Goal: Task Accomplishment & Management: Complete application form

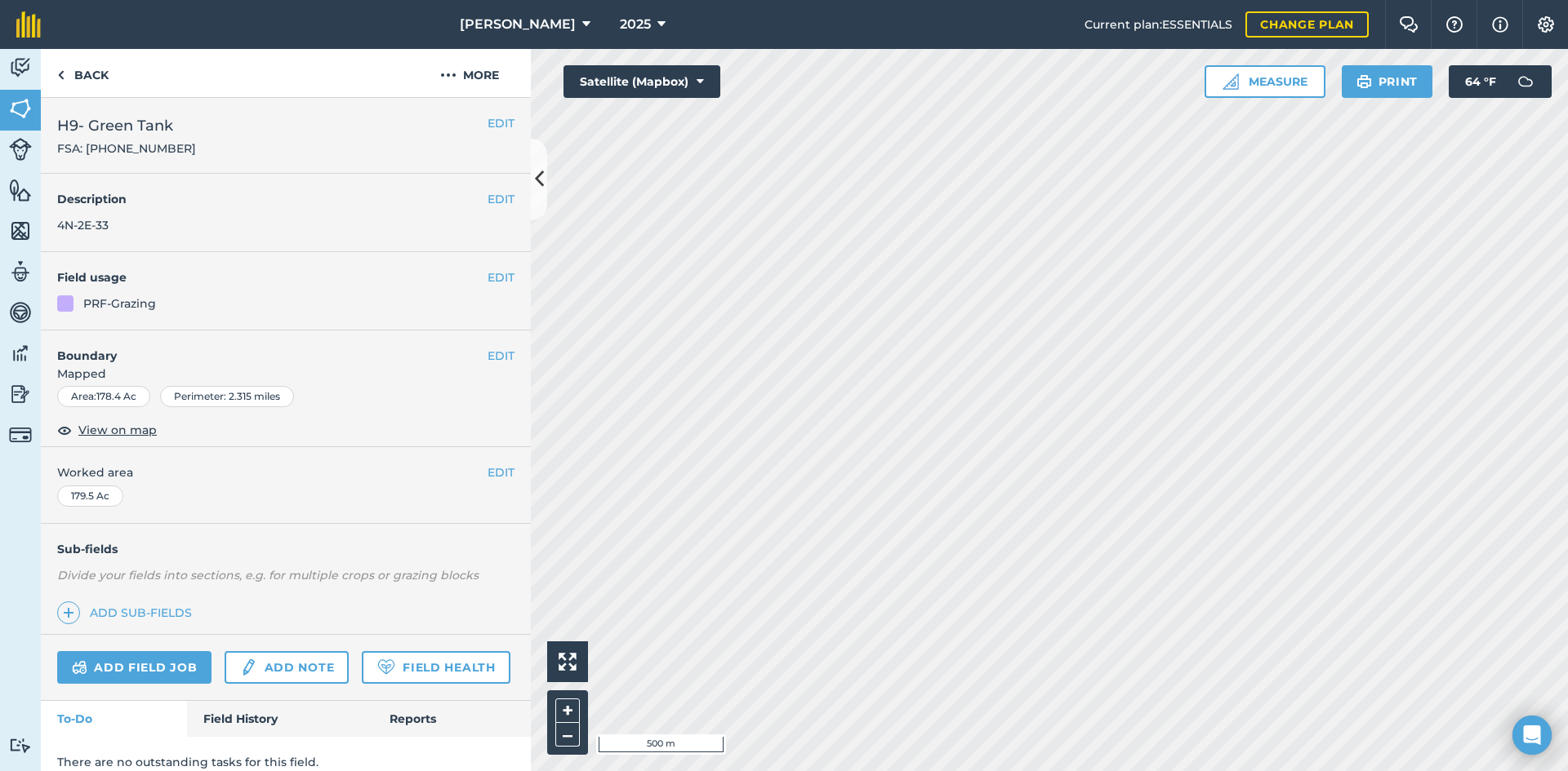
click at [66, 75] on link "Back" at bounding box center [83, 72] width 85 height 48
click at [486, 463] on div "EDIT Worked area 135.1 Ac" at bounding box center [285, 485] width 489 height 76
click at [488, 470] on button "EDIT" at bounding box center [501, 472] width 27 height 18
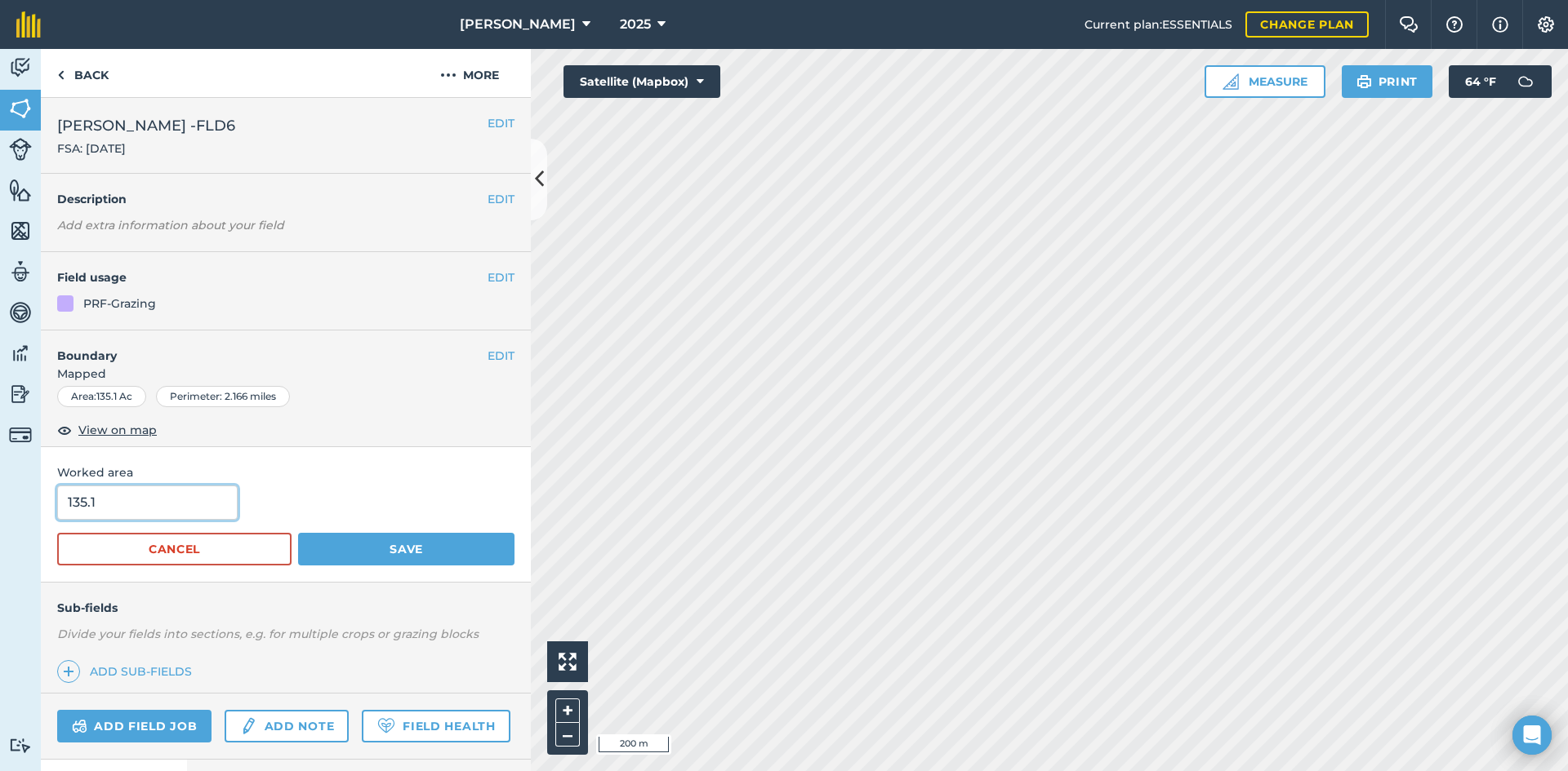
drag, startPoint x: 132, startPoint y: 512, endPoint x: -46, endPoint y: 501, distance: 178.3
click at [0, 501] on html "[PERSON_NAME] 2025 Current plan : ESSENTIALS Change plan Farm Chat Help Info Se…" at bounding box center [784, 385] width 1568 height 771
type input "127.09"
click at [372, 550] on button "Save" at bounding box center [406, 549] width 216 height 33
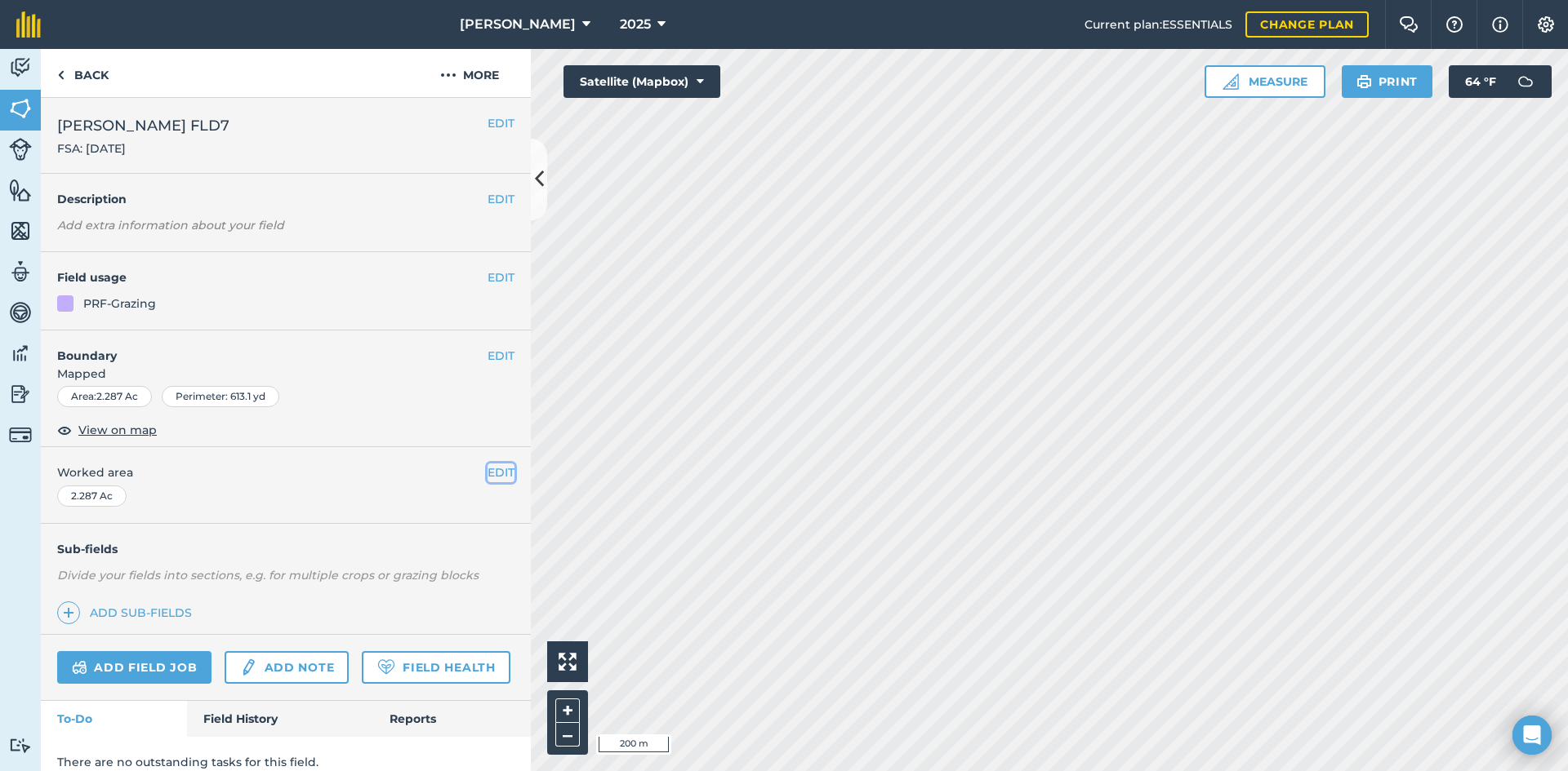
click at [488, 470] on button "EDIT" at bounding box center [501, 472] width 27 height 18
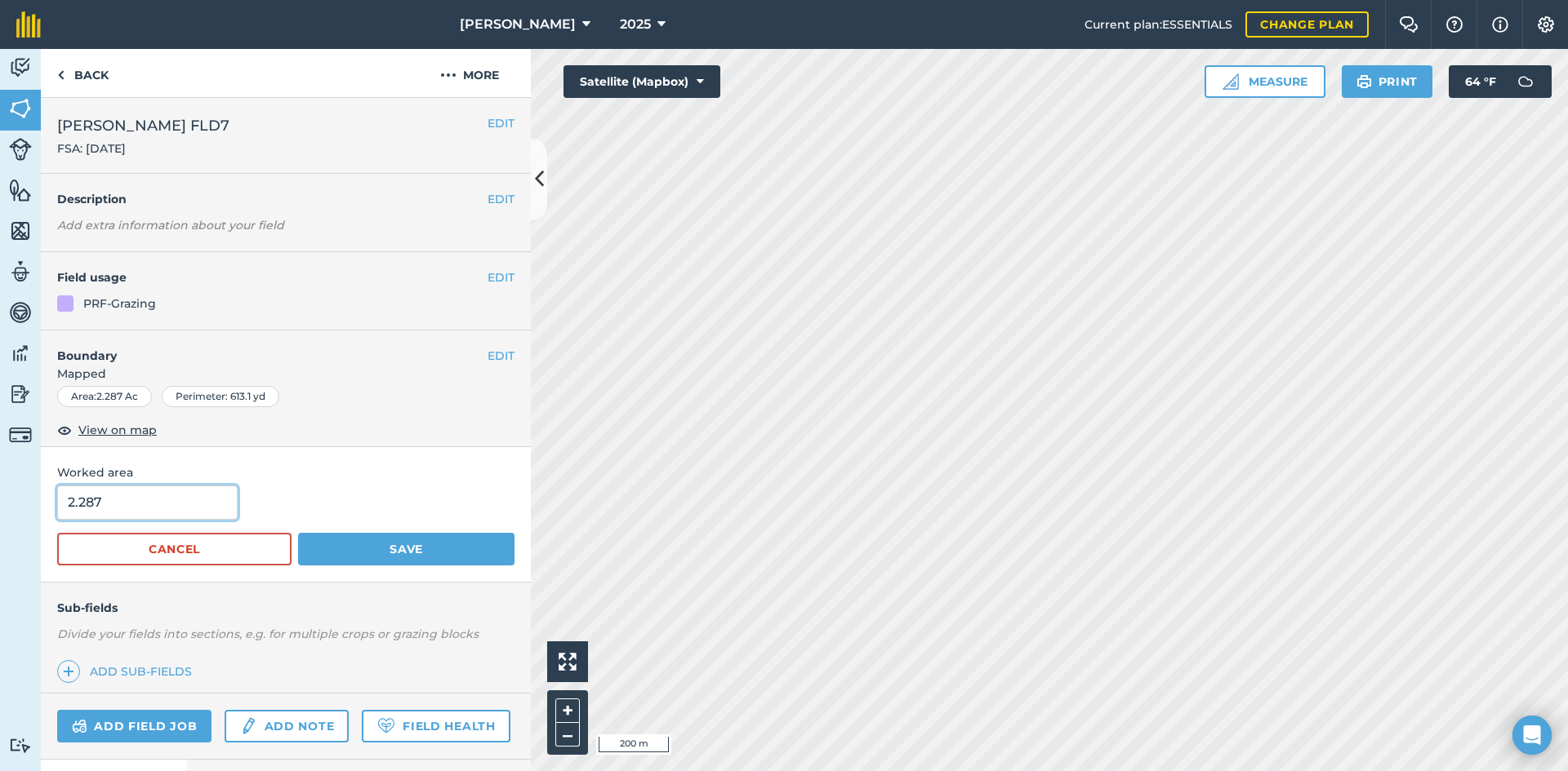
drag, startPoint x: 126, startPoint y: 508, endPoint x: 3, endPoint y: 501, distance: 123.2
click at [3, 501] on div "Activity Fields Livestock Features Maps Team Vehicles Data Reporting Billing Tu…" at bounding box center [784, 409] width 1568 height 722
type input "1.64"
click at [452, 547] on button "Save" at bounding box center [406, 549] width 216 height 33
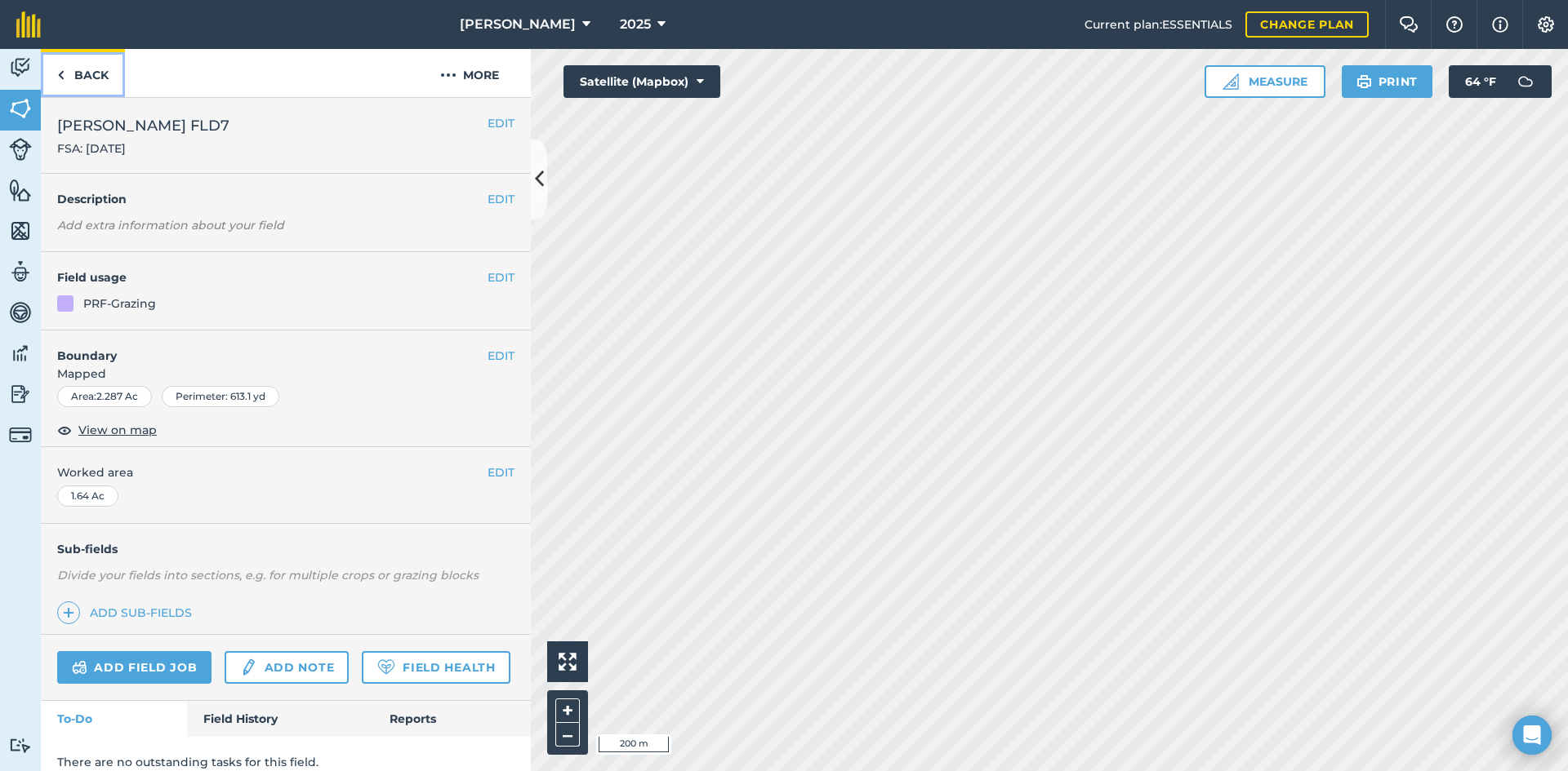
click at [82, 73] on link "Back" at bounding box center [83, 72] width 85 height 48
click at [82, 81] on link "Back" at bounding box center [83, 72] width 85 height 48
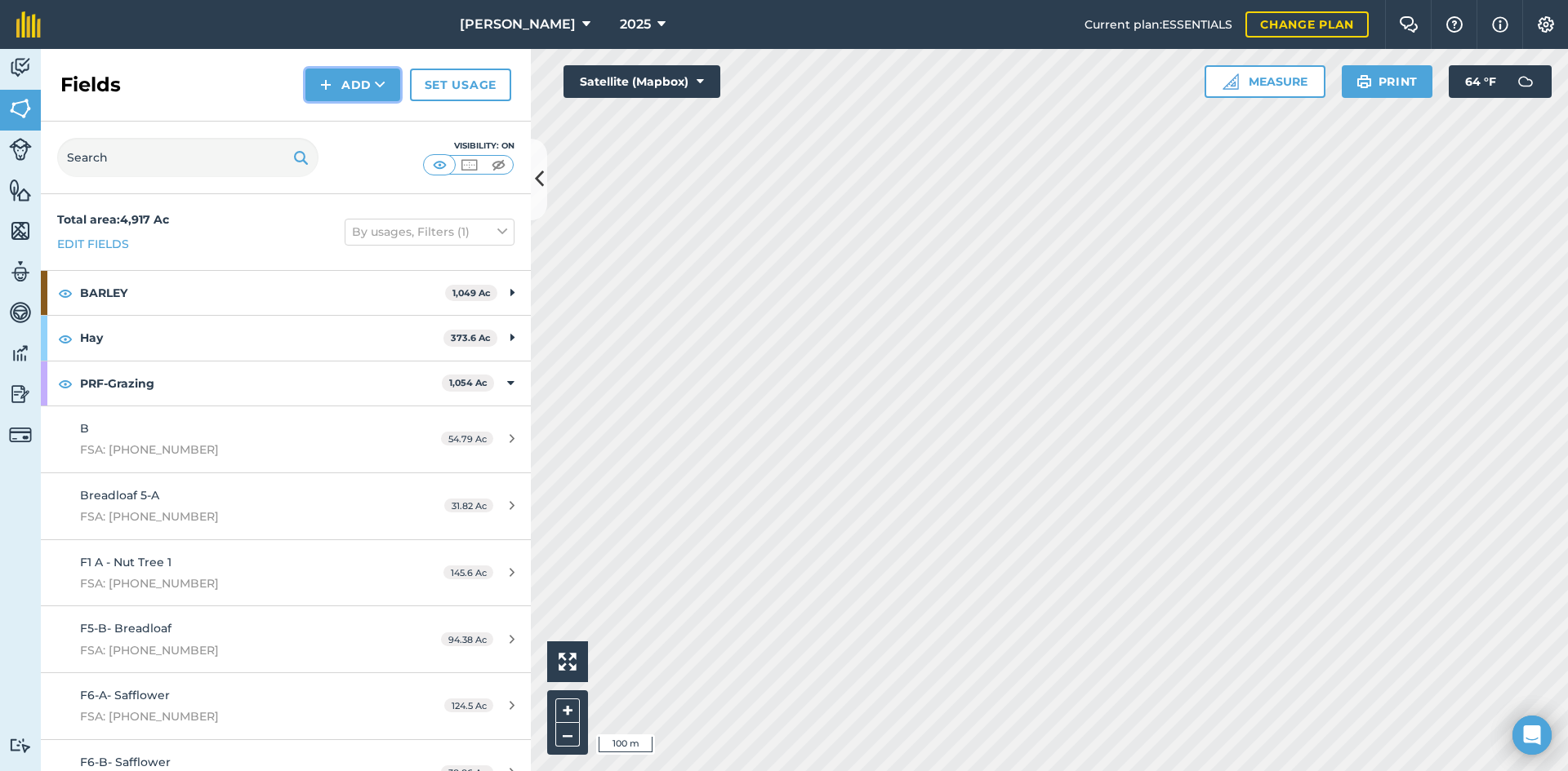
click at [348, 85] on button "Add" at bounding box center [352, 85] width 95 height 33
click at [365, 119] on link "Draw" at bounding box center [353, 121] width 90 height 36
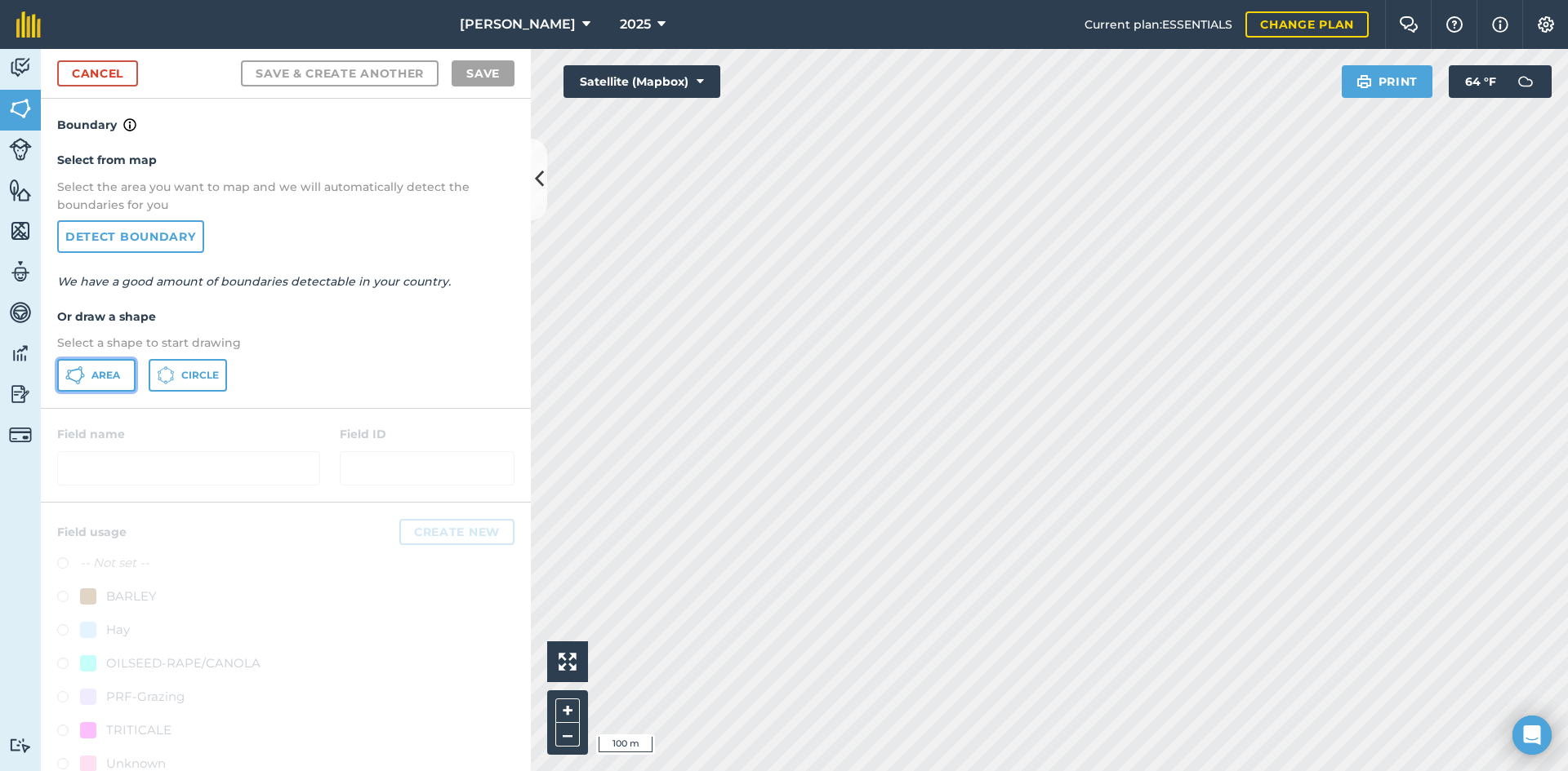
click at [97, 379] on span "Area" at bounding box center [105, 376] width 28 height 13
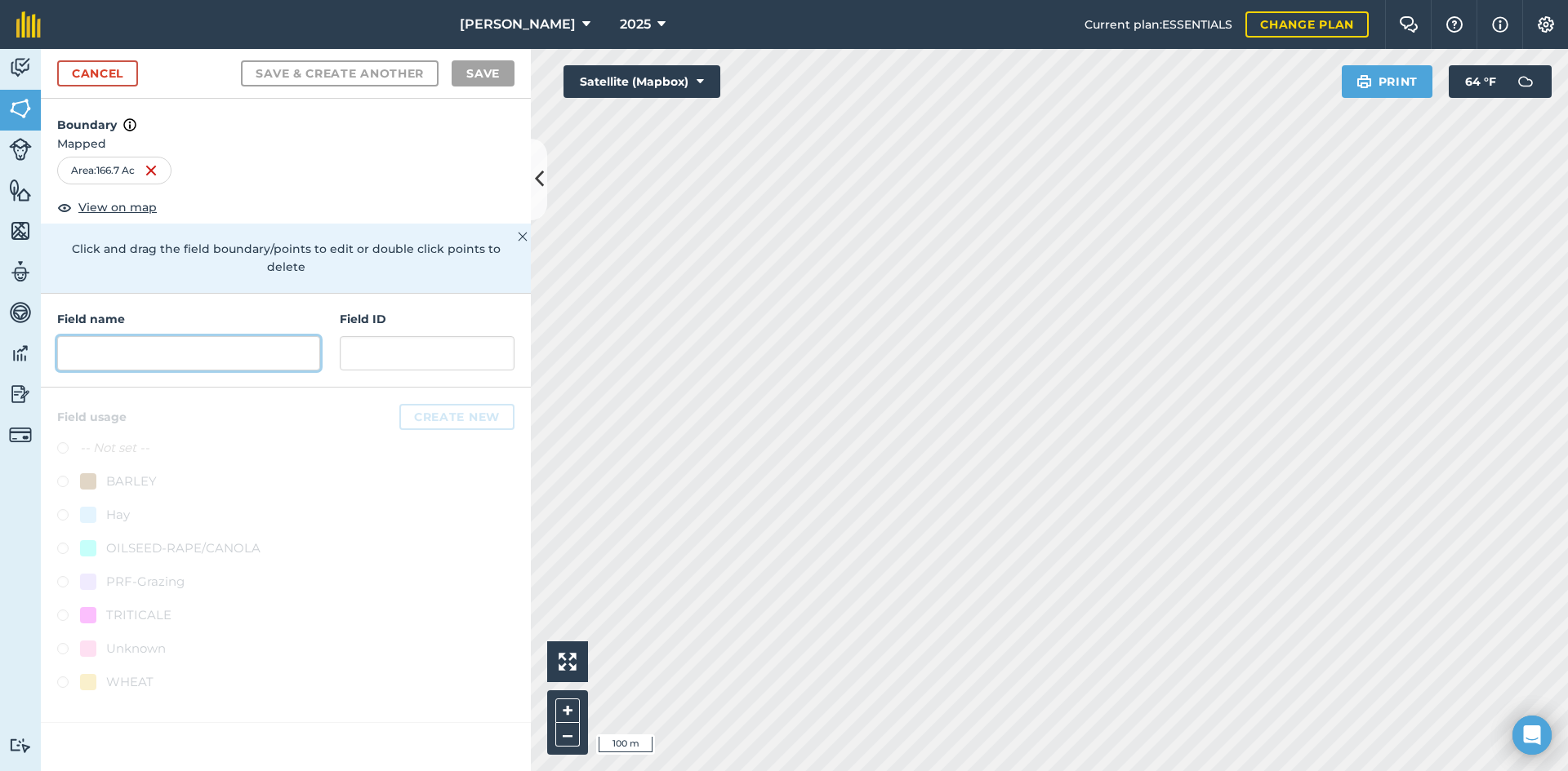
click at [147, 336] on input "text" at bounding box center [189, 353] width 263 height 35
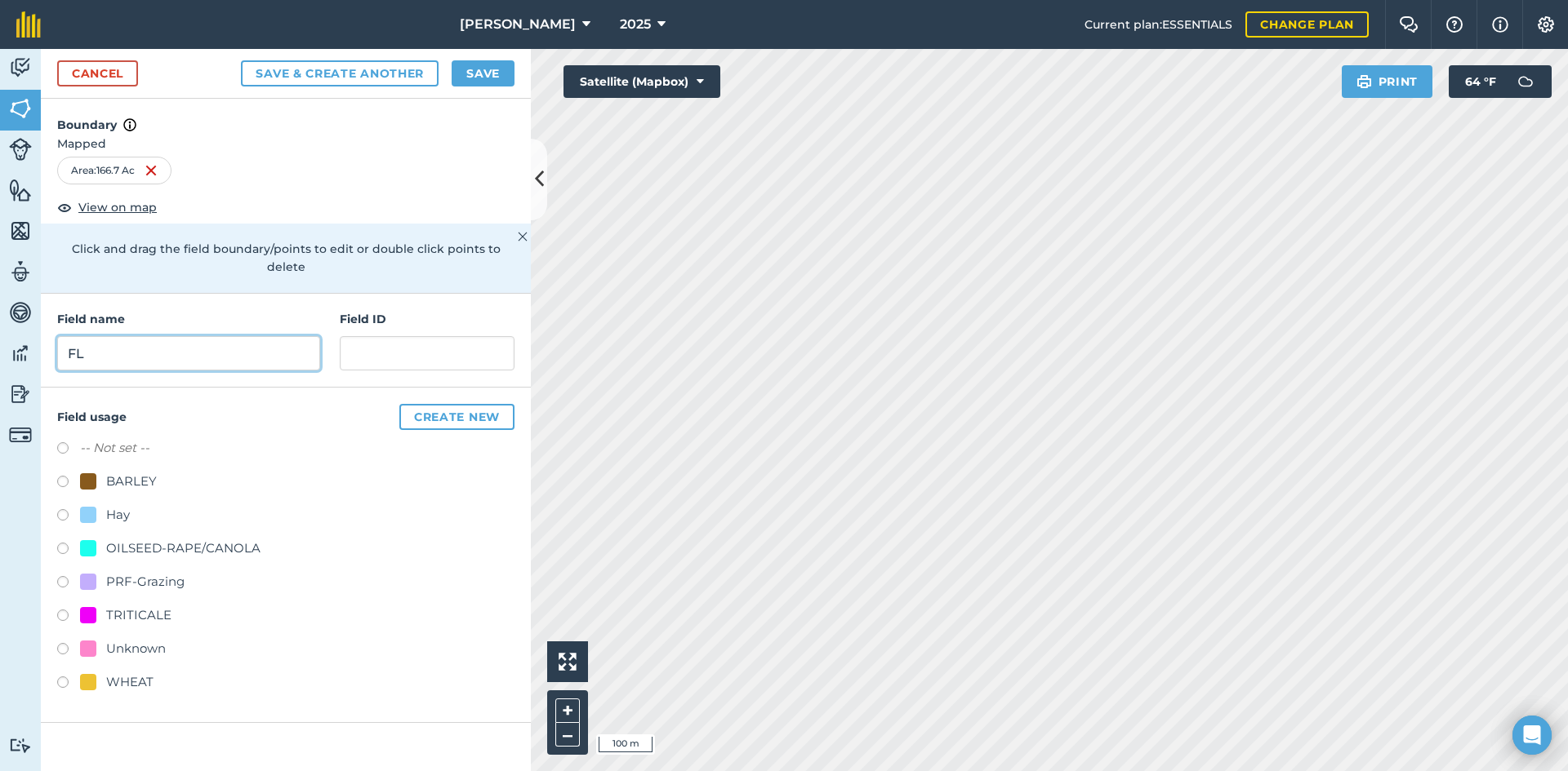
type input "F"
type input "UNK -1"
click at [398, 336] on input "text" at bounding box center [427, 353] width 175 height 35
type input "FSA: 2464-13-1"
click at [158, 572] on div "PRF-Grazing" at bounding box center [145, 581] width 78 height 20
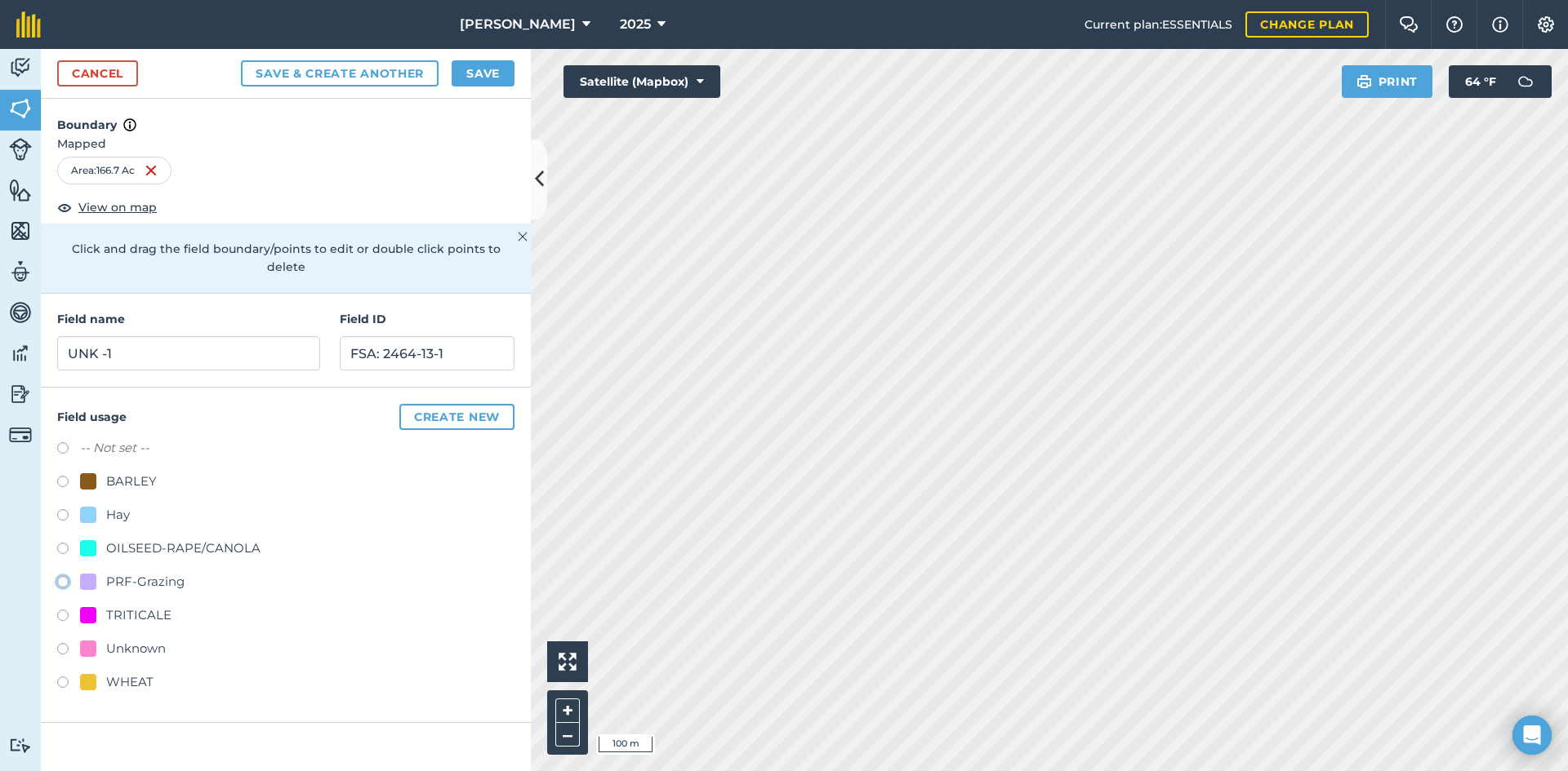
radio input "true"
click at [475, 80] on button "Save" at bounding box center [483, 73] width 63 height 26
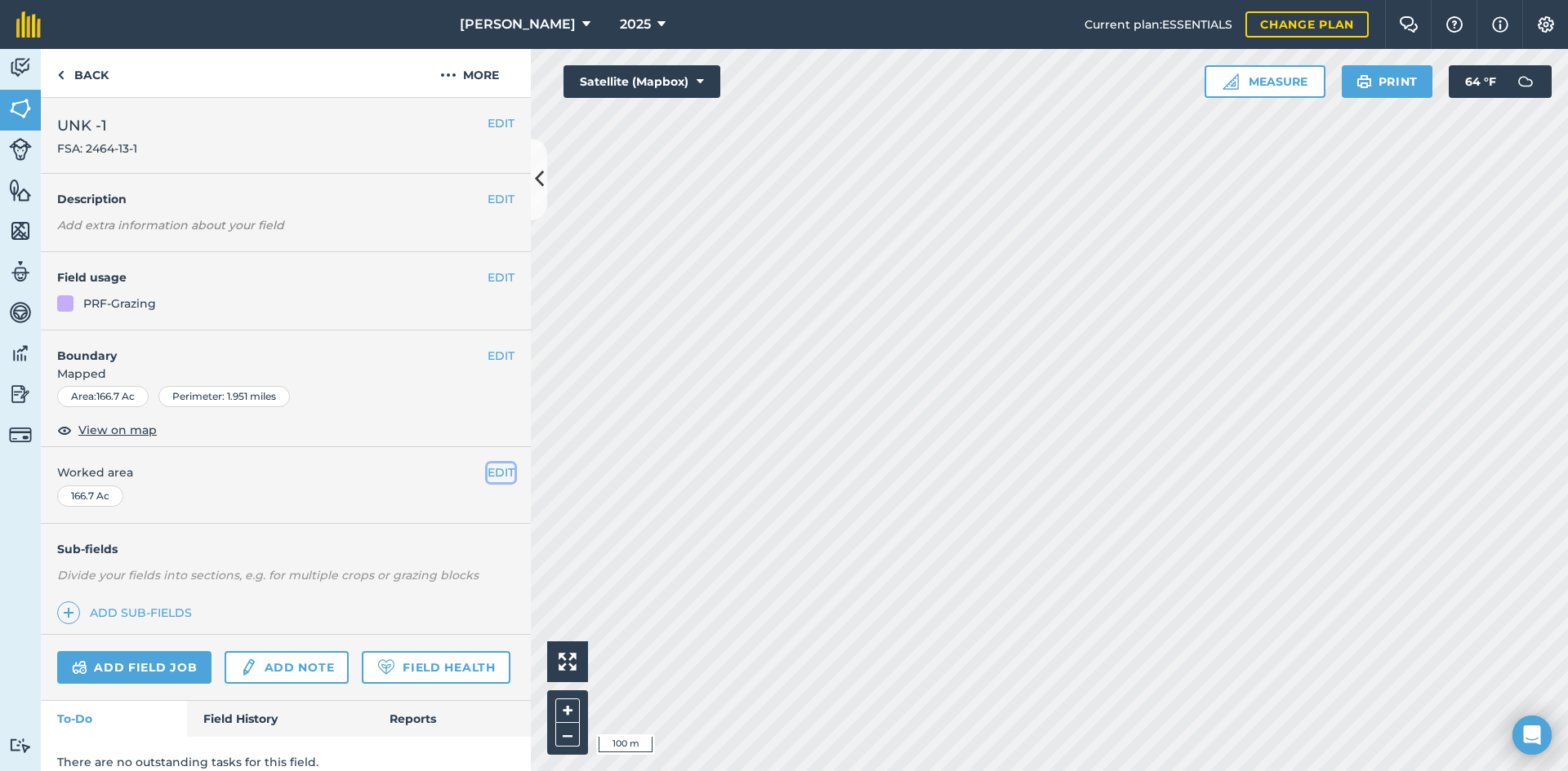
click at [488, 475] on button "EDIT" at bounding box center [501, 472] width 27 height 18
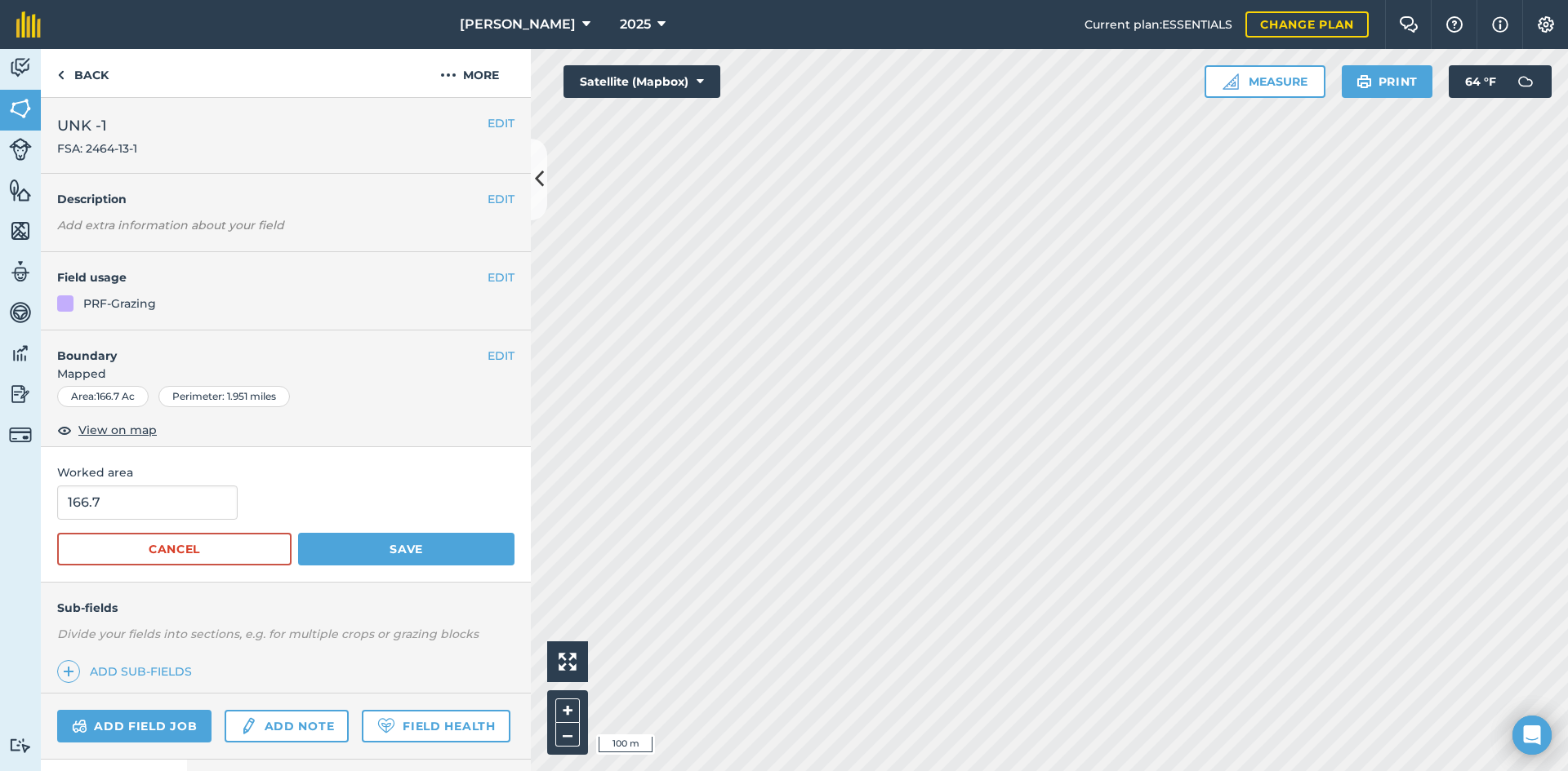
drag, startPoint x: 174, startPoint y: 490, endPoint x: 60, endPoint y: 492, distance: 114.0
click at [61, 492] on div "Worked area 166.7 Cancel Save" at bounding box center [285, 514] width 489 height 134
click at [341, 549] on button "Save" at bounding box center [406, 549] width 216 height 33
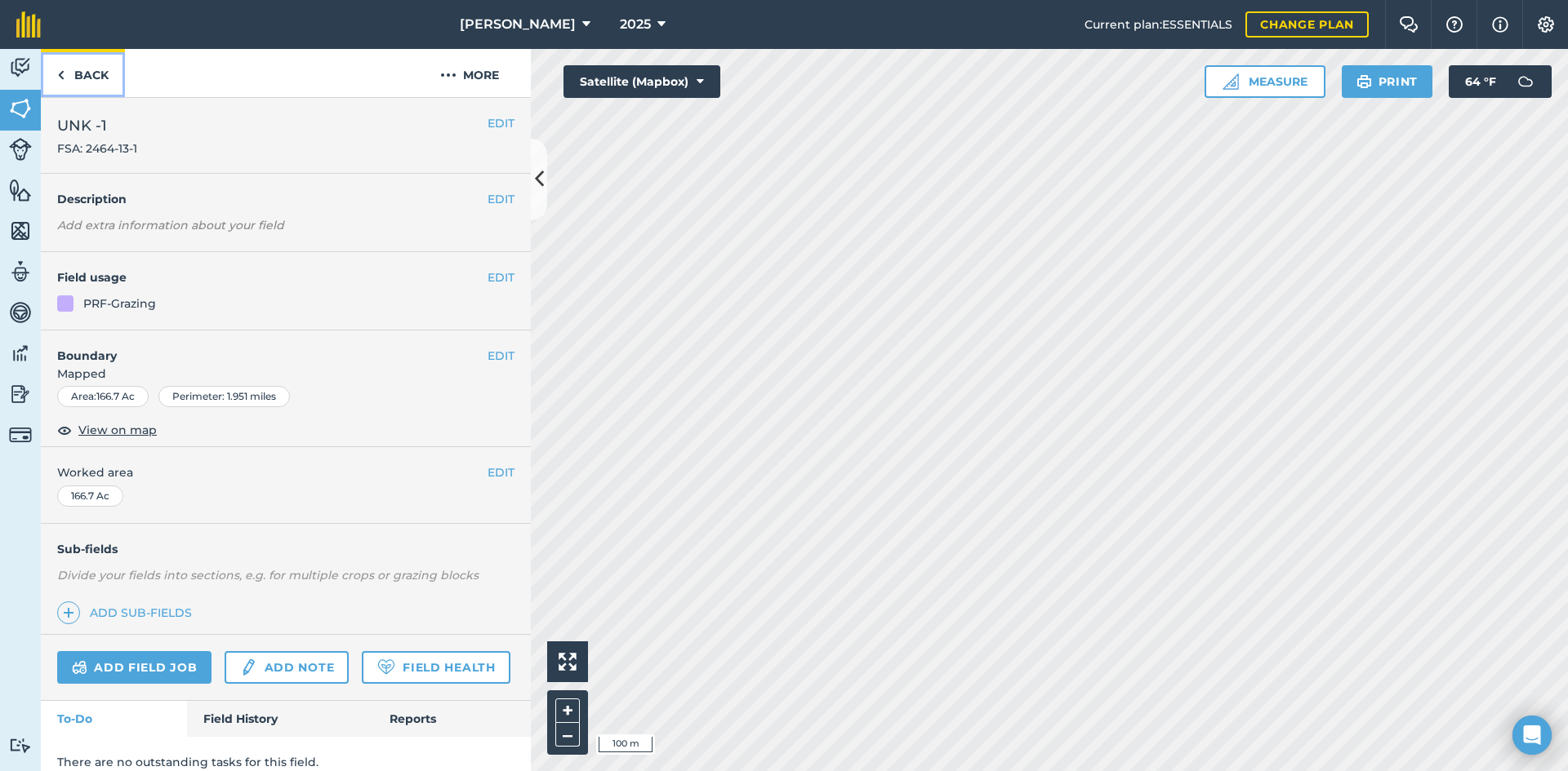
click at [101, 71] on link "Back" at bounding box center [83, 72] width 85 height 48
click at [103, 83] on link "Back" at bounding box center [83, 72] width 85 height 48
click at [488, 475] on button "EDIT" at bounding box center [501, 472] width 27 height 18
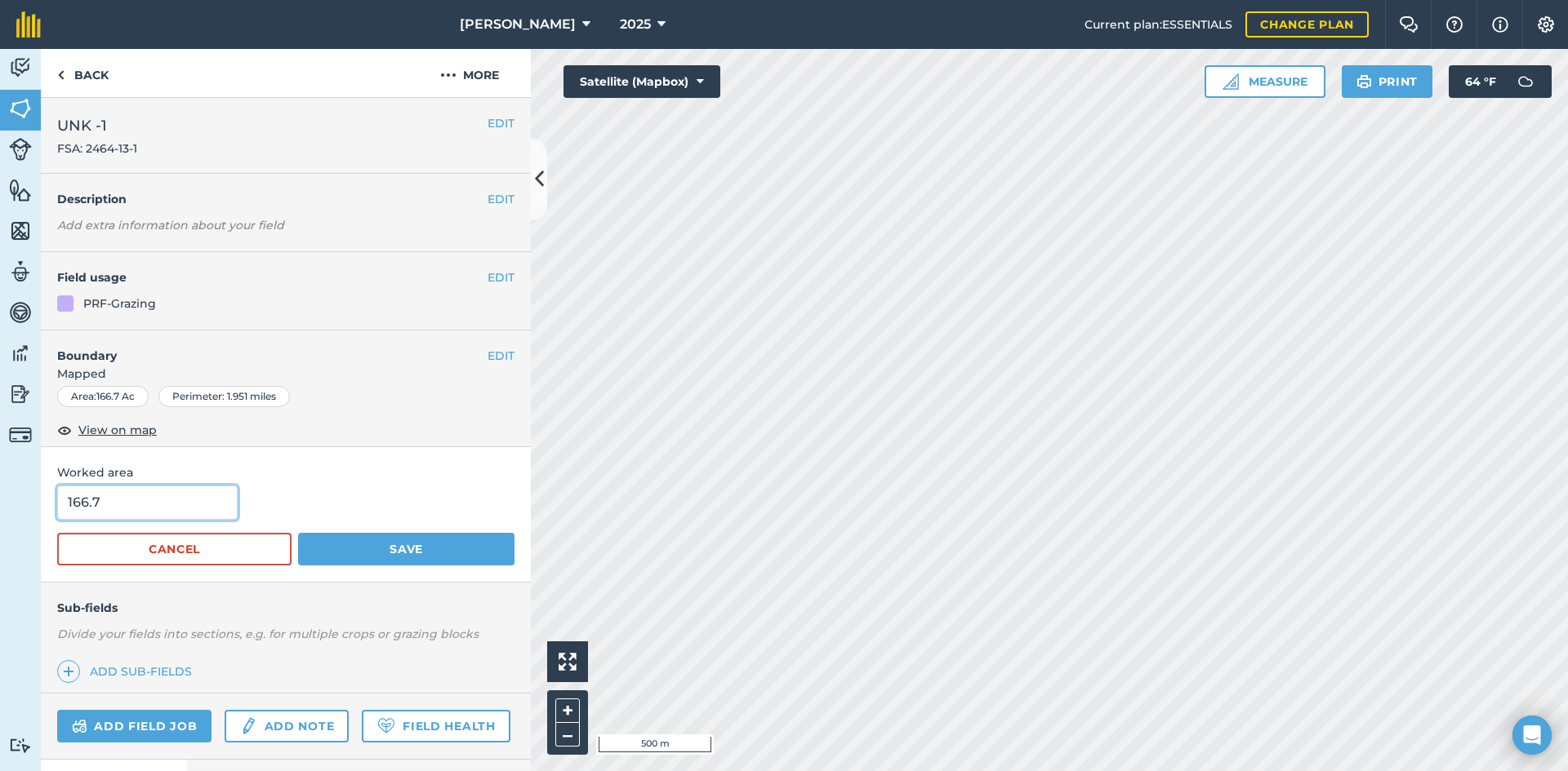
drag, startPoint x: 177, startPoint y: 499, endPoint x: 1, endPoint y: 490, distance: 176.2
click at [26, 495] on div "Activity Fields Livestock Features Maps Team Vehicles Data Reporting Billing Tu…" at bounding box center [784, 409] width 1568 height 722
type input "170.44"
click at [489, 554] on button "Save" at bounding box center [406, 549] width 216 height 33
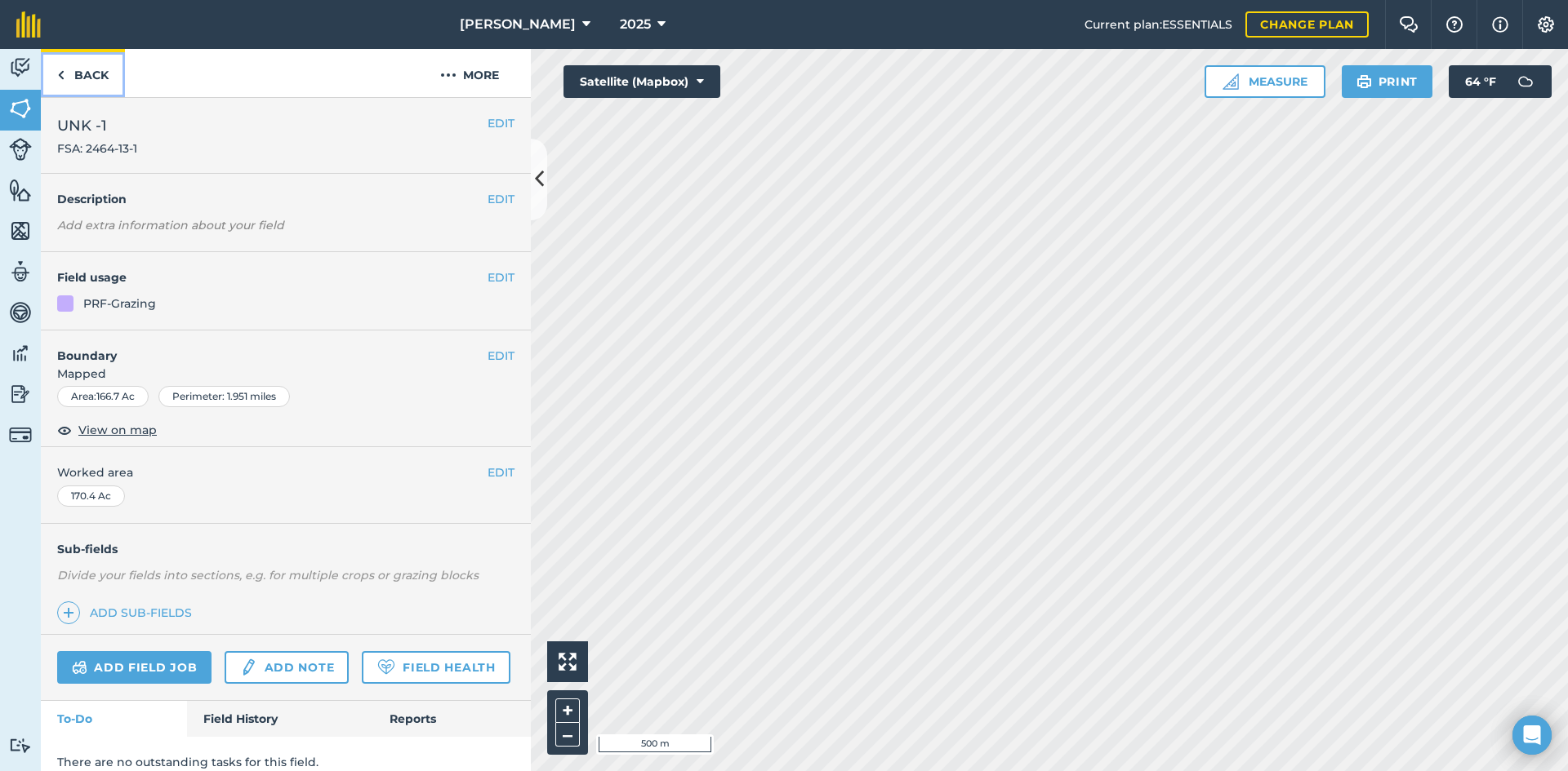
click at [70, 69] on link "Back" at bounding box center [83, 72] width 85 height 48
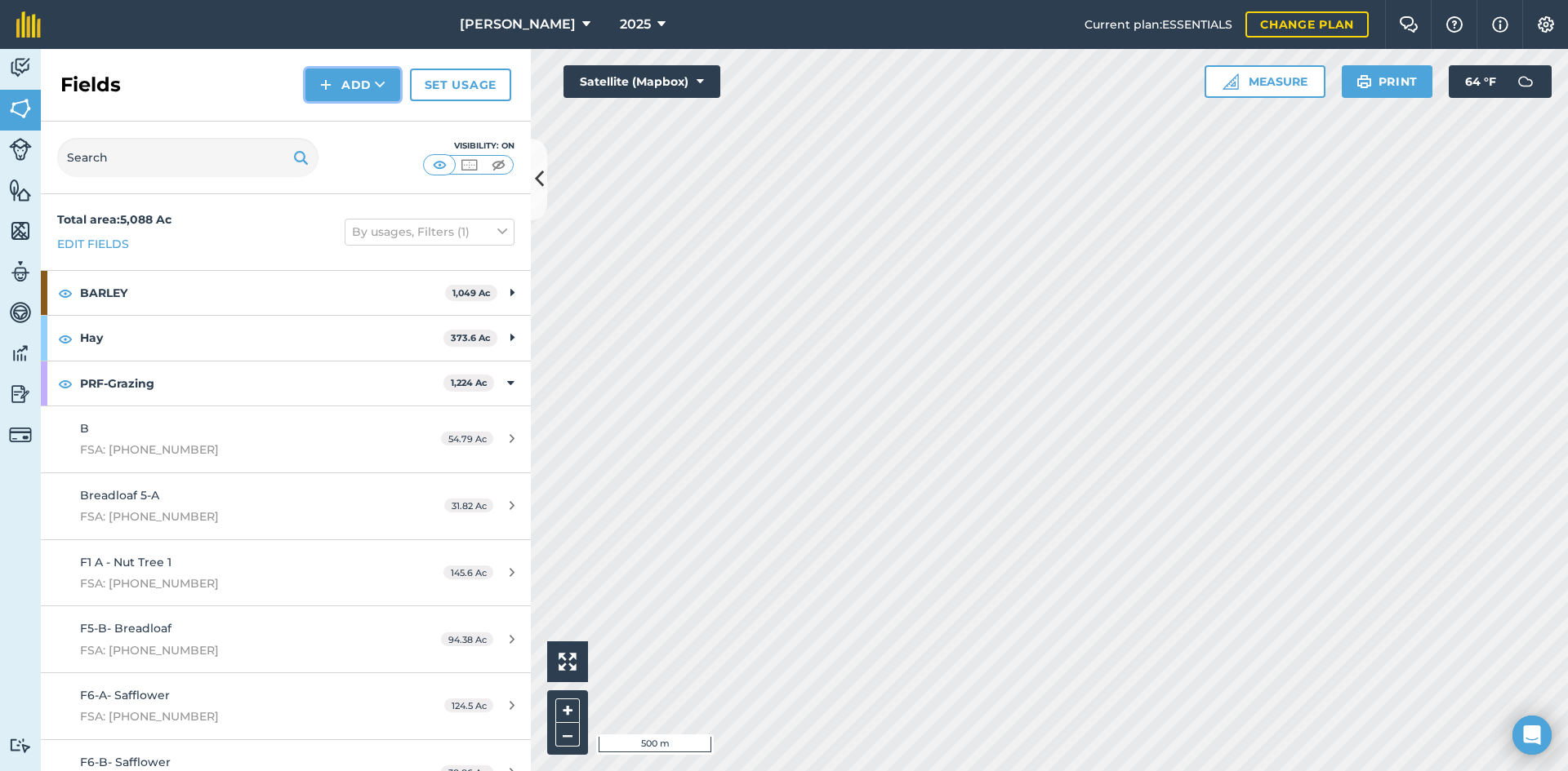
click at [352, 94] on button "Add" at bounding box center [352, 85] width 95 height 33
click at [361, 130] on link "Draw" at bounding box center [353, 121] width 90 height 36
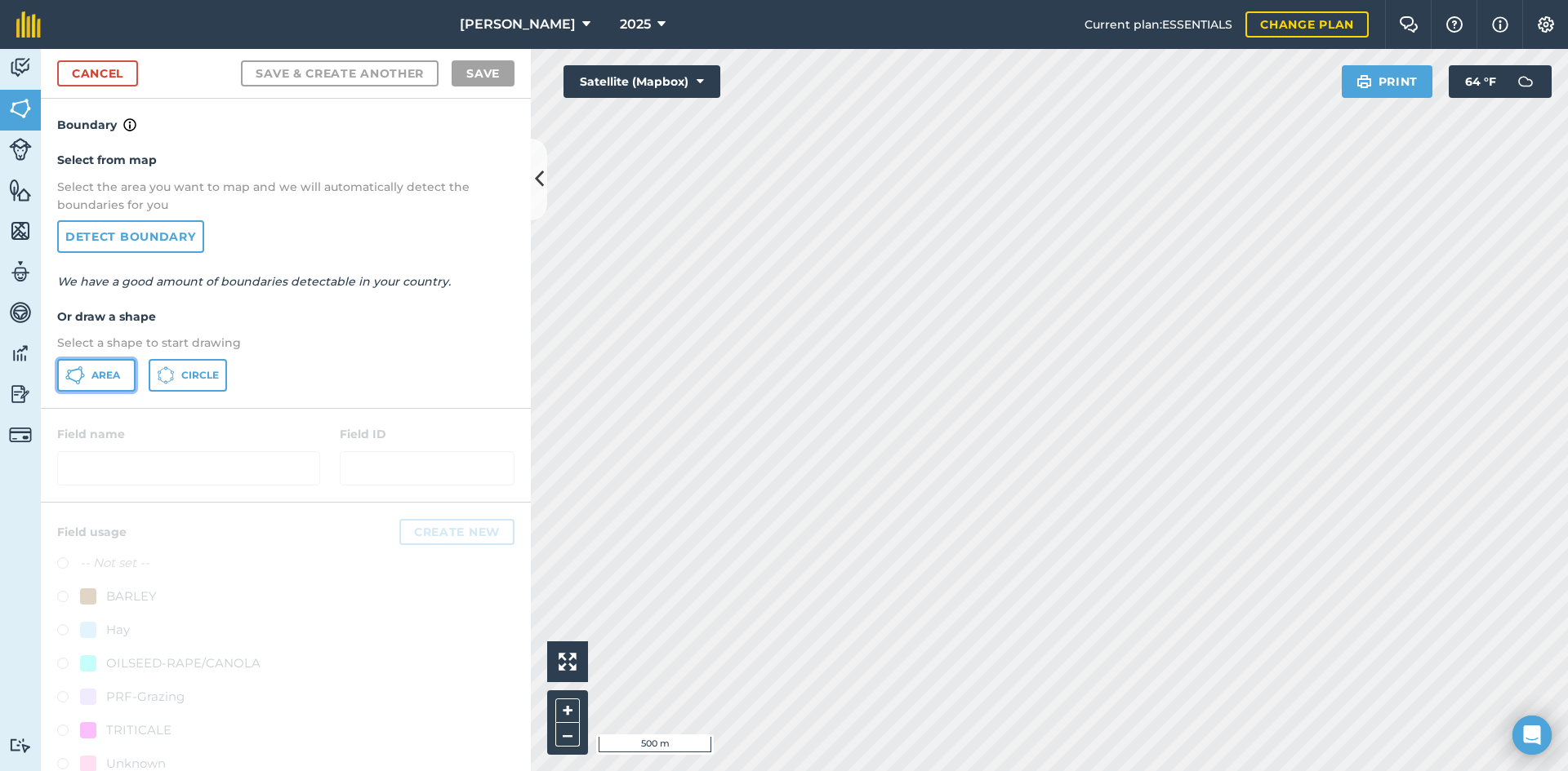
click at [98, 378] on span "Area" at bounding box center [105, 376] width 28 height 13
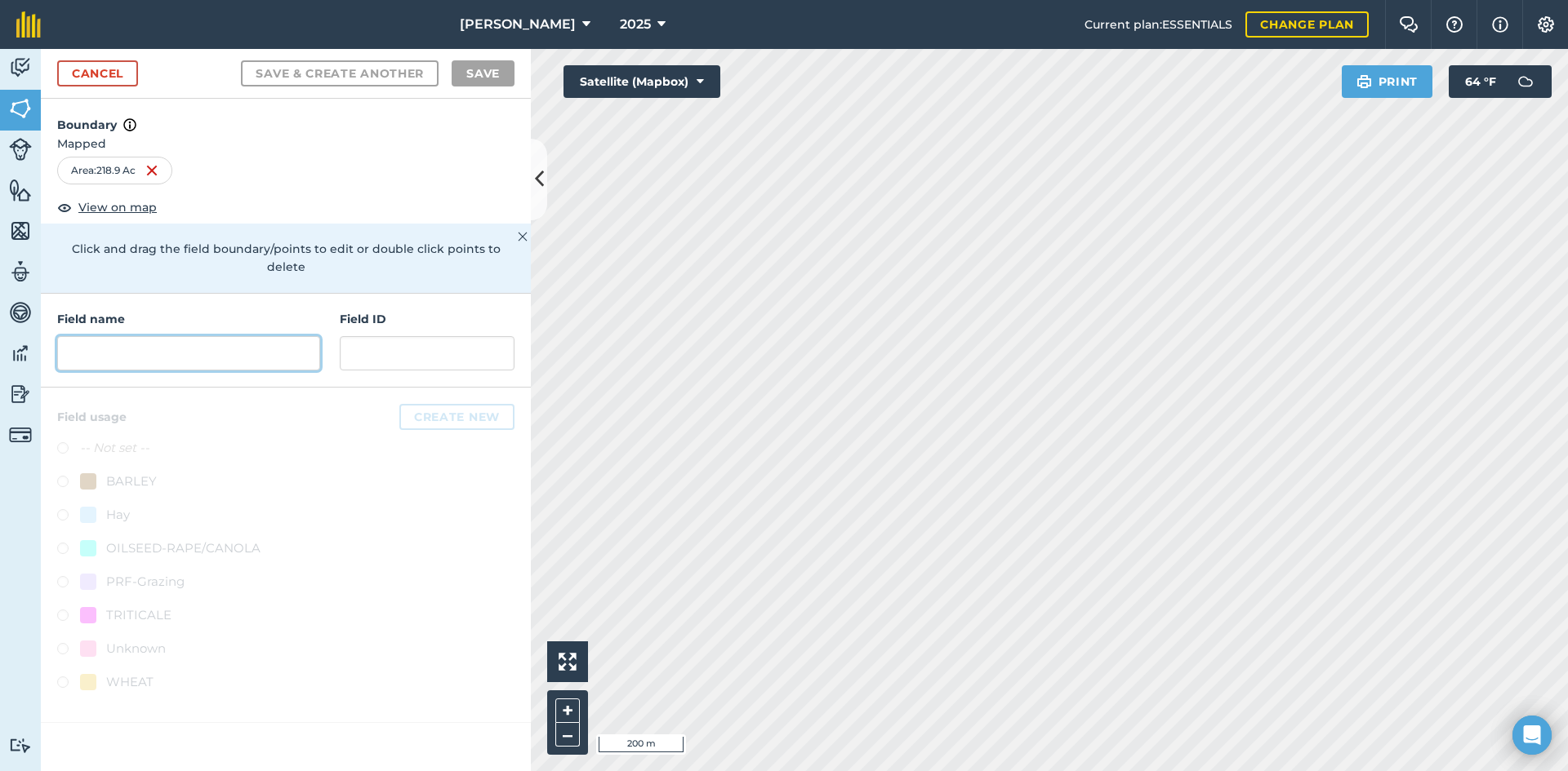
click at [139, 336] on input "text" at bounding box center [189, 353] width 263 height 35
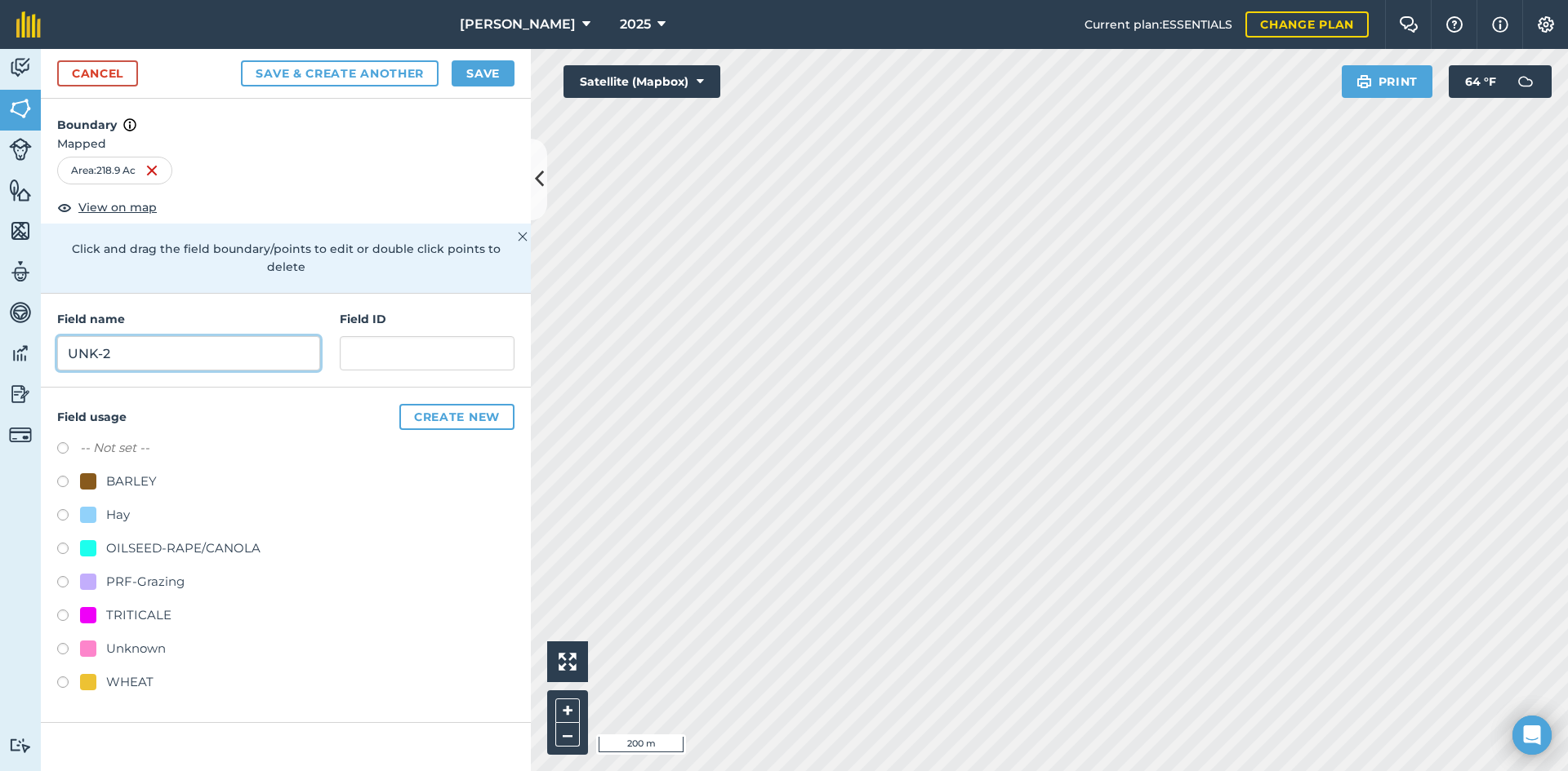
type input "UNK-2"
click at [401, 336] on input "text" at bounding box center [427, 353] width 175 height 35
type input "FSA: 2464-13-2"
click at [157, 572] on div "PRF-Grazing" at bounding box center [145, 581] width 78 height 20
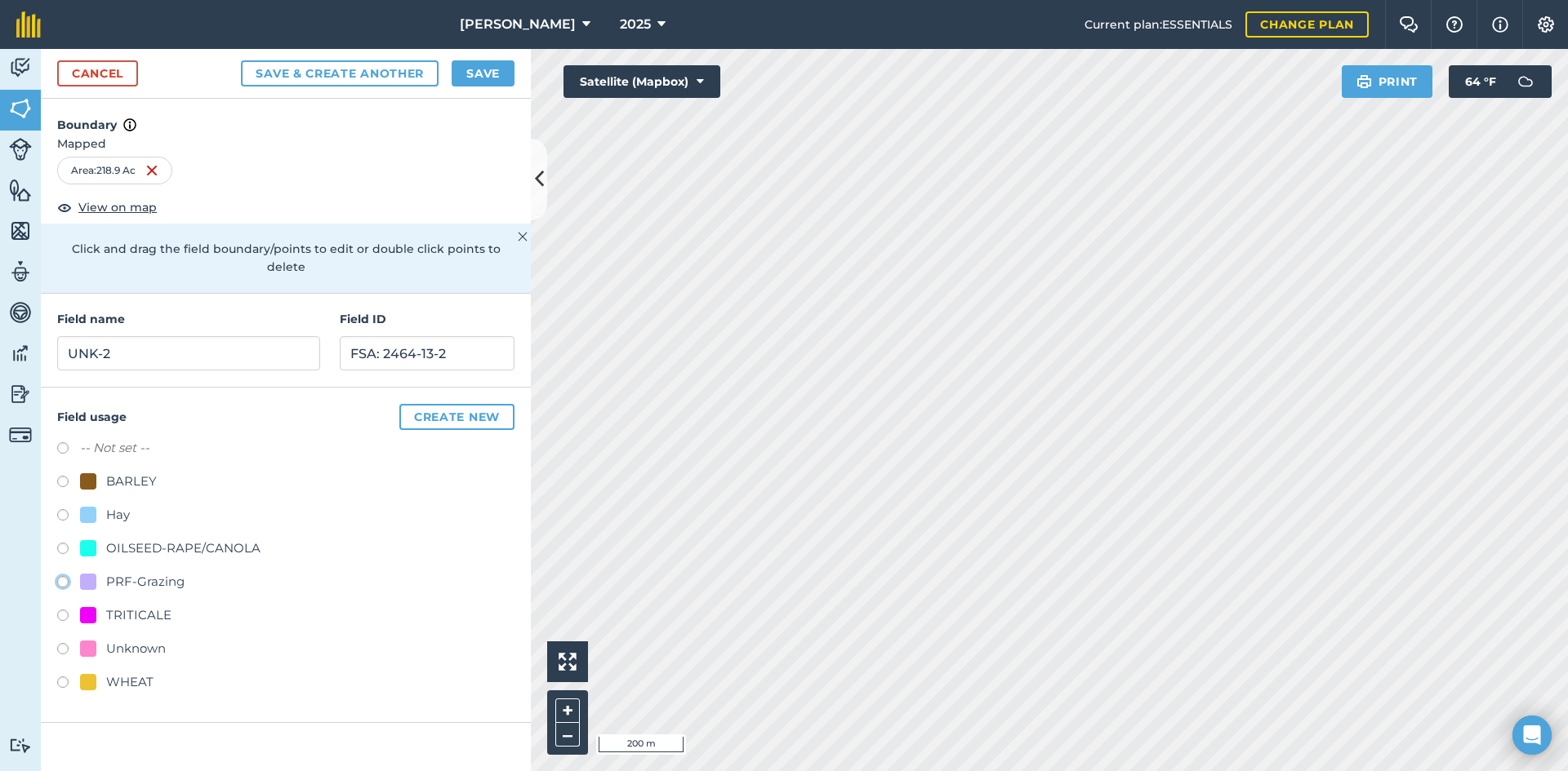
radio input "true"
click at [473, 65] on button "Save" at bounding box center [483, 73] width 63 height 26
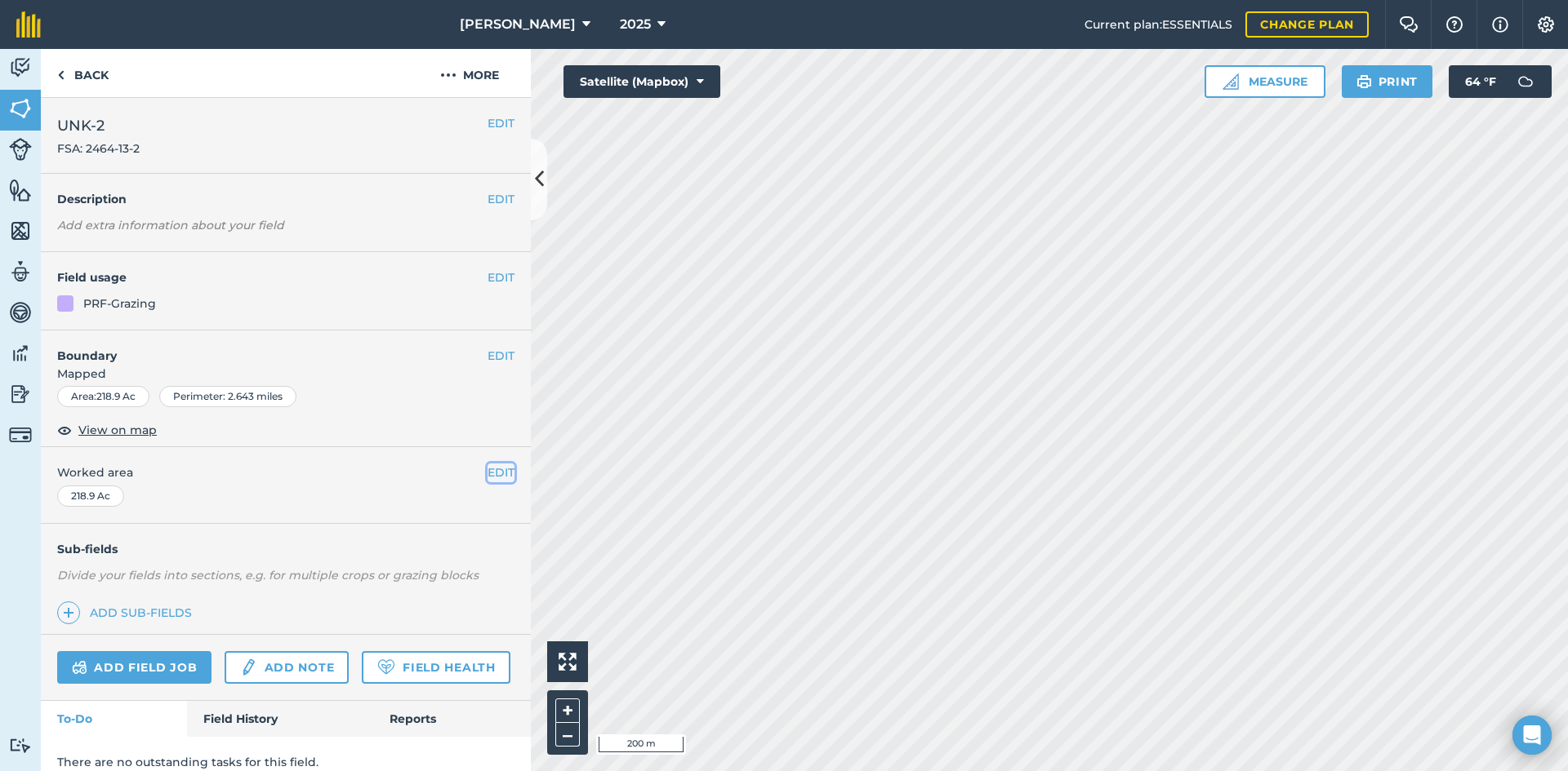
click at [488, 472] on button "EDIT" at bounding box center [501, 472] width 27 height 18
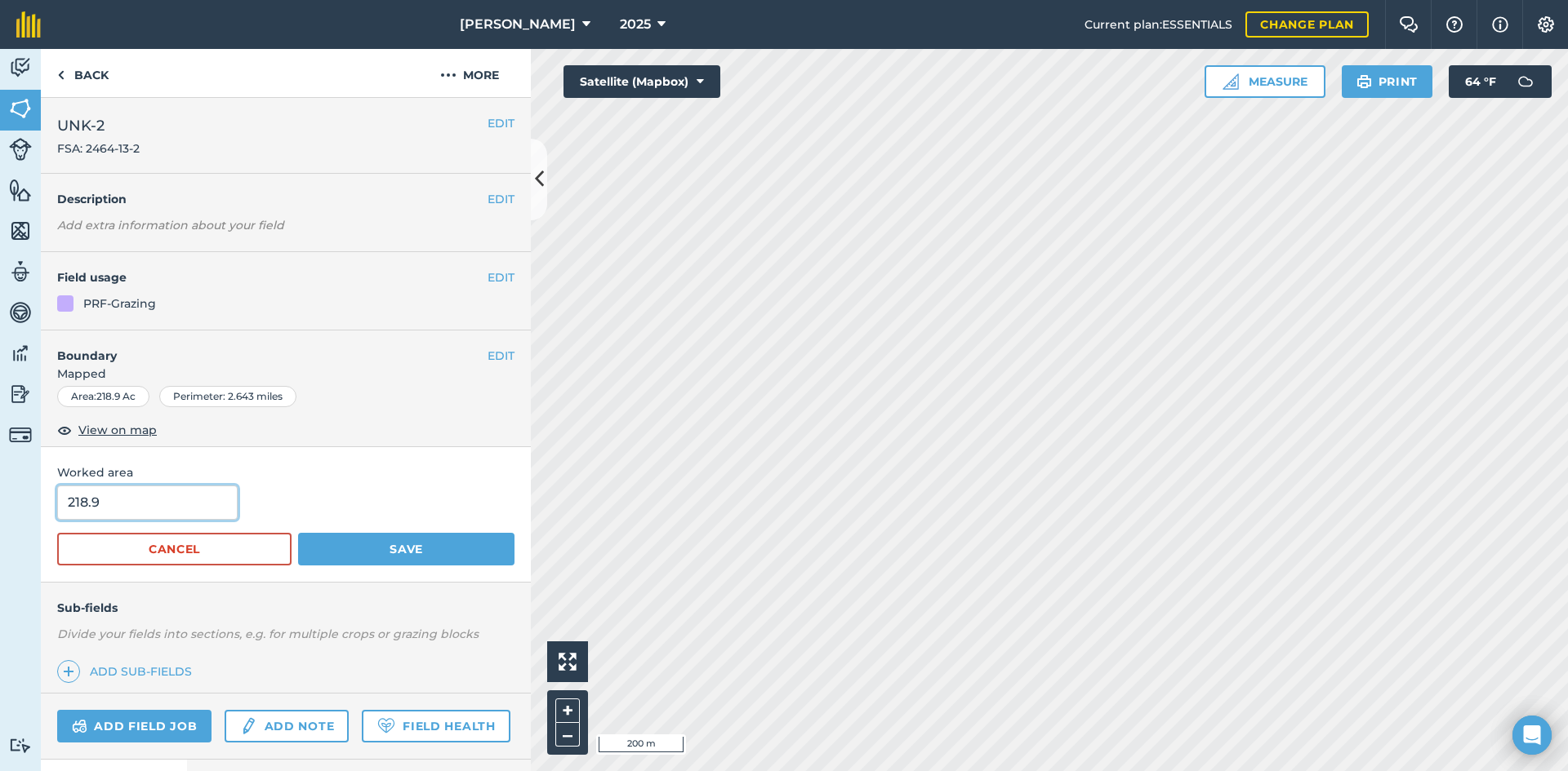
drag, startPoint x: 172, startPoint y: 509, endPoint x: 4, endPoint y: 508, distance: 168.0
click at [4, 508] on div "Activity Fields Livestock Features Maps Team Vehicles Data Reporting Billing Tu…" at bounding box center [784, 409] width 1568 height 722
type input "216.66"
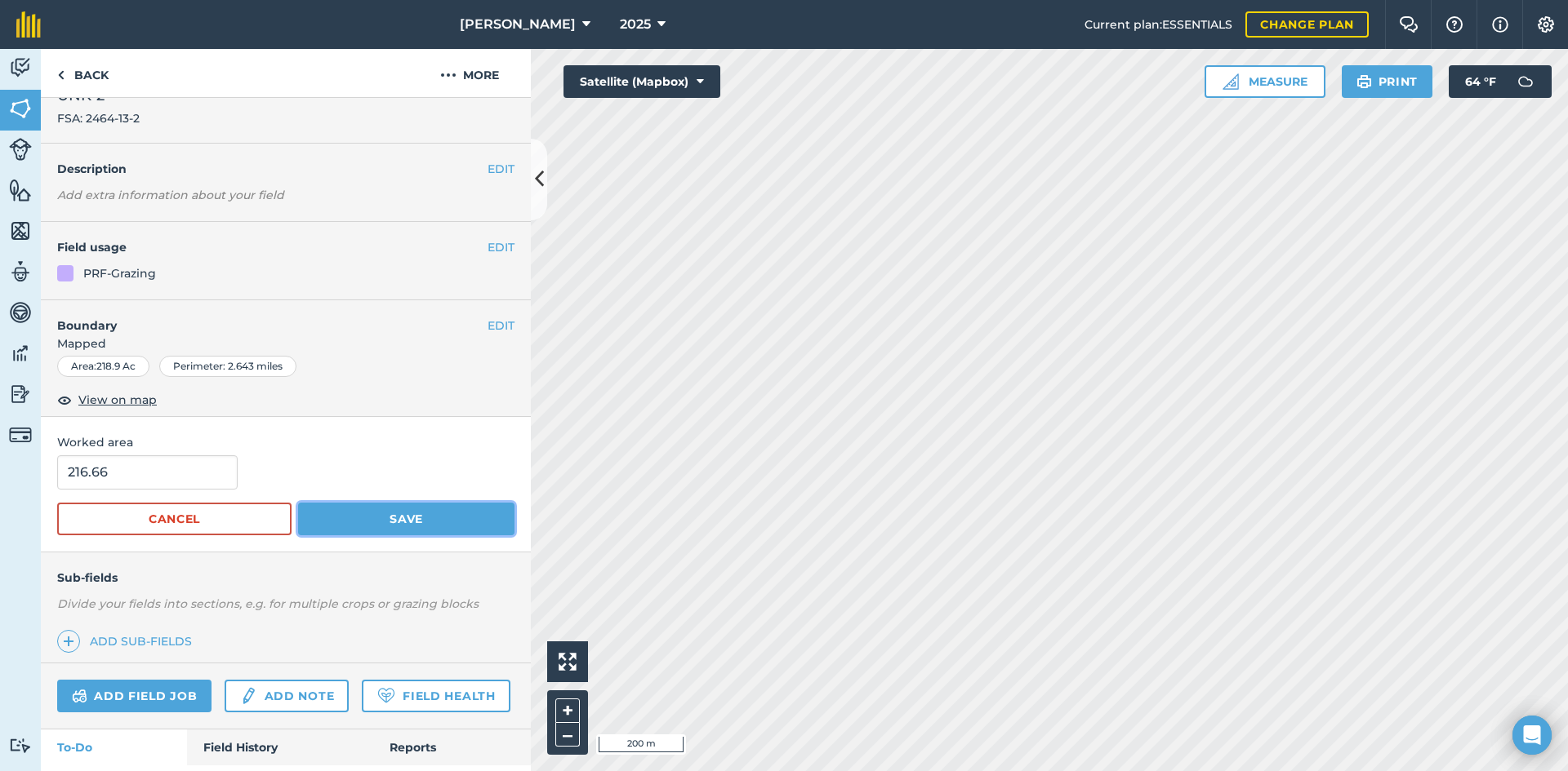
click at [423, 558] on div "EDIT UNK-2 FSA: 2464-13-2 EDIT Description Add extra information about your fie…" at bounding box center [285, 434] width 489 height 673
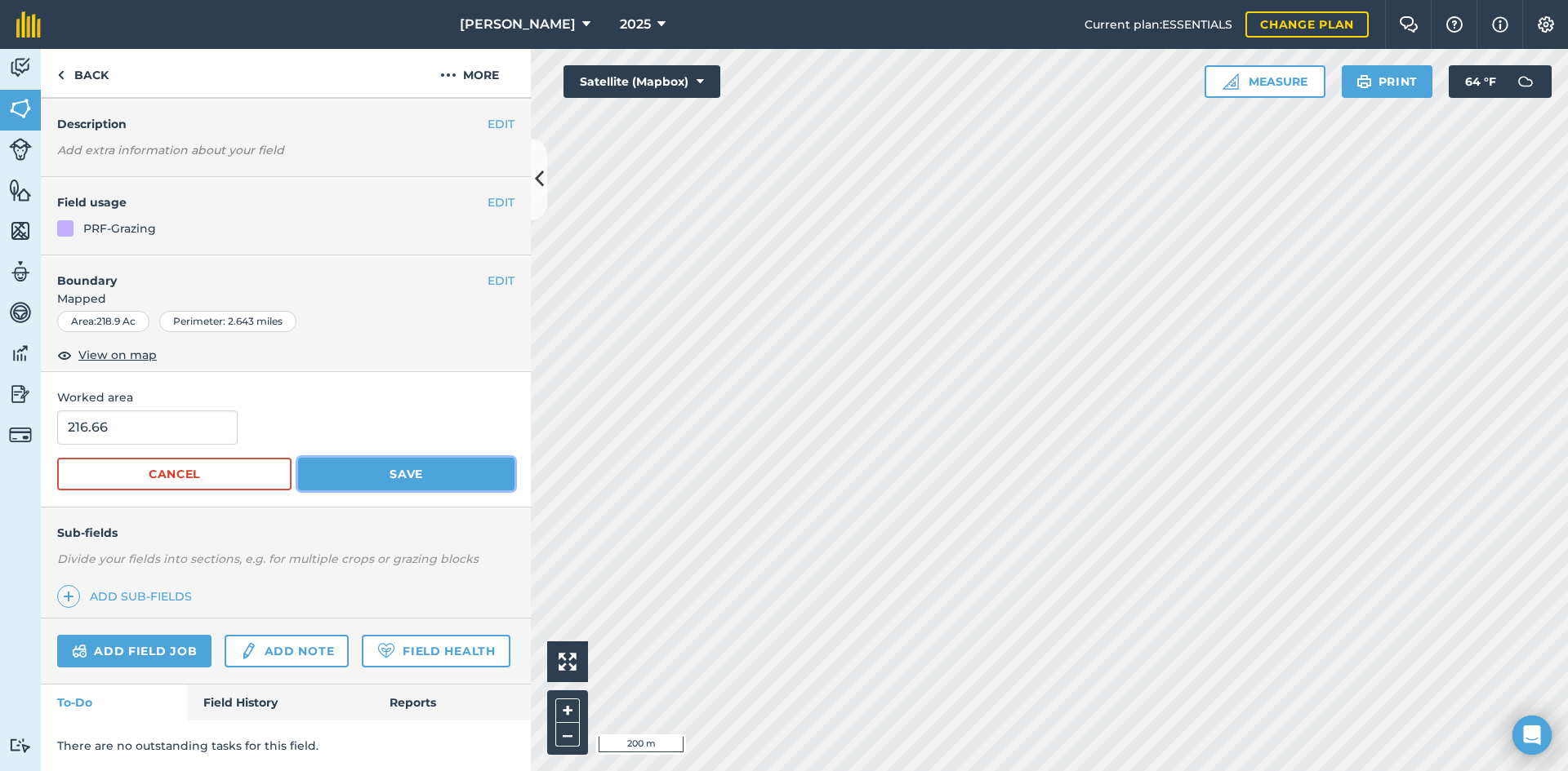
click at [372, 458] on button "Save" at bounding box center [406, 474] width 216 height 33
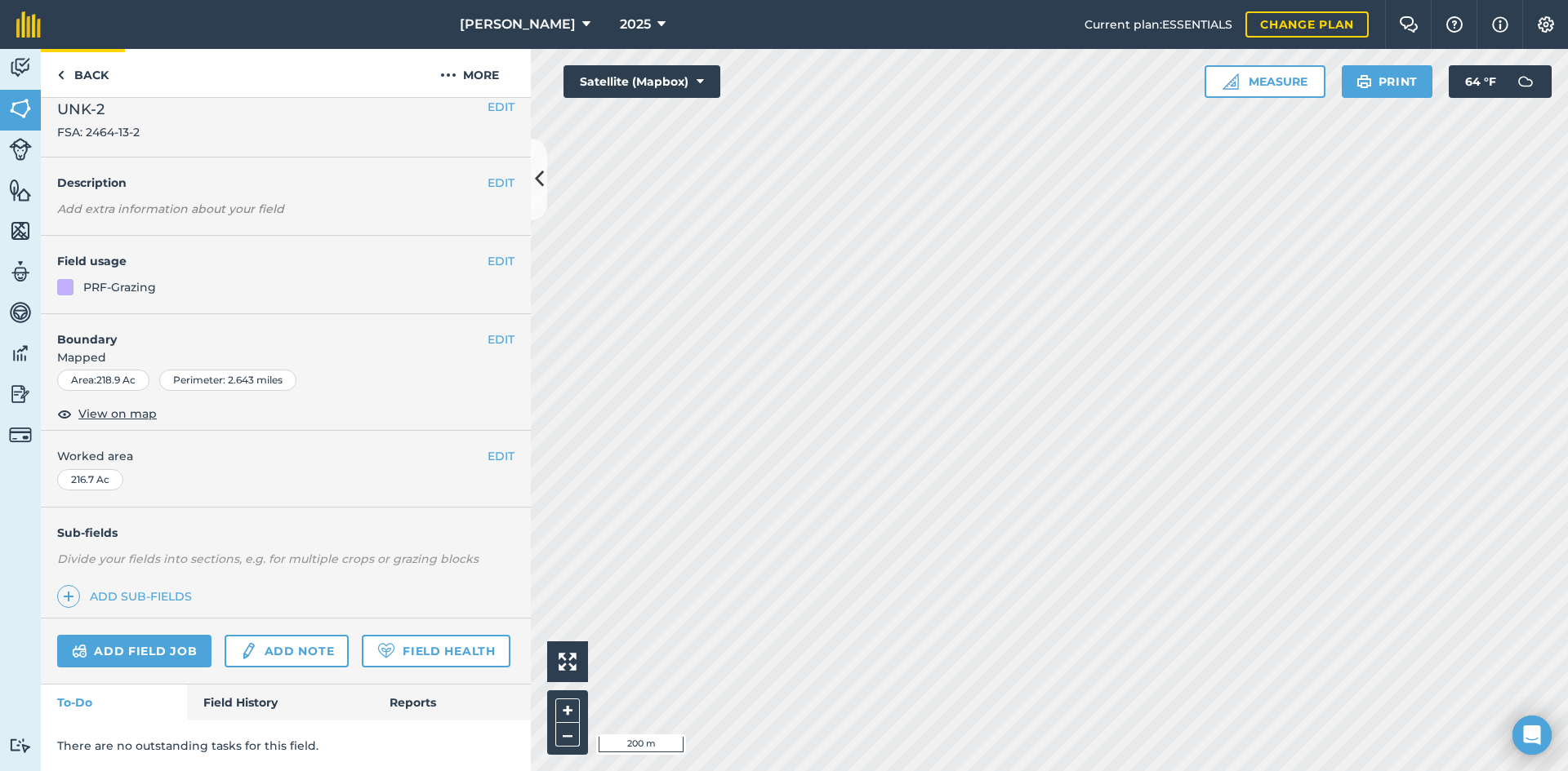
scroll to position [62, 0]
click at [99, 78] on link "Back" at bounding box center [83, 72] width 85 height 48
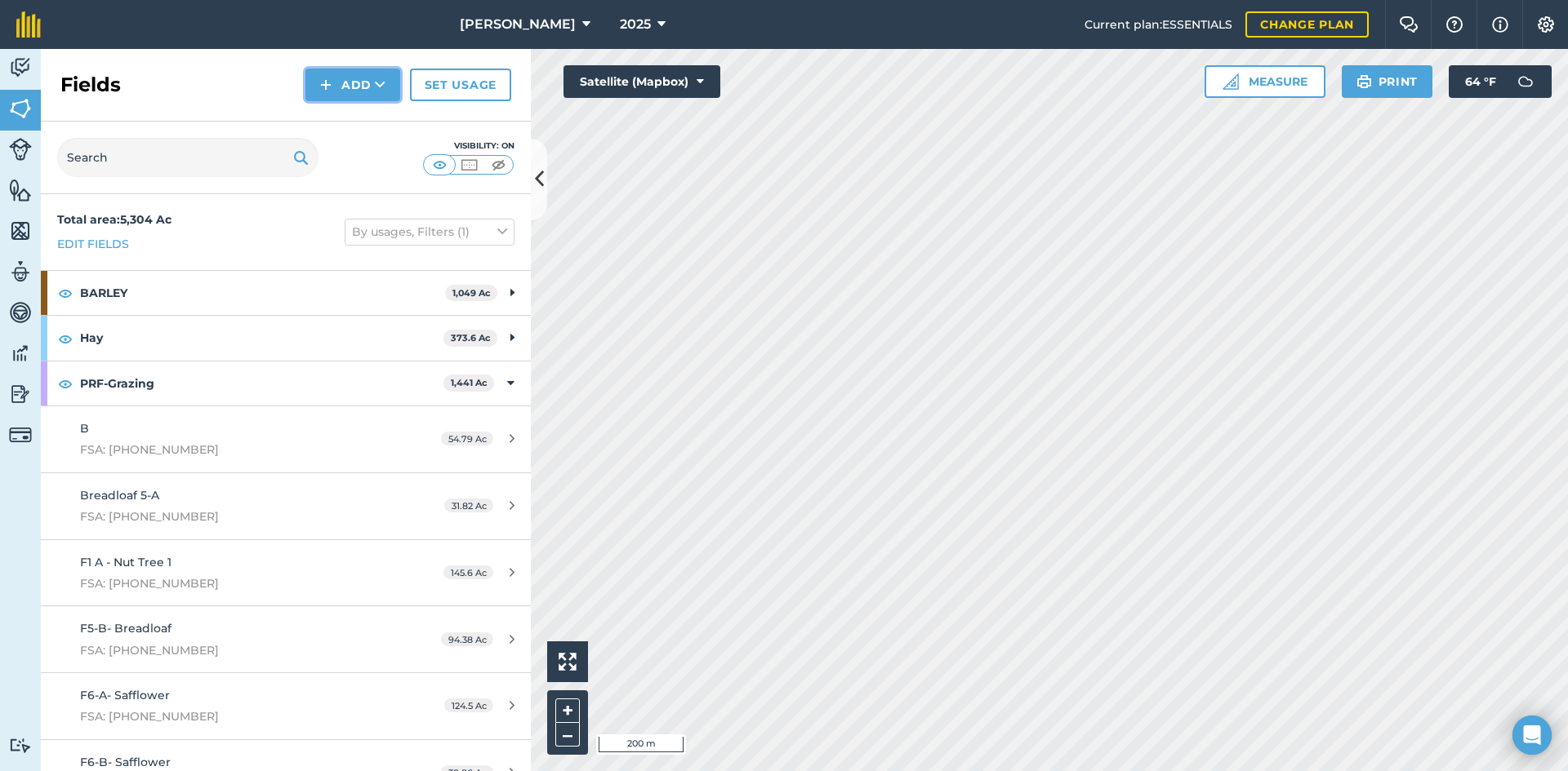
click at [347, 79] on button "Add" at bounding box center [352, 85] width 95 height 33
click at [349, 116] on link "Draw" at bounding box center [353, 121] width 90 height 36
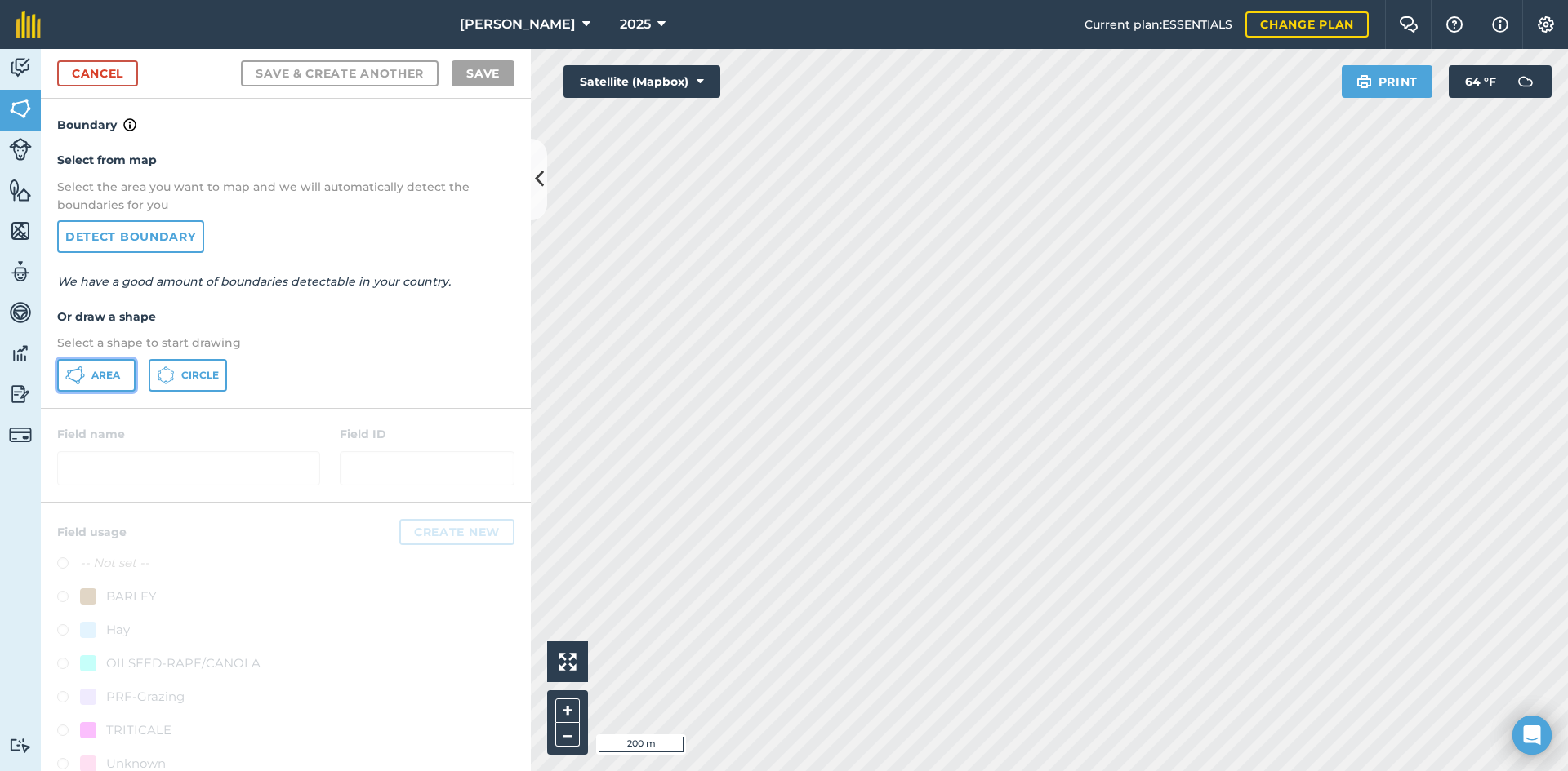
click at [109, 369] on span "Area" at bounding box center [105, 376] width 28 height 13
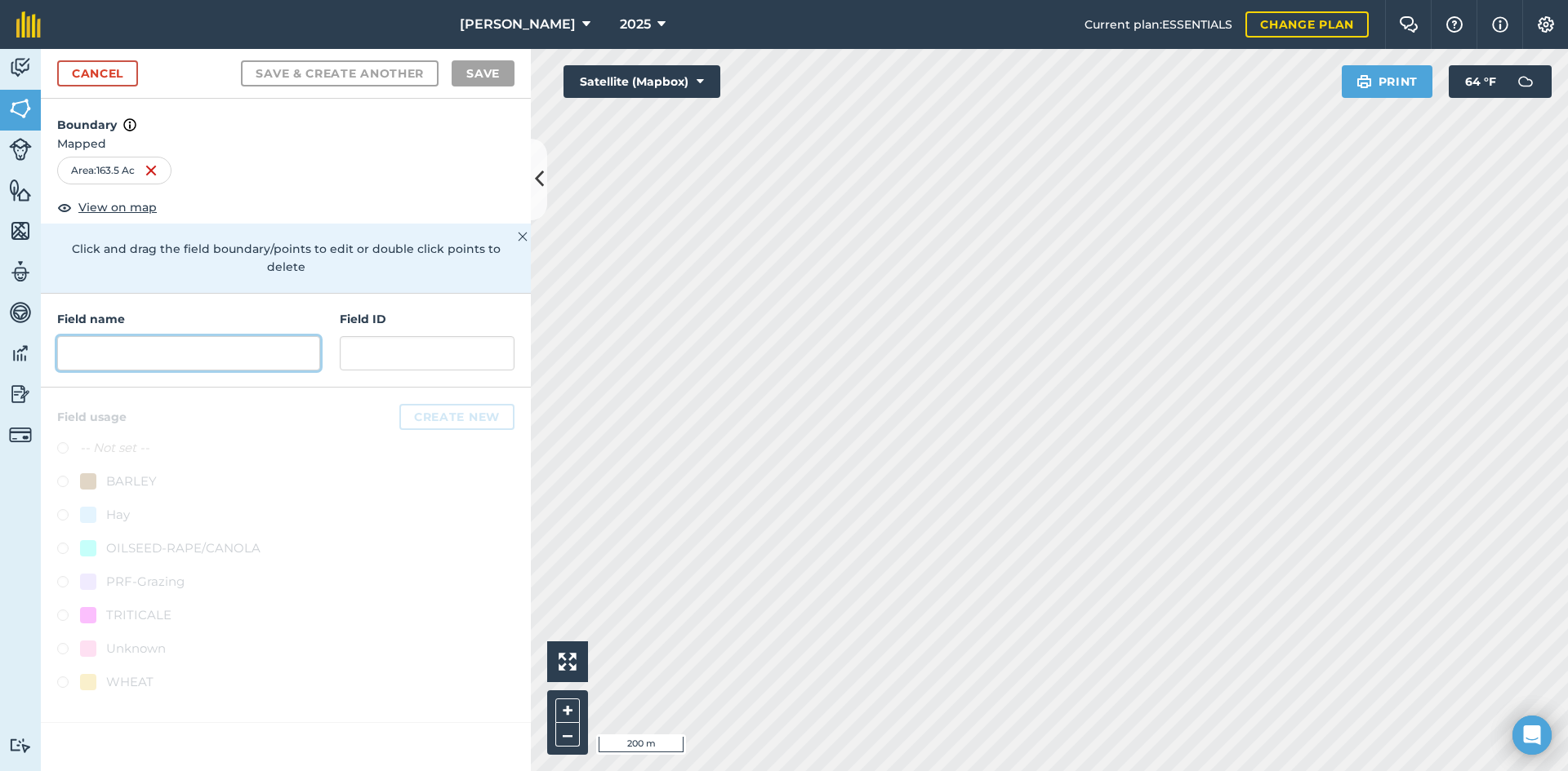
click at [211, 336] on input "text" at bounding box center [189, 353] width 263 height 35
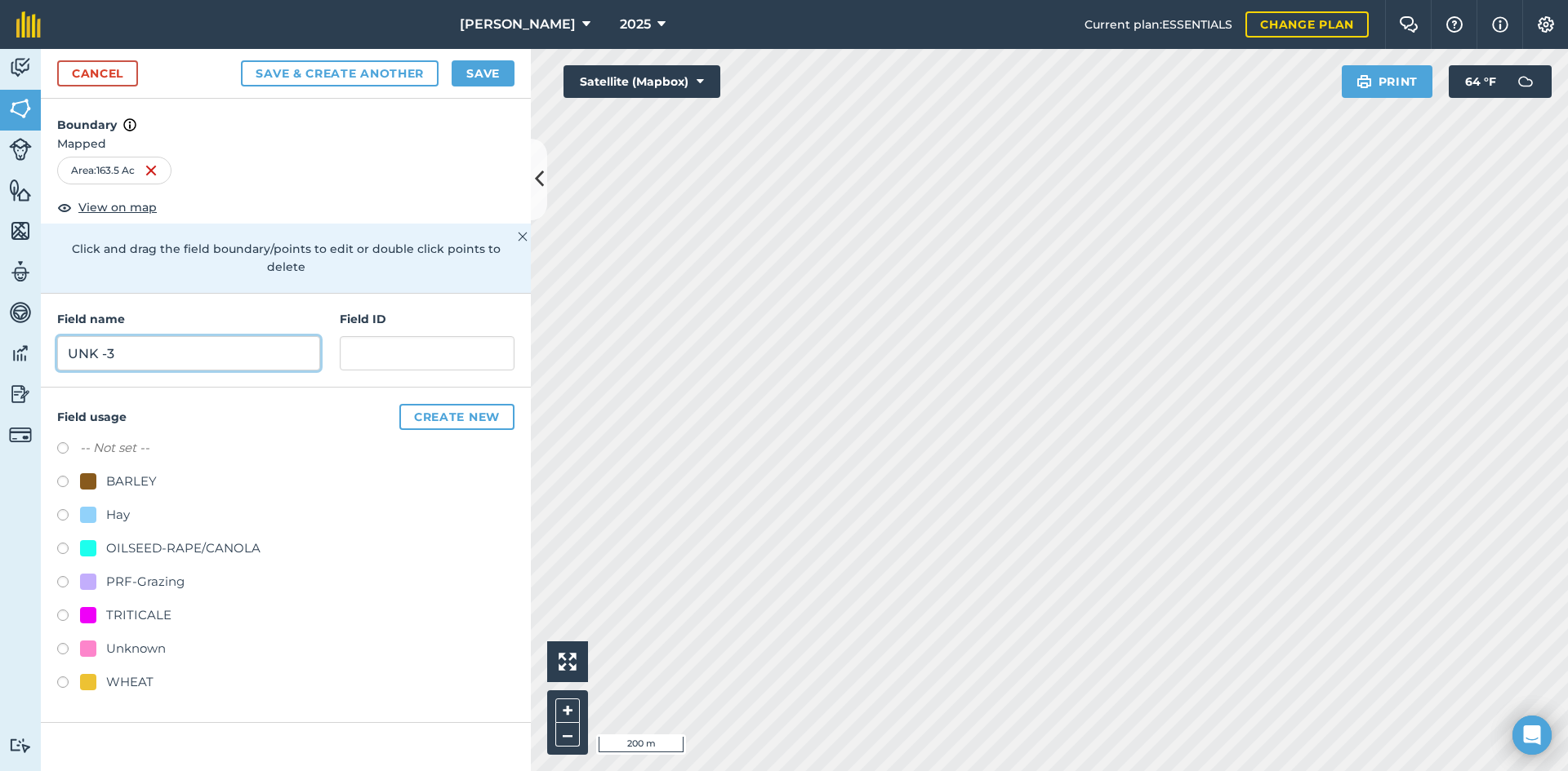
type input "UNK -3"
click at [367, 336] on input "text" at bounding box center [427, 353] width 175 height 35
type input "FSA: 2464-13-3"
click at [172, 572] on div "PRF-Grazing" at bounding box center [145, 581] width 78 height 20
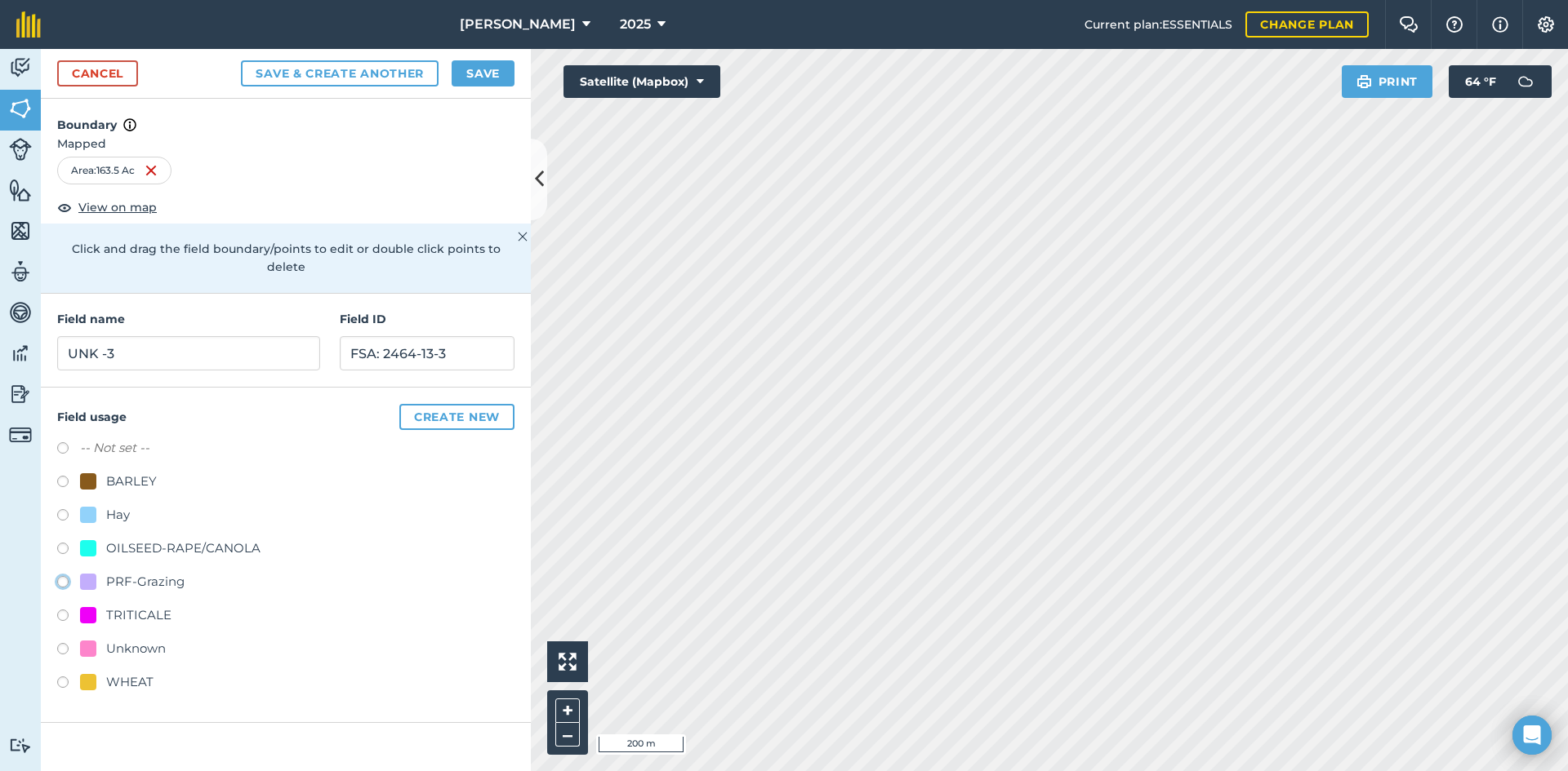
radio input "true"
click at [499, 76] on button "Save" at bounding box center [483, 73] width 63 height 26
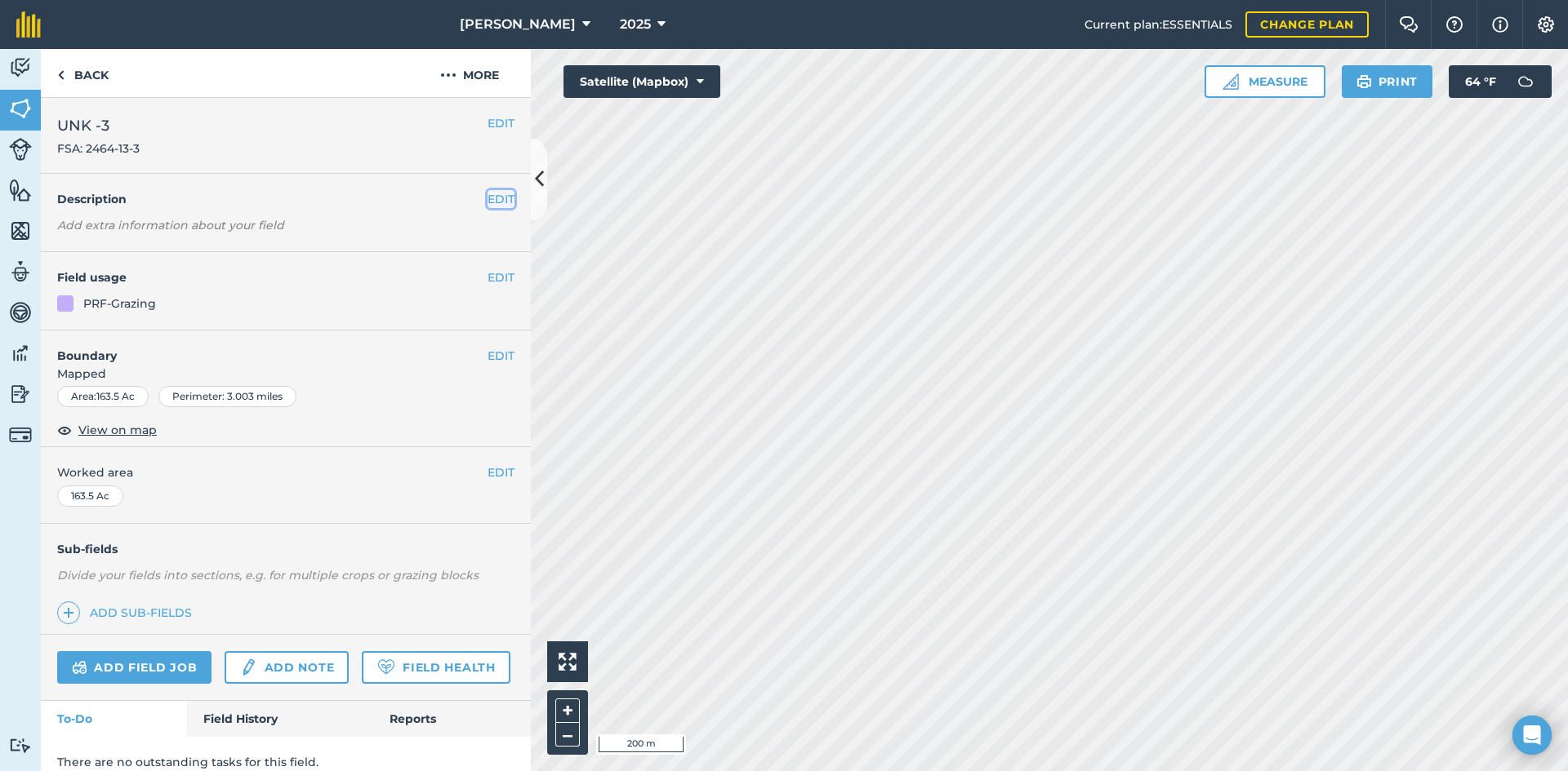
click at [491, 198] on button "EDIT" at bounding box center [501, 198] width 27 height 18
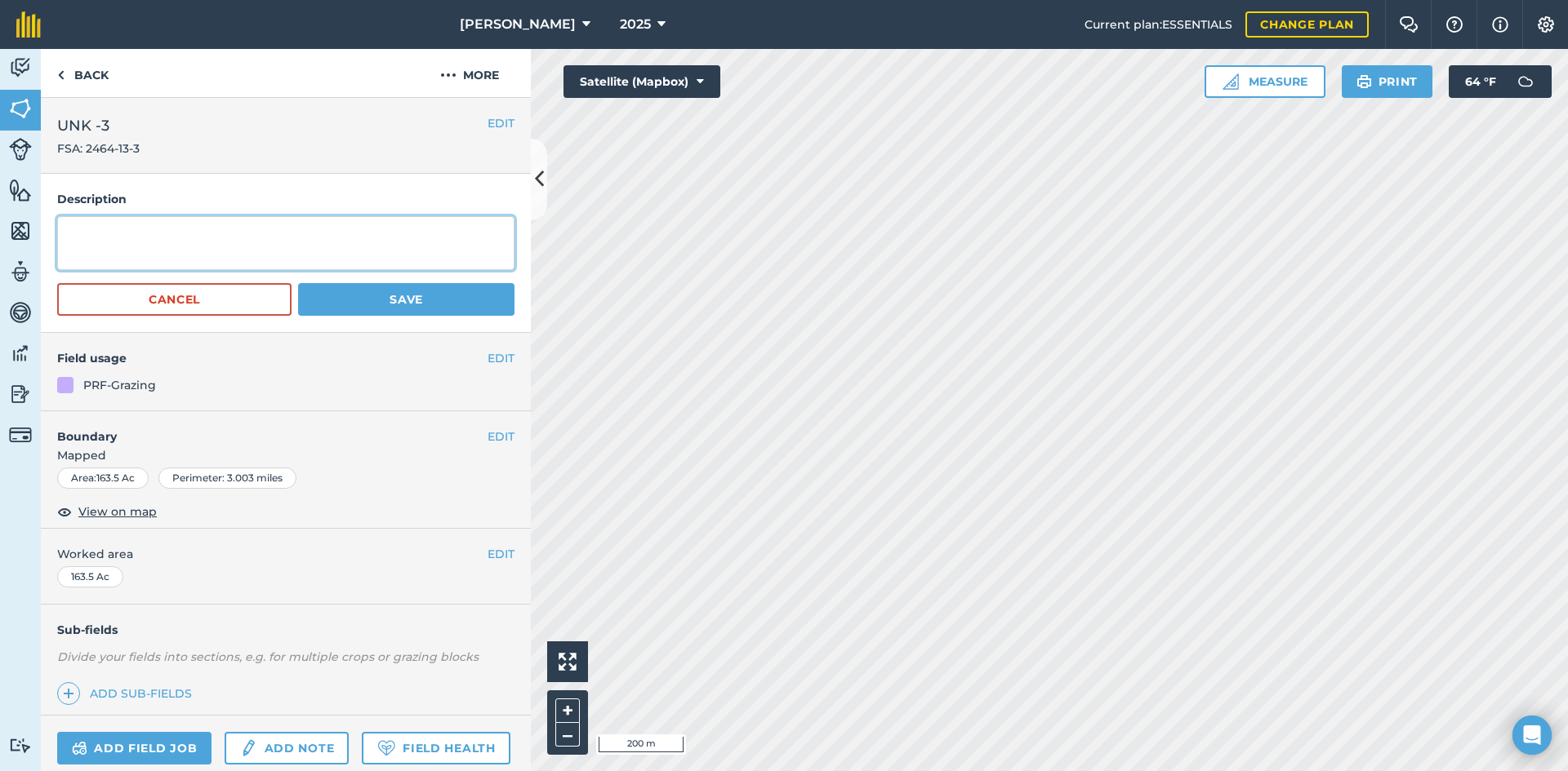
click at [134, 246] on textarea at bounding box center [286, 242] width 458 height 54
type textarea "3-3N-1E"
click at [411, 304] on button "Save" at bounding box center [406, 300] width 216 height 33
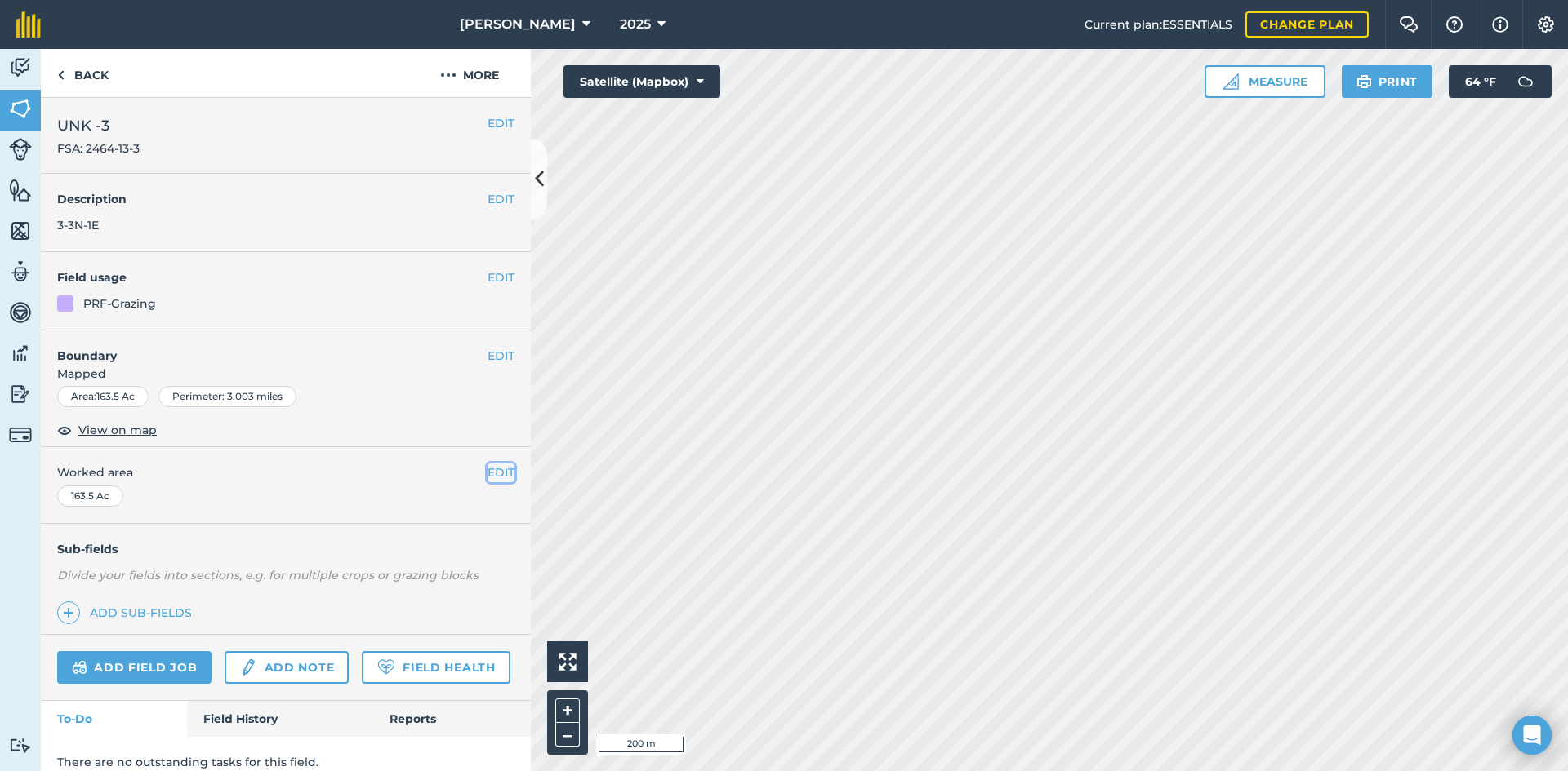
click at [488, 476] on button "EDIT" at bounding box center [501, 472] width 27 height 18
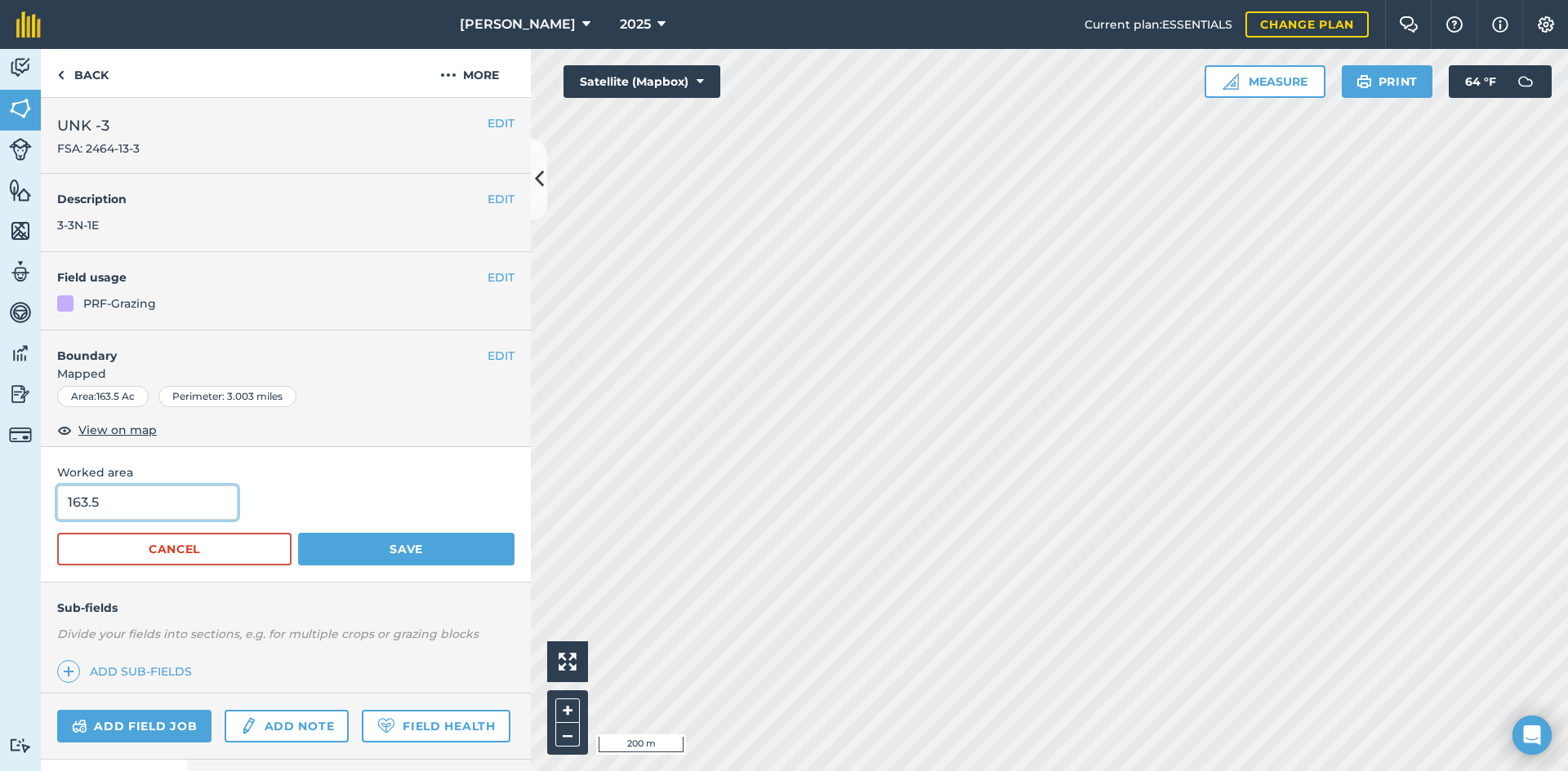
drag, startPoint x: 138, startPoint y: 501, endPoint x: 5, endPoint y: 501, distance: 133.0
click at [9, 501] on div "Activity Fields Livestock Features Maps Team Vehicles Data Reporting Billing Tu…" at bounding box center [784, 409] width 1568 height 722
type input "160.35"
drag, startPoint x: 356, startPoint y: 537, endPoint x: 359, endPoint y: 794, distance: 257.0
click at [359, 770] on html "160.35 [PERSON_NAME] 2025 Current plan : ESSENTIALS Change plan Farm Chat Help …" at bounding box center [784, 385] width 1568 height 771
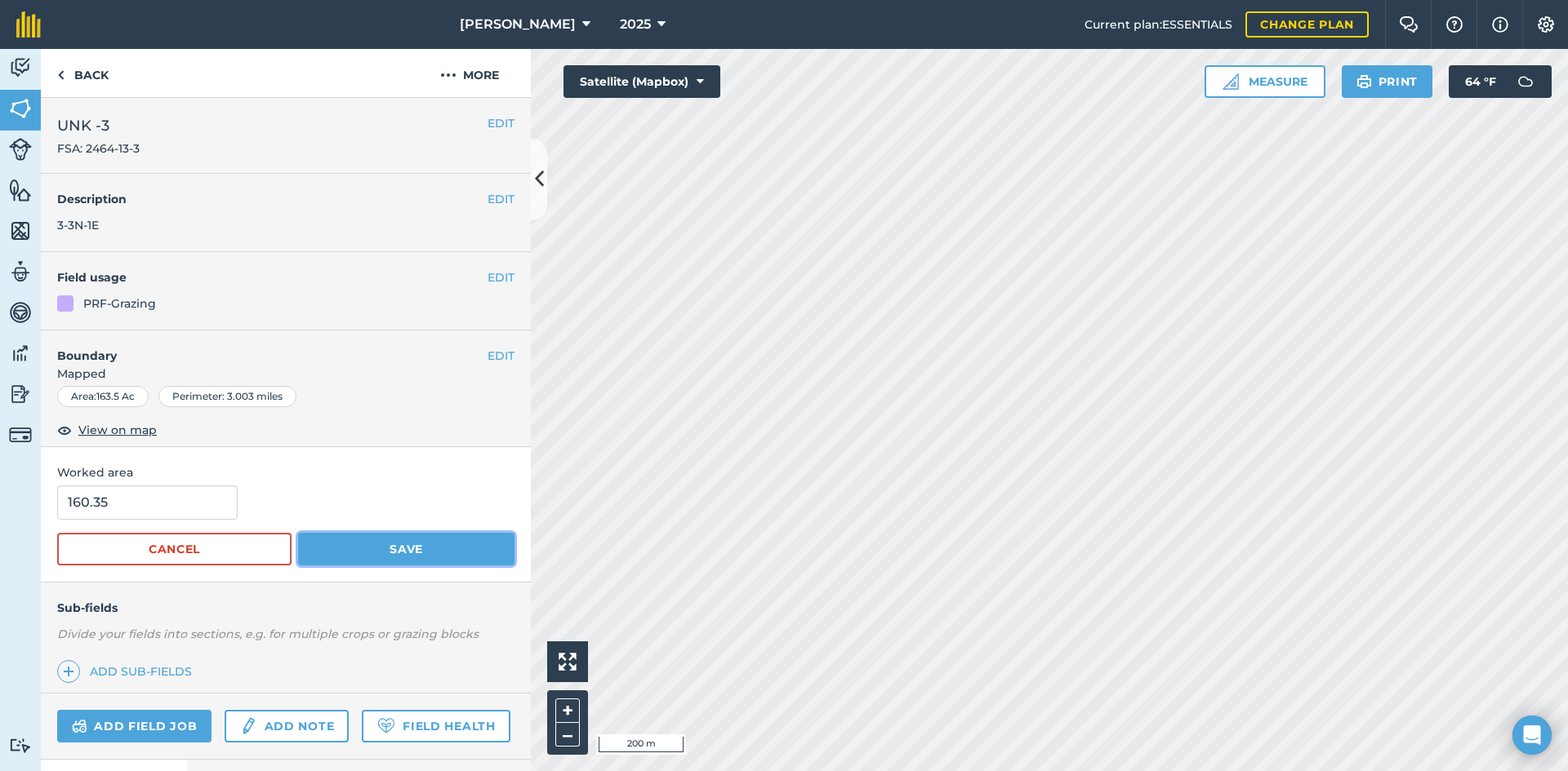
click at [435, 533] on button "Save" at bounding box center [406, 549] width 216 height 33
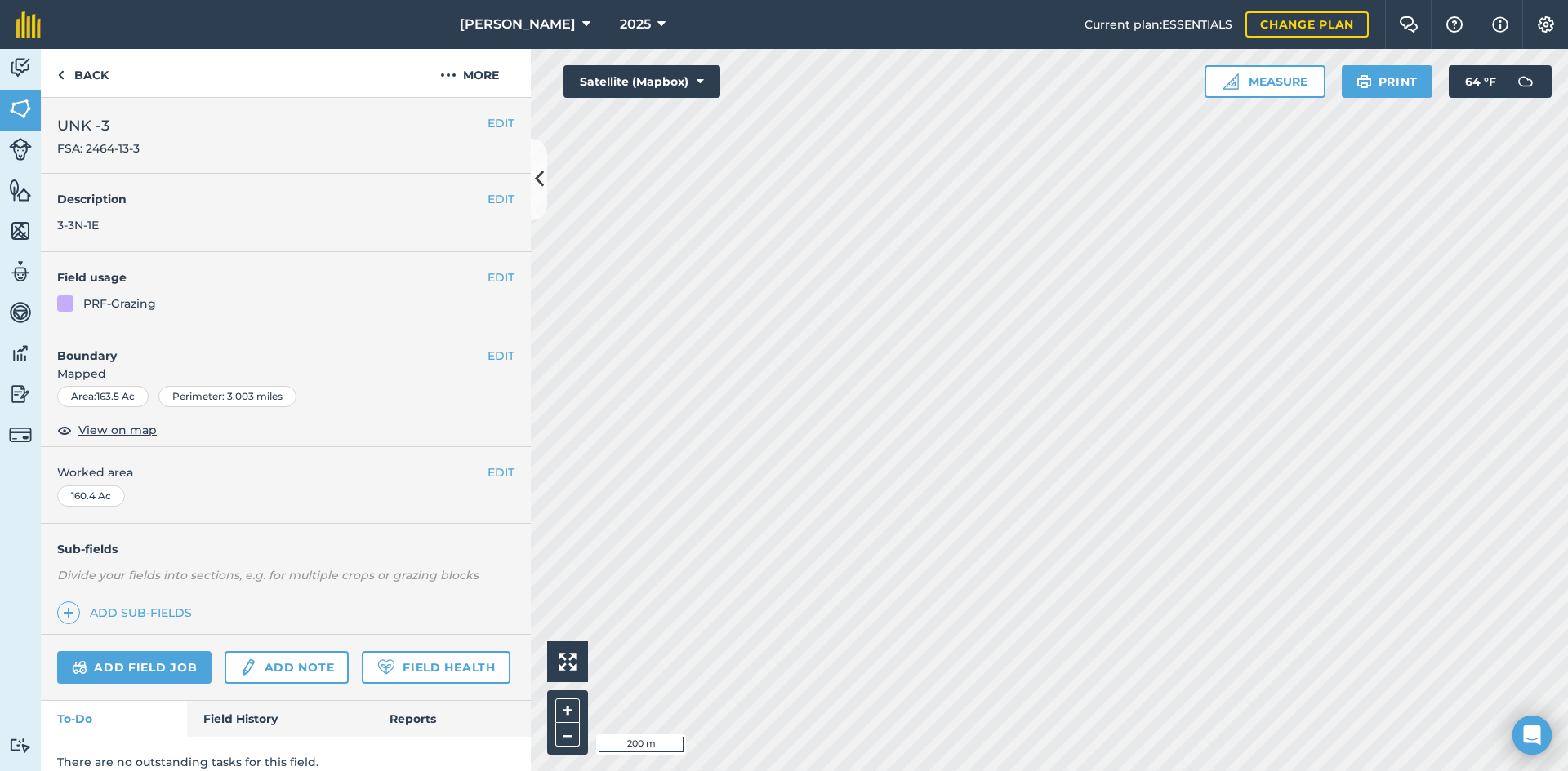
scroll to position [62, 0]
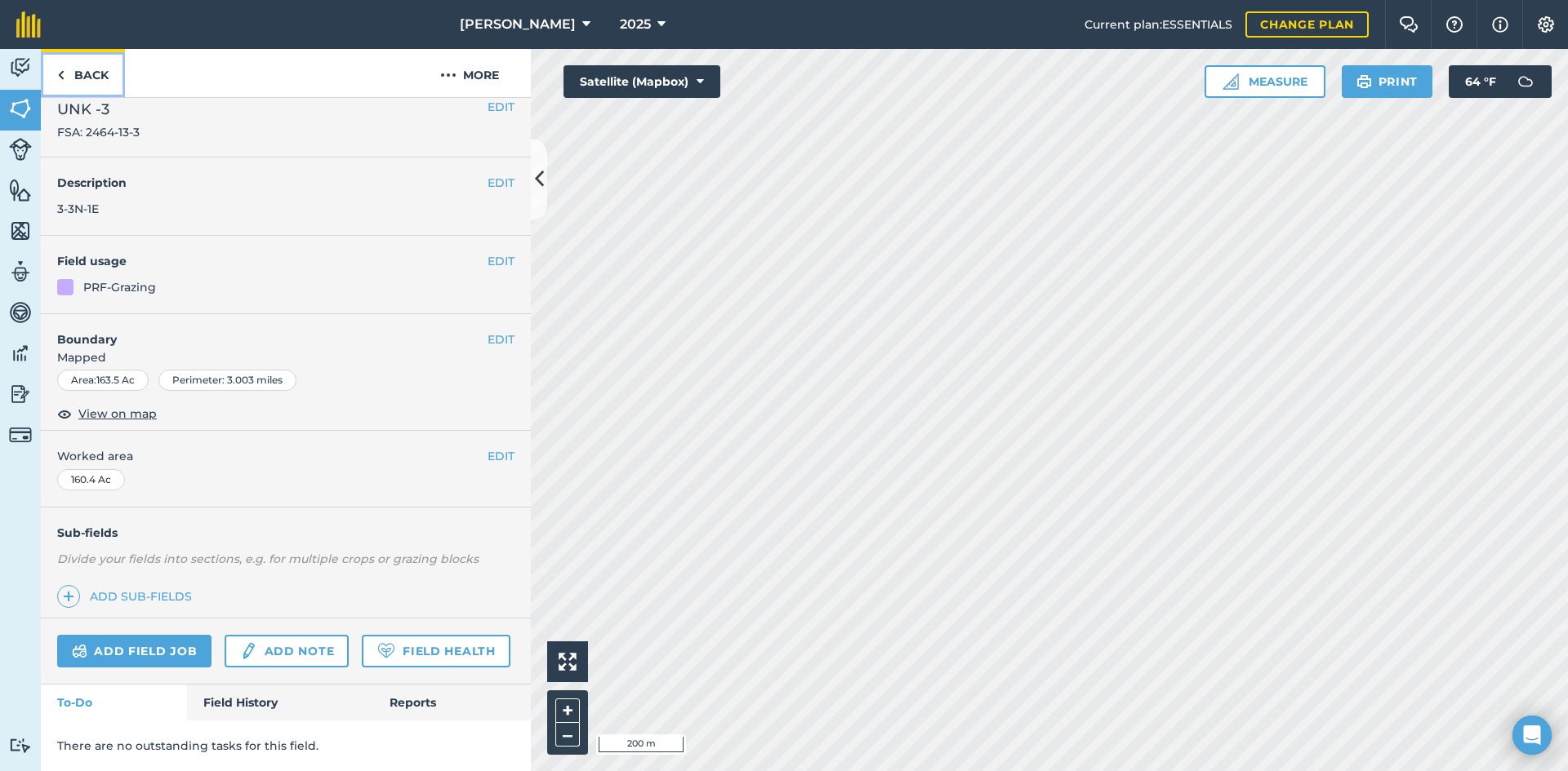
click at [112, 69] on link "Back" at bounding box center [83, 72] width 85 height 48
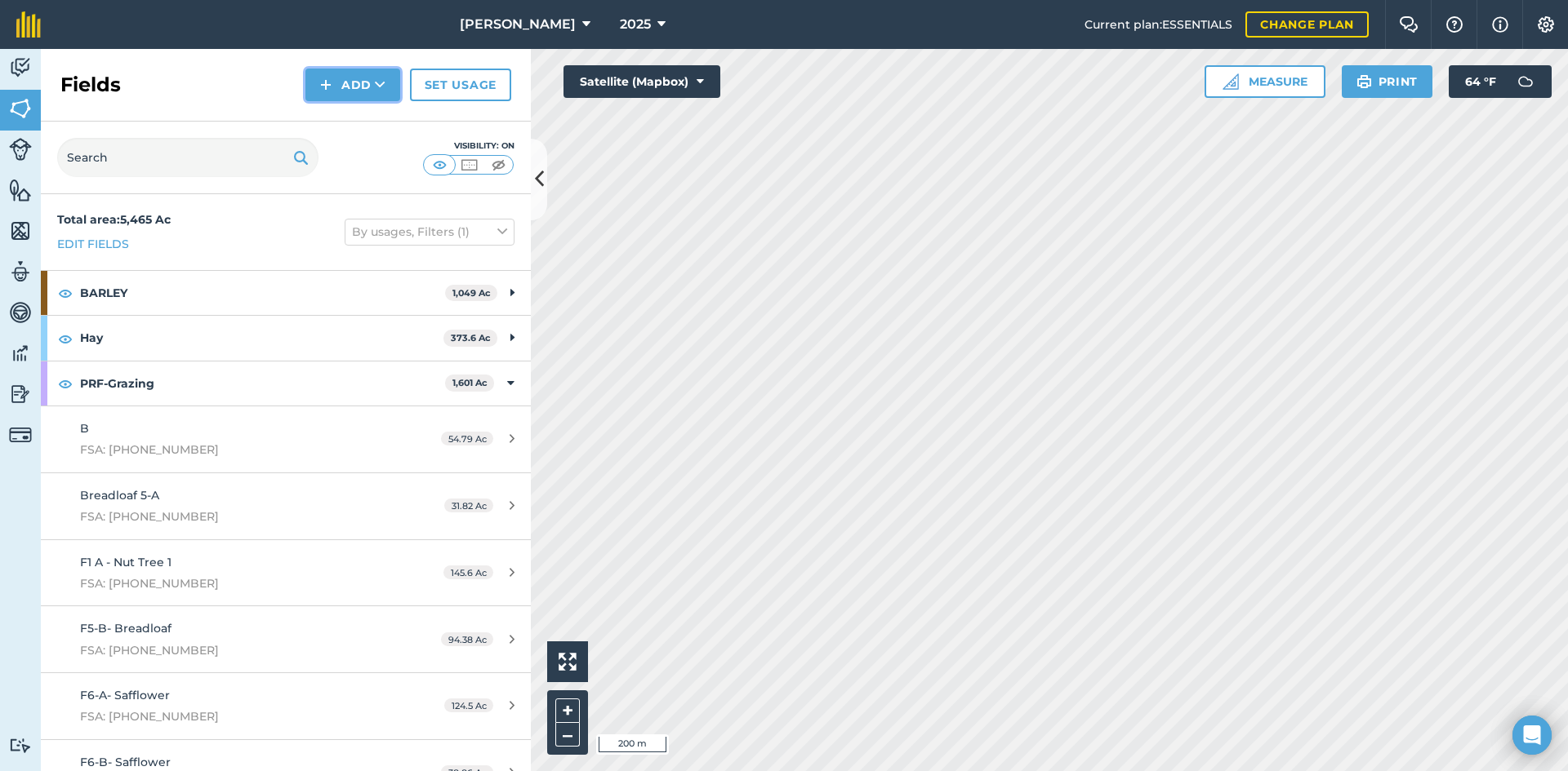
click at [337, 90] on button "Add" at bounding box center [352, 85] width 95 height 33
click at [337, 123] on link "Draw" at bounding box center [353, 121] width 90 height 36
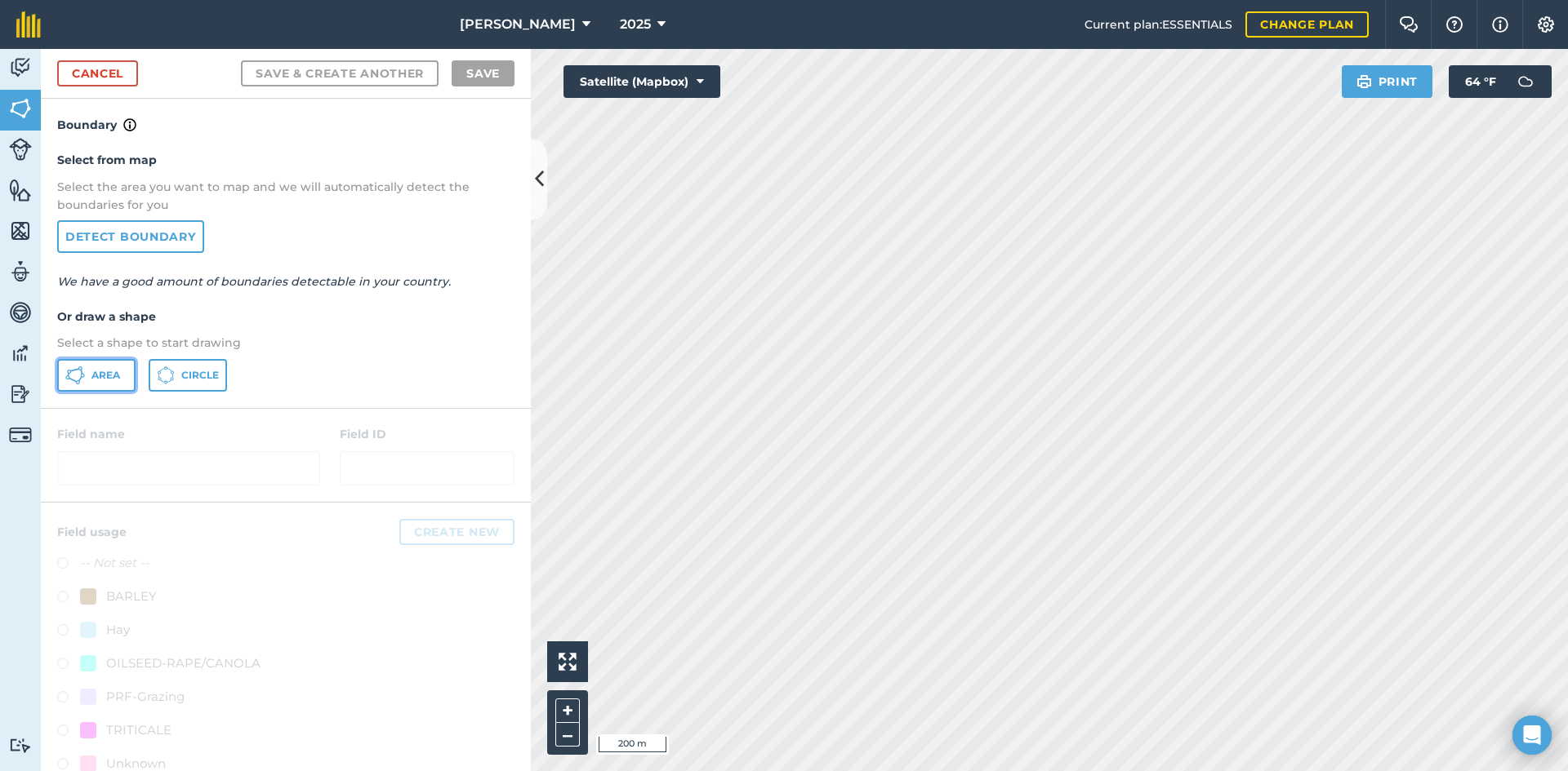
click at [85, 375] on button "Area" at bounding box center [96, 375] width 78 height 33
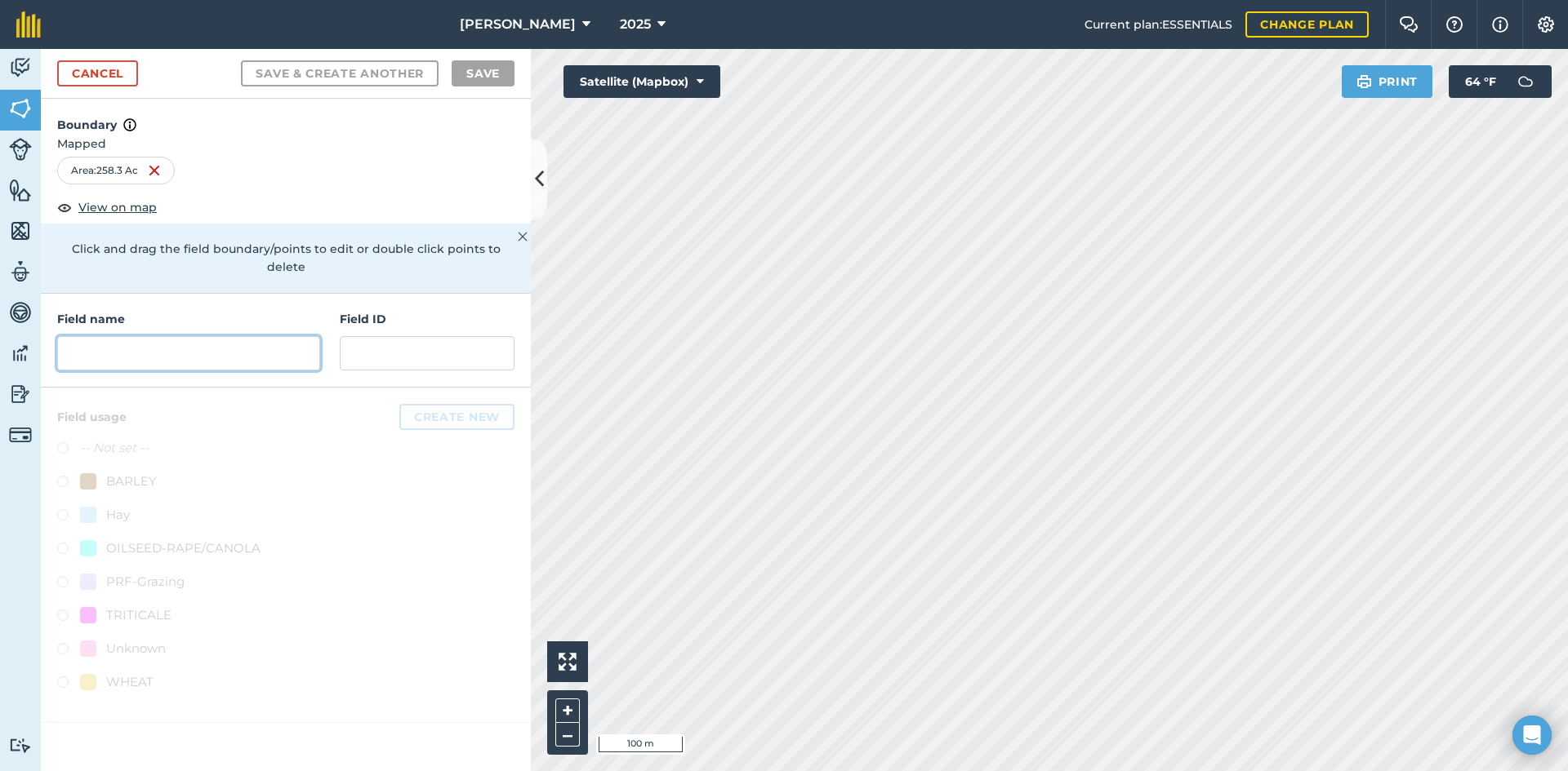
click at [222, 349] on input "text" at bounding box center [189, 353] width 263 height 35
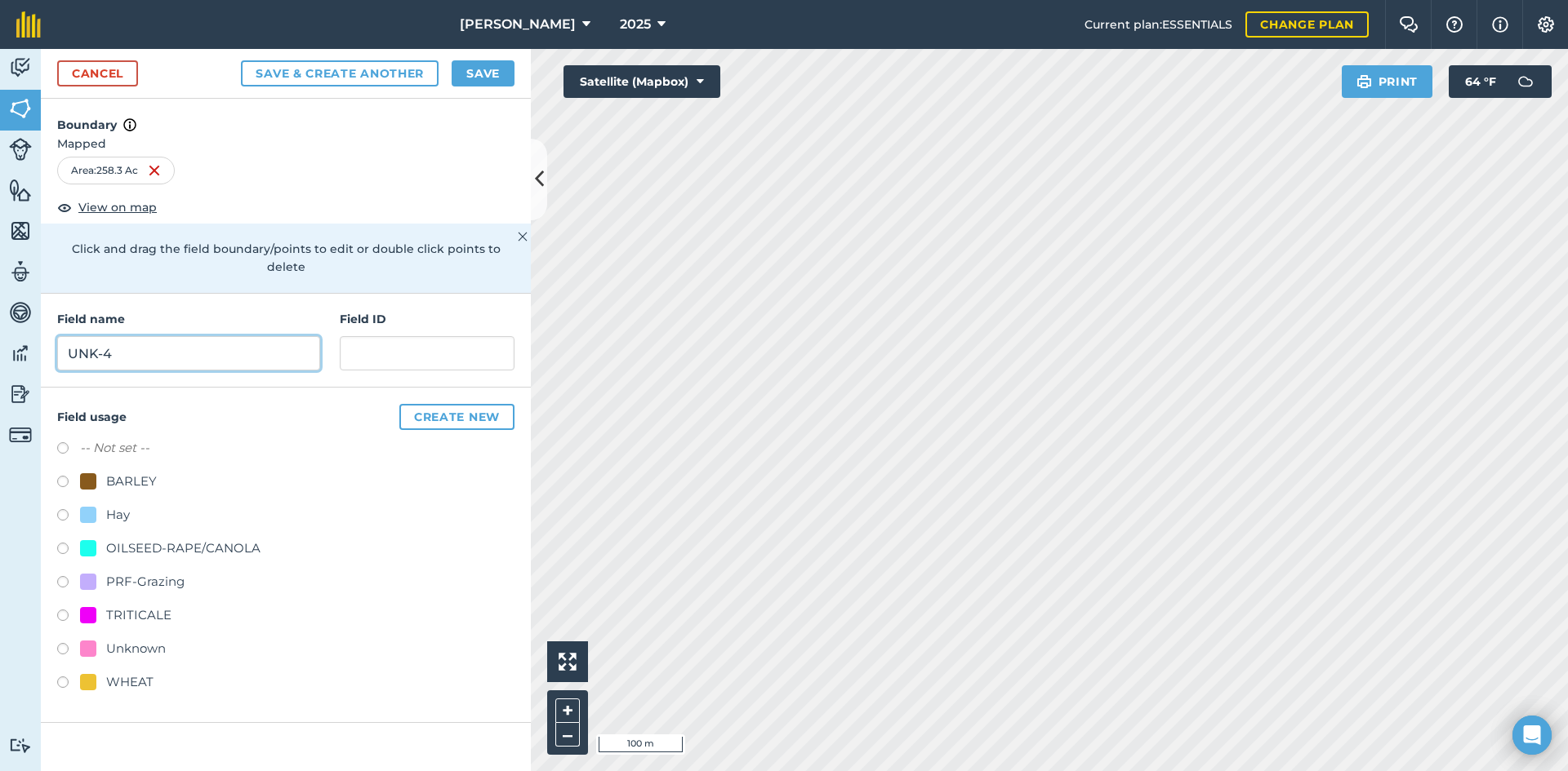
type input "UNK-4"
click at [386, 337] on input "text" at bounding box center [427, 353] width 175 height 35
type input "FSA: 2464-13-4"
click at [178, 572] on div "PRF-Grazing" at bounding box center [145, 581] width 78 height 20
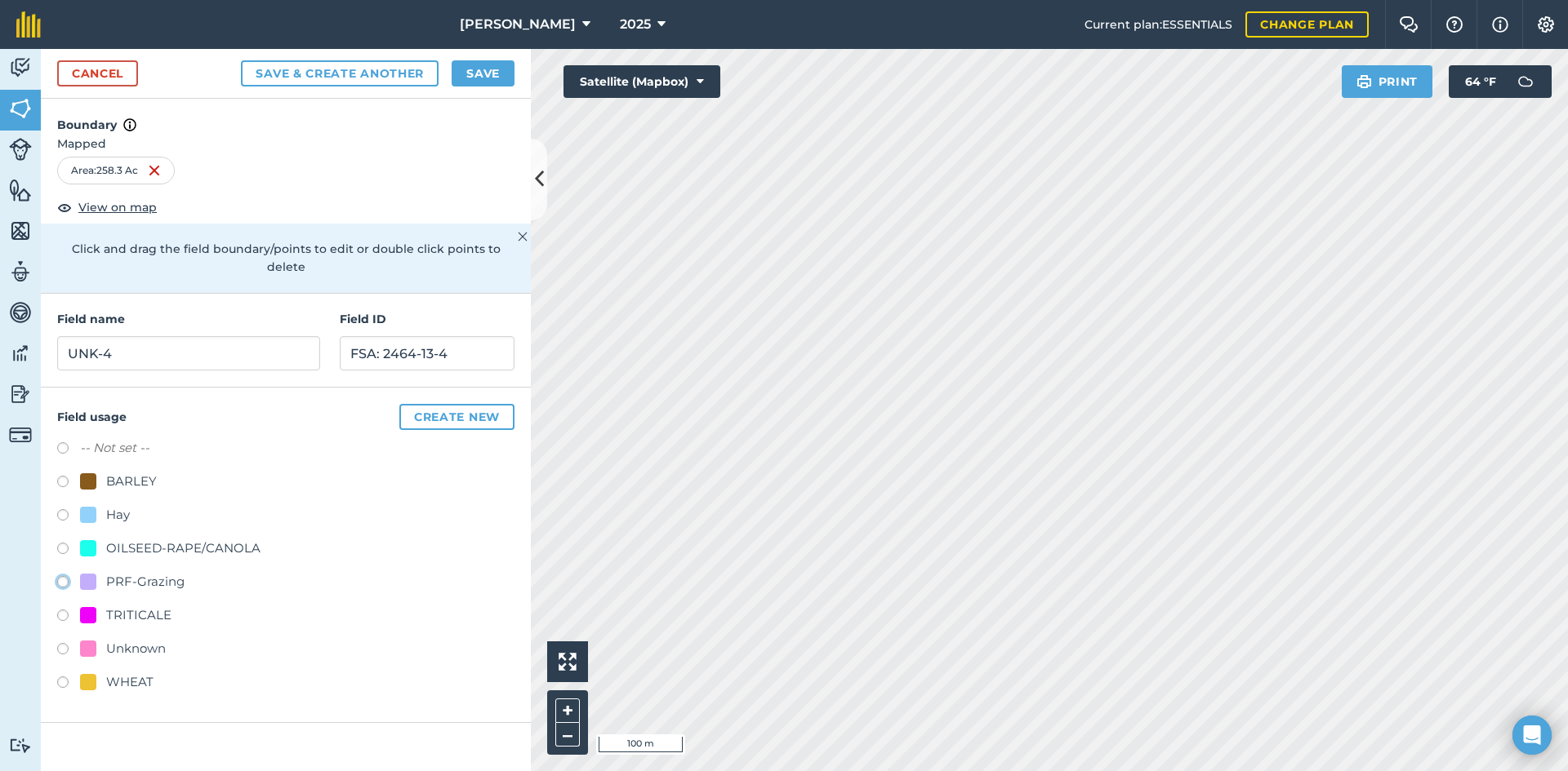
radio input "true"
click at [468, 70] on button "Save" at bounding box center [483, 73] width 63 height 26
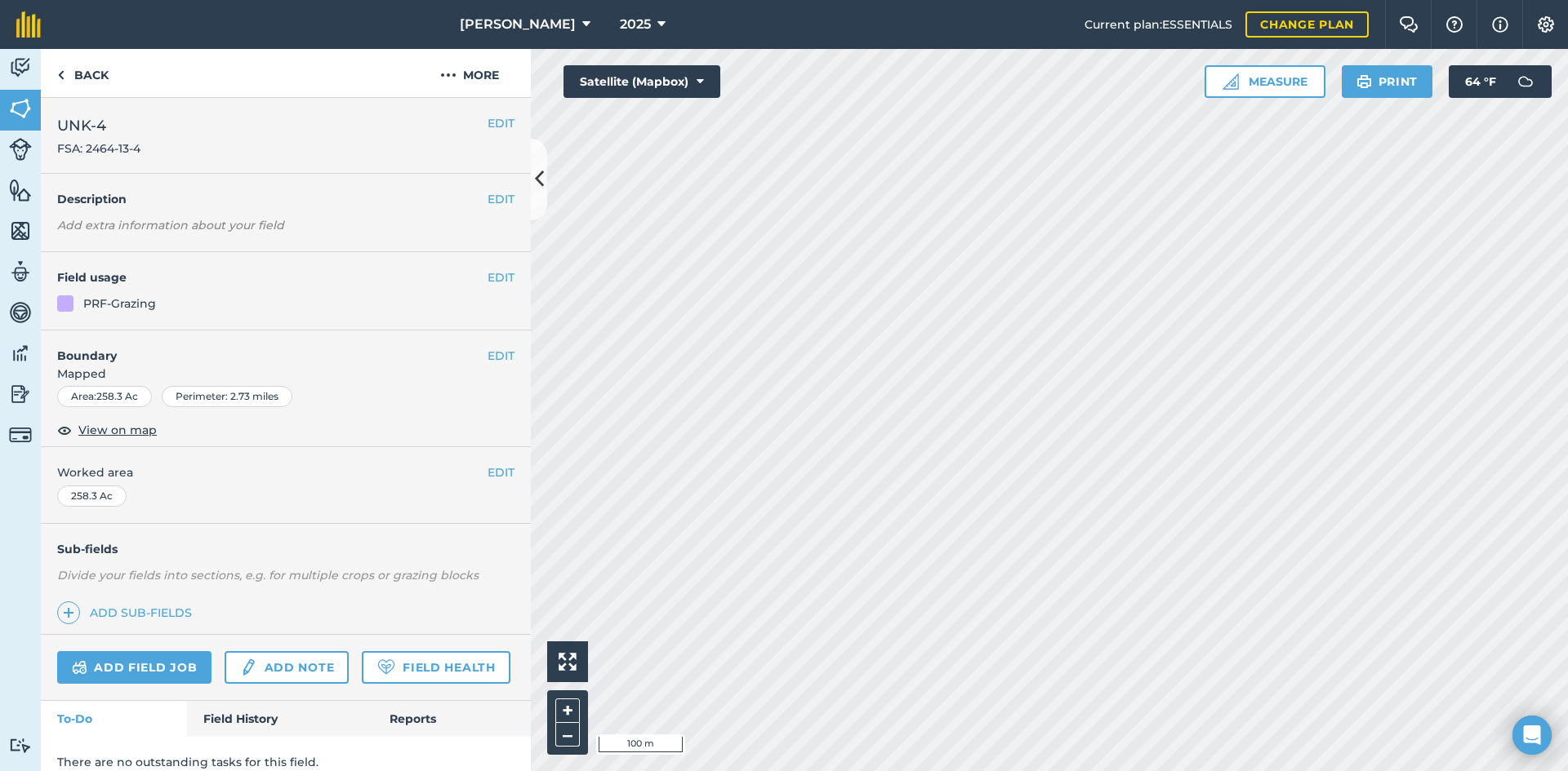
click at [506, 202] on div "EDIT Description Add extra information about your field" at bounding box center [285, 212] width 489 height 78
click at [488, 199] on button "EDIT" at bounding box center [501, 198] width 27 height 18
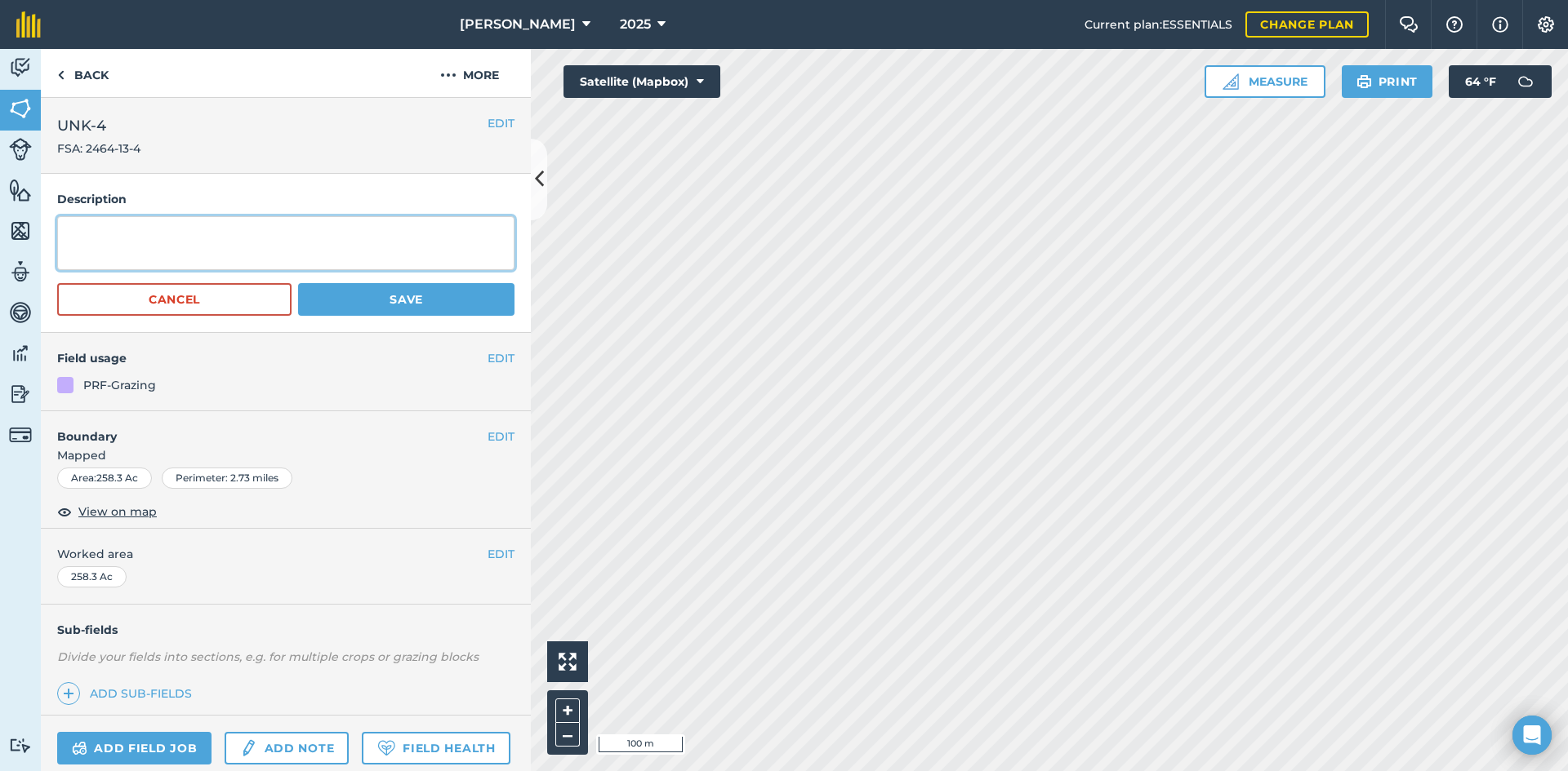
click at [241, 236] on textarea at bounding box center [286, 242] width 458 height 54
click at [409, 307] on button "Save" at bounding box center [406, 300] width 216 height 33
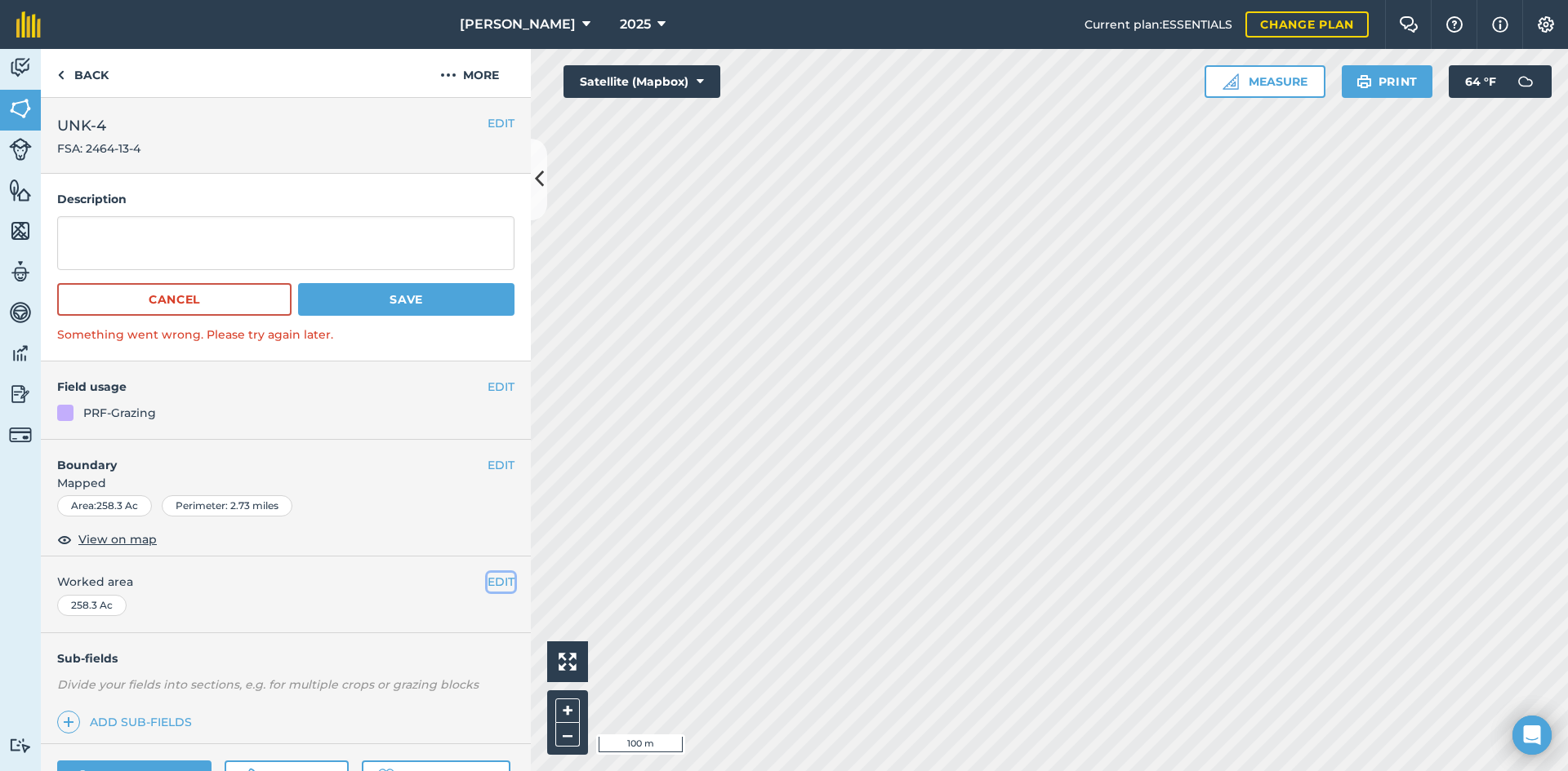
click at [488, 583] on button "EDIT" at bounding box center [501, 581] width 27 height 18
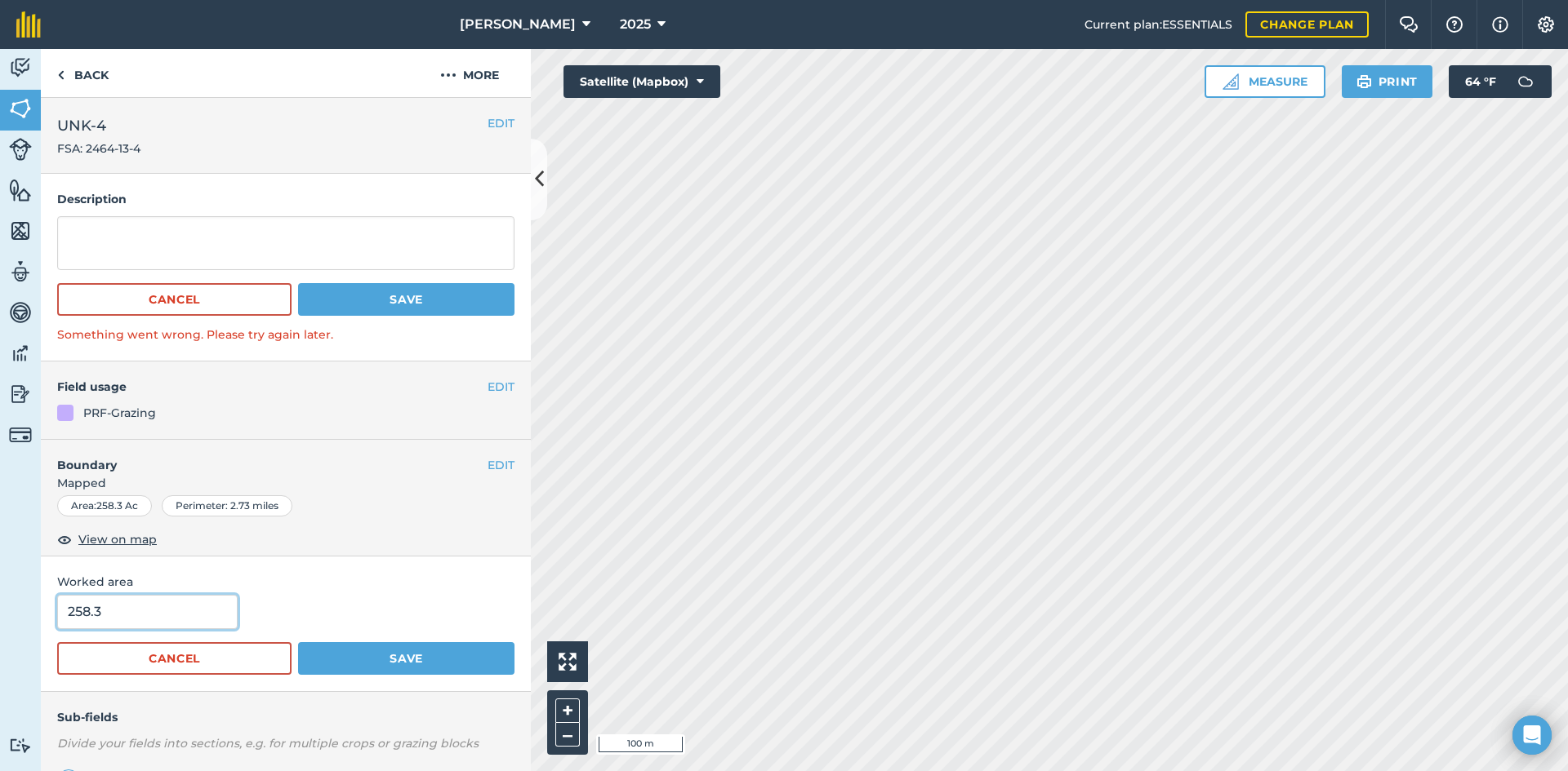
drag, startPoint x: 116, startPoint y: 608, endPoint x: -89, endPoint y: 590, distance: 205.8
click at [0, 590] on html "[PERSON_NAME] 2025 Current plan : ESSENTIALS Change plan Farm Chat Help Info Se…" at bounding box center [784, 385] width 1568 height 771
type input "249.62"
click at [478, 657] on button "Save" at bounding box center [406, 658] width 216 height 33
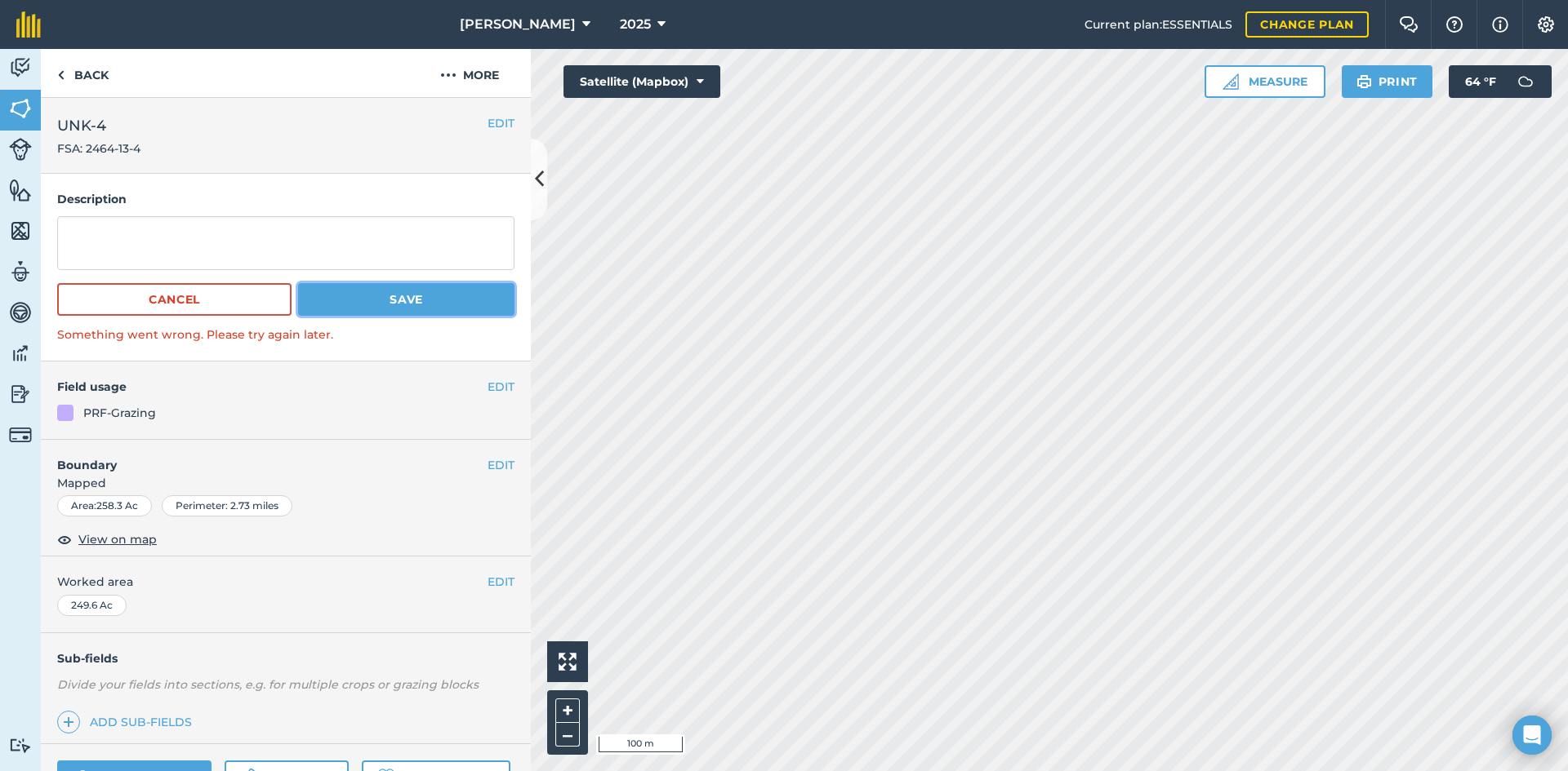
click at [394, 289] on button "Save" at bounding box center [406, 300] width 216 height 33
click at [388, 299] on button "Save" at bounding box center [406, 300] width 216 height 33
click at [206, 303] on button "Cancel" at bounding box center [174, 300] width 234 height 33
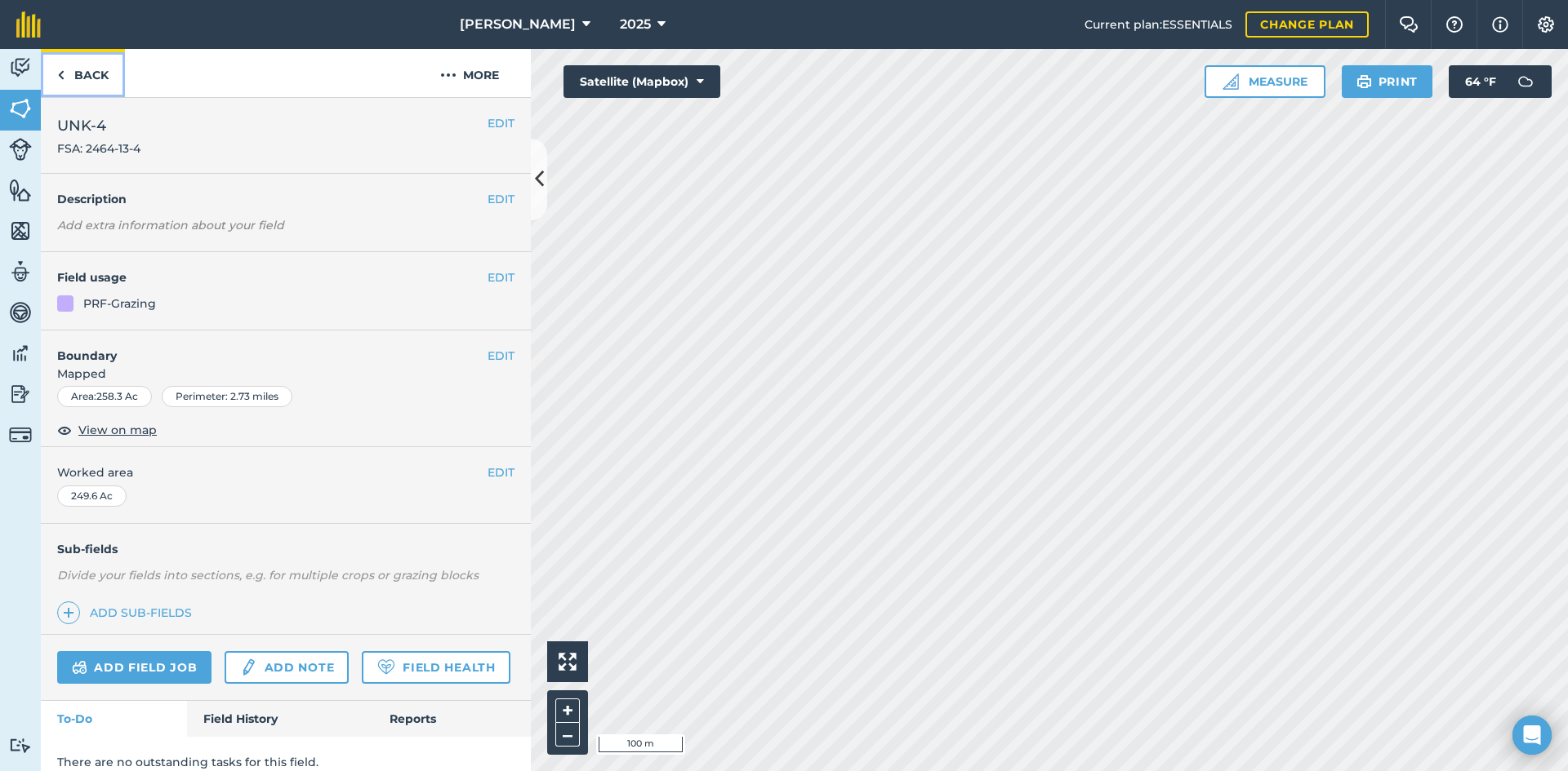
click at [106, 71] on link "Back" at bounding box center [83, 72] width 85 height 48
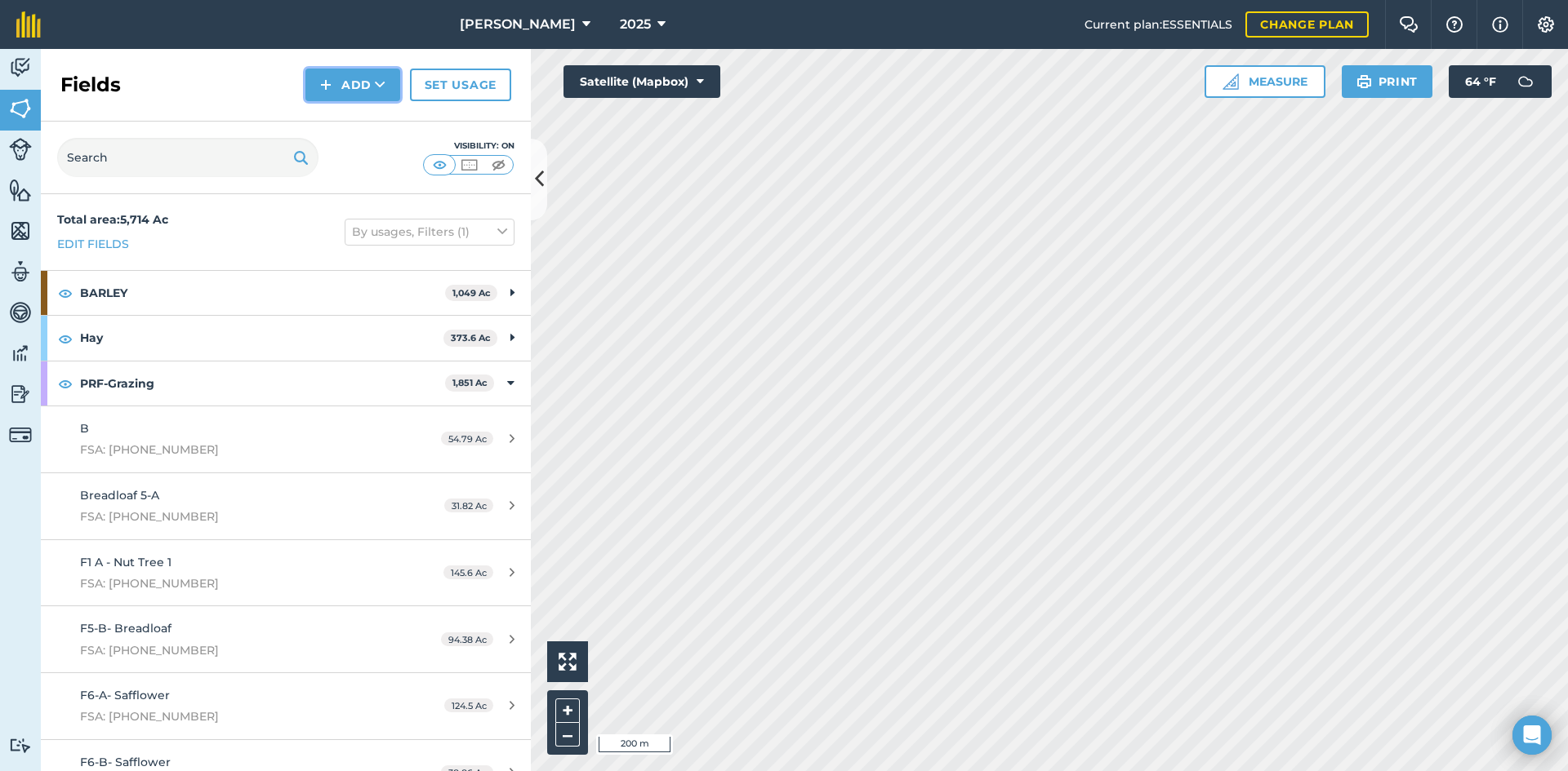
click at [373, 94] on button "Add" at bounding box center [352, 85] width 95 height 33
click at [371, 129] on link "Draw" at bounding box center [353, 121] width 90 height 36
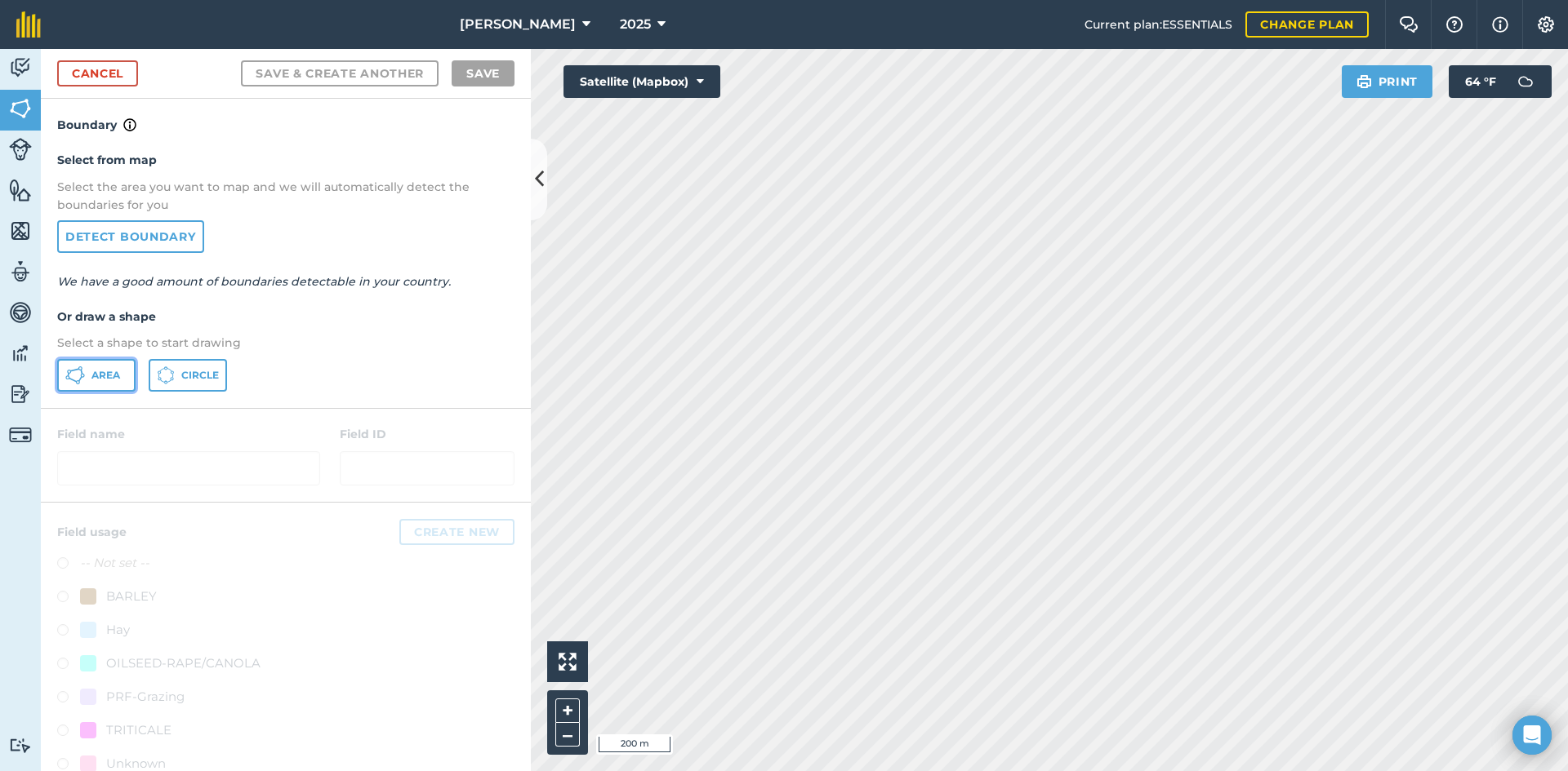
click at [123, 368] on button "Area" at bounding box center [96, 375] width 78 height 33
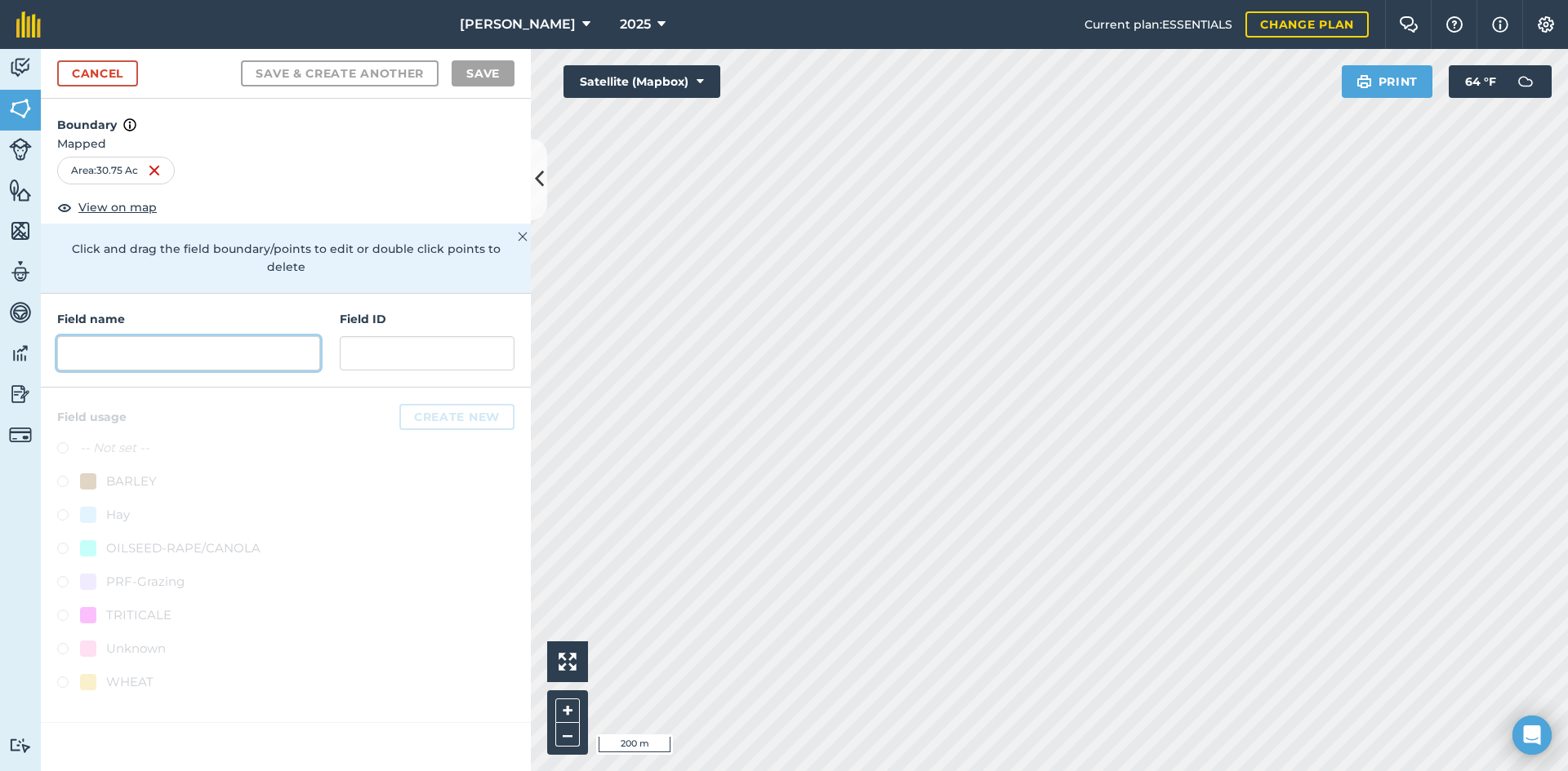
click at [142, 336] on input "text" at bounding box center [189, 353] width 263 height 35
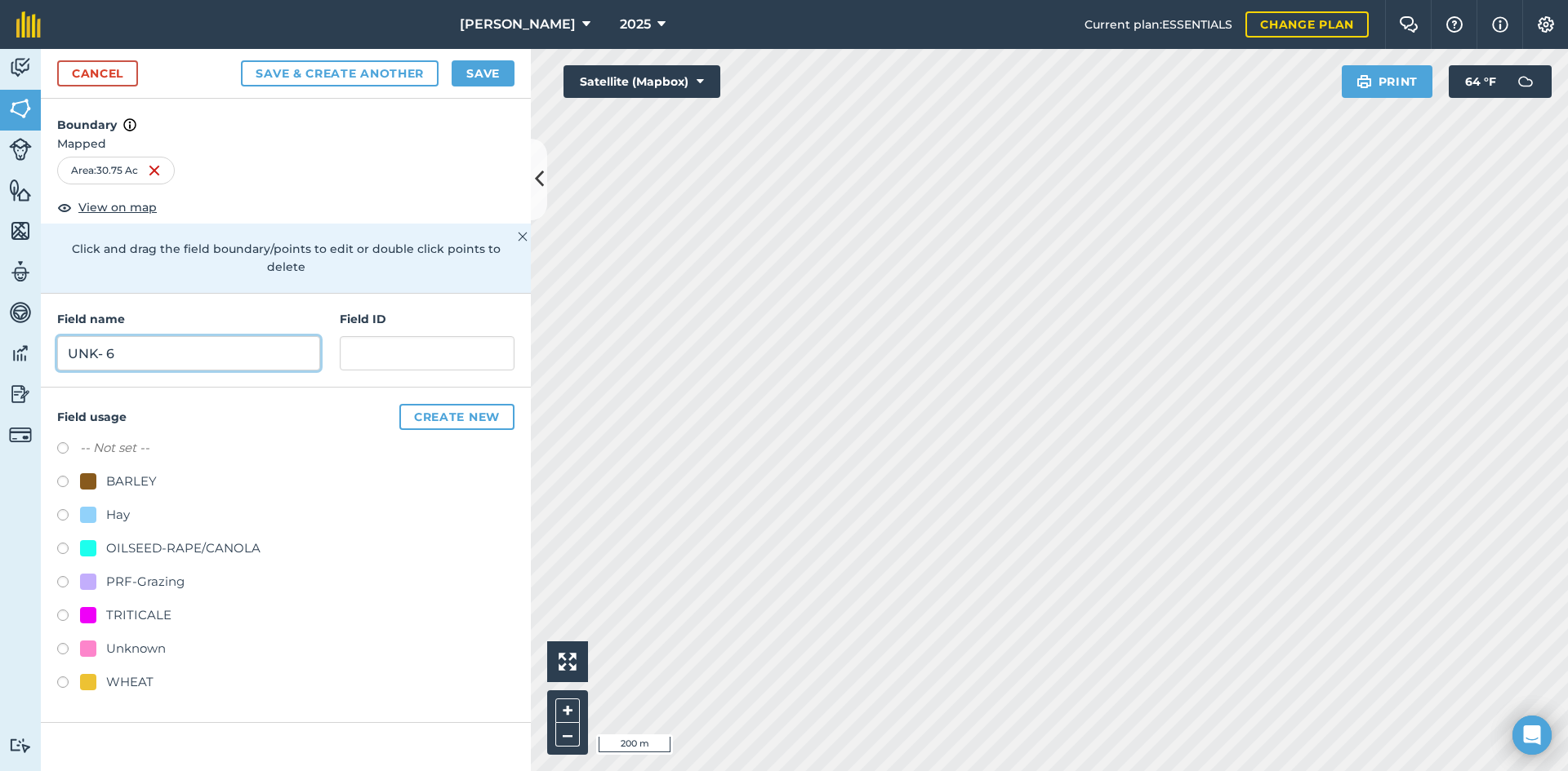
type input "UNK- 6"
click at [454, 348] on input "text" at bounding box center [427, 353] width 175 height 35
type input "FSA: 2464-13-6"
click at [160, 572] on div "PRF-Grazing" at bounding box center [145, 581] width 78 height 20
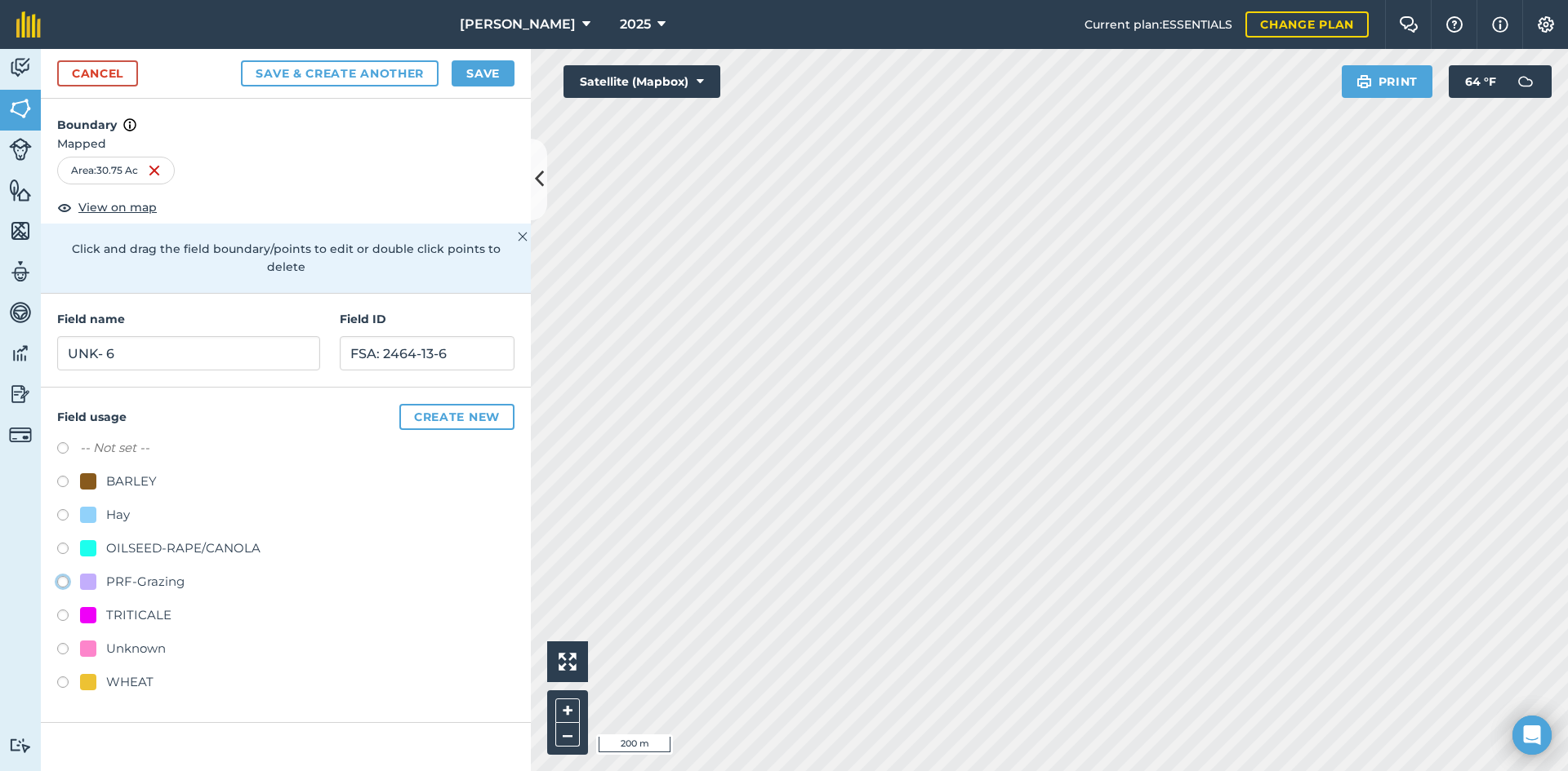
radio input "true"
click at [479, 71] on button "Save" at bounding box center [483, 73] width 63 height 26
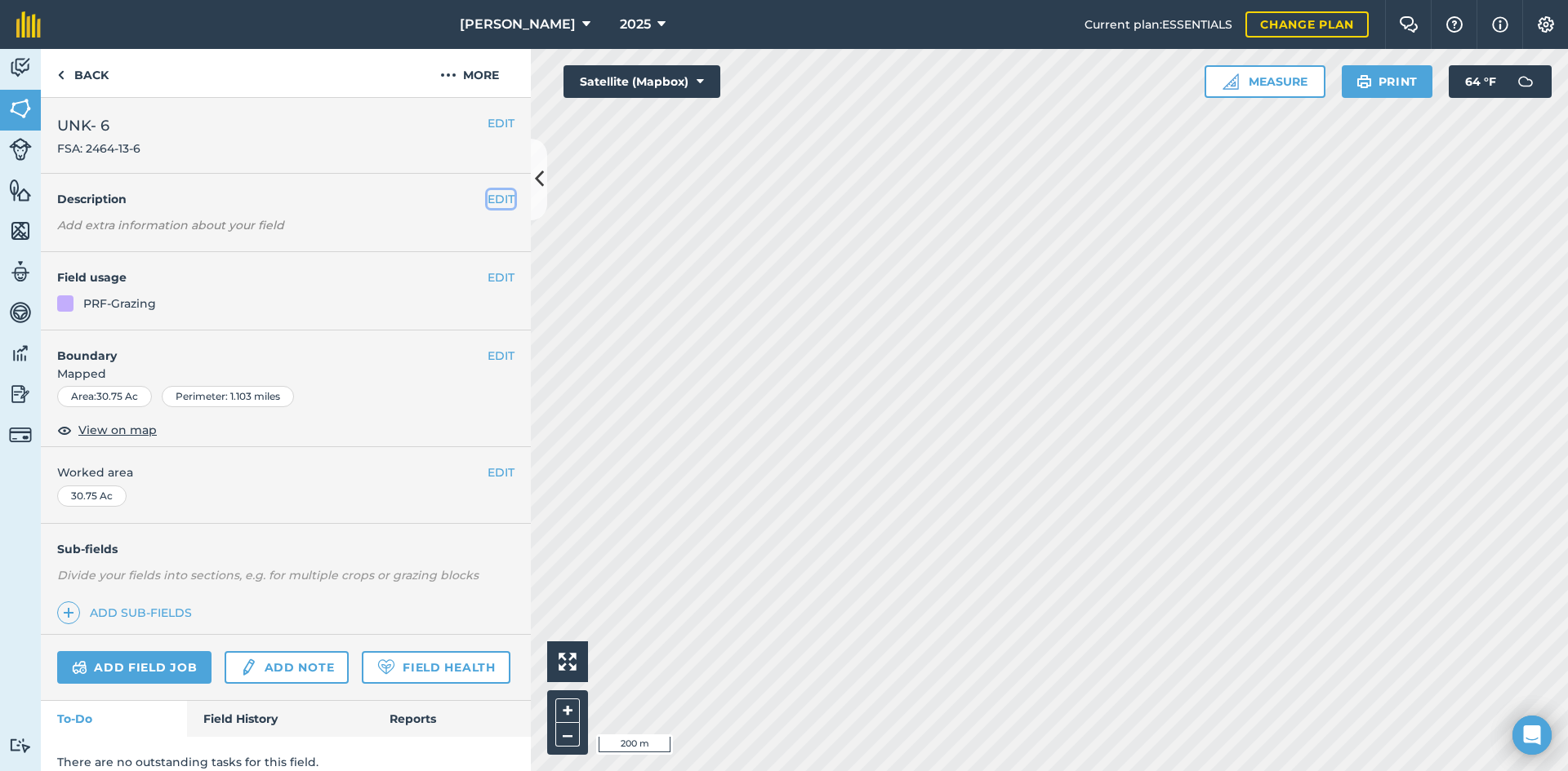
click at [488, 196] on button "EDIT" at bounding box center [501, 198] width 27 height 18
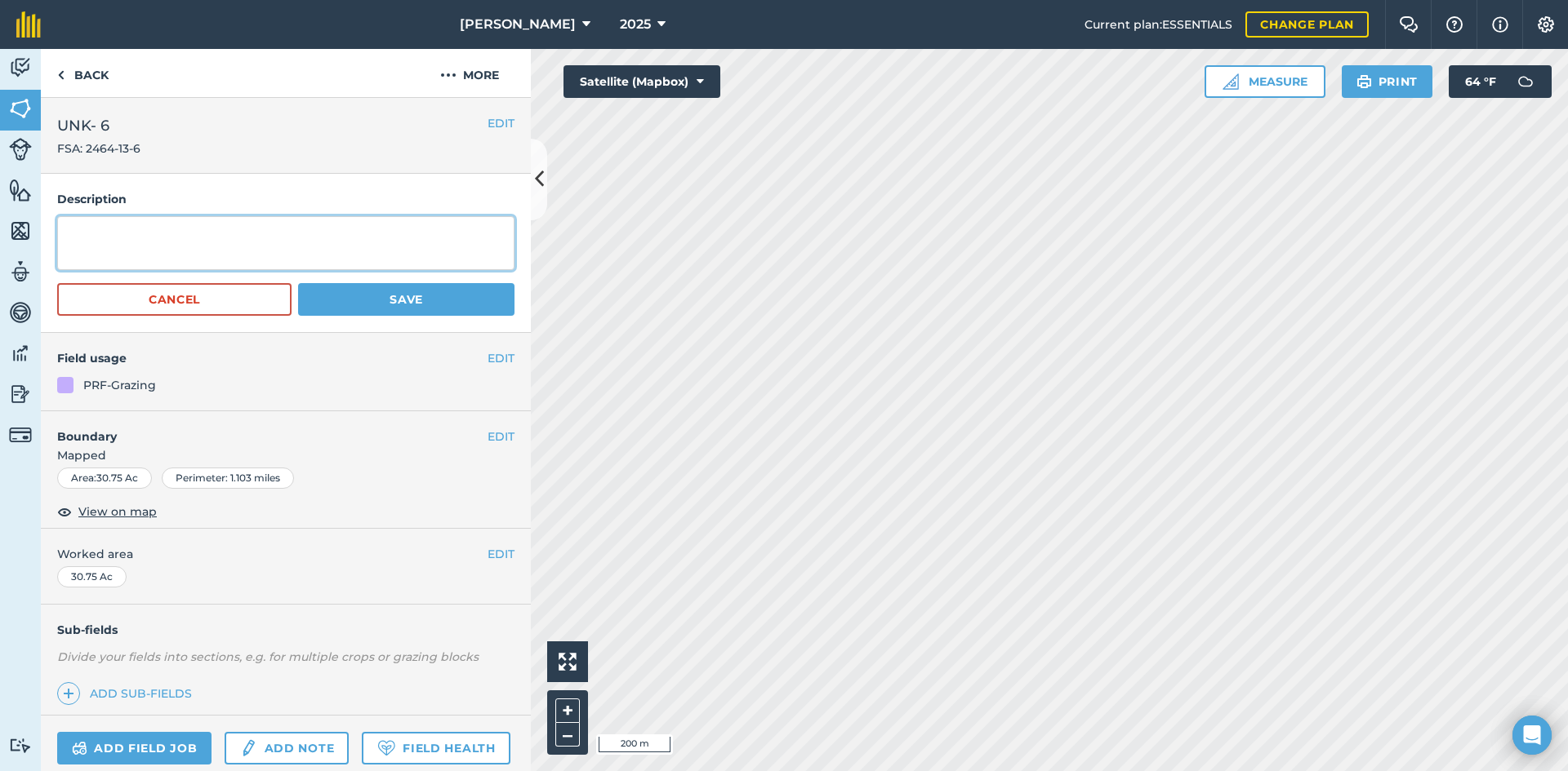
click at [90, 238] on textarea at bounding box center [286, 242] width 458 height 54
type textarea "33-4N-1E"
click at [334, 292] on button "Save" at bounding box center [406, 300] width 216 height 33
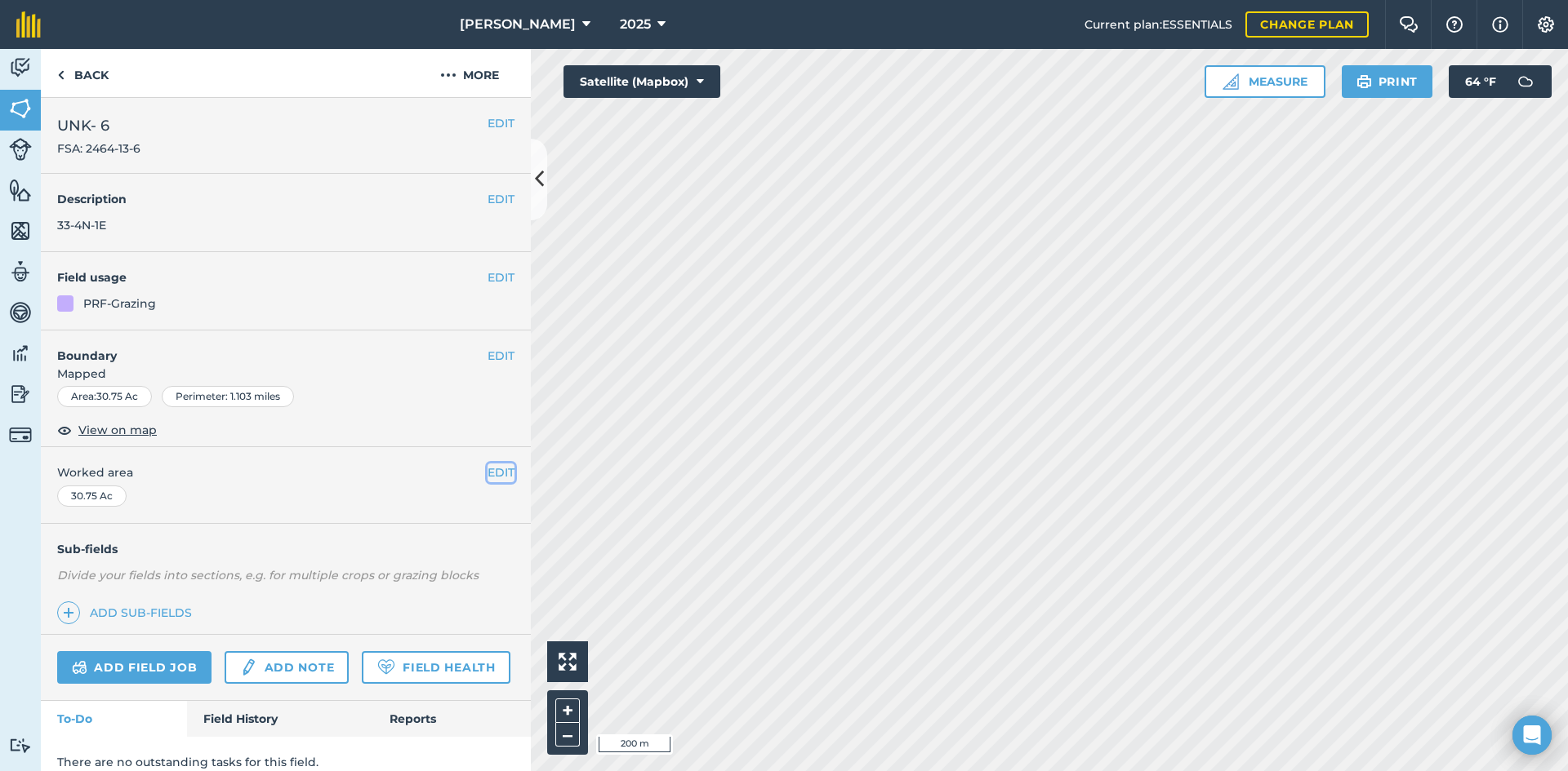
click at [488, 468] on button "EDIT" at bounding box center [501, 472] width 27 height 18
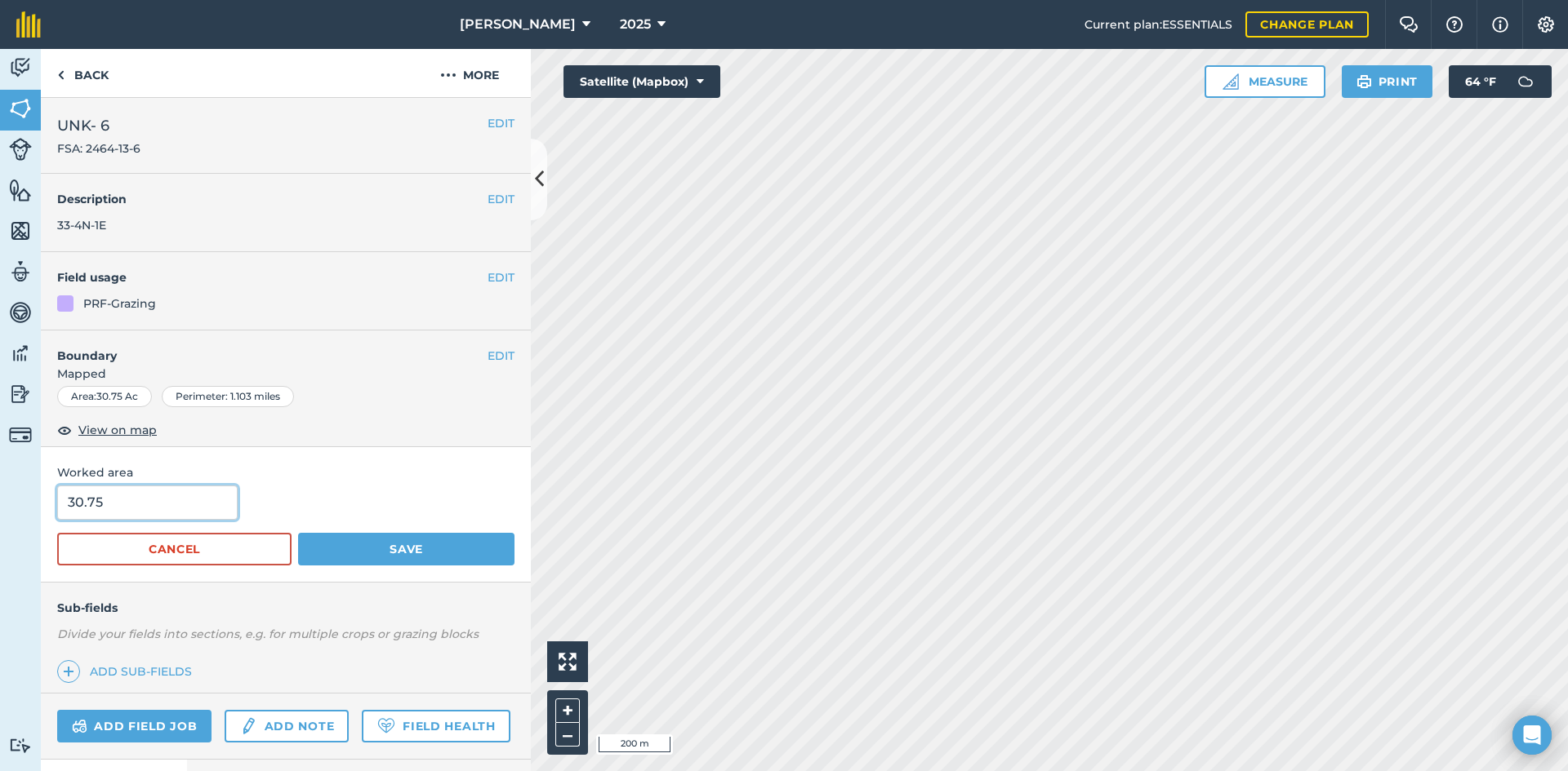
drag, startPoint x: 133, startPoint y: 500, endPoint x: -23, endPoint y: 491, distance: 156.3
click at [0, 491] on html "[PERSON_NAME] 2025 Current plan : ESSENTIALS Change plan Farm Chat Help Info Se…" at bounding box center [784, 385] width 1568 height 771
type input "28.38"
click at [449, 548] on button "Save" at bounding box center [406, 549] width 216 height 33
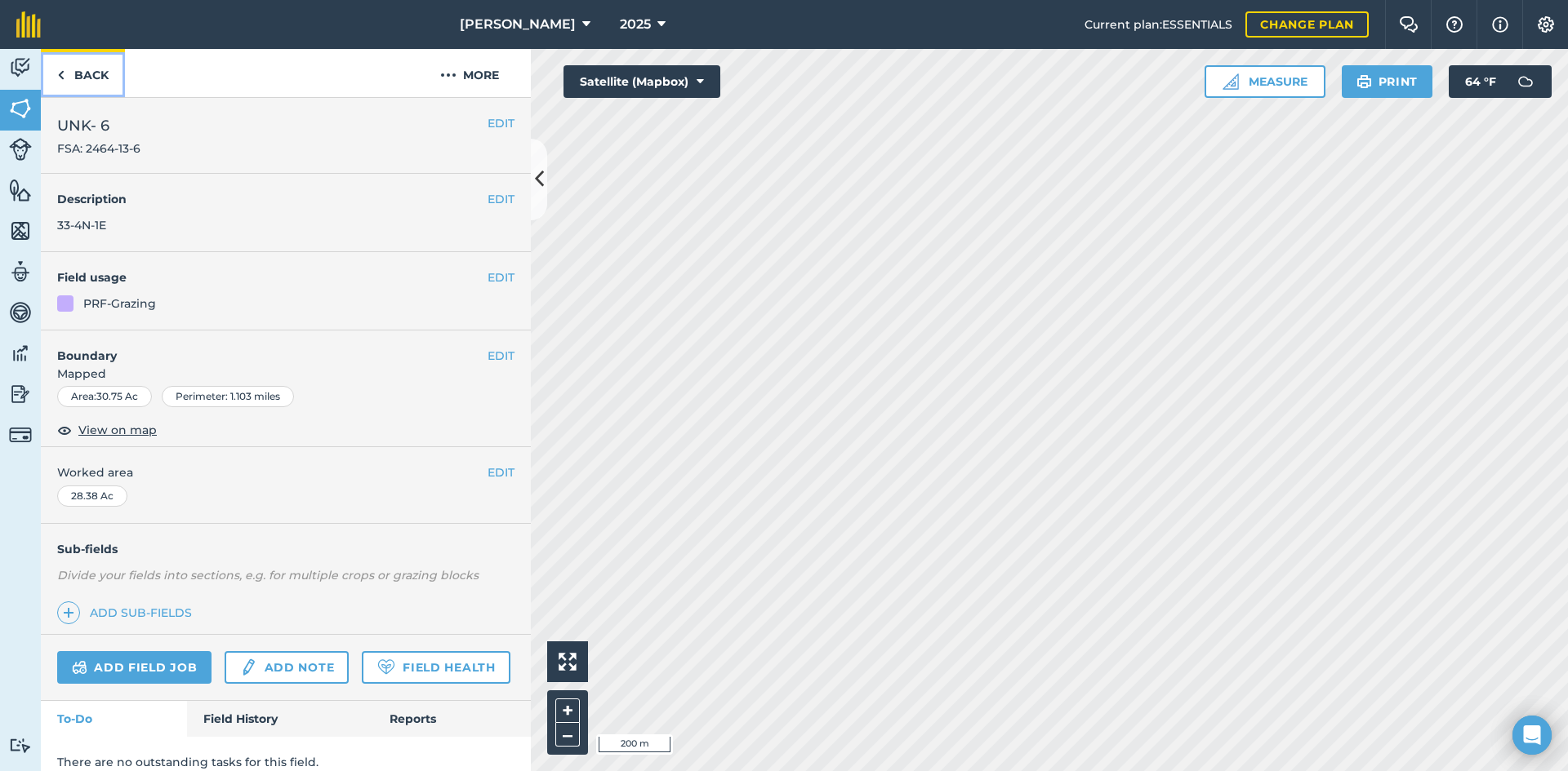
click at [101, 66] on link "Back" at bounding box center [83, 72] width 85 height 48
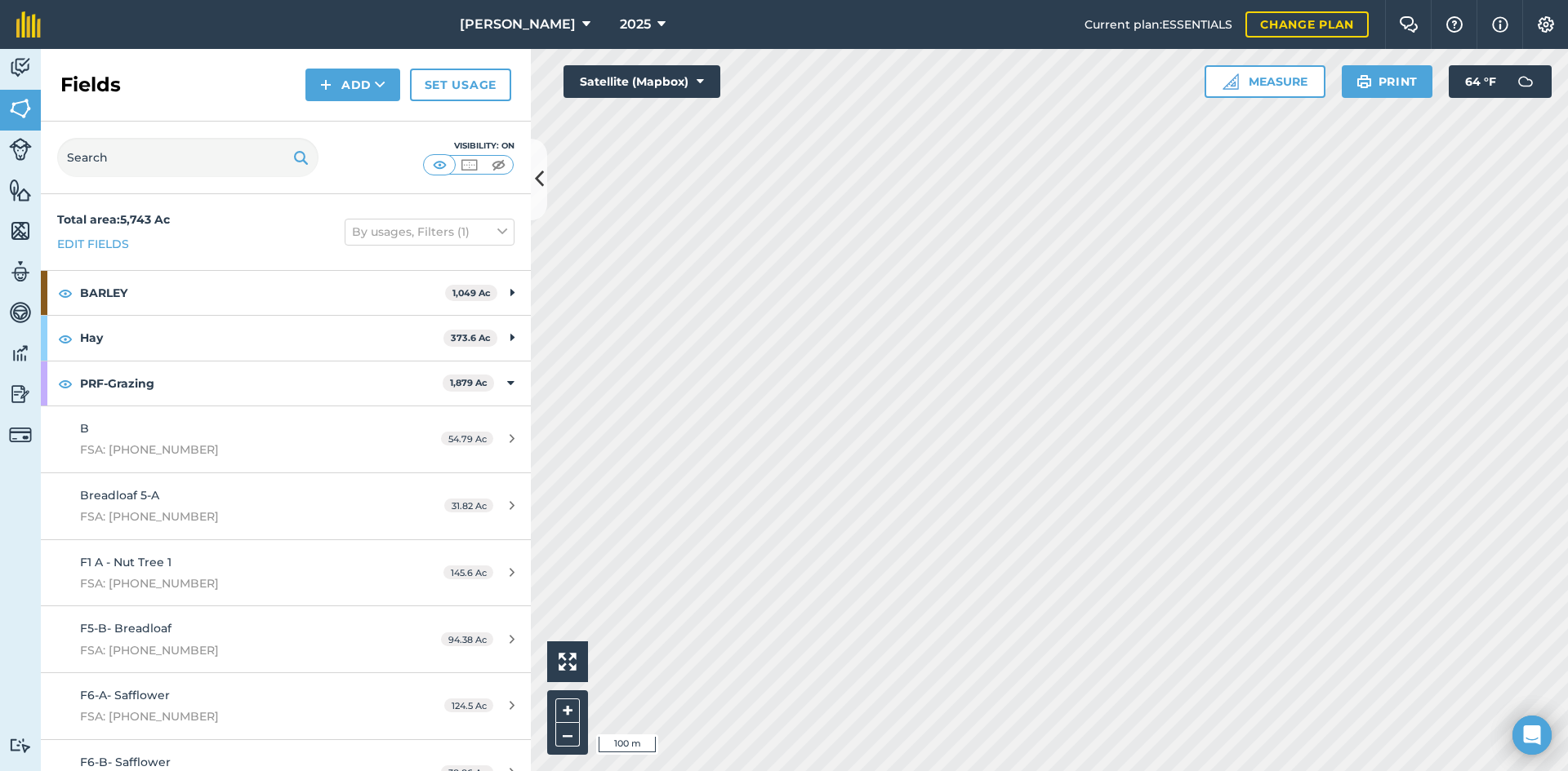
click at [338, 102] on div "Fields Add Set usage" at bounding box center [285, 85] width 489 height 72
click at [340, 97] on button "Add" at bounding box center [352, 85] width 95 height 33
click at [360, 127] on link "Draw" at bounding box center [353, 121] width 90 height 36
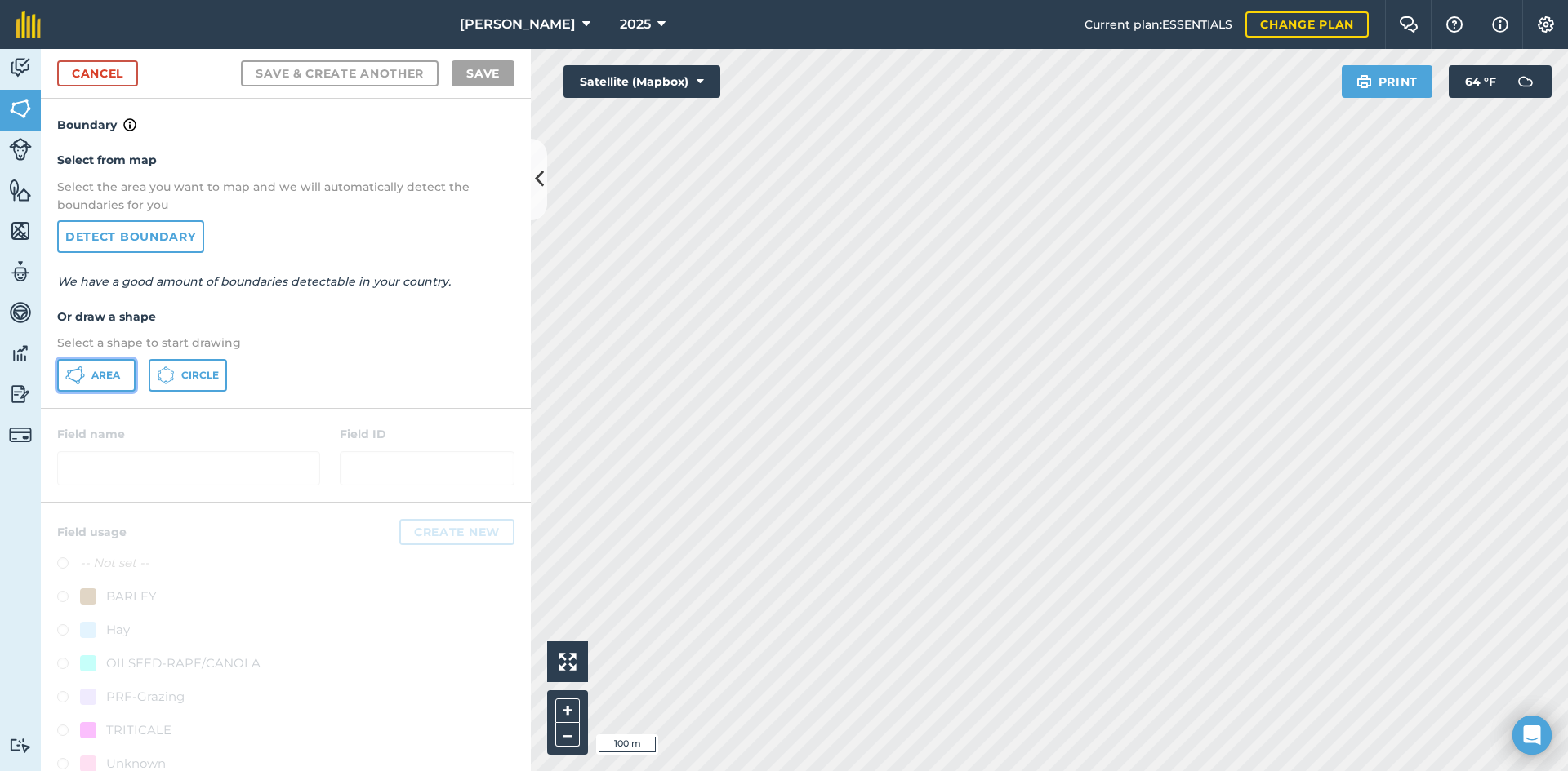
click at [124, 364] on button "Area" at bounding box center [96, 375] width 78 height 33
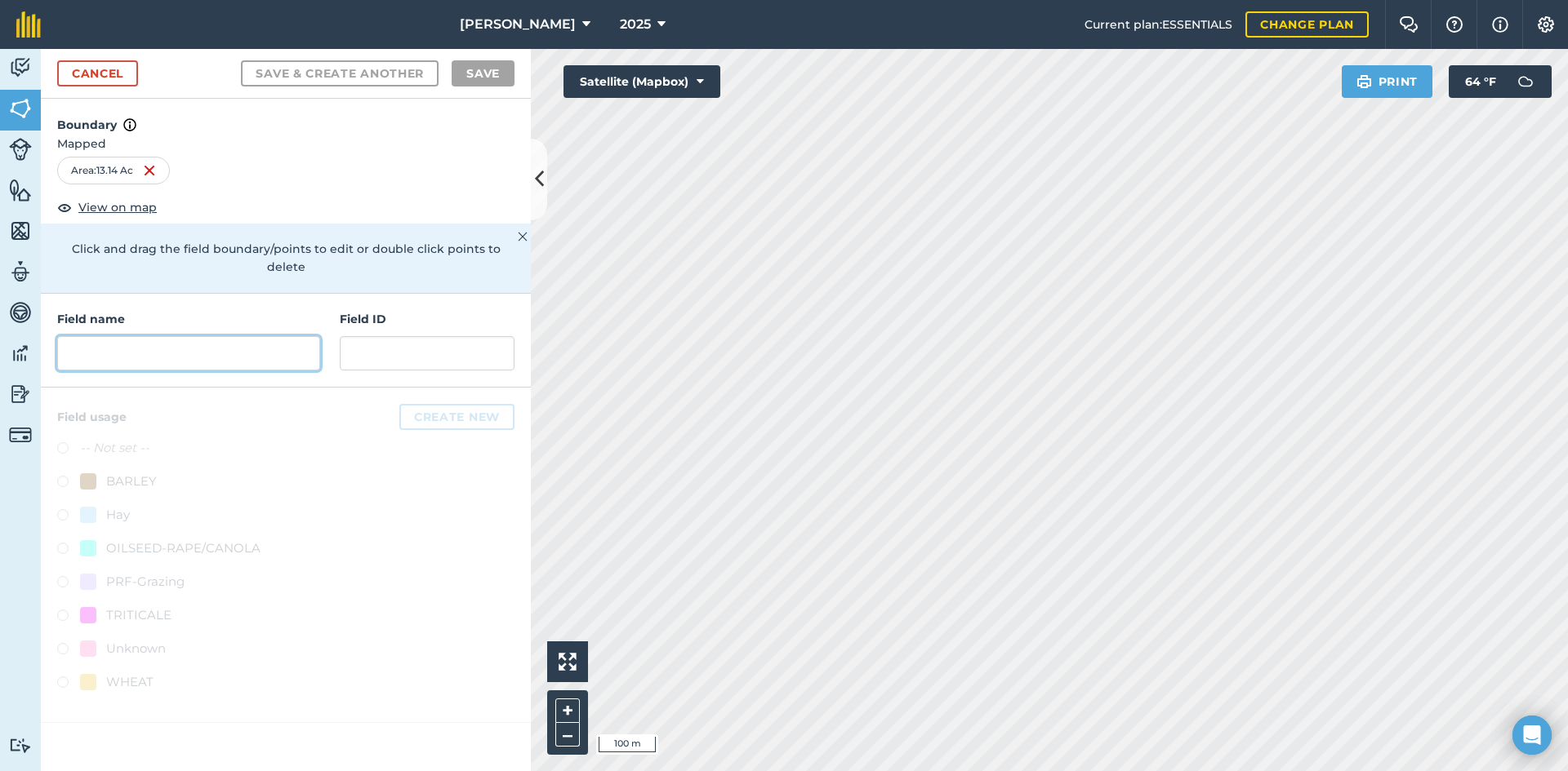
click at [253, 336] on input "text" at bounding box center [189, 353] width 263 height 35
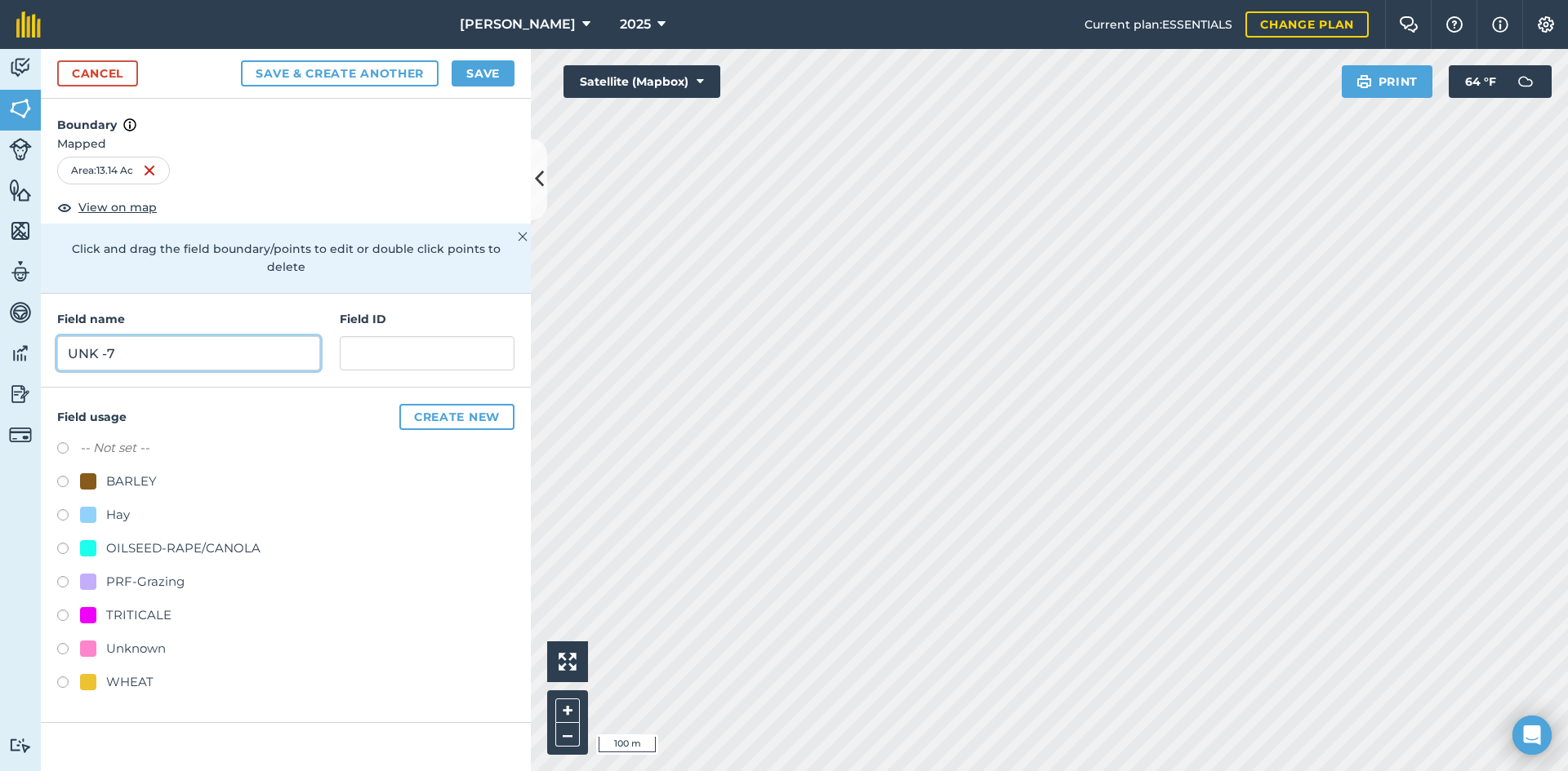
type input "UNK -7"
click at [354, 336] on input "text" at bounding box center [427, 353] width 175 height 35
type input "FSA: 2464-13-7"
click at [158, 576] on div "PRF-Grazing" at bounding box center [286, 583] width 458 height 23
click at [158, 572] on div "PRF-Grazing" at bounding box center [145, 581] width 78 height 20
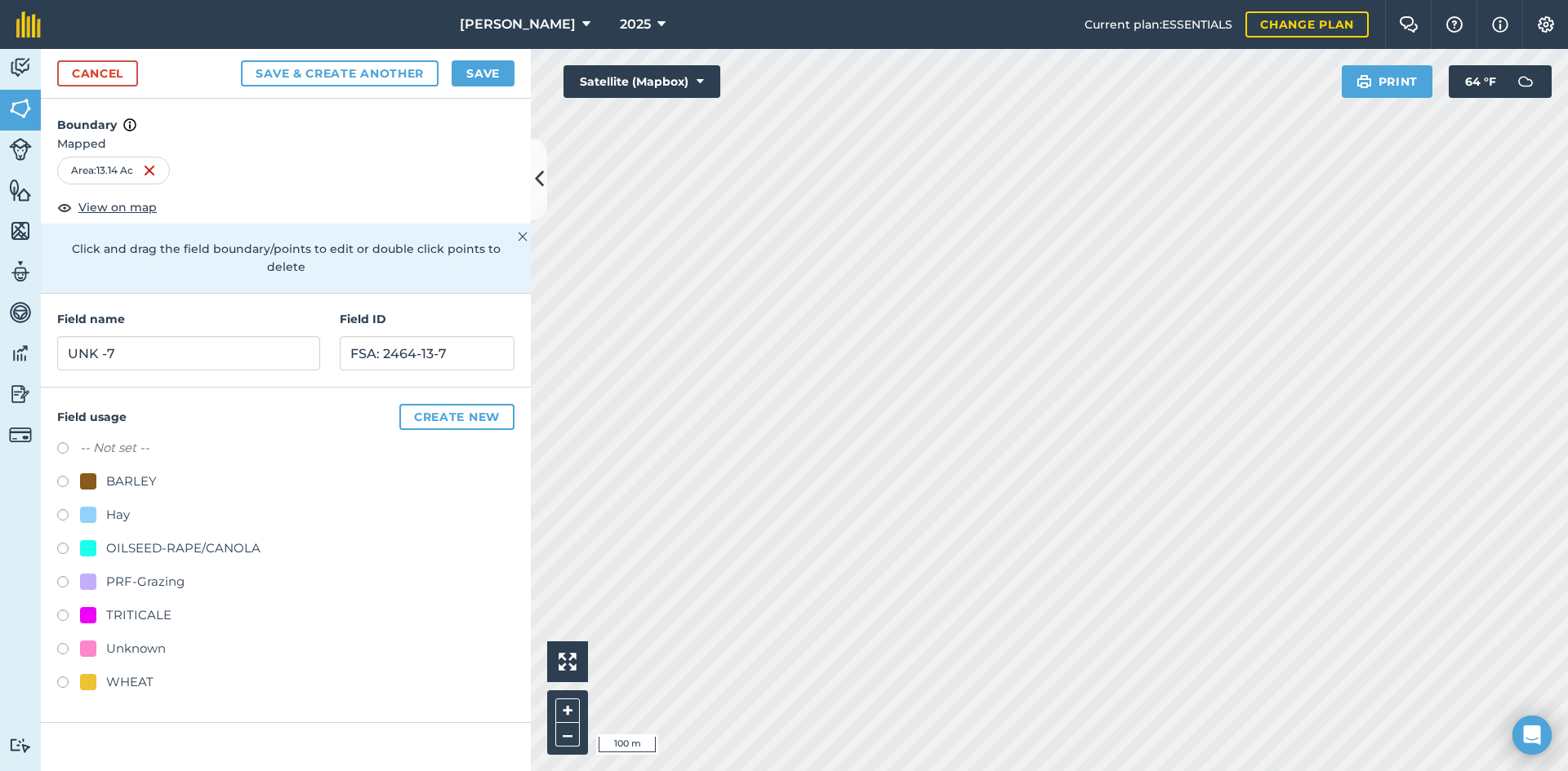
radio input "true"
click at [496, 69] on button "Save" at bounding box center [483, 73] width 63 height 26
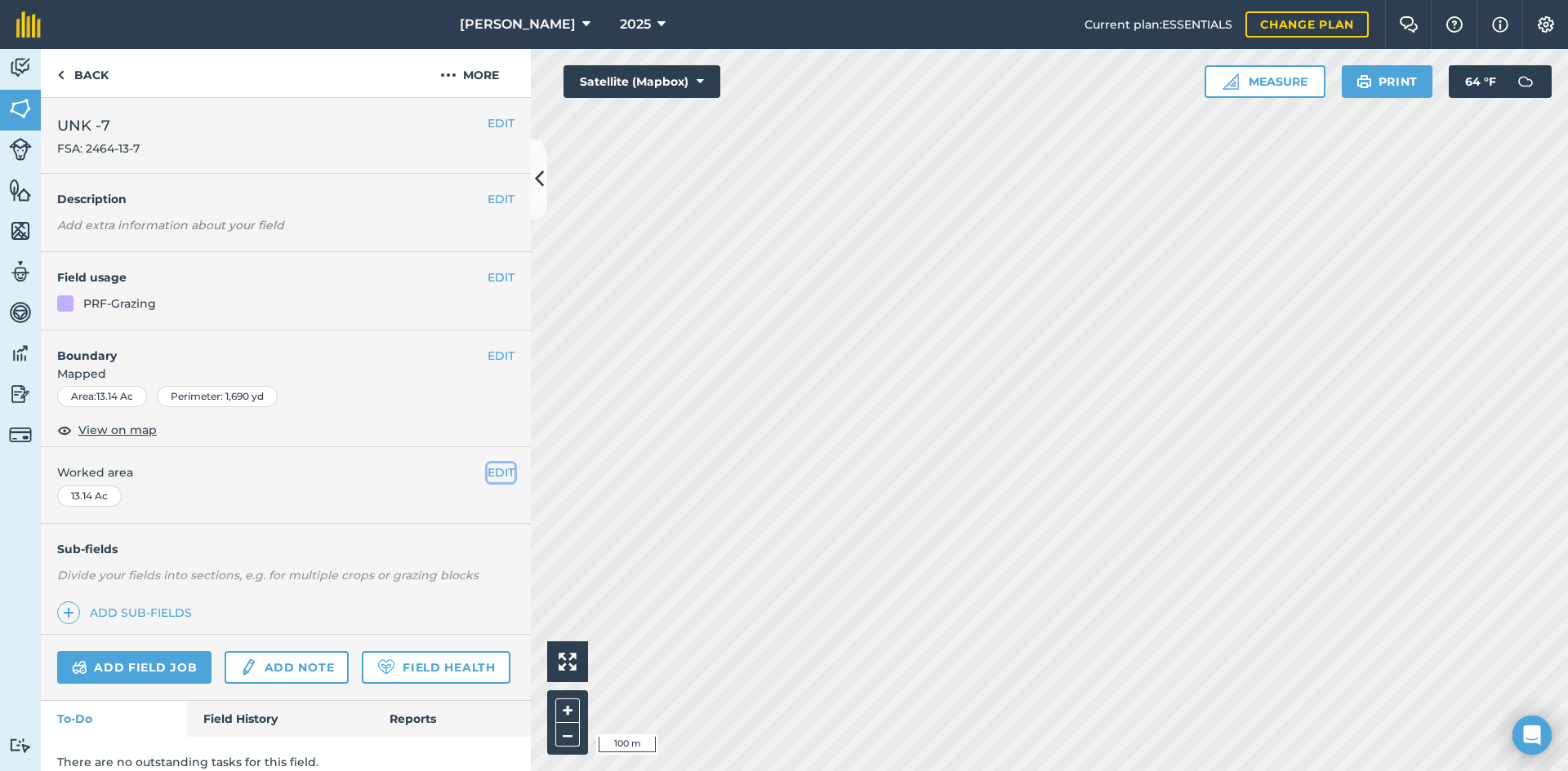
click at [490, 470] on button "EDIT" at bounding box center [501, 472] width 27 height 18
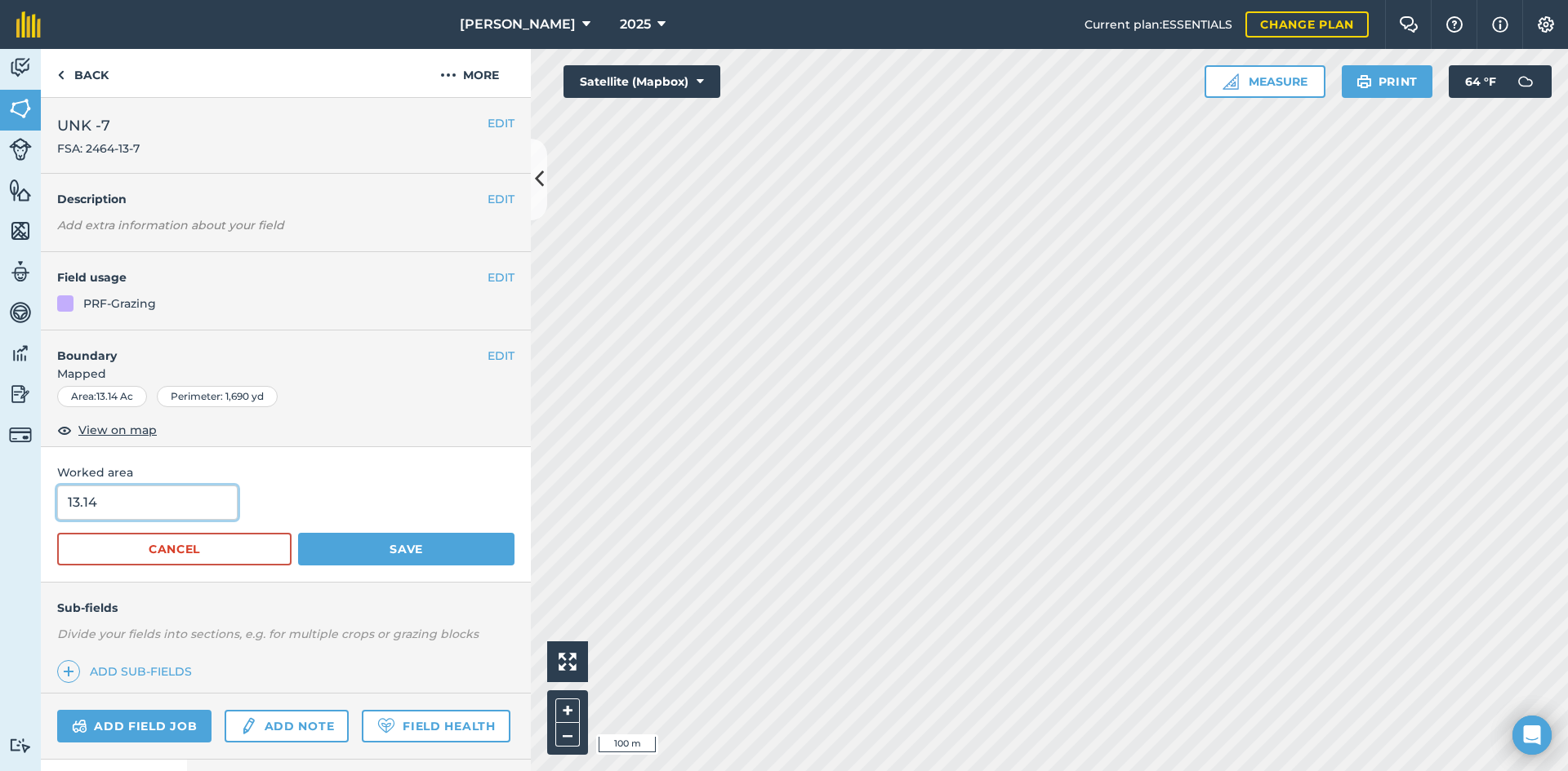
drag, startPoint x: 6, startPoint y: 483, endPoint x: -34, endPoint y: 479, distance: 40.2
click at [0, 479] on html "[PERSON_NAME] 2025 Current plan : ESSENTIALS Change plan Farm Chat Help Info Se…" at bounding box center [784, 385] width 1568 height 771
type input "15.98"
click at [378, 531] on form "15.98 Cancel Save" at bounding box center [286, 525] width 458 height 80
click at [384, 547] on button "Save" at bounding box center [406, 549] width 216 height 33
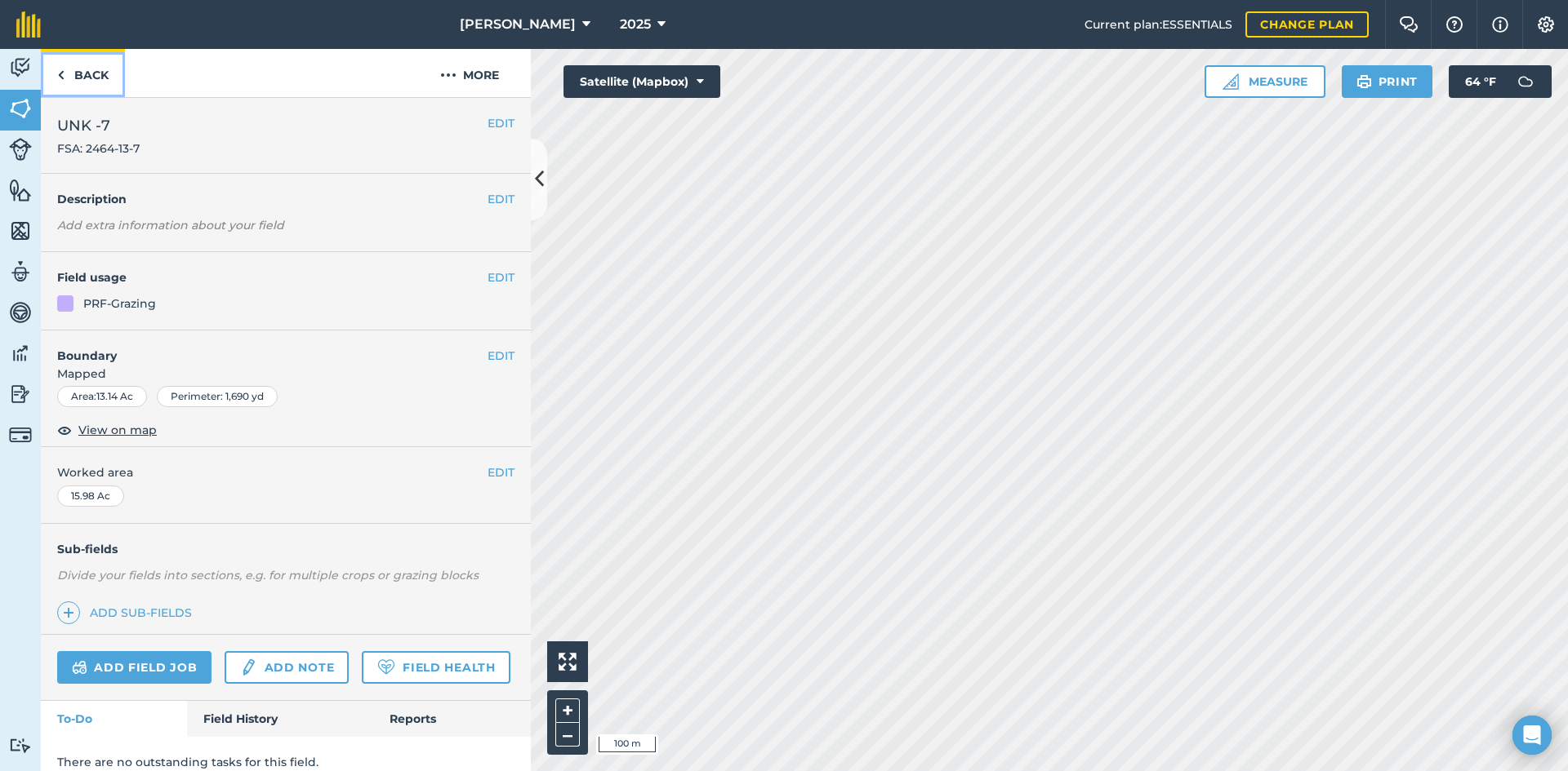
click at [88, 69] on link "Back" at bounding box center [83, 72] width 85 height 48
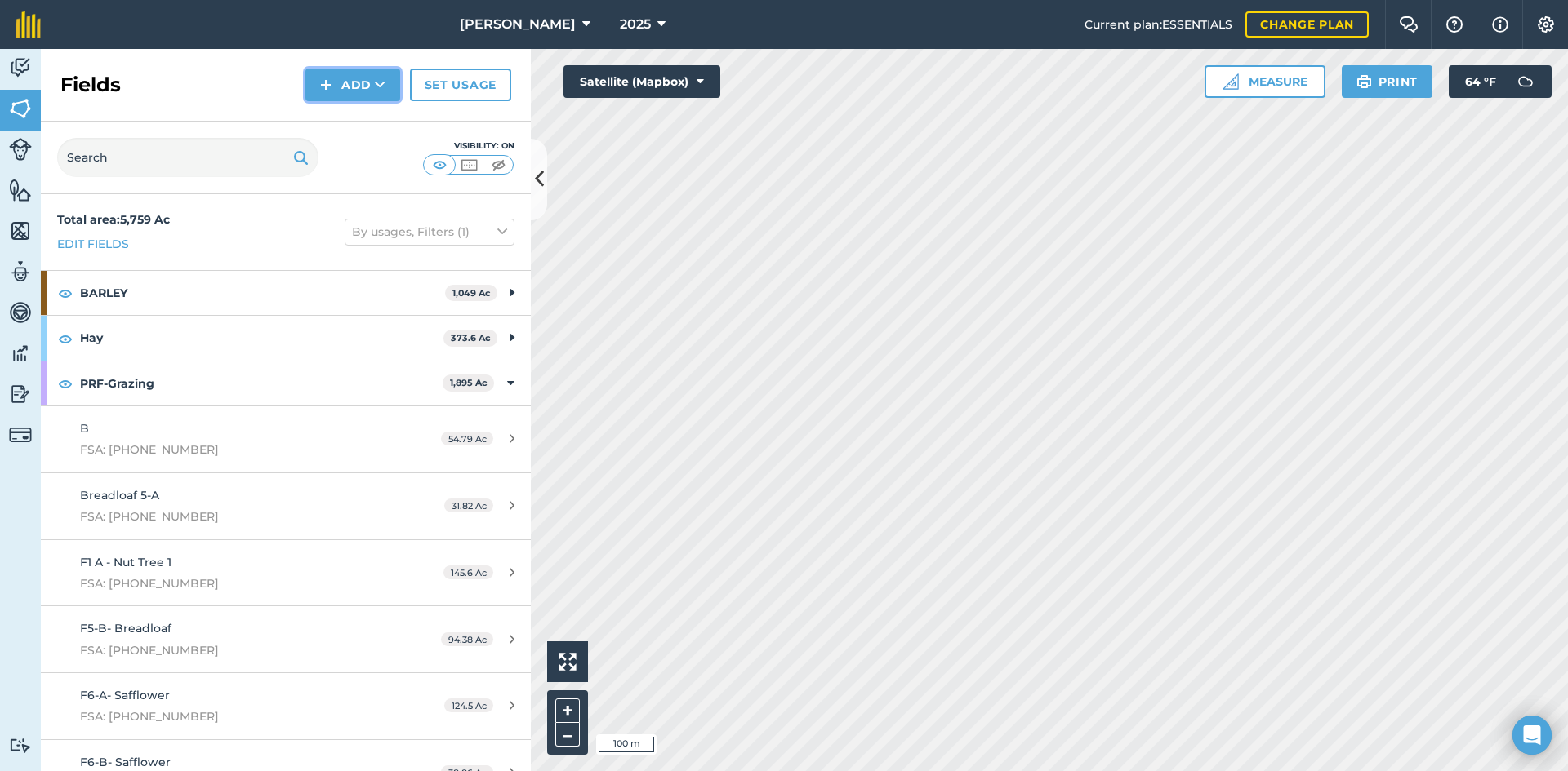
click at [376, 85] on icon at bounding box center [380, 85] width 10 height 16
click at [350, 119] on link "Draw" at bounding box center [353, 121] width 90 height 36
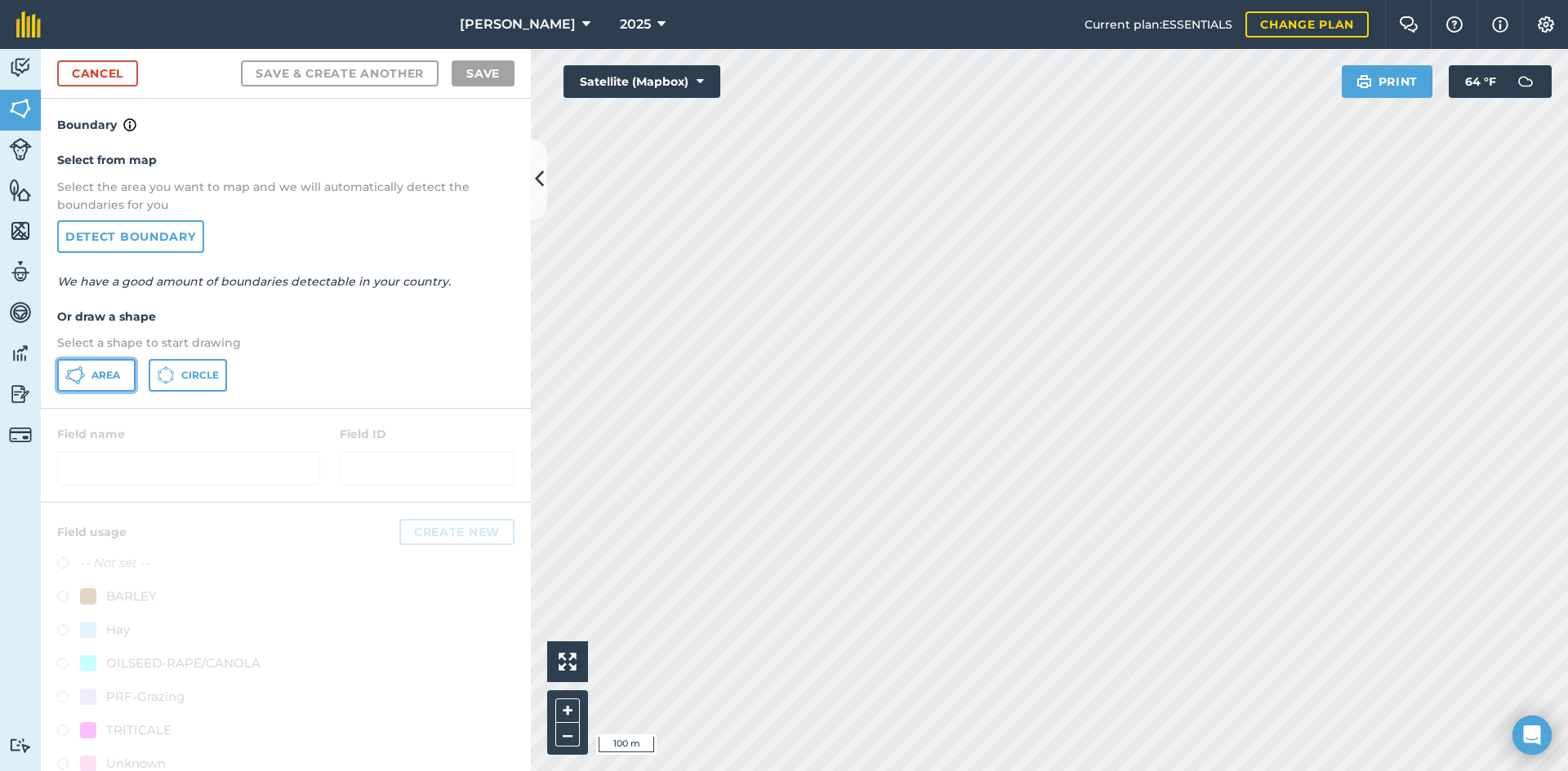
click at [102, 383] on button "Area" at bounding box center [96, 375] width 78 height 33
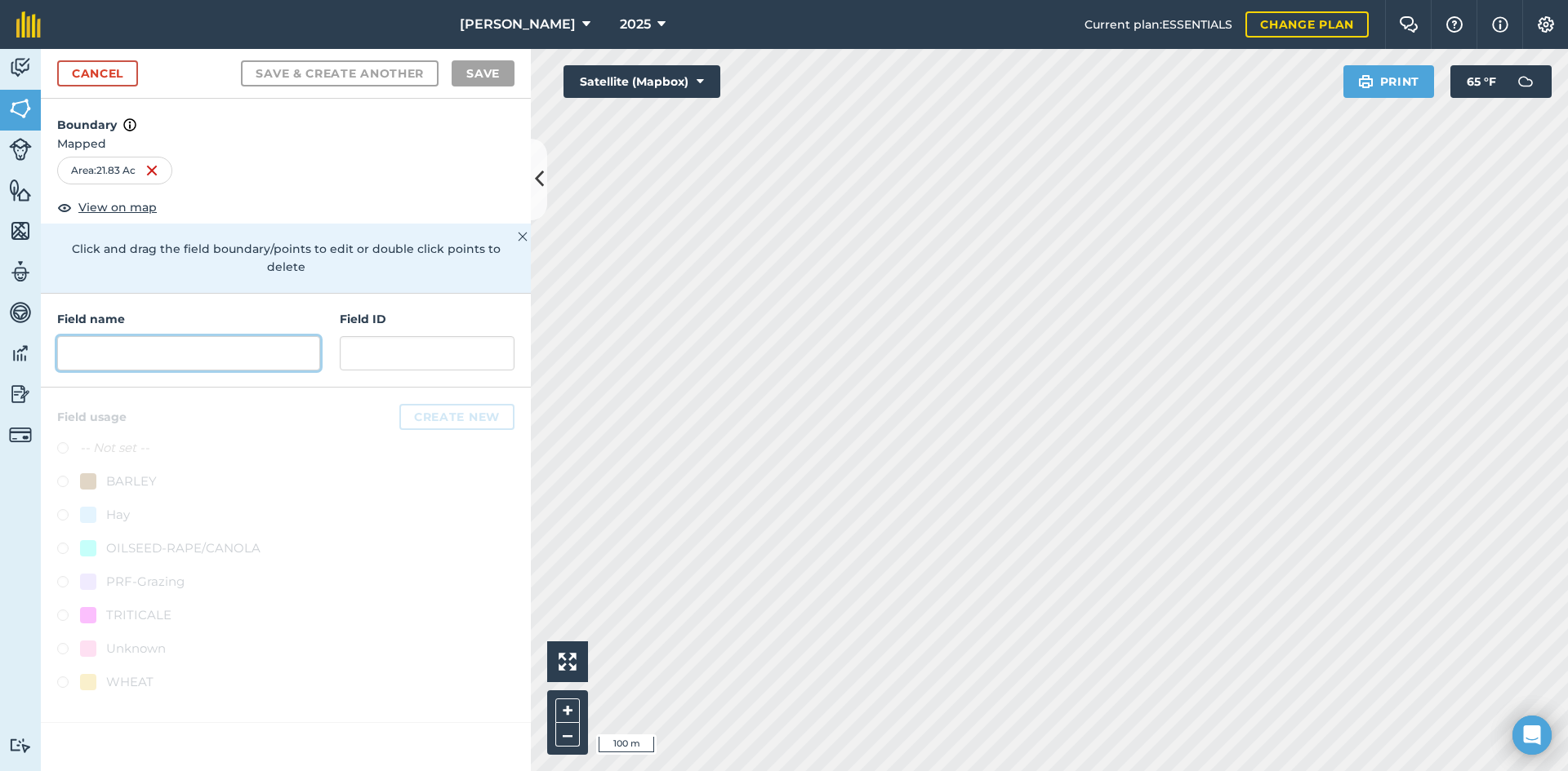
click at [189, 349] on input "text" at bounding box center [189, 353] width 263 height 35
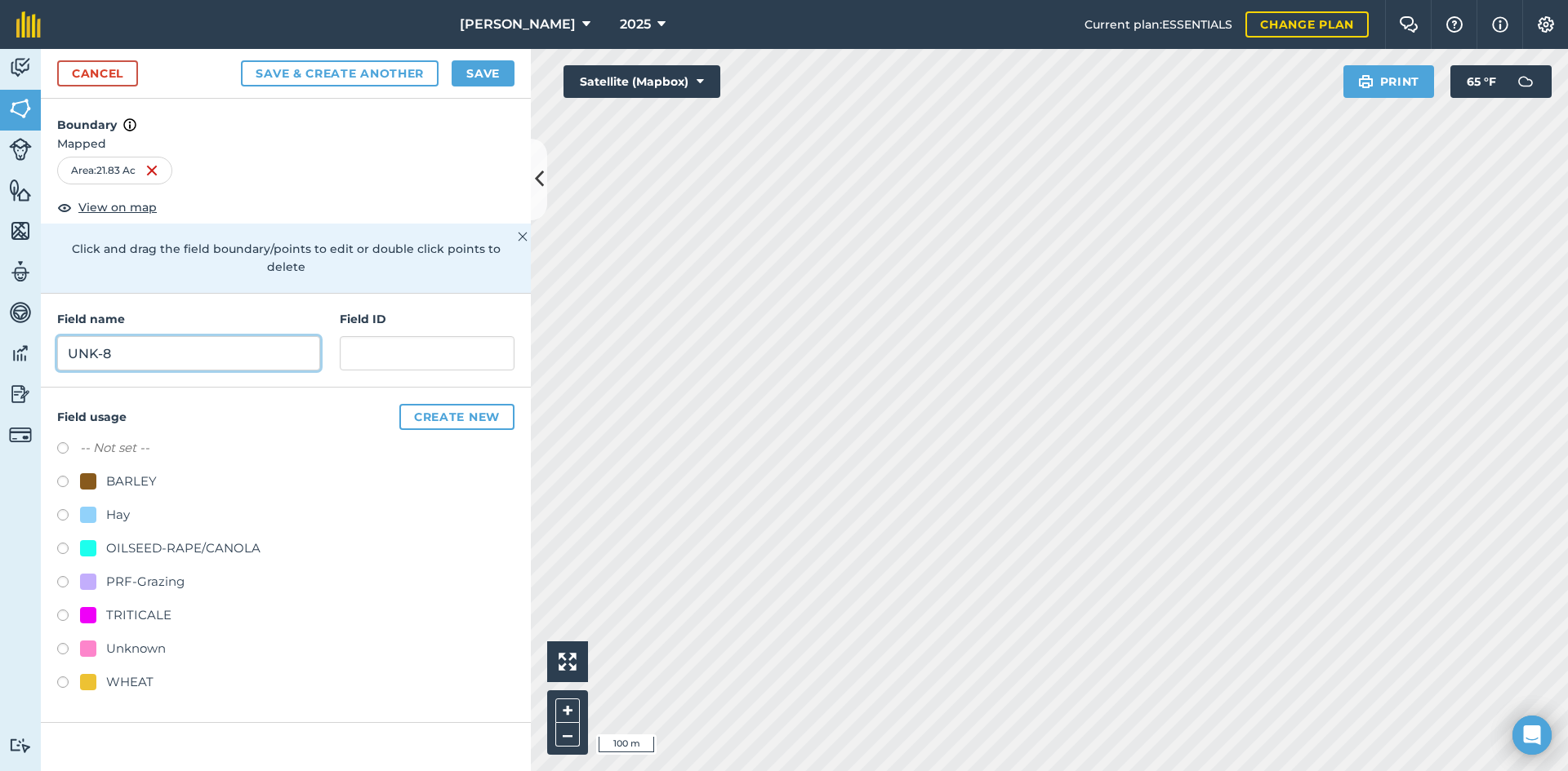
type input "UNK-8"
click at [402, 342] on input "text" at bounding box center [427, 353] width 175 height 35
type input "FSA: 2464-13-8"
click at [163, 639] on div "Unknown" at bounding box center [135, 648] width 59 height 20
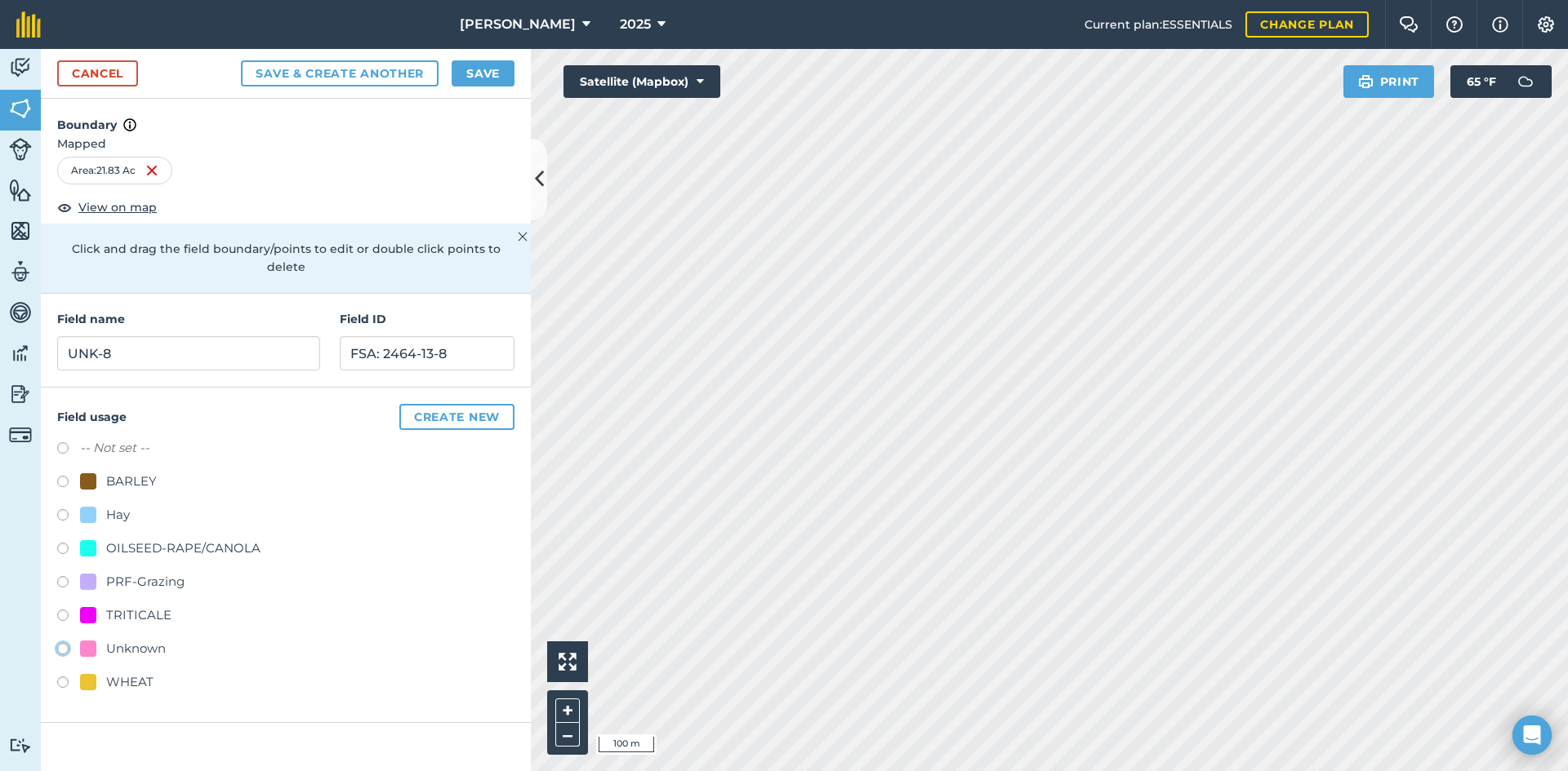
radio input "true"
click at [159, 572] on div "PRF-Grazing" at bounding box center [145, 581] width 78 height 20
radio input "true"
click at [470, 76] on button "Save" at bounding box center [483, 73] width 63 height 26
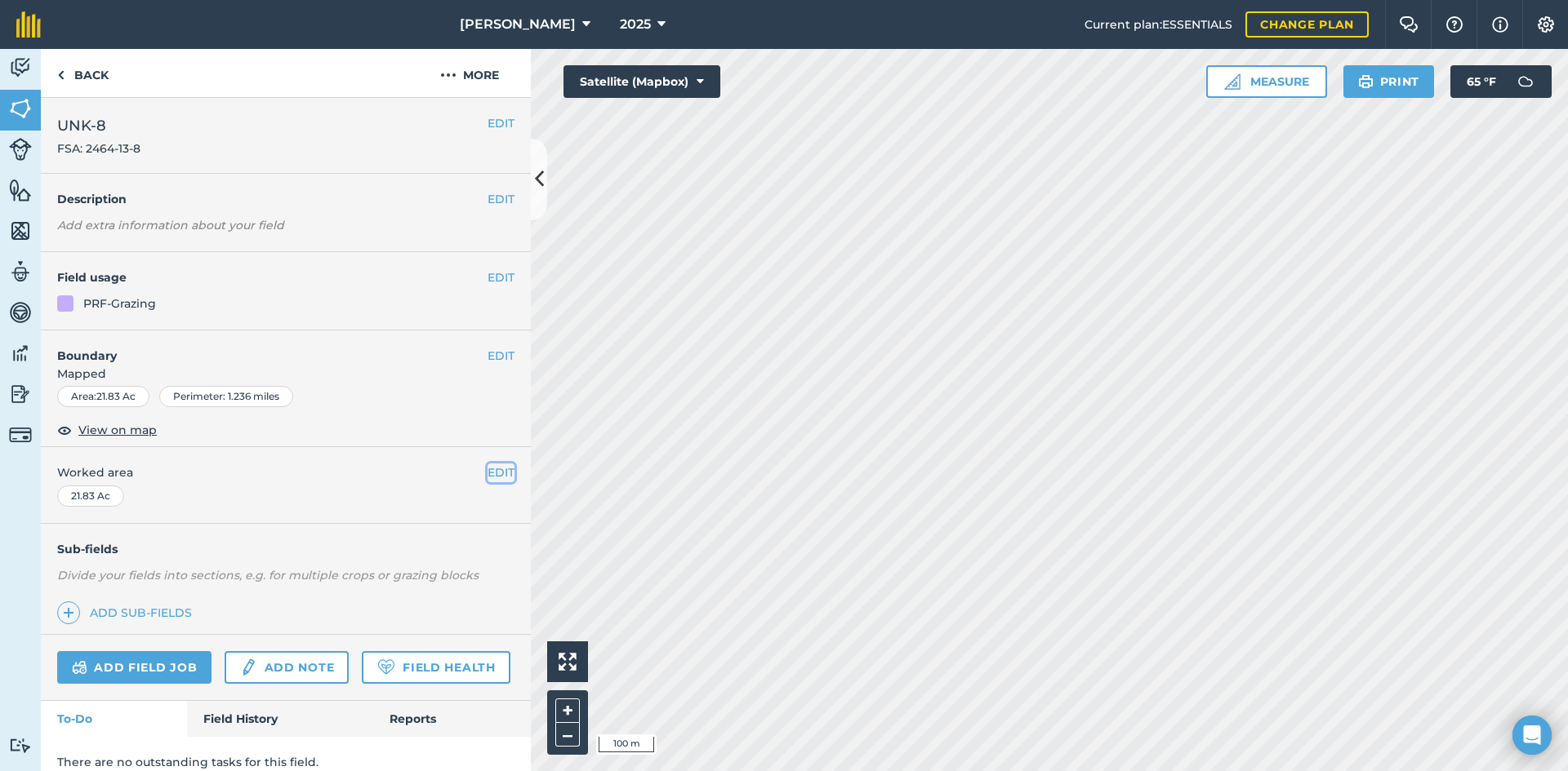
click at [488, 470] on button "EDIT" at bounding box center [501, 472] width 27 height 18
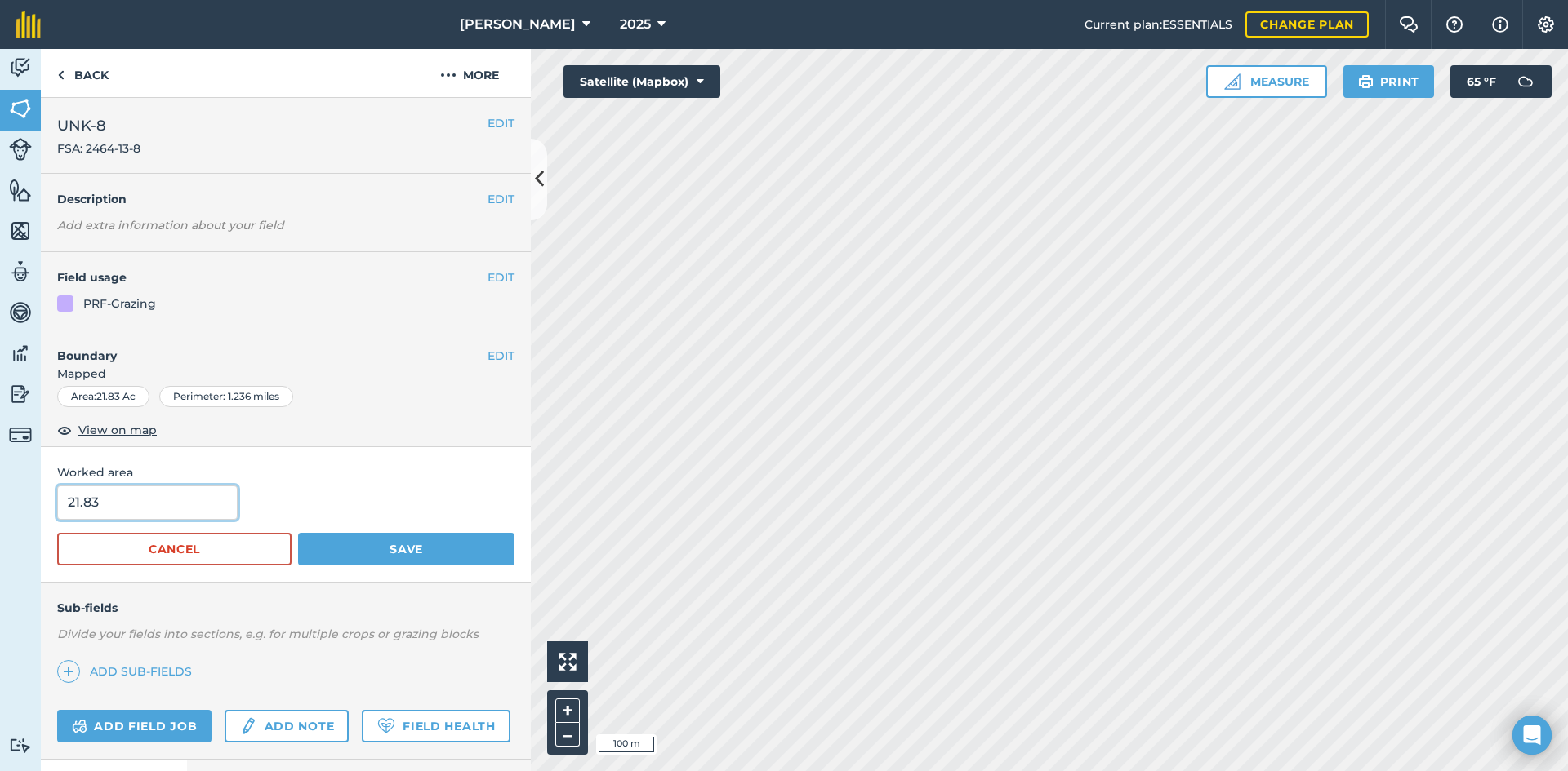
drag, startPoint x: 152, startPoint y: 487, endPoint x: 18, endPoint y: 495, distance: 134.2
click at [23, 495] on div "Activity Fields Livestock Features Maps Team Vehicles Data Reporting Billing Tu…" at bounding box center [784, 409] width 1568 height 722
type input "23.5"
click at [362, 549] on button "Save" at bounding box center [406, 549] width 216 height 33
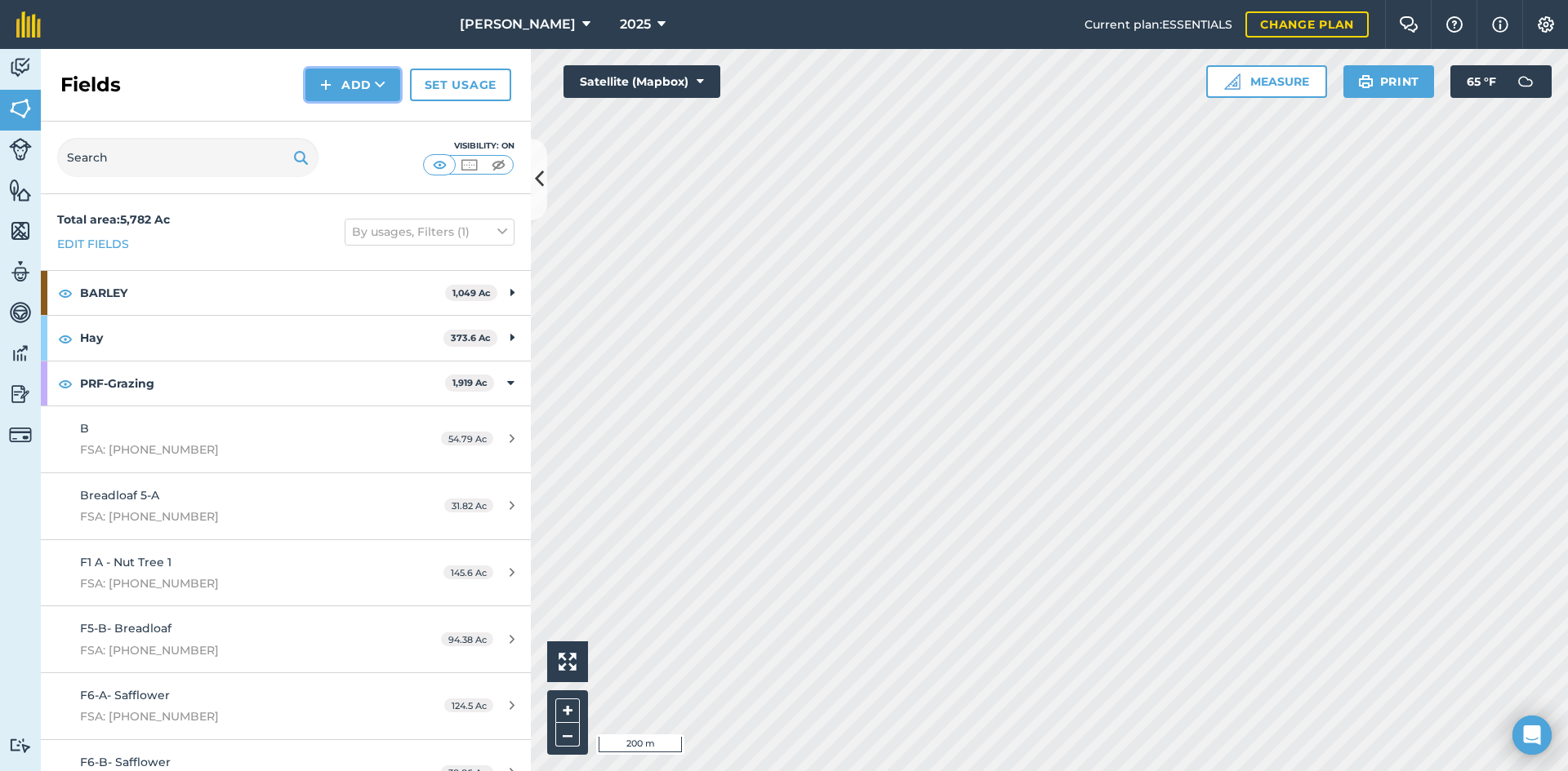
click at [347, 87] on button "Add" at bounding box center [352, 85] width 95 height 33
click at [359, 116] on link "Draw" at bounding box center [353, 121] width 90 height 36
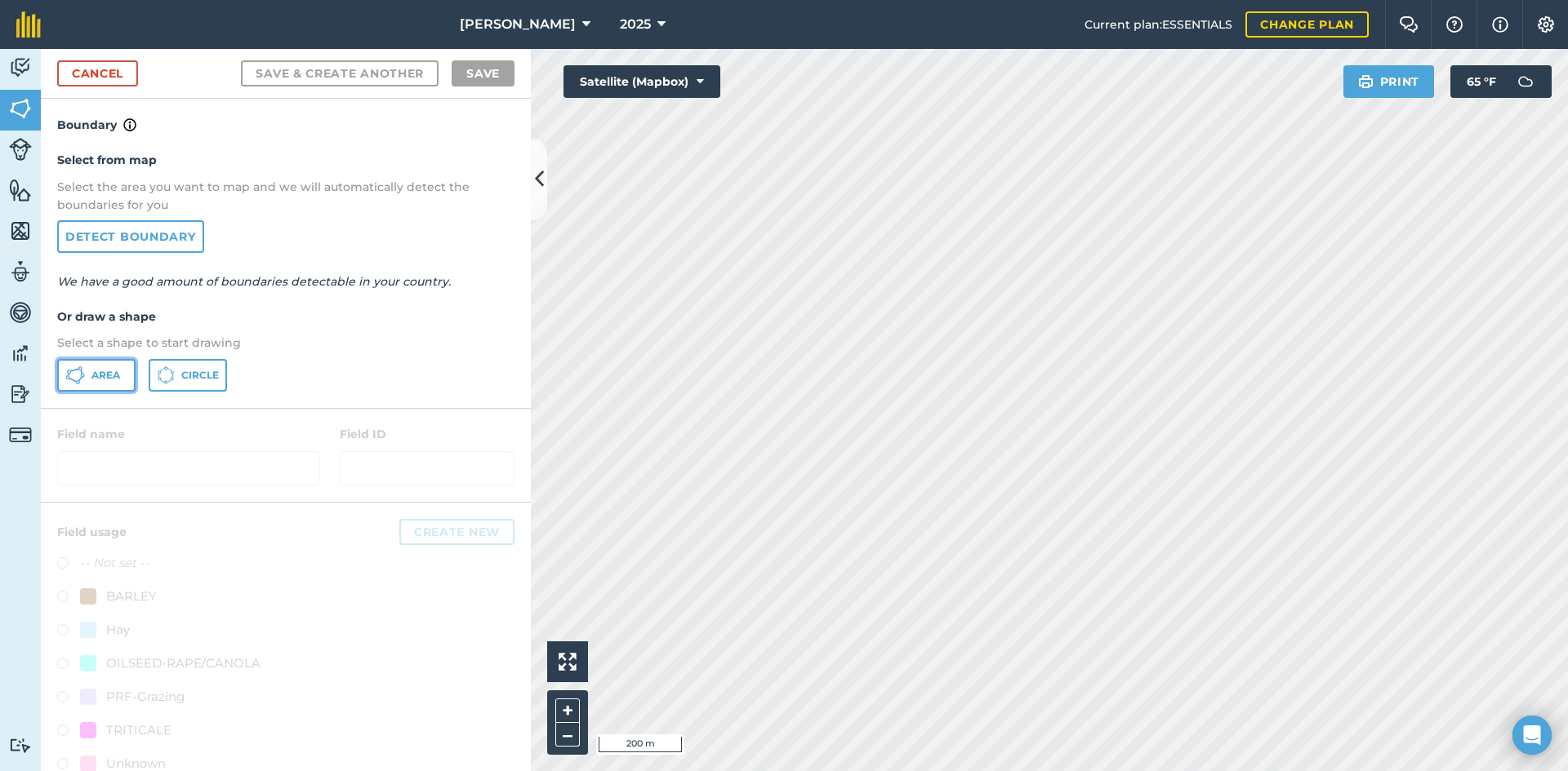
click at [81, 377] on icon at bounding box center [75, 375] width 20 height 20
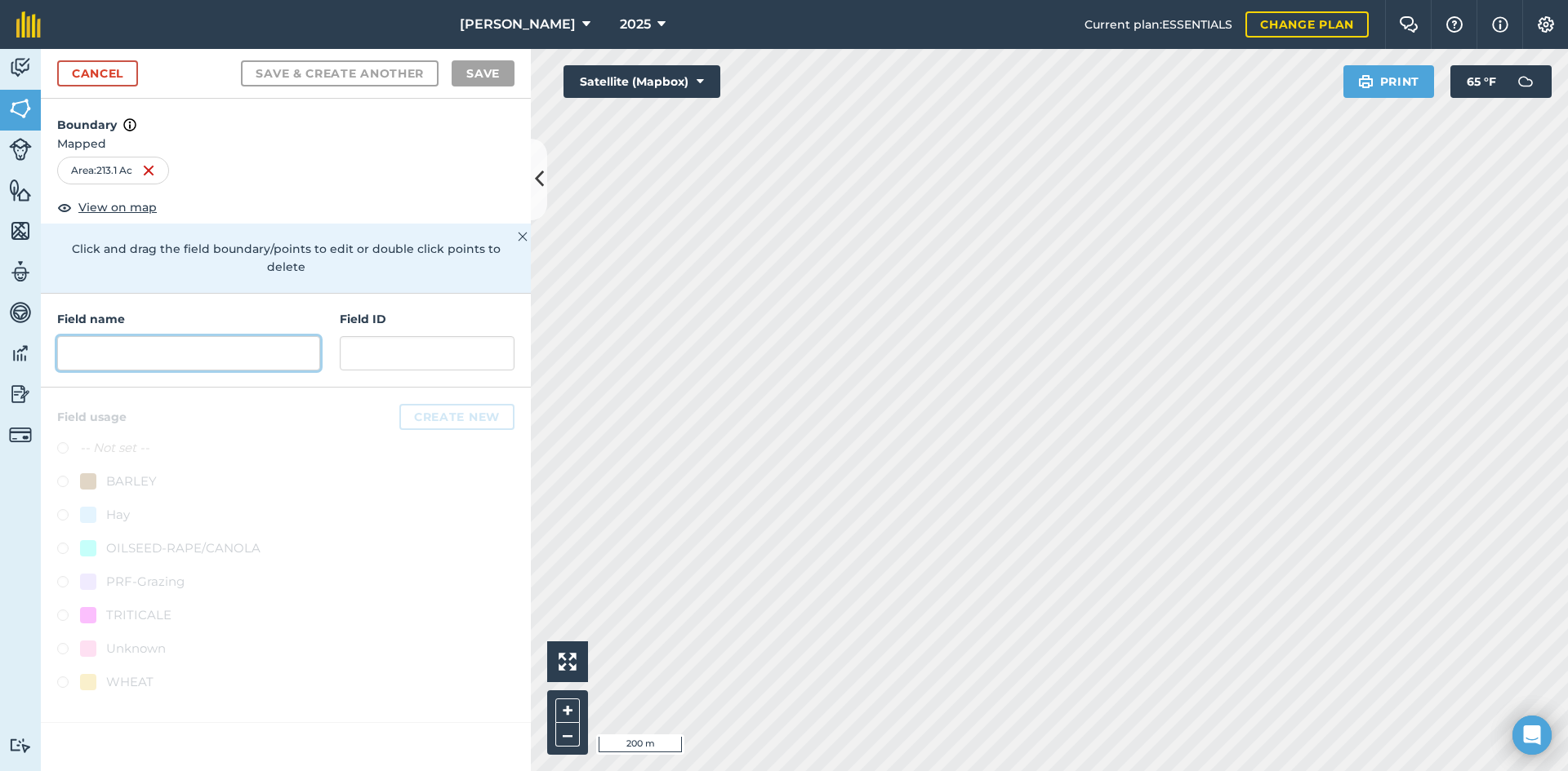
click at [198, 340] on input "text" at bounding box center [189, 353] width 263 height 35
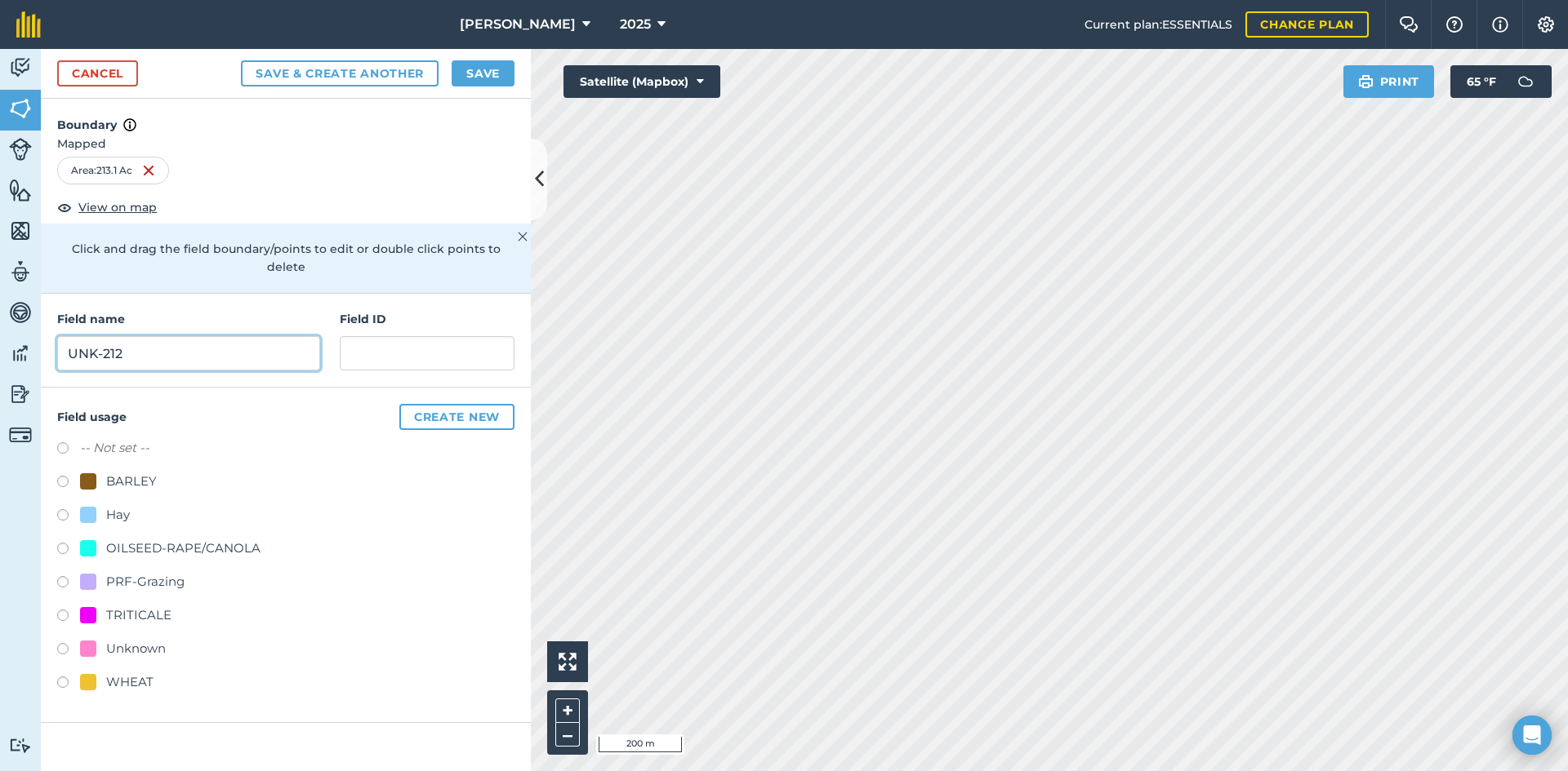
type input "UNK-212"
click at [163, 572] on div "PRF-Grazing" at bounding box center [145, 581] width 78 height 20
radio input "true"
click at [414, 344] on input "text" at bounding box center [427, 353] width 175 height 35
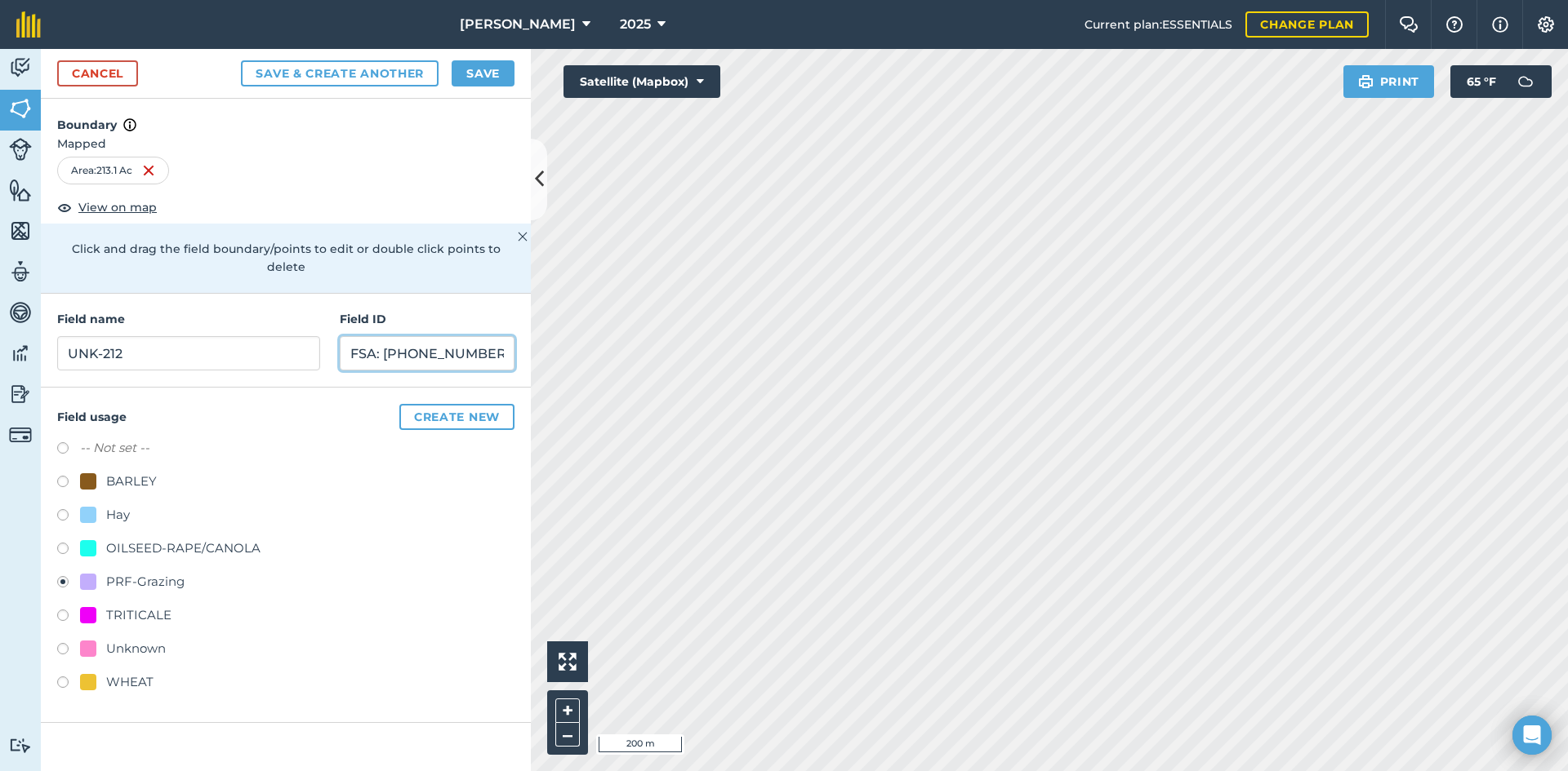
type input "FSA: [PHONE_NUMBER]"
click at [483, 72] on button "Save" at bounding box center [483, 73] width 63 height 26
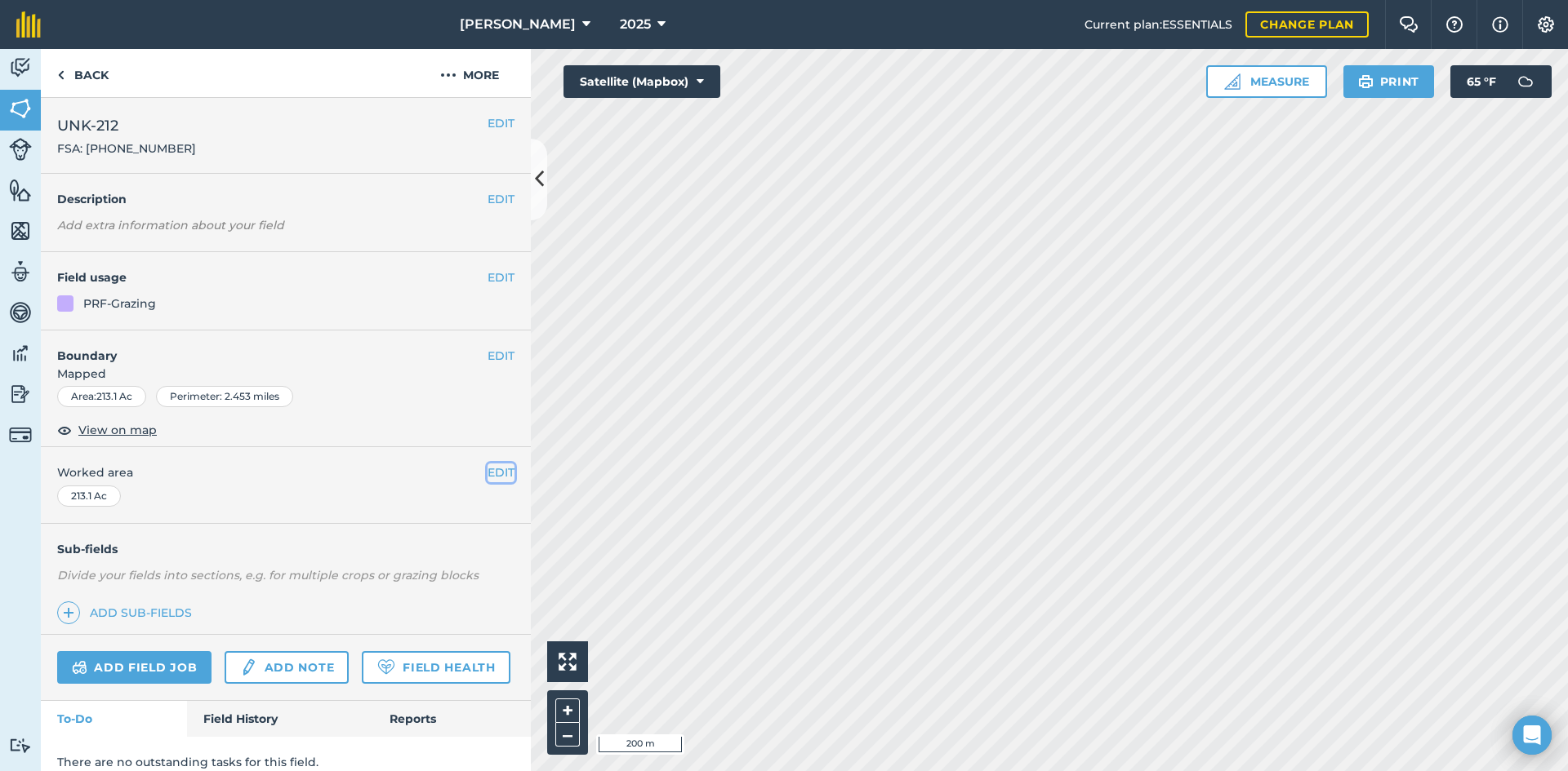
click at [488, 471] on button "EDIT" at bounding box center [501, 472] width 27 height 18
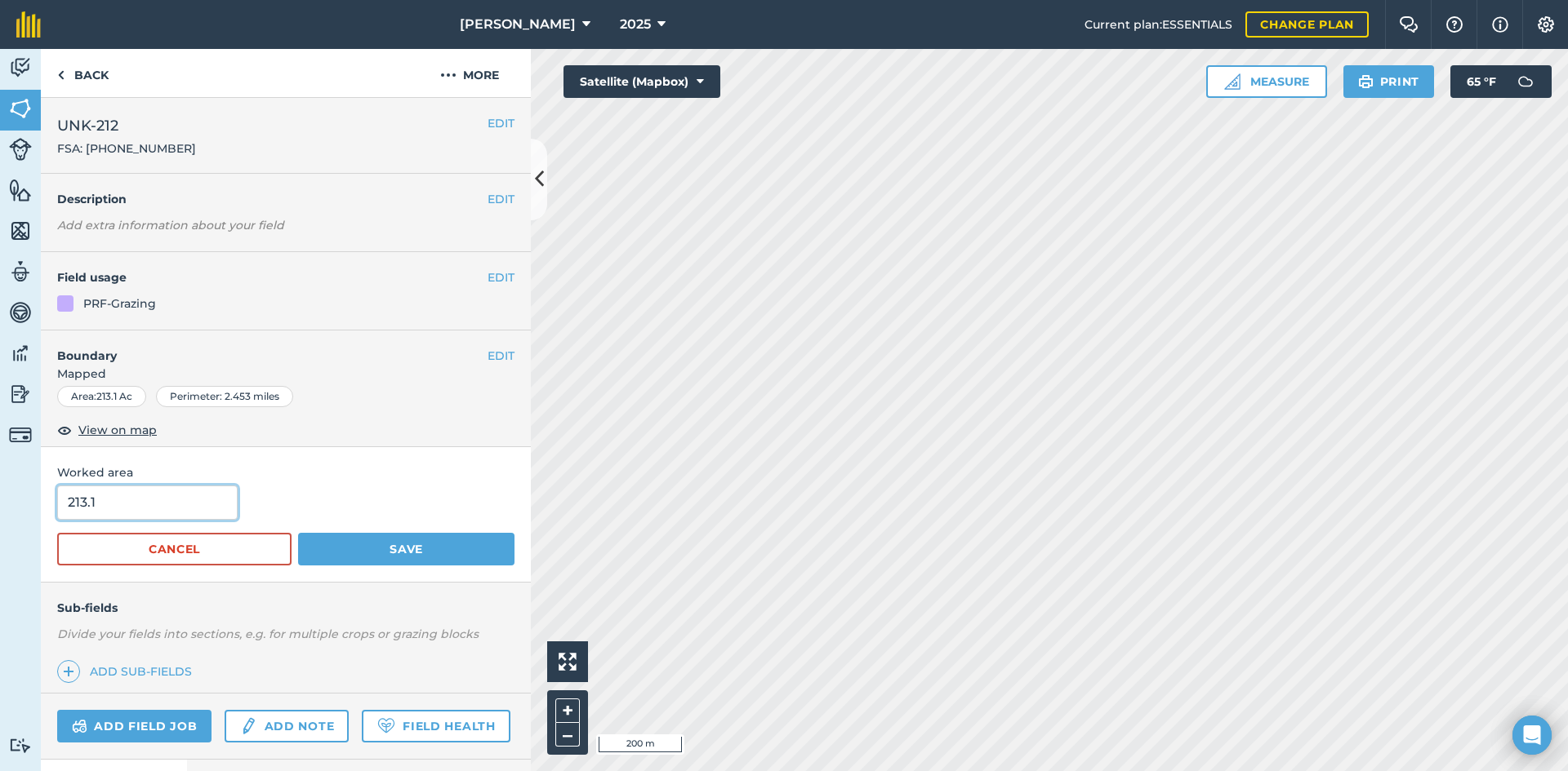
drag, startPoint x: 147, startPoint y: 502, endPoint x: -1, endPoint y: 487, distance: 148.8
click at [0, 487] on html "[PERSON_NAME] 2025 Current plan : ESSENTIALS Change plan Farm Chat Help Info Se…" at bounding box center [784, 385] width 1568 height 771
type input "212.12"
click at [347, 536] on button "Save" at bounding box center [406, 549] width 216 height 33
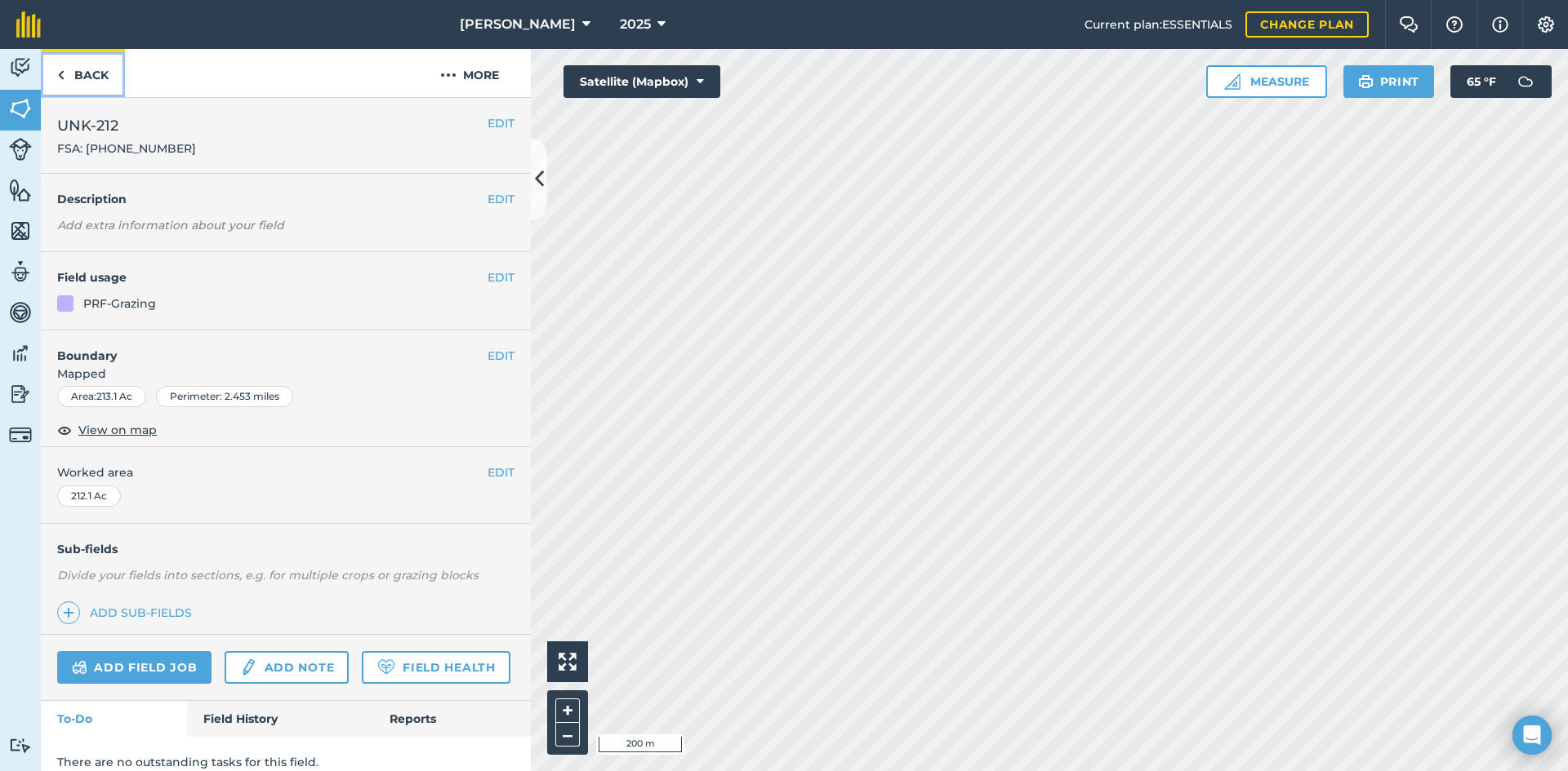
click at [85, 81] on link "Back" at bounding box center [83, 72] width 85 height 48
click at [78, 78] on link "Back" at bounding box center [83, 72] width 85 height 48
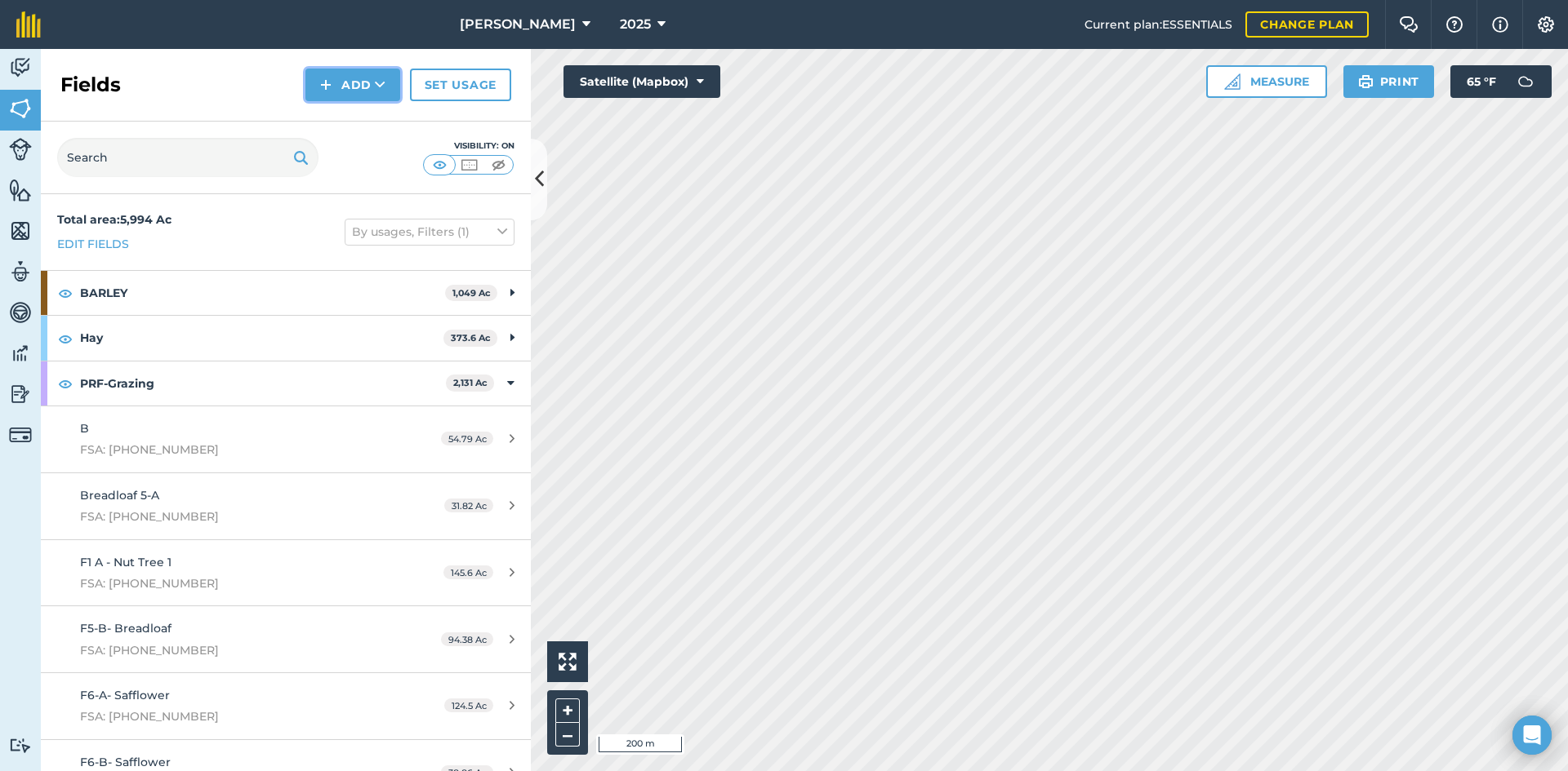
click at [365, 85] on button "Add" at bounding box center [352, 85] width 95 height 33
click at [345, 122] on link "Draw" at bounding box center [353, 121] width 90 height 36
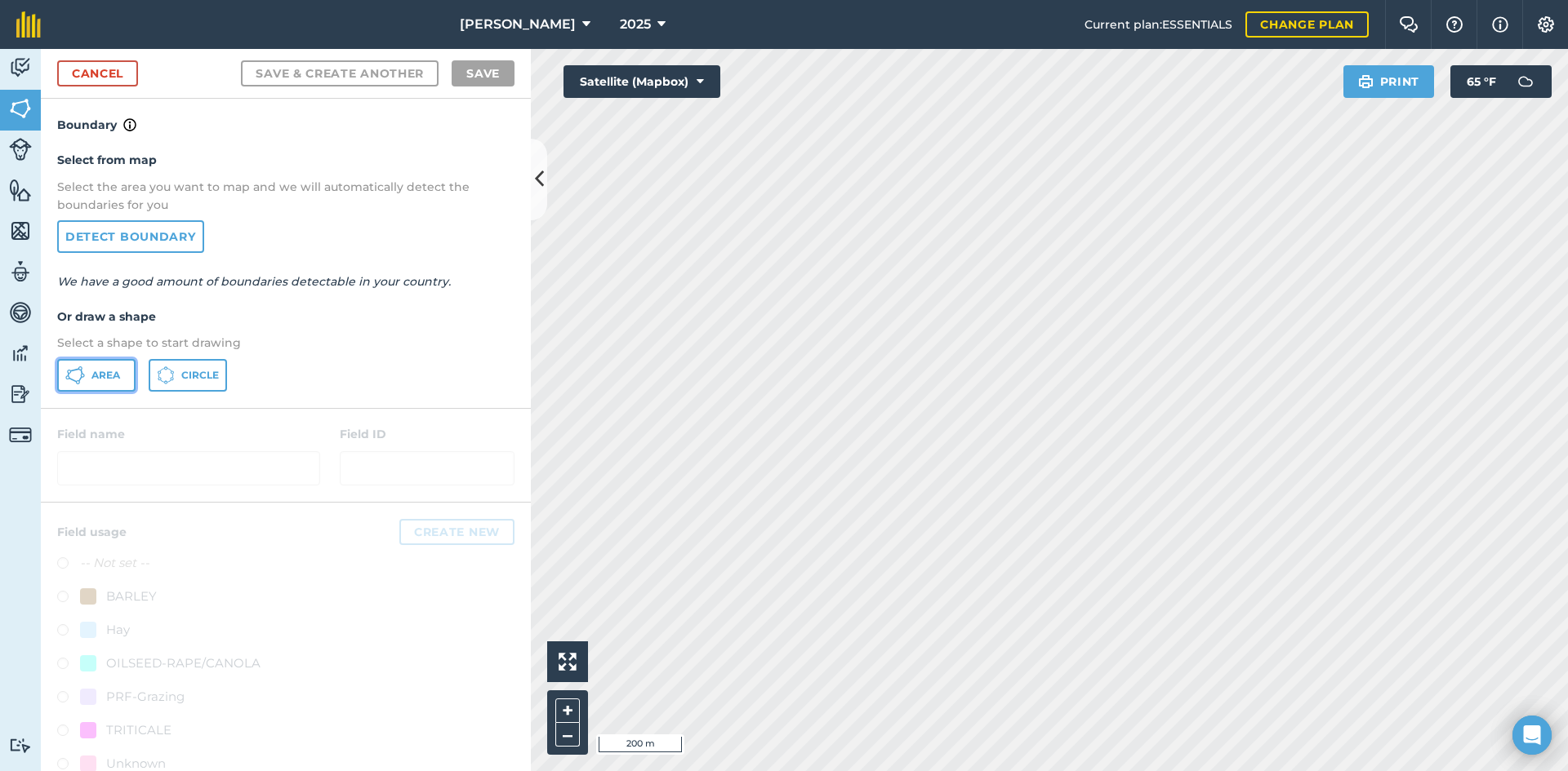
click at [97, 365] on button "Area" at bounding box center [96, 375] width 78 height 33
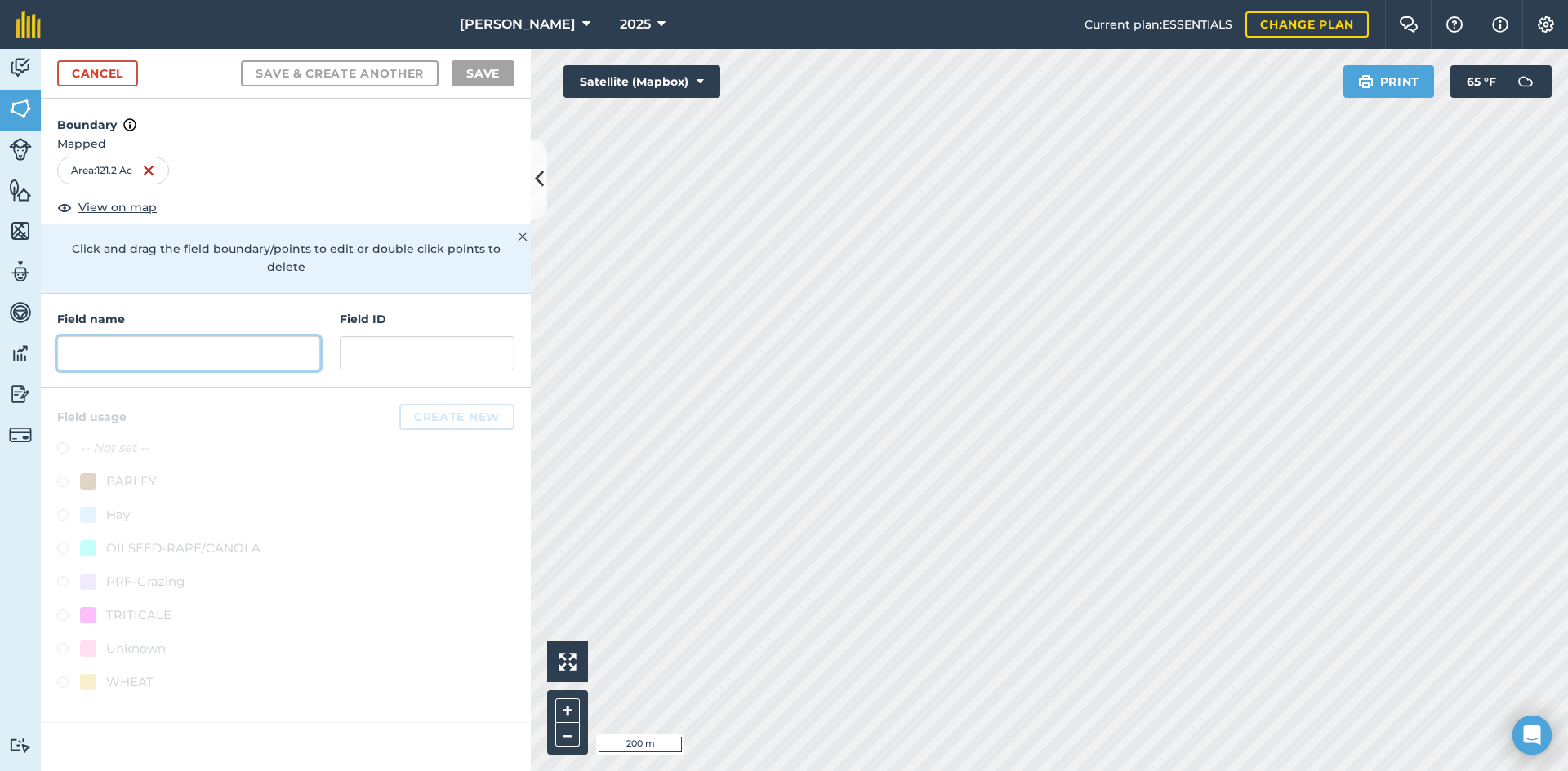
click at [238, 343] on input "text" at bounding box center [189, 353] width 263 height 35
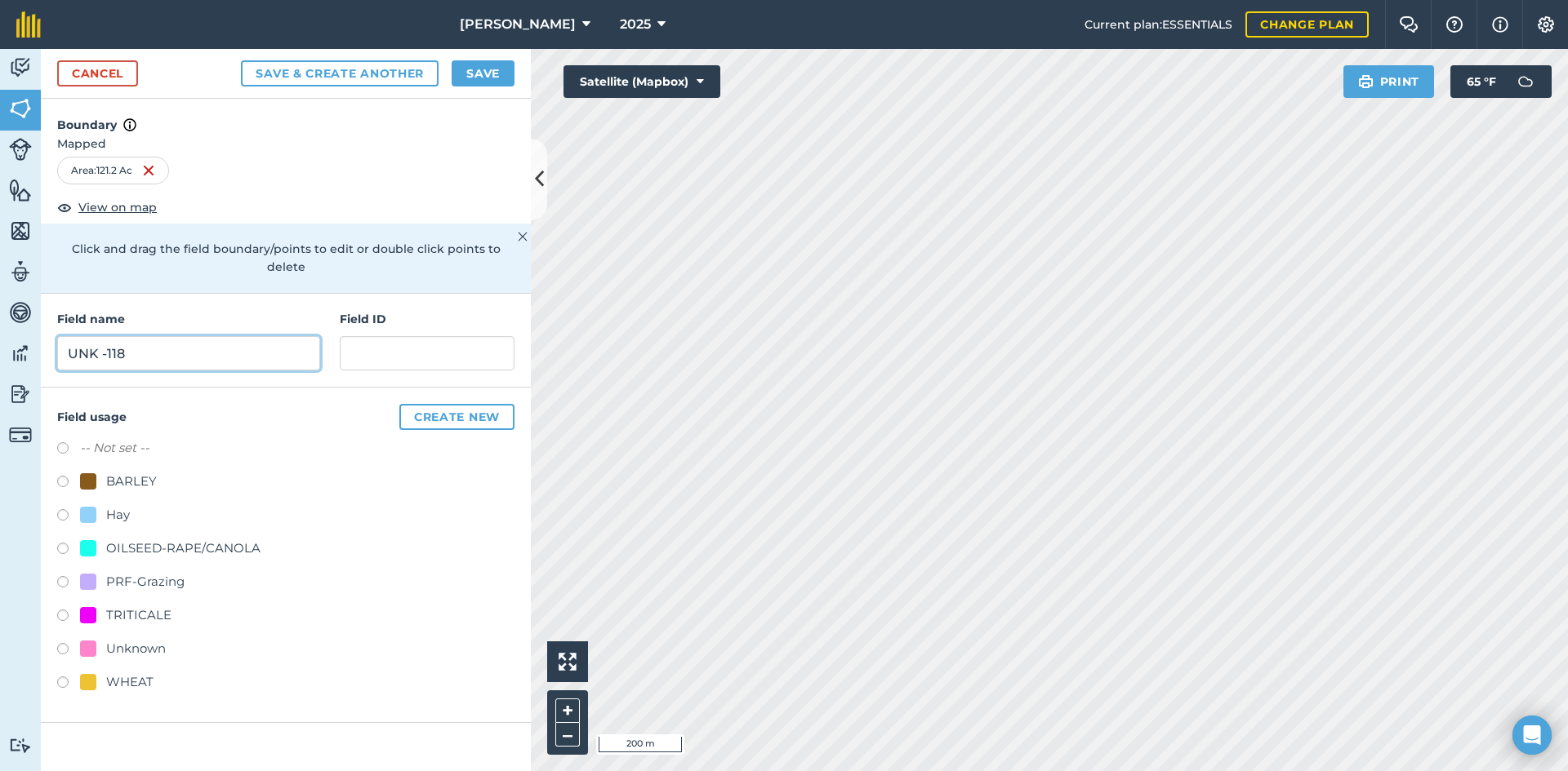
type input "UNK -118"
click at [222, 539] on div "OILSEED-RAPE/CANOLA" at bounding box center [183, 548] width 154 height 20
radio input "true"
click at [146, 572] on div "PRF-Grazing" at bounding box center [145, 581] width 78 height 20
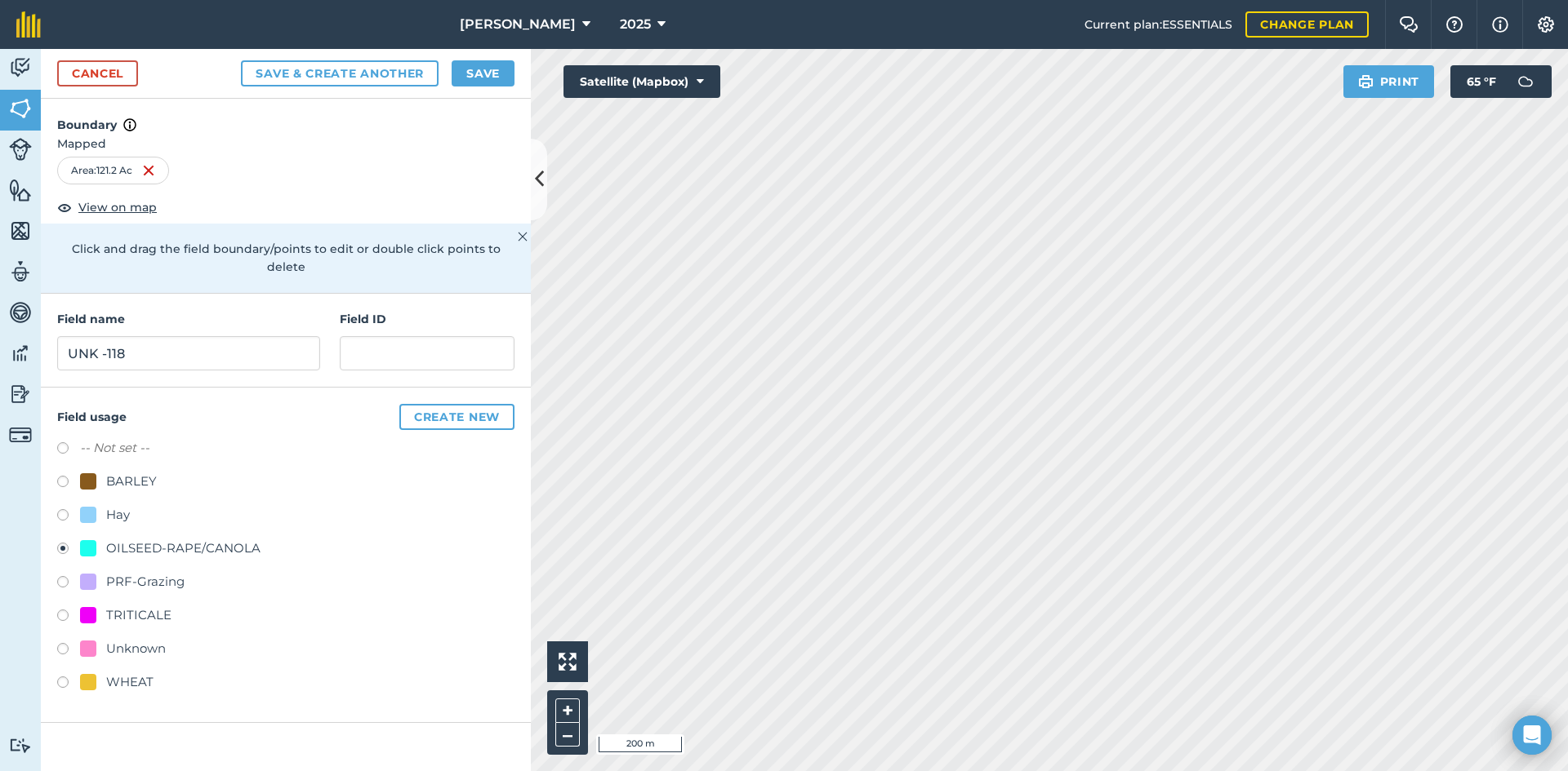
radio input "true"
click at [397, 357] on div "Field name UNK -118 Field ID" at bounding box center [285, 341] width 489 height 94
click at [396, 341] on input "text" at bounding box center [427, 353] width 175 height 35
drag, startPoint x: 495, startPoint y: 335, endPoint x: 347, endPoint y: 332, distance: 148.0
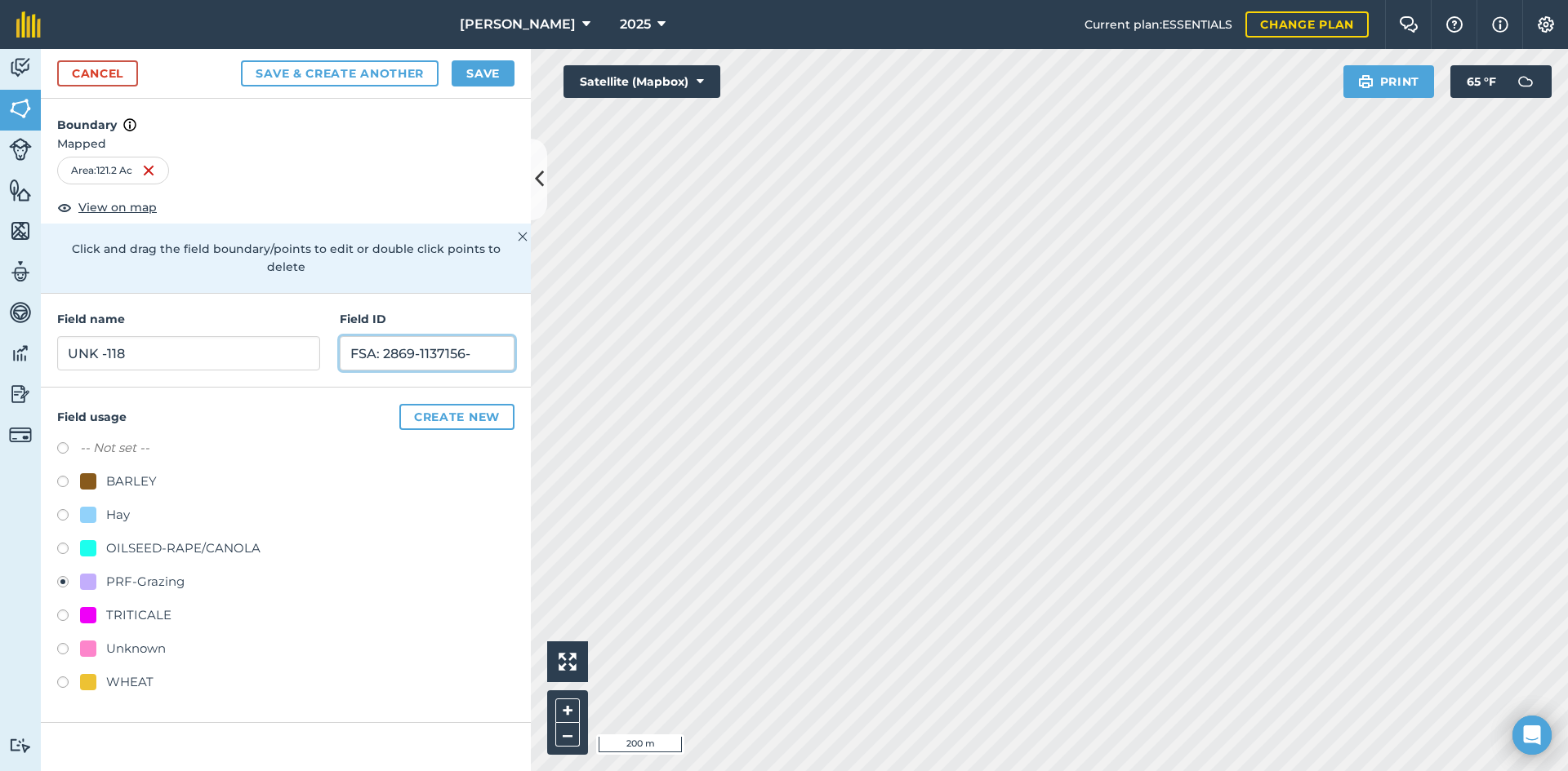
click at [347, 336] on input "FSA: 2869-1137156-" at bounding box center [427, 353] width 175 height 35
click at [480, 336] on input "FSA: 2869-1137156-" at bounding box center [427, 353] width 175 height 35
type input "FSA: [PHONE_NUMBER]"
click at [496, 72] on button "Save" at bounding box center [483, 73] width 63 height 26
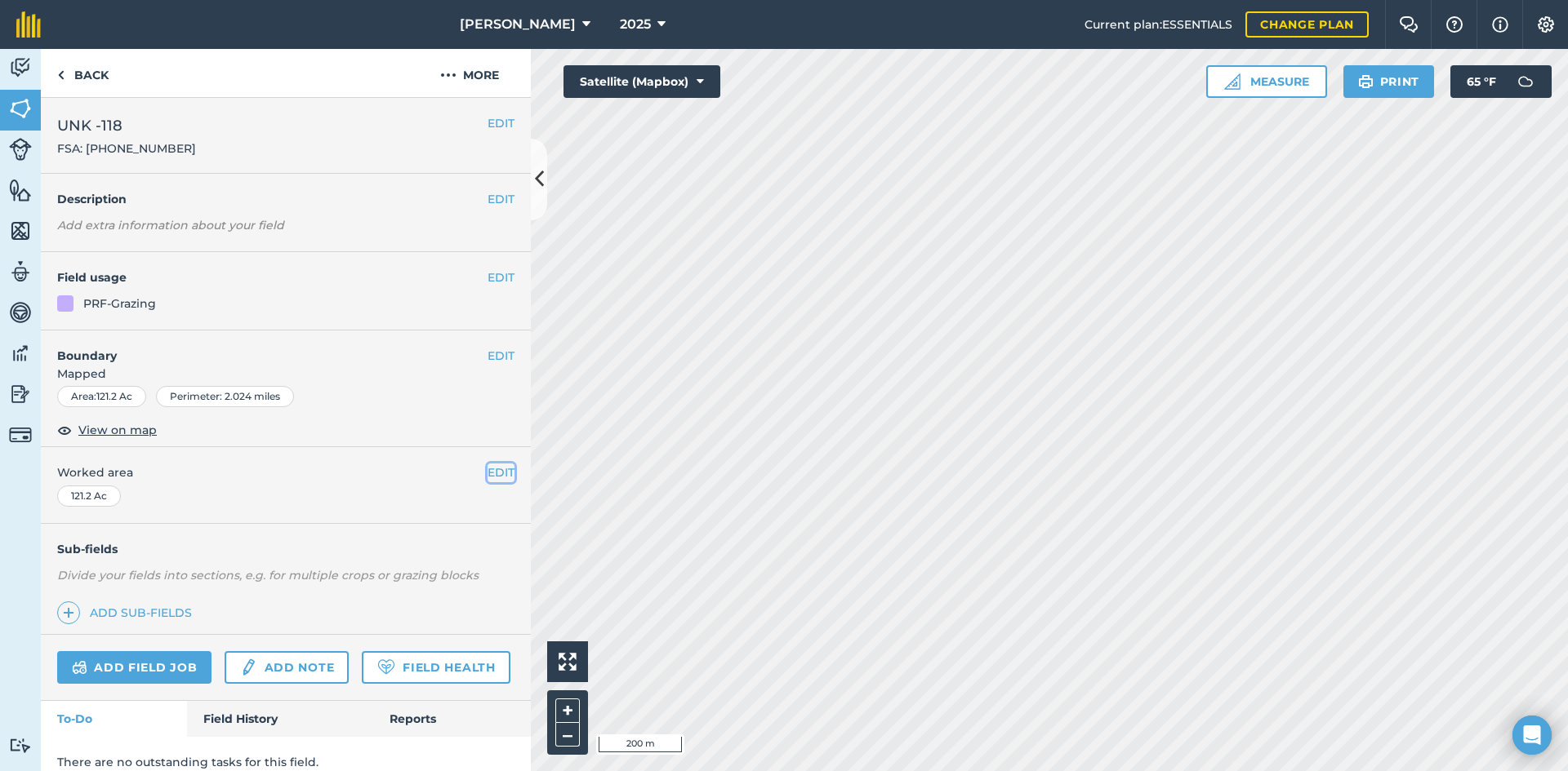
click at [488, 470] on button "EDIT" at bounding box center [501, 472] width 27 height 18
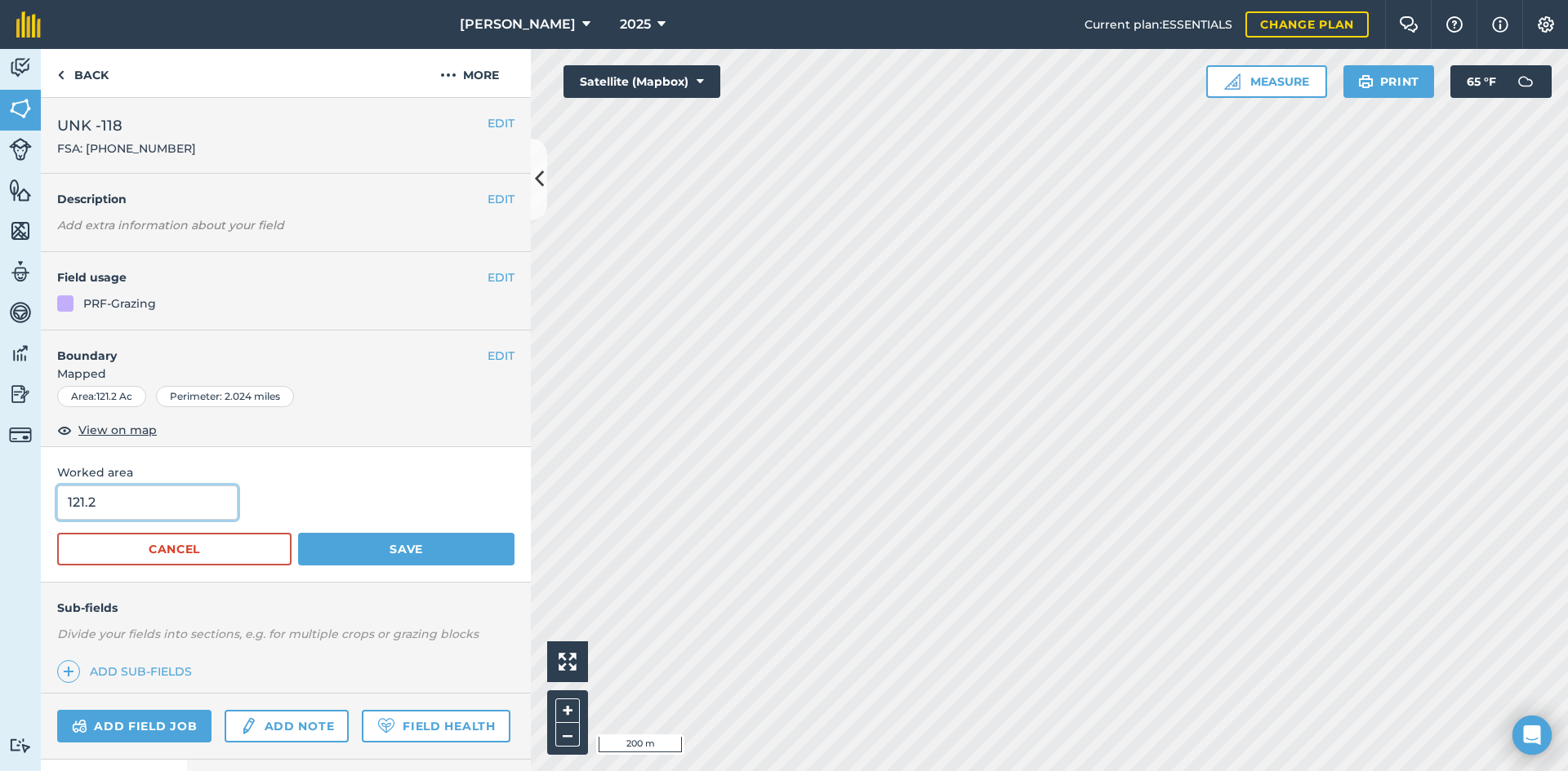
drag, startPoint x: 126, startPoint y: 500, endPoint x: -96, endPoint y: 458, distance: 225.9
click at [0, 458] on html "[PERSON_NAME] 2025 Current plan : ESSENTIALS Change plan Farm Chat Help Info Se…" at bounding box center [784, 385] width 1568 height 771
type input "118.6"
click at [409, 545] on button "Save" at bounding box center [406, 549] width 216 height 33
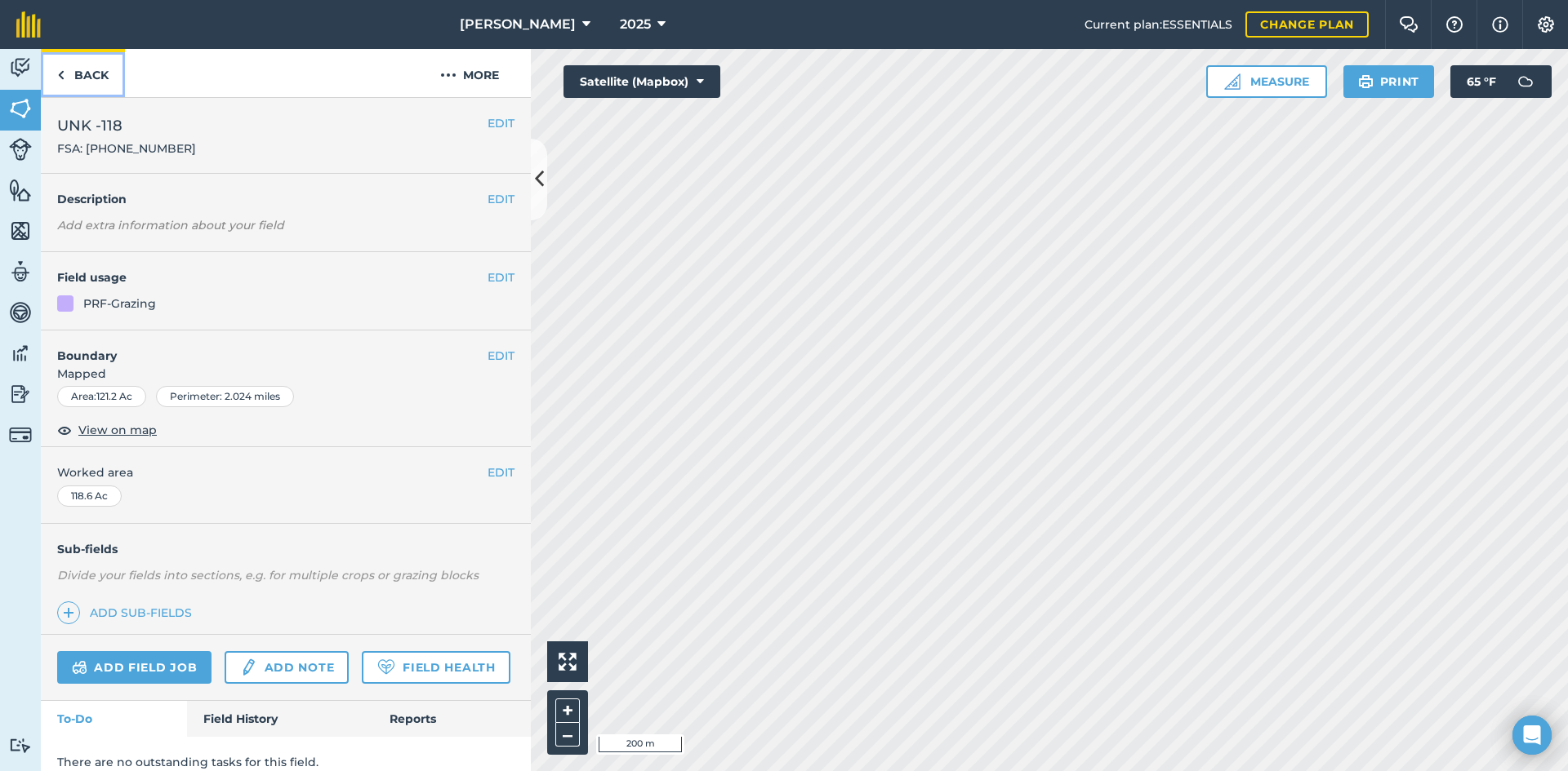
click at [109, 75] on link "Back" at bounding box center [83, 72] width 85 height 48
click at [499, 356] on button "EDIT" at bounding box center [501, 355] width 27 height 18
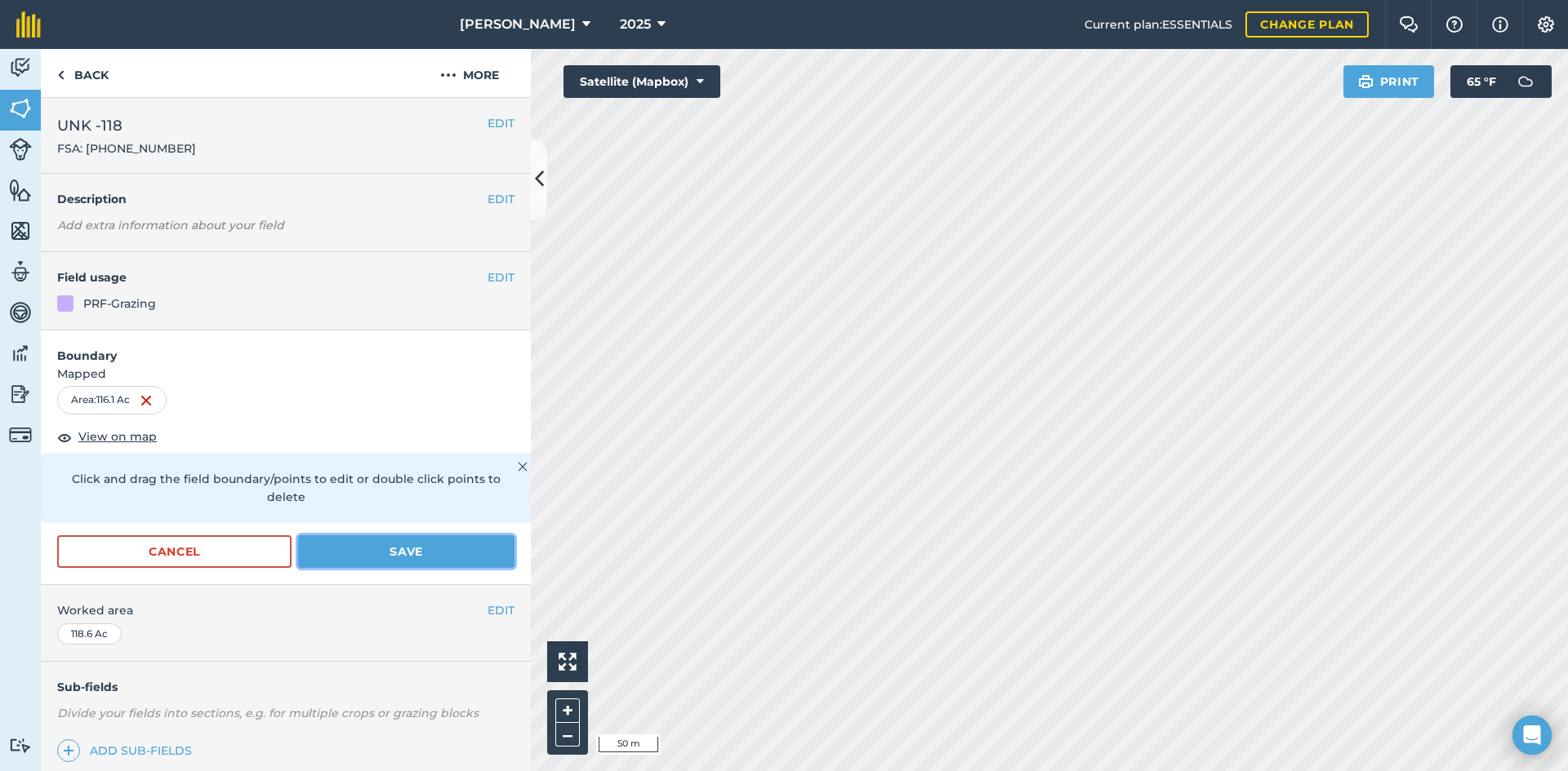
click at [388, 551] on button "Save" at bounding box center [406, 551] width 216 height 33
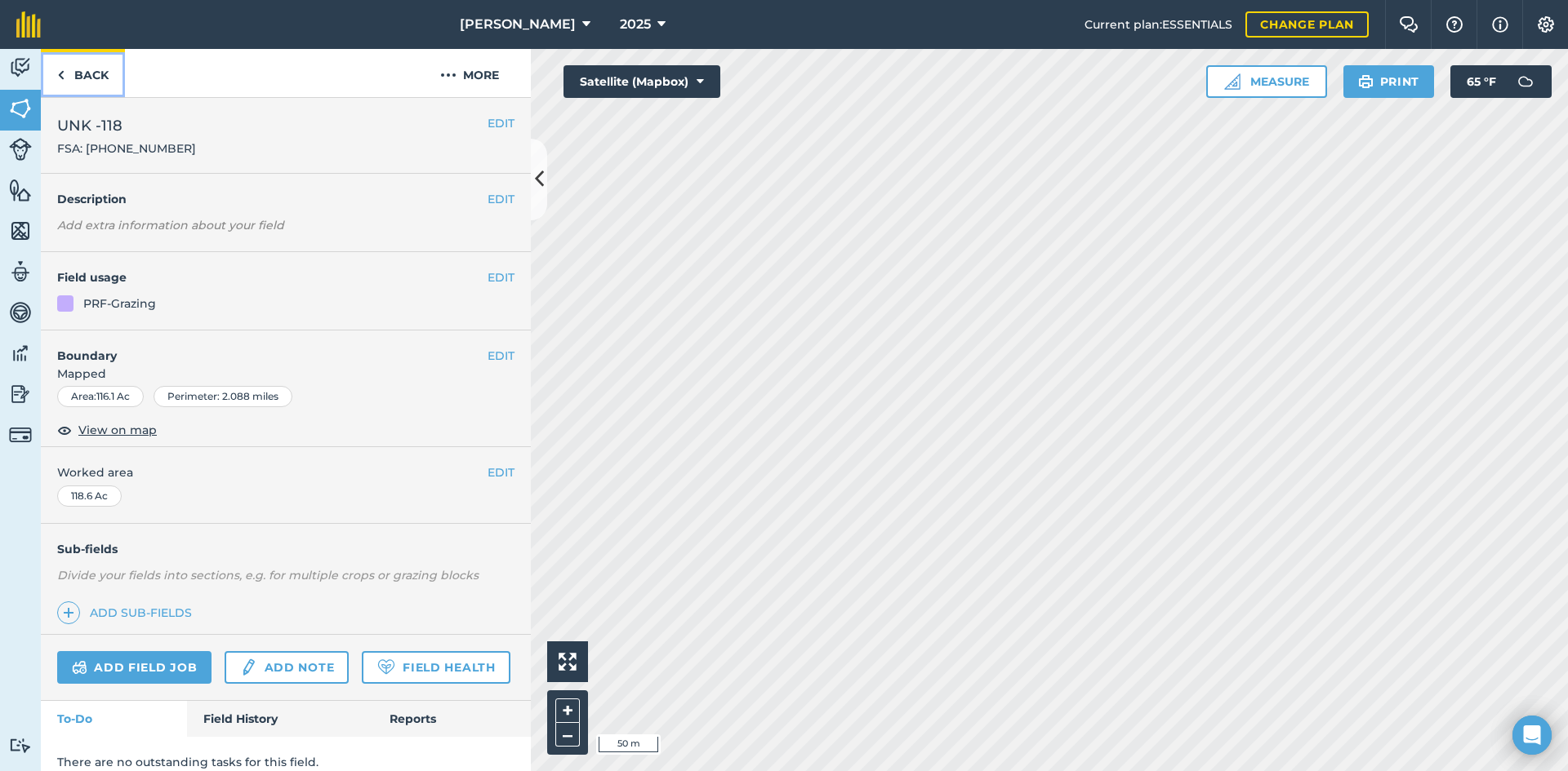
click at [86, 63] on link "Back" at bounding box center [83, 72] width 85 height 48
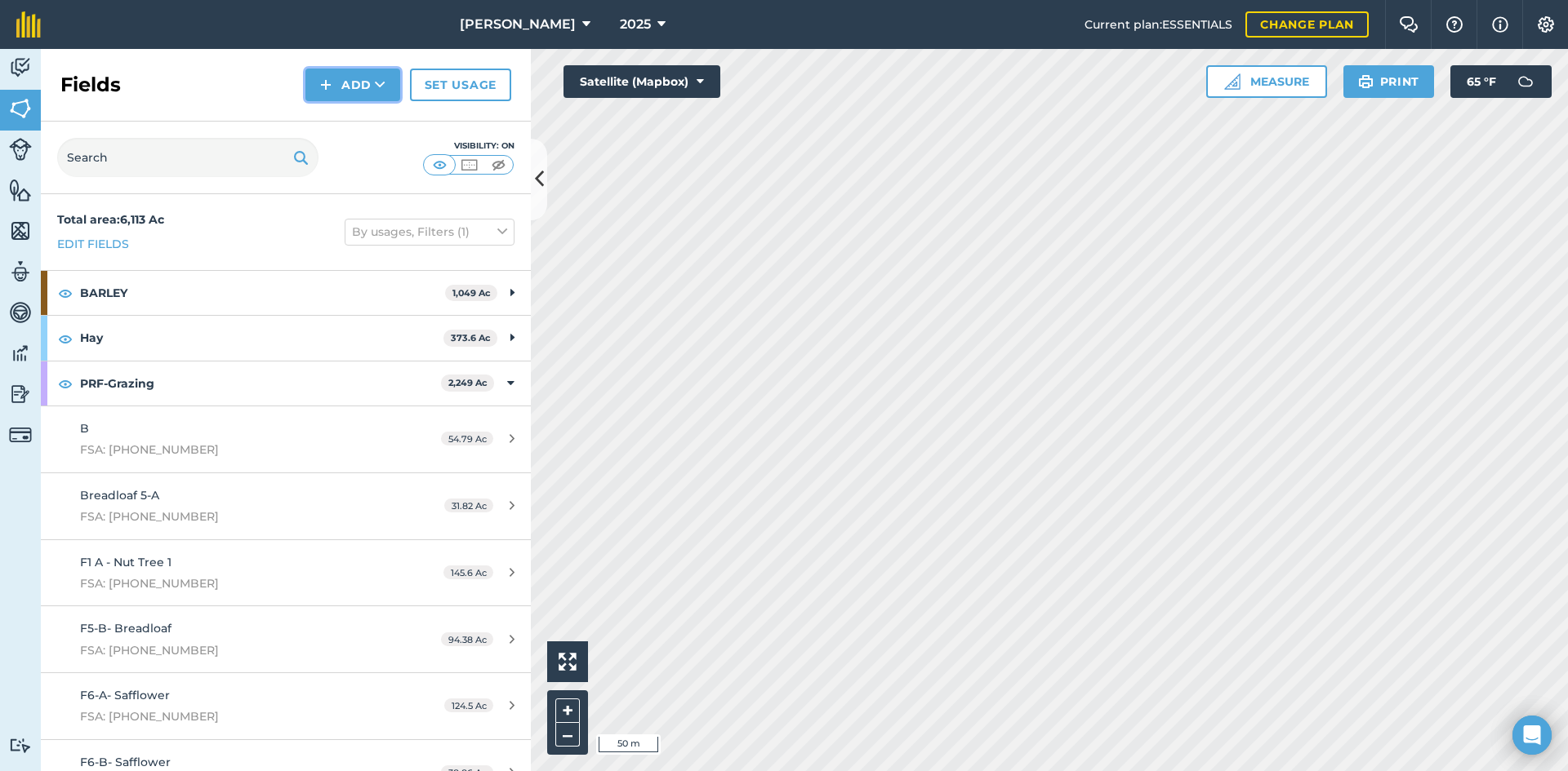
click at [313, 87] on button "Add" at bounding box center [352, 85] width 95 height 33
click at [334, 116] on link "Draw" at bounding box center [353, 121] width 90 height 36
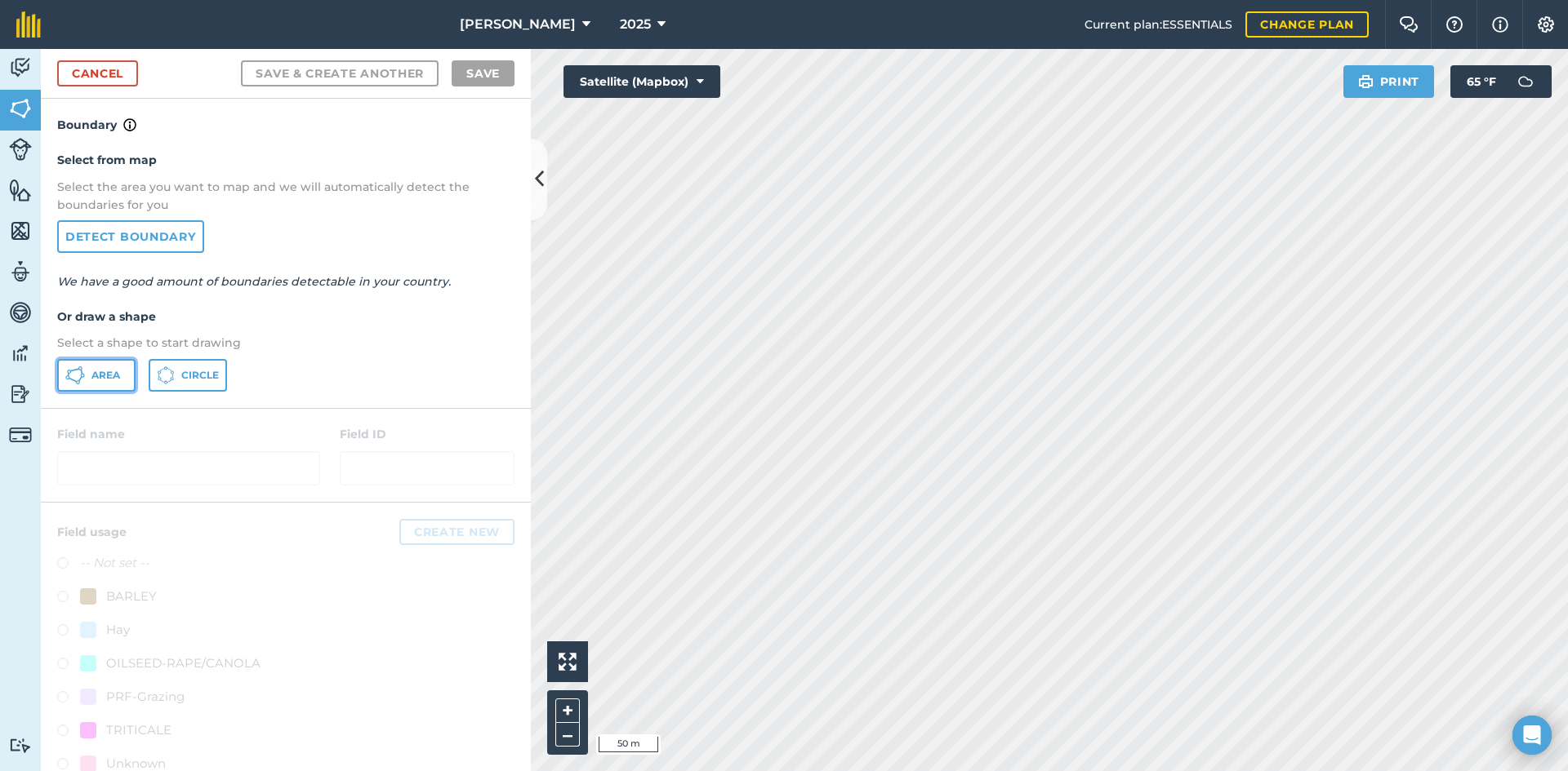
click at [107, 381] on span "Area" at bounding box center [105, 376] width 28 height 13
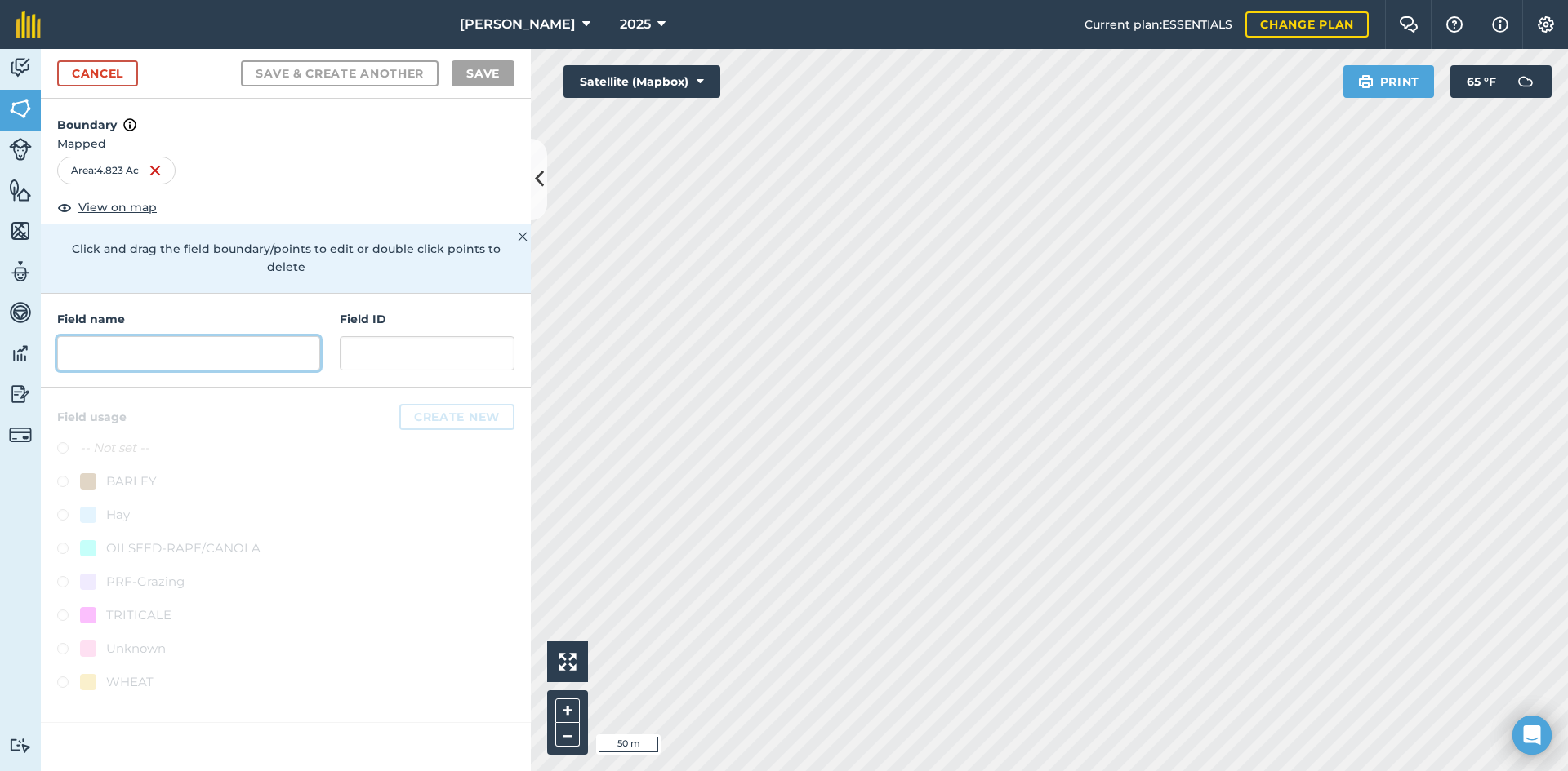
click at [241, 336] on input "text" at bounding box center [189, 353] width 263 height 35
paste input "FSA: 2869-1137156-"
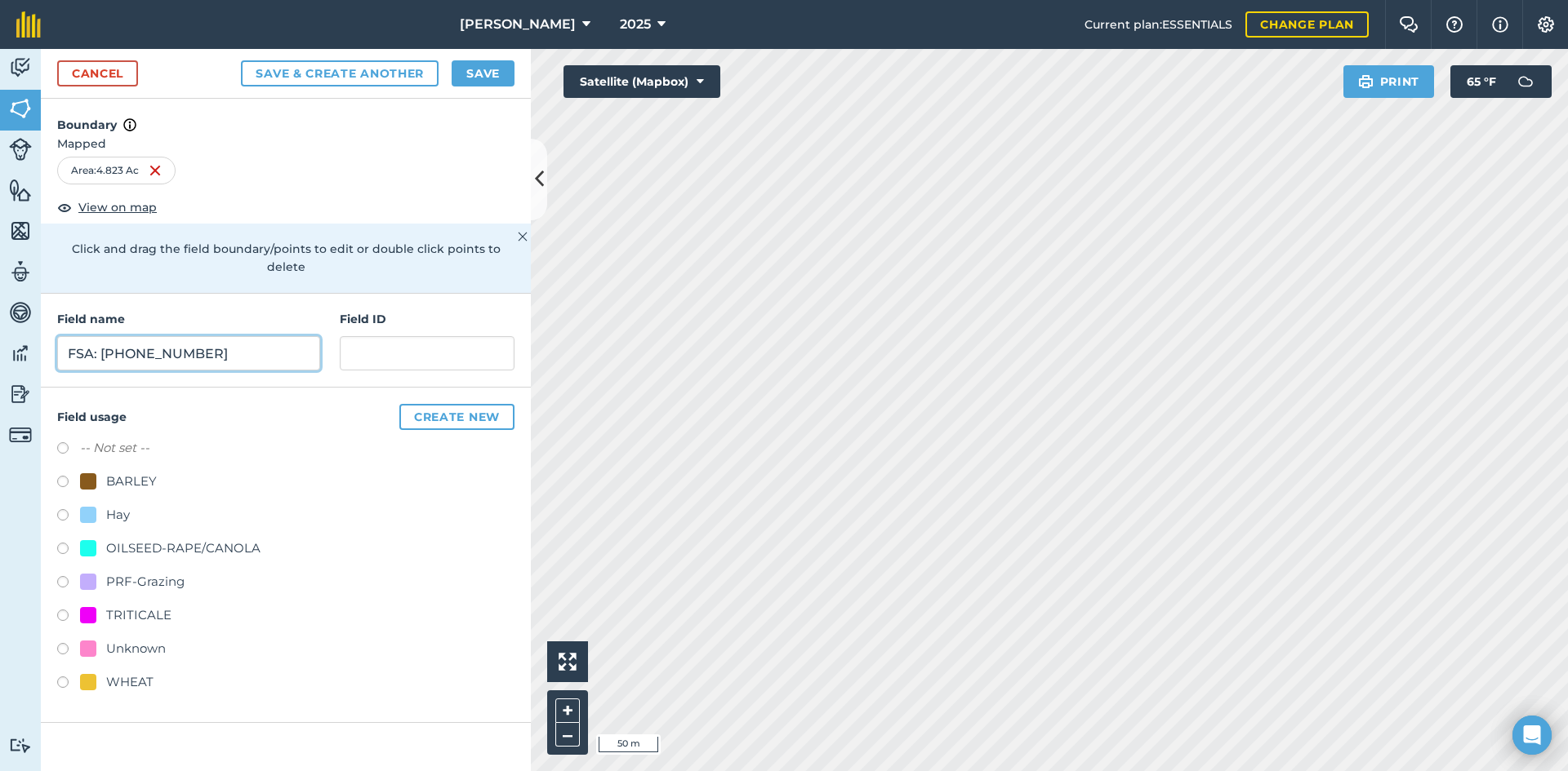
drag, startPoint x: 283, startPoint y: 336, endPoint x: 47, endPoint y: 319, distance: 236.6
click at [47, 319] on div "Field name FSA: [PHONE_NUMBER] Field ID" at bounding box center [285, 341] width 489 height 94
type input "FSA: [PHONE_NUMBER]"
drag, startPoint x: 111, startPoint y: 336, endPoint x: 273, endPoint y: 307, distance: 164.6
click at [273, 310] on h4 "Field name" at bounding box center [189, 318] width 263 height 18
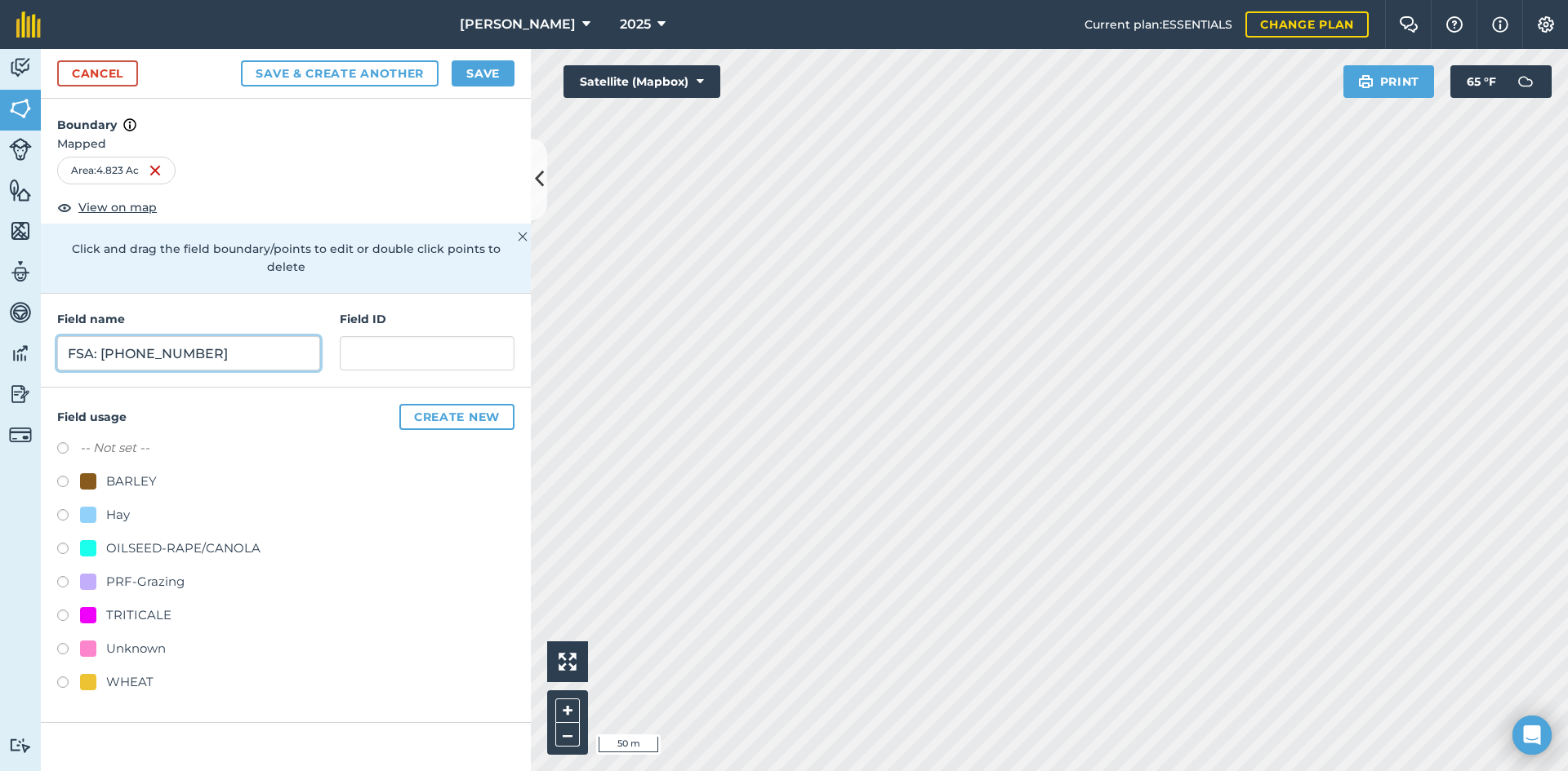
click at [230, 336] on input "FSA: [PHONE_NUMBER]" at bounding box center [189, 353] width 263 height 35
paste input "FSA: 2869-1137156-"
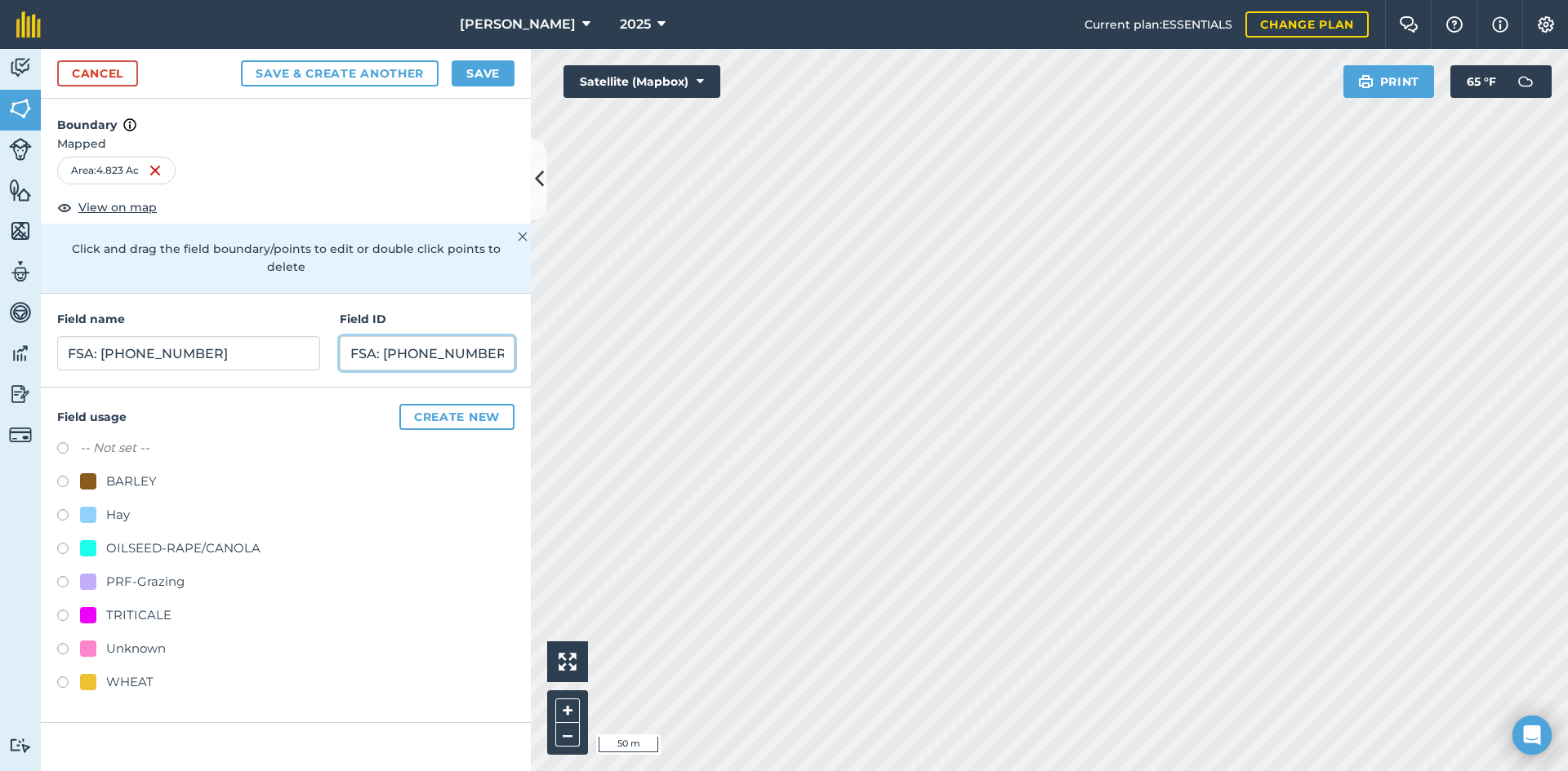
type input "FSA: [PHONE_NUMBER]"
drag, startPoint x: 200, startPoint y: 336, endPoint x: -57, endPoint y: 326, distance: 257.2
click at [0, 326] on html "[PERSON_NAME] 2025 Current plan : ESSENTIALS Change plan Farm Chat Help Info Se…" at bounding box center [784, 385] width 1568 height 771
type input "UNK -44"
click at [164, 573] on div "PRF-Grazing" at bounding box center [145, 581] width 78 height 20
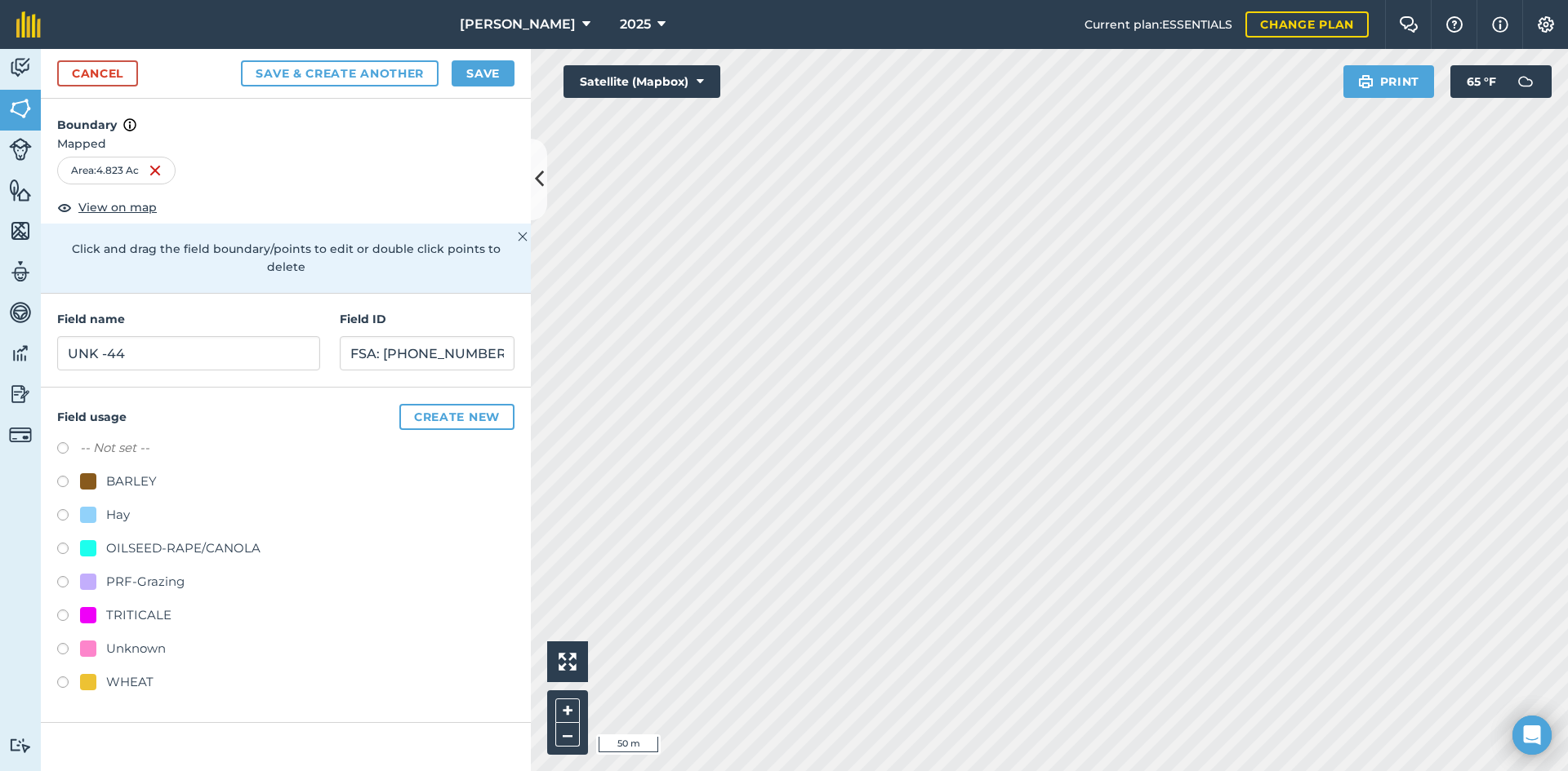
radio input "true"
click at [478, 82] on button "Save" at bounding box center [483, 73] width 63 height 26
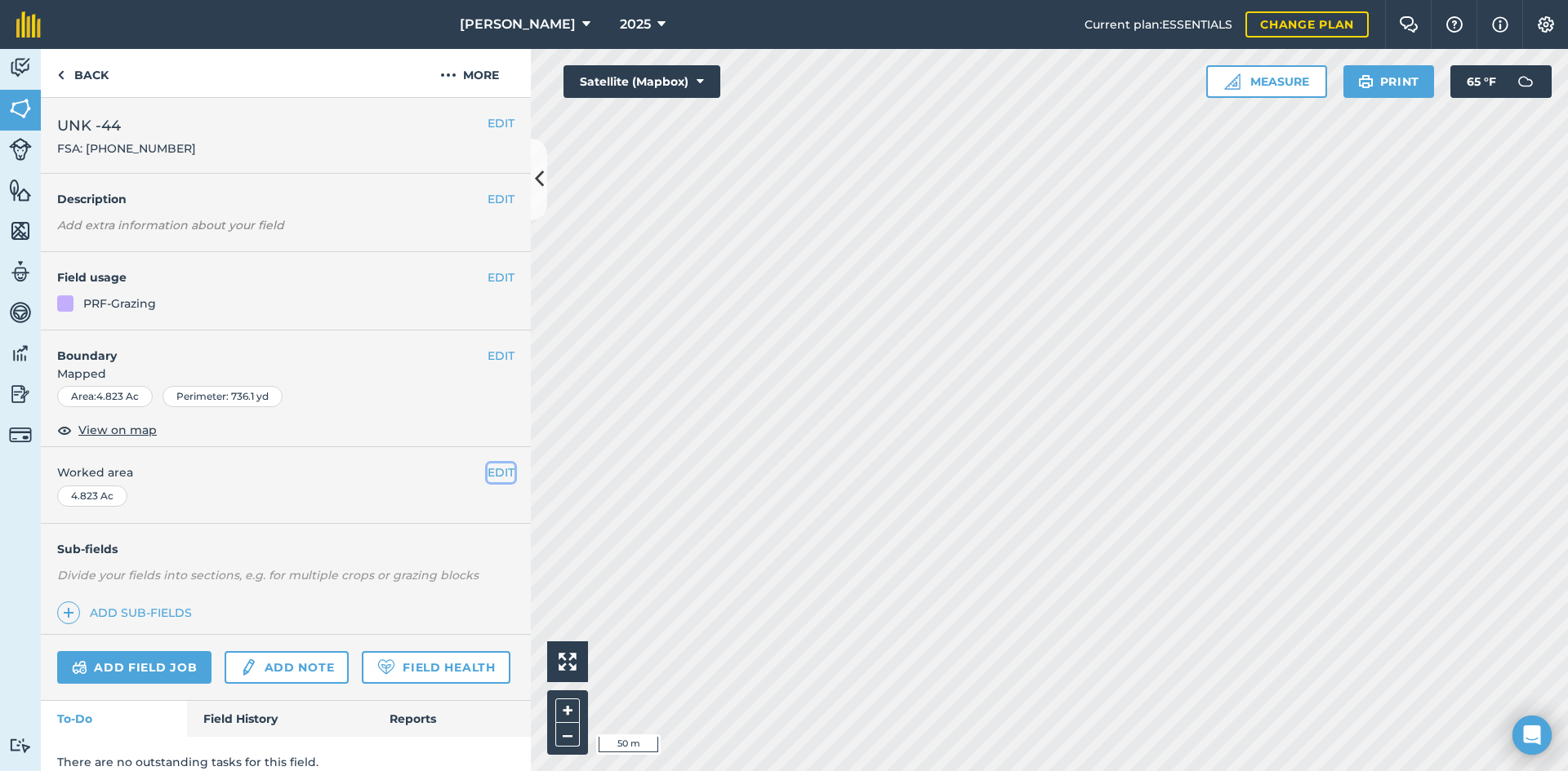
click at [490, 472] on button "EDIT" at bounding box center [501, 472] width 27 height 18
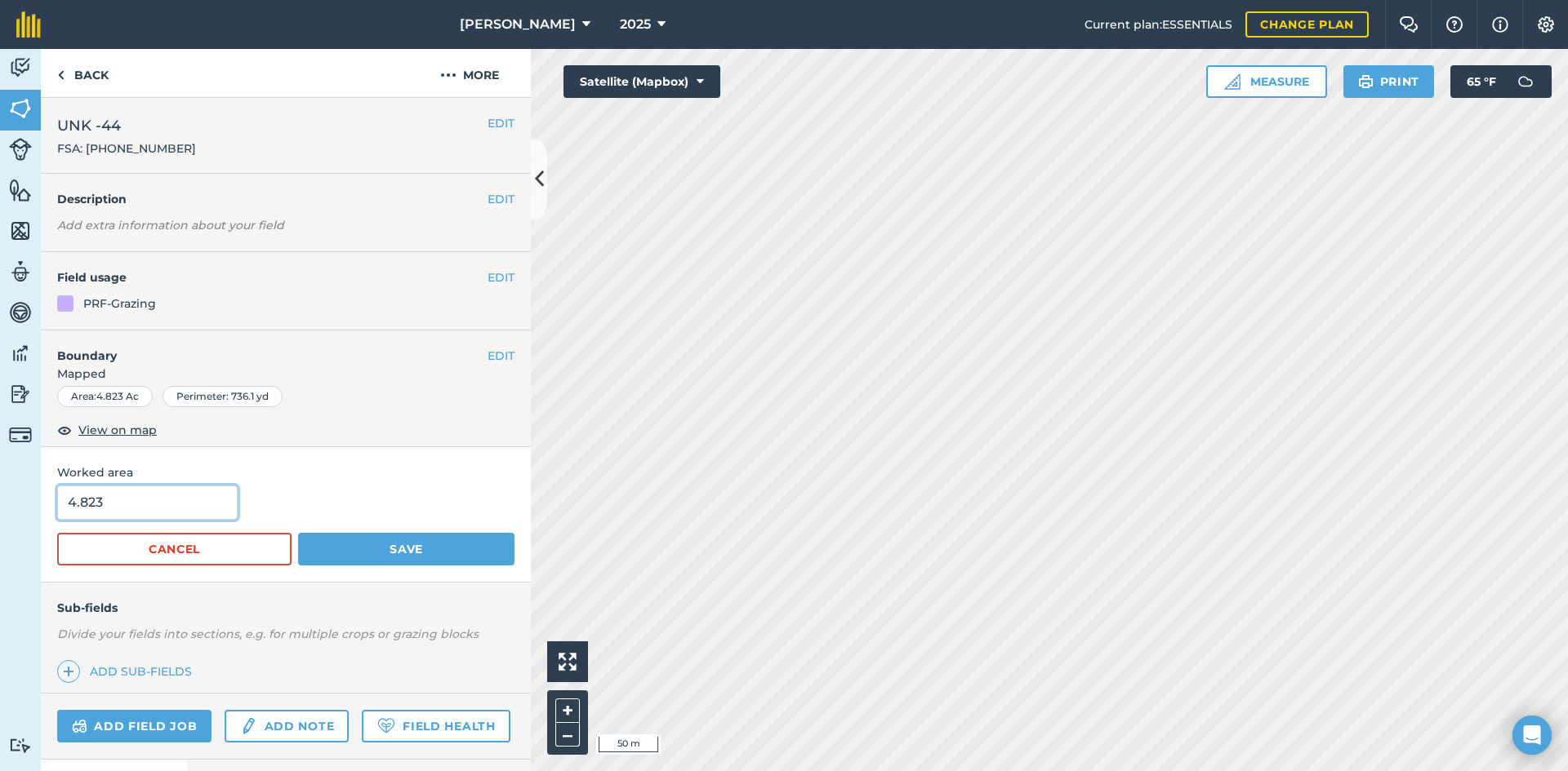
drag, startPoint x: 103, startPoint y: 489, endPoint x: 15, endPoint y: 476, distance: 89.0
click at [64, 486] on input "4.823" at bounding box center [147, 502] width 180 height 35
type input "4.65"
click at [399, 549] on button "Save" at bounding box center [406, 549] width 216 height 33
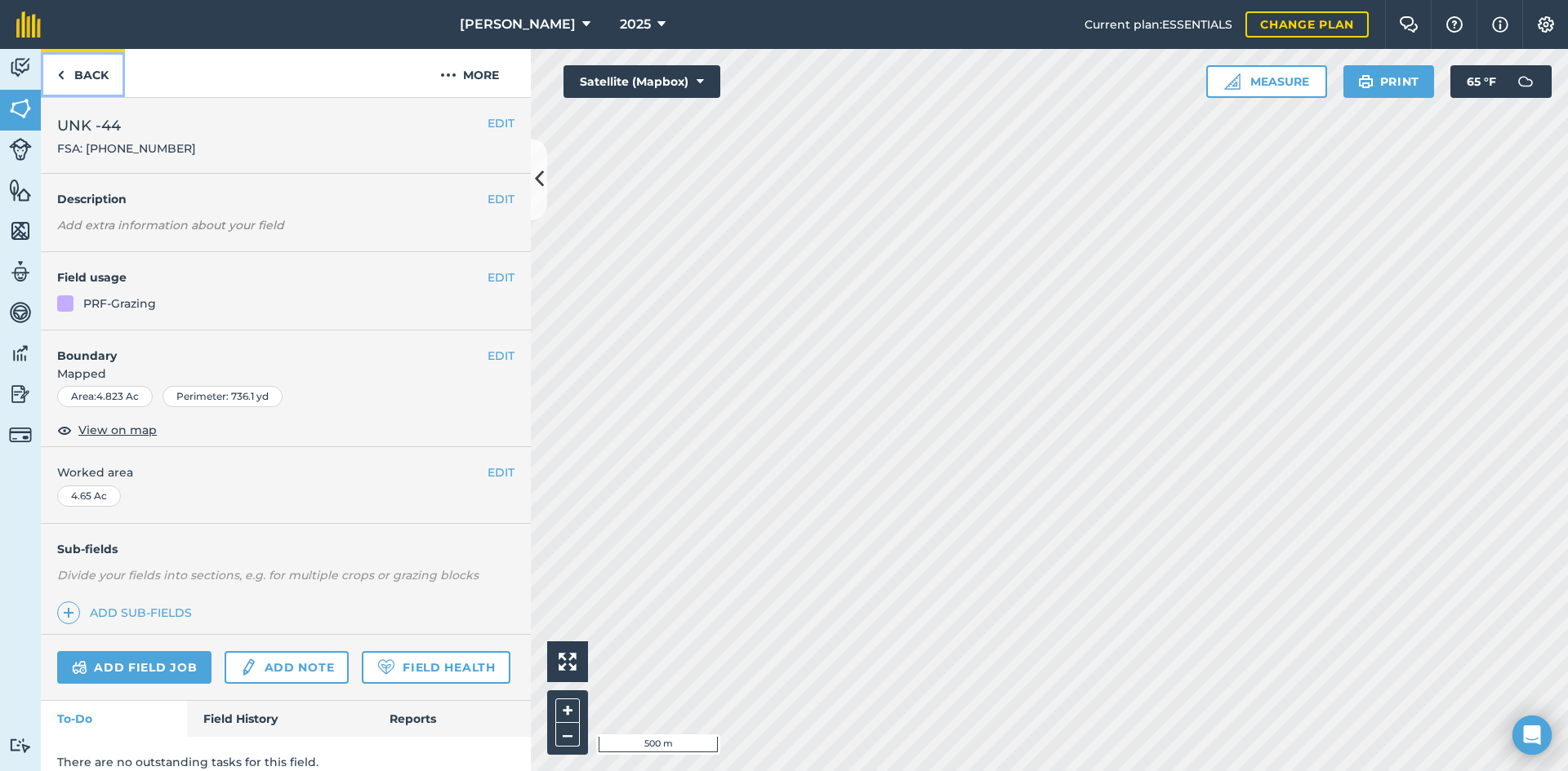
click at [100, 78] on link "Back" at bounding box center [83, 72] width 85 height 48
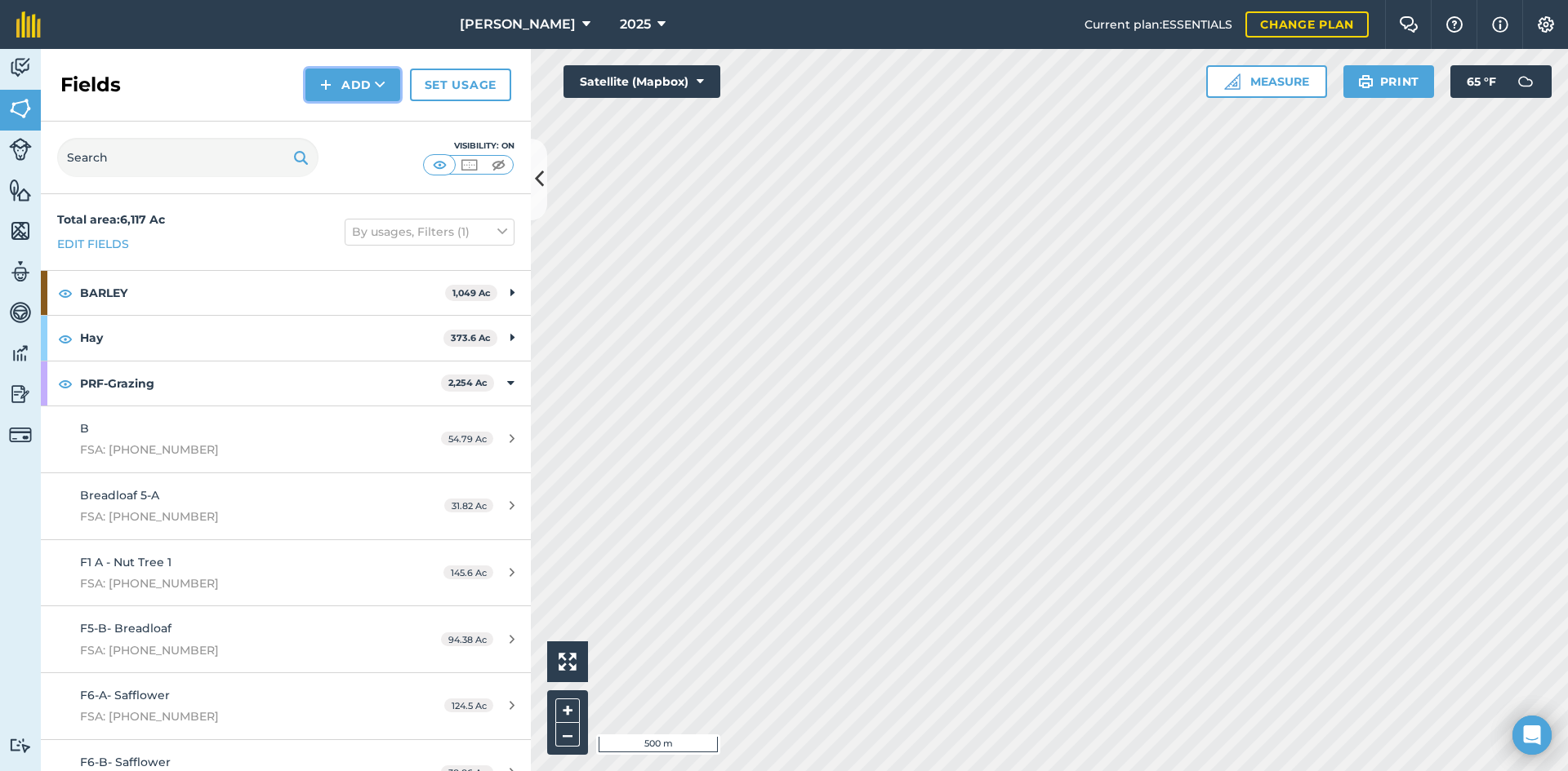
click at [370, 85] on button "Add" at bounding box center [352, 85] width 95 height 33
click at [359, 123] on link "Draw" at bounding box center [353, 121] width 90 height 36
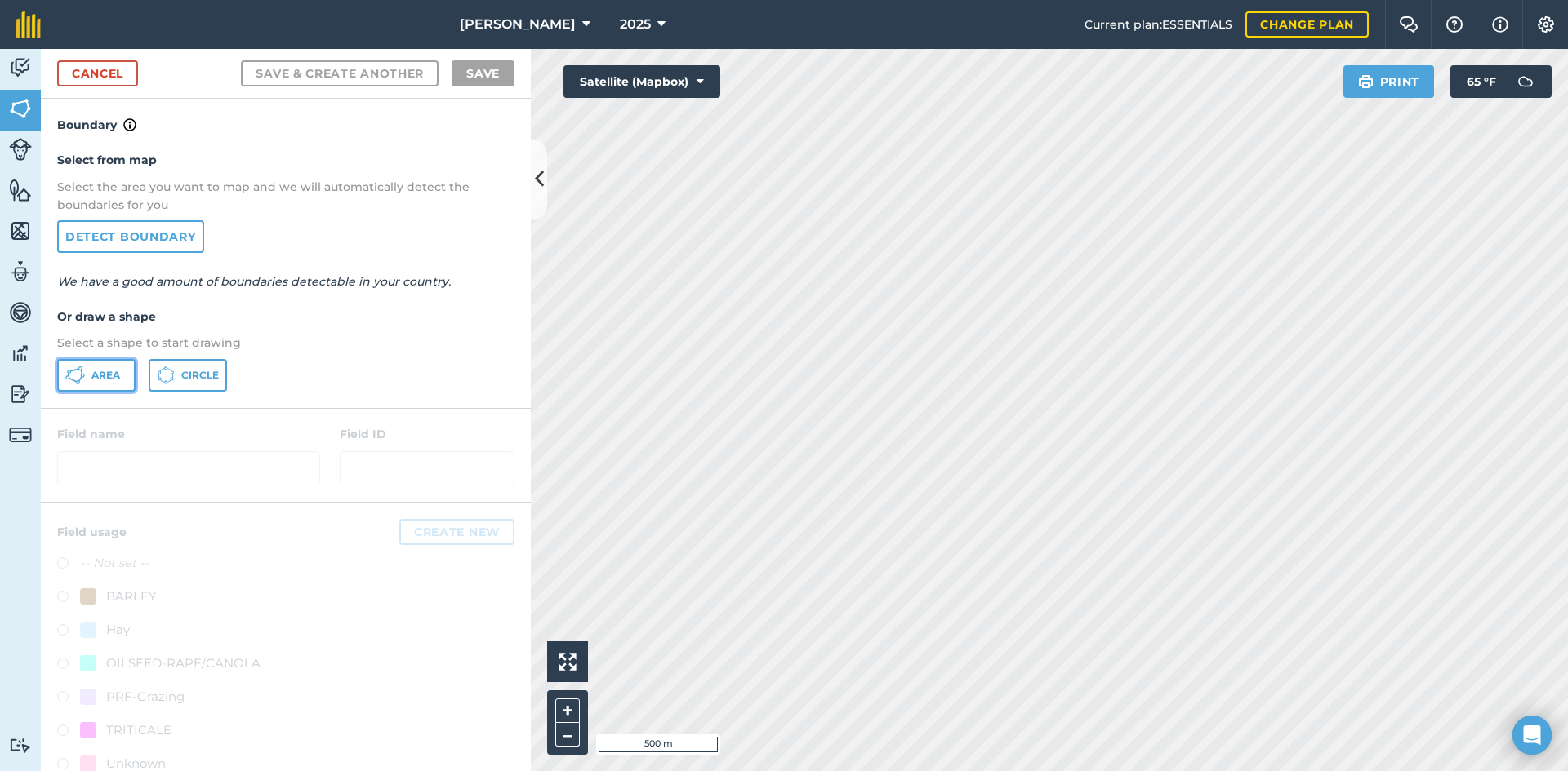
click at [97, 362] on button "Area" at bounding box center [96, 375] width 78 height 33
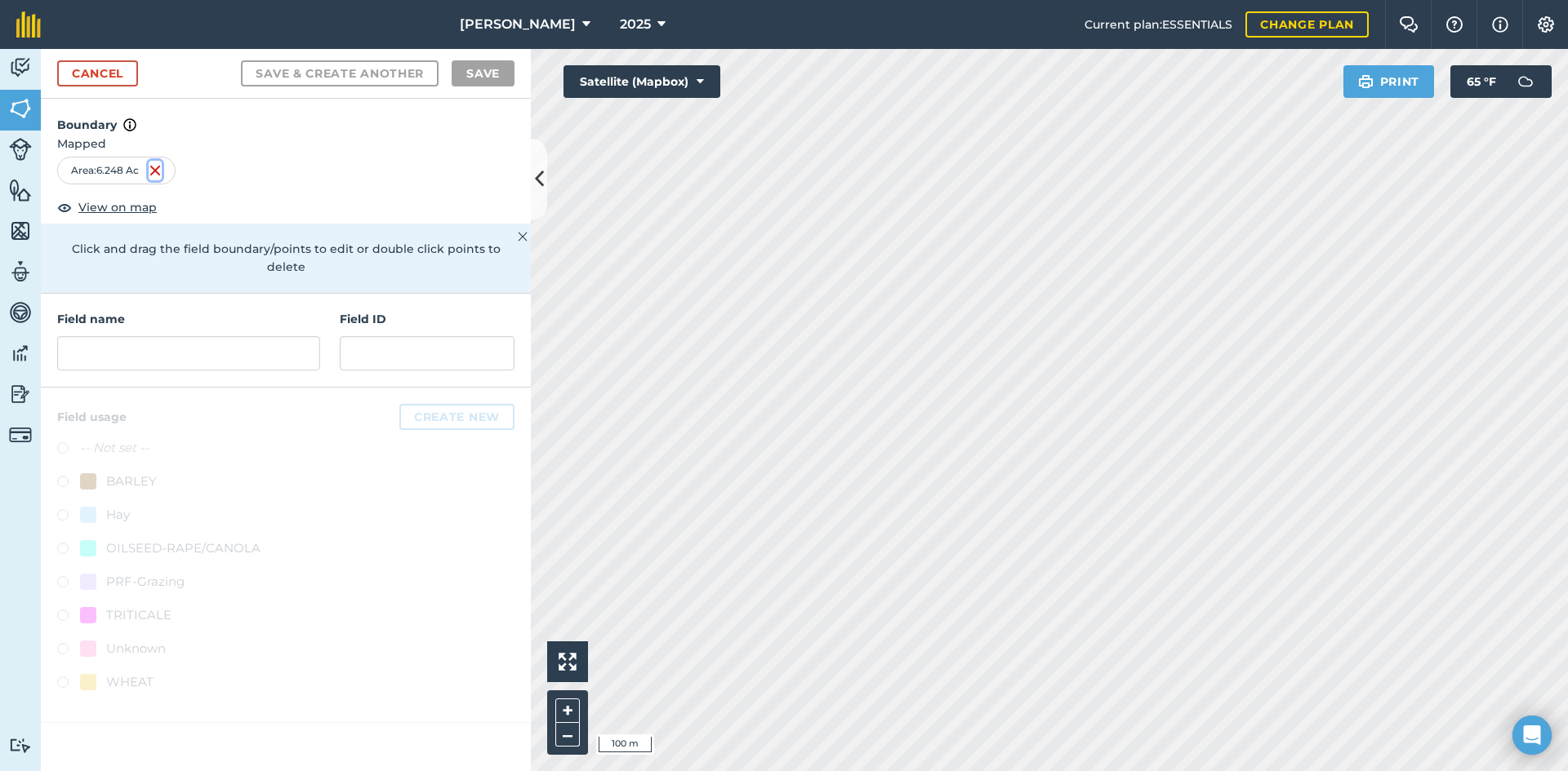
click at [155, 165] on img at bounding box center [155, 170] width 13 height 20
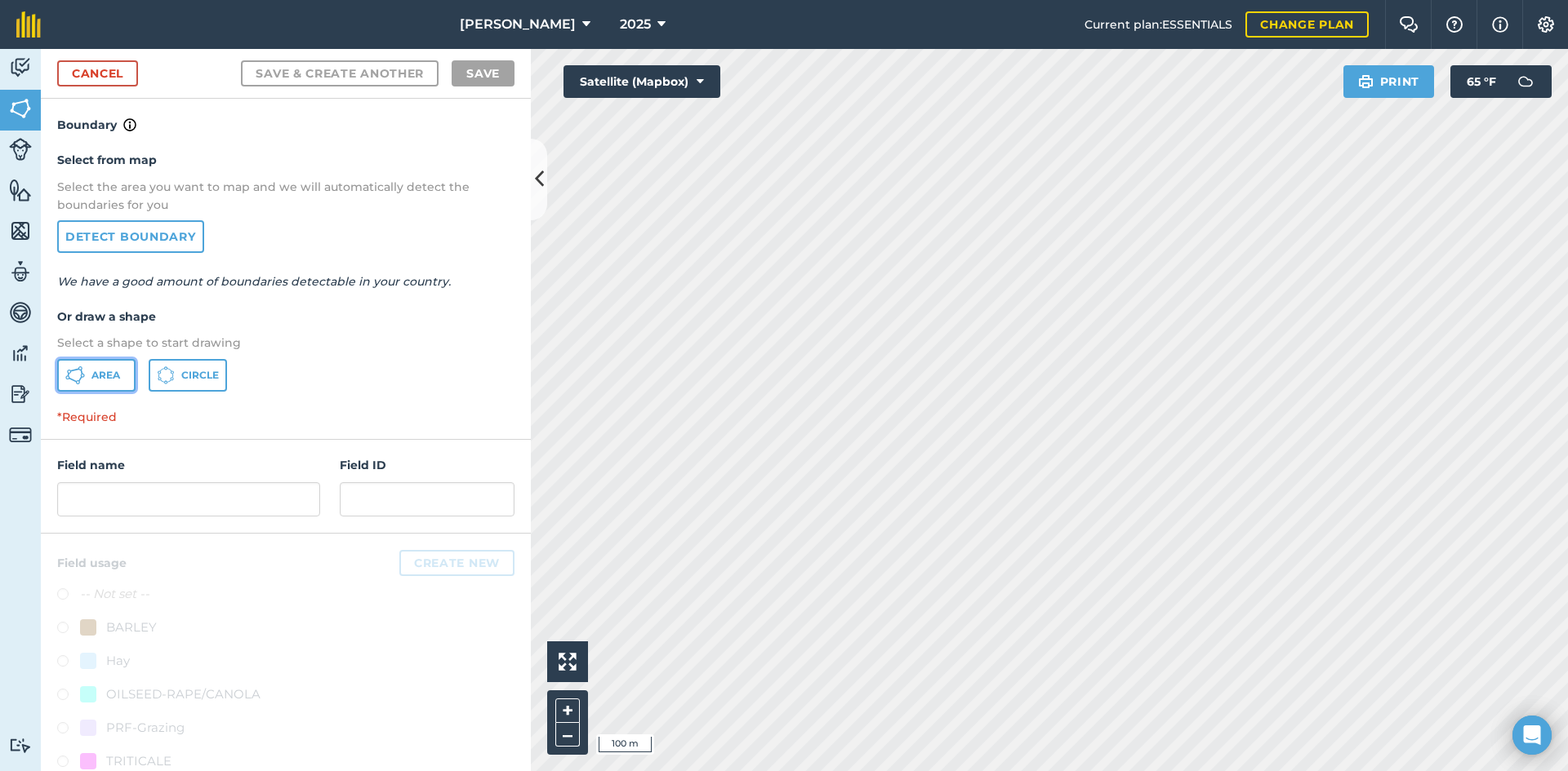
click at [80, 367] on icon at bounding box center [80, 368] width 4 height 4
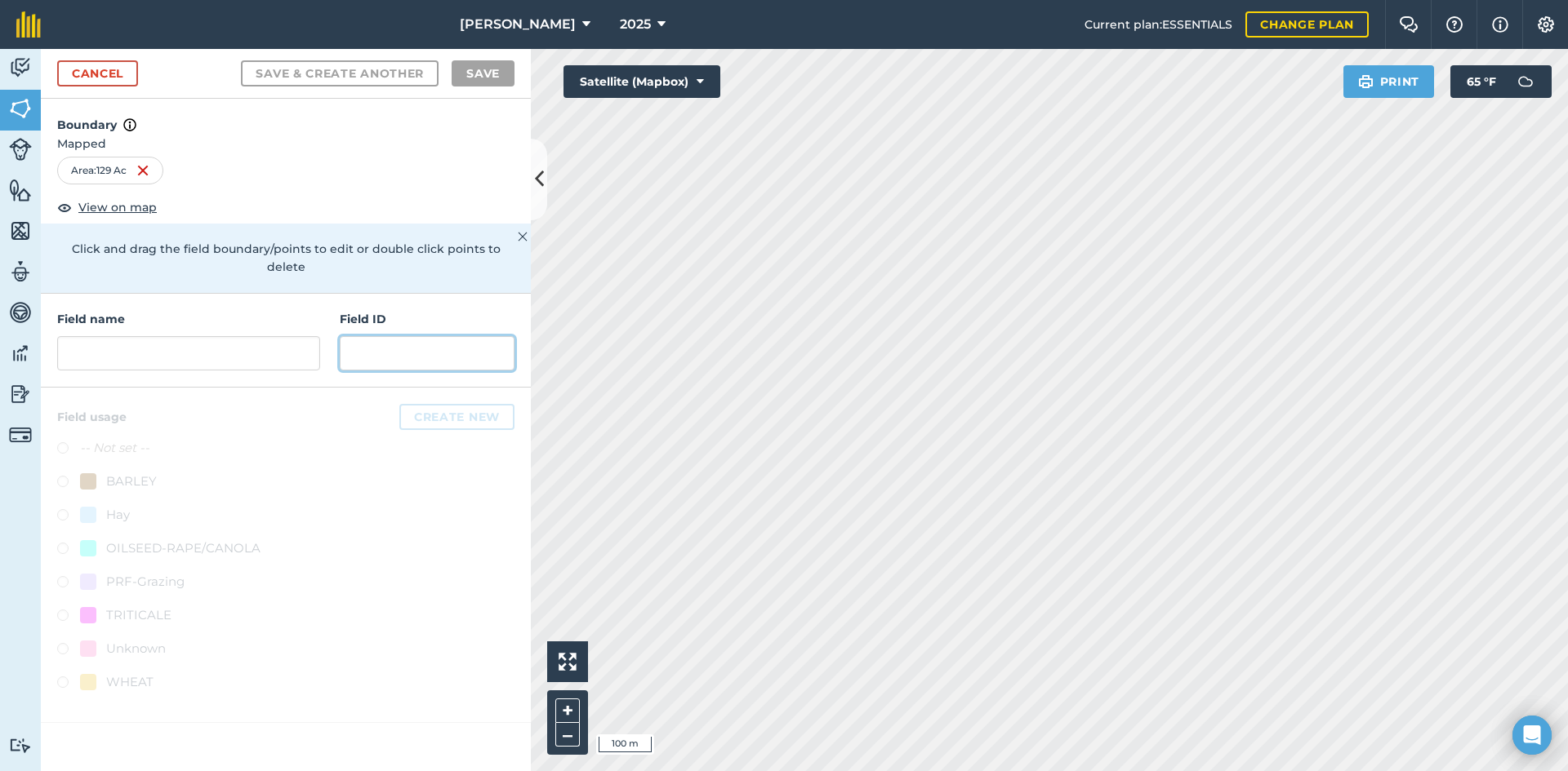
paste input "FSA: 2869-1137156-"
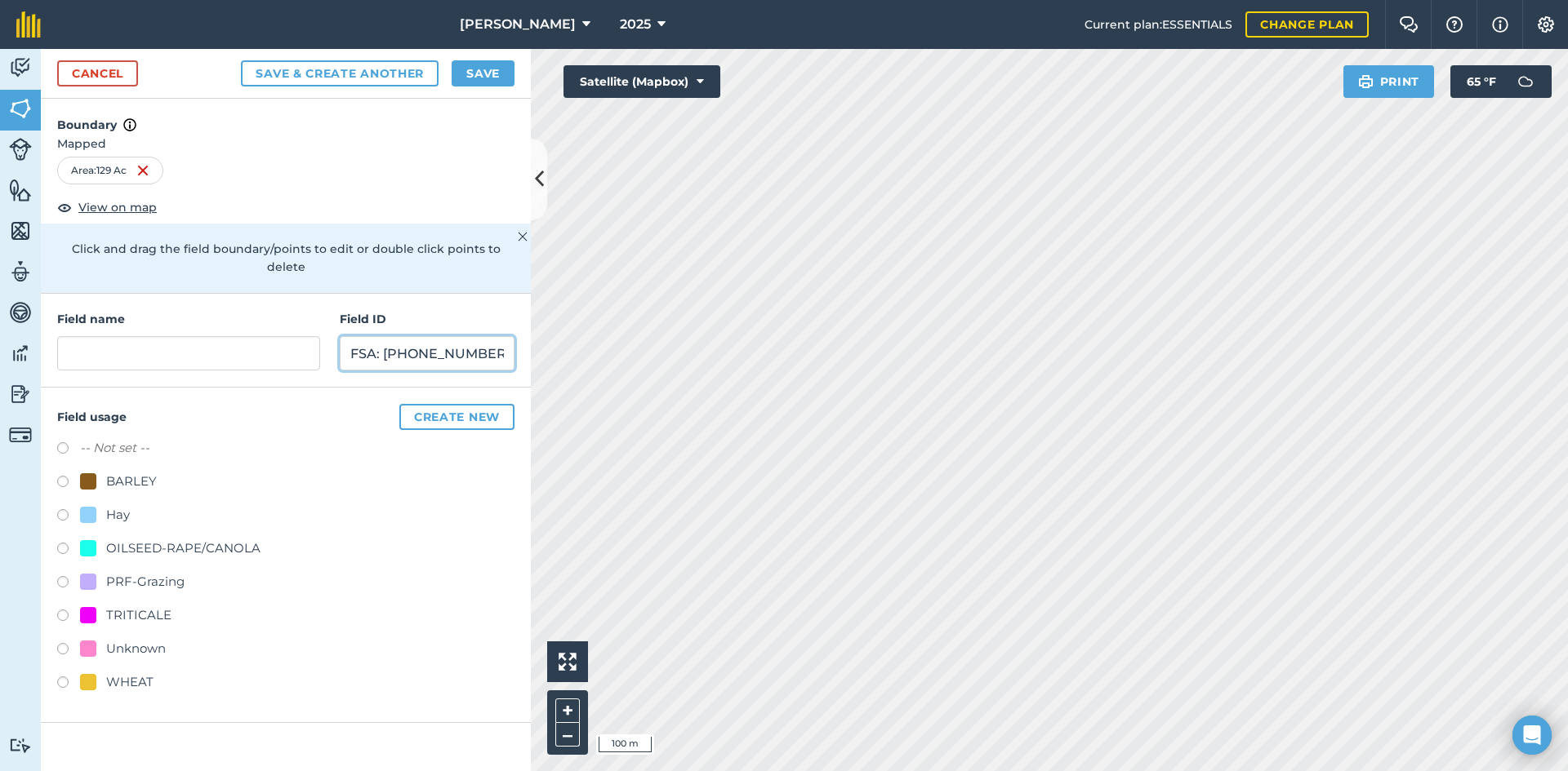
type input "FSA: [PHONE_NUMBER]"
click at [172, 336] on input "text" at bounding box center [189, 353] width 263 height 35
type input "UNK-136"
click at [138, 572] on div "PRF-Grazing" at bounding box center [145, 581] width 78 height 20
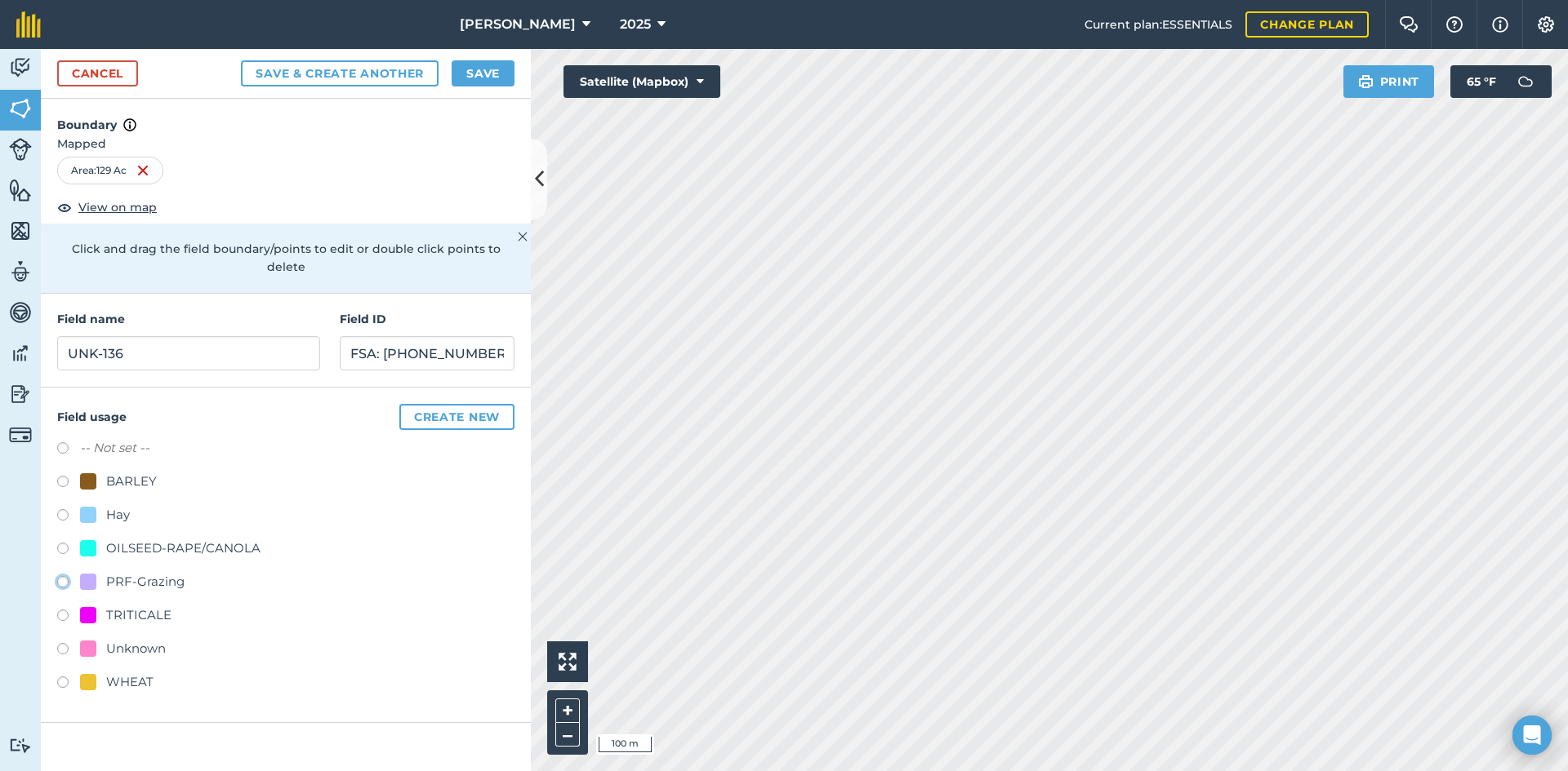
radio input "true"
click at [480, 69] on button "Save" at bounding box center [483, 73] width 63 height 26
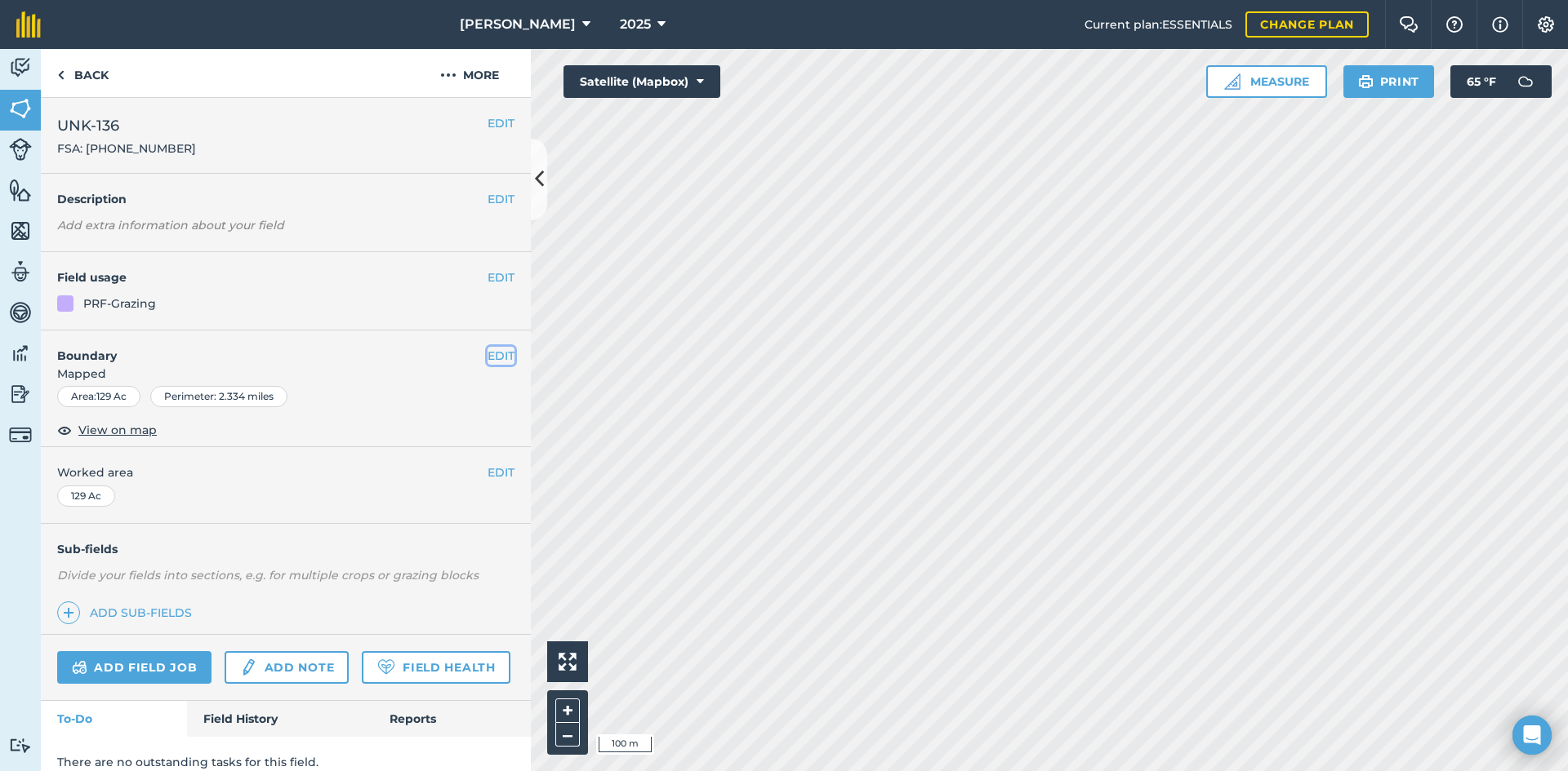
click at [488, 359] on button "EDIT" at bounding box center [501, 355] width 27 height 18
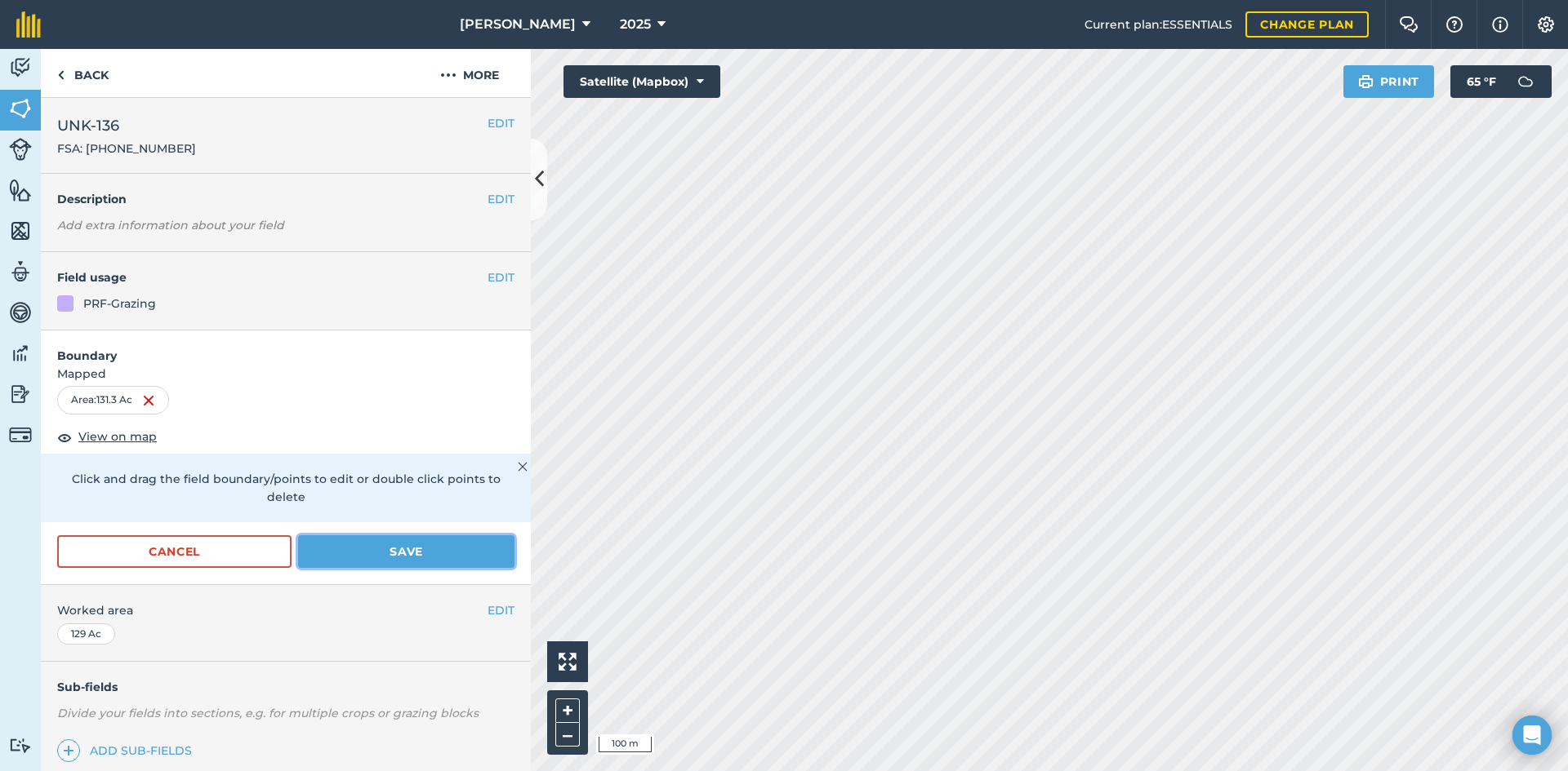
click at [365, 547] on button "Save" at bounding box center [406, 551] width 216 height 33
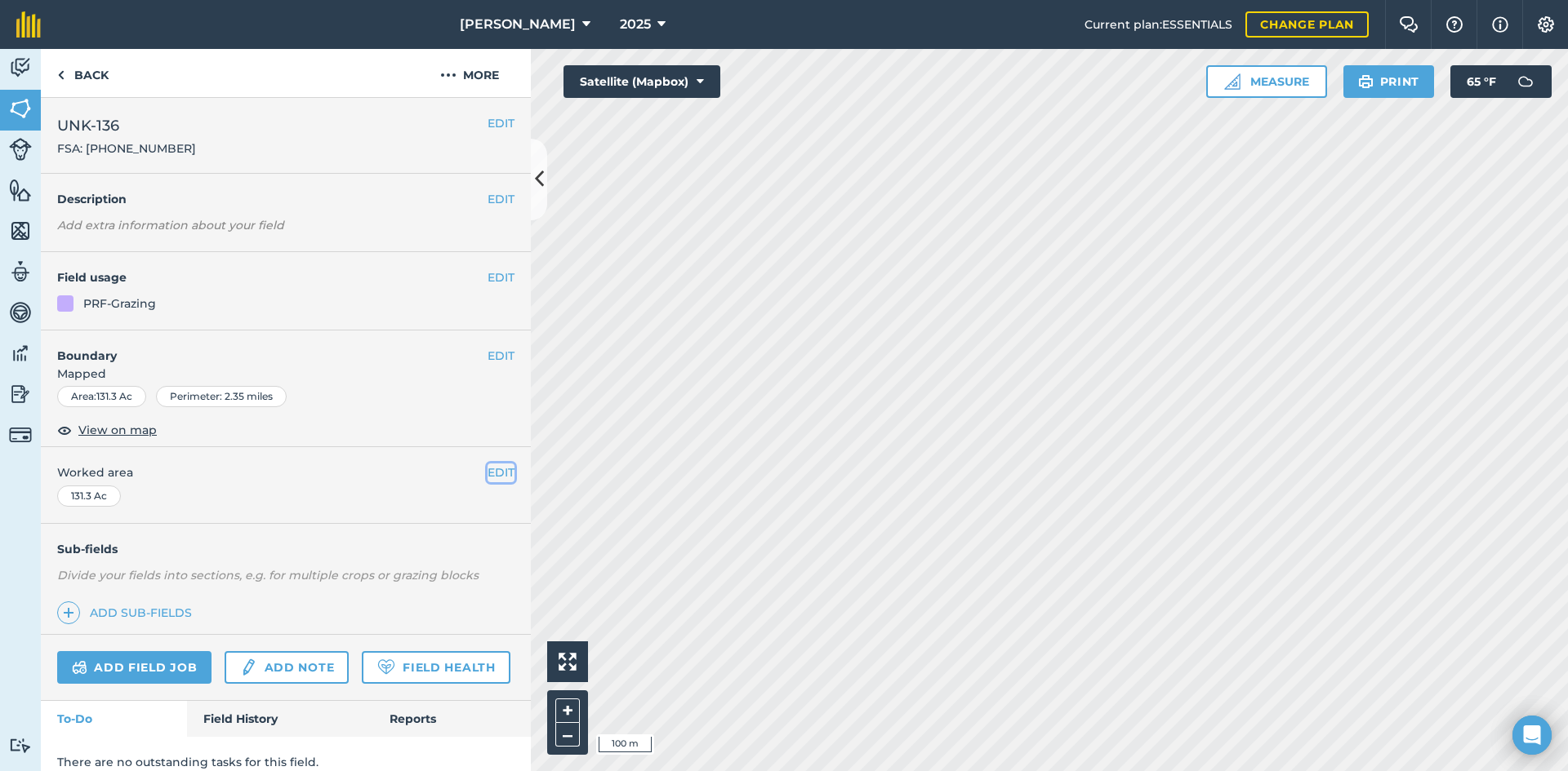
click at [488, 470] on button "EDIT" at bounding box center [501, 472] width 27 height 18
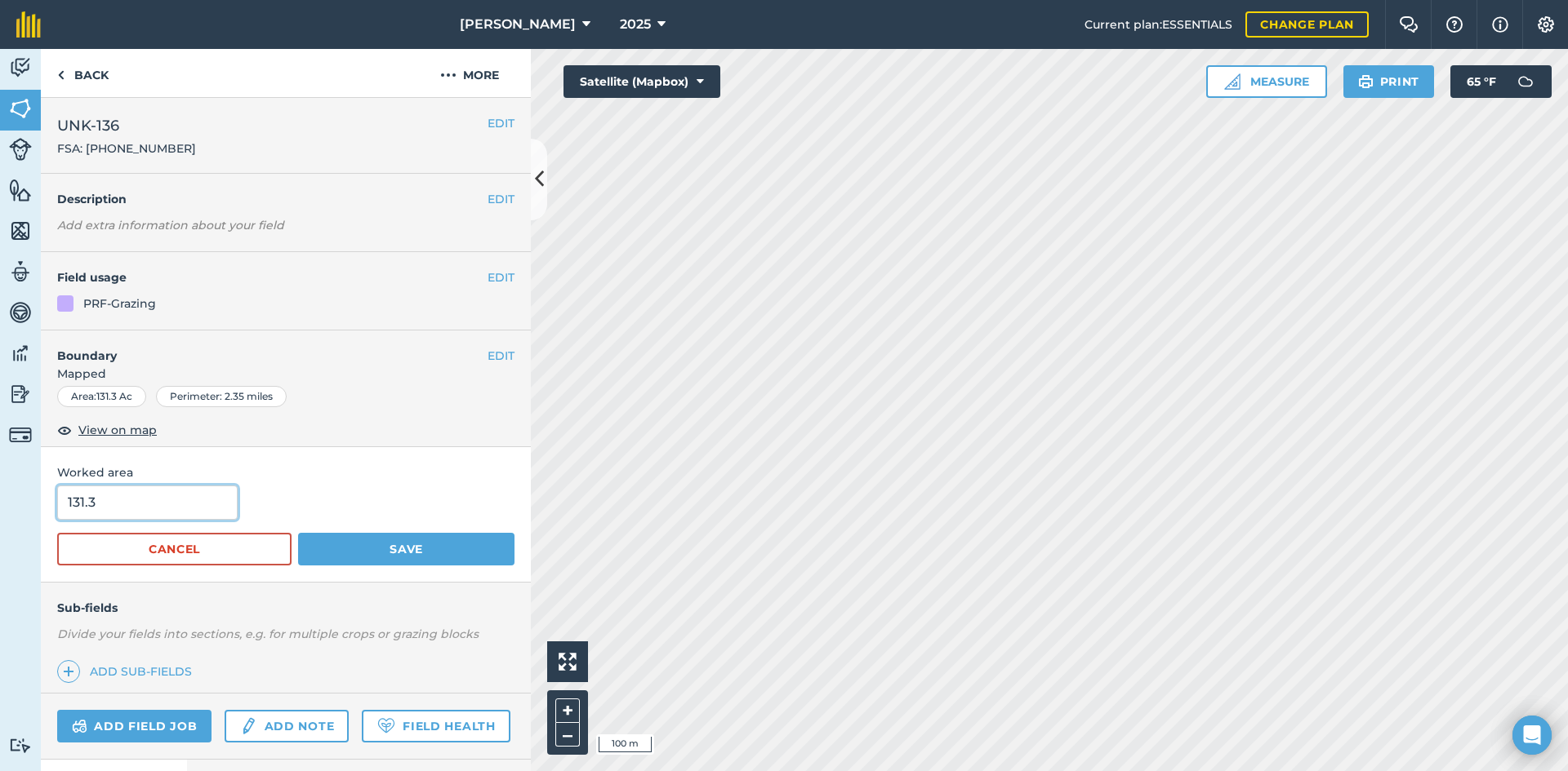
drag, startPoint x: 144, startPoint y: 495, endPoint x: -147, endPoint y: 458, distance: 293.3
click at [0, 458] on html "[PERSON_NAME] 2025 Current plan : ESSENTIALS Change plan Farm Chat Help Info Se…" at bounding box center [784, 385] width 1568 height 771
type input "136.29"
click at [388, 548] on button "Save" at bounding box center [406, 549] width 216 height 33
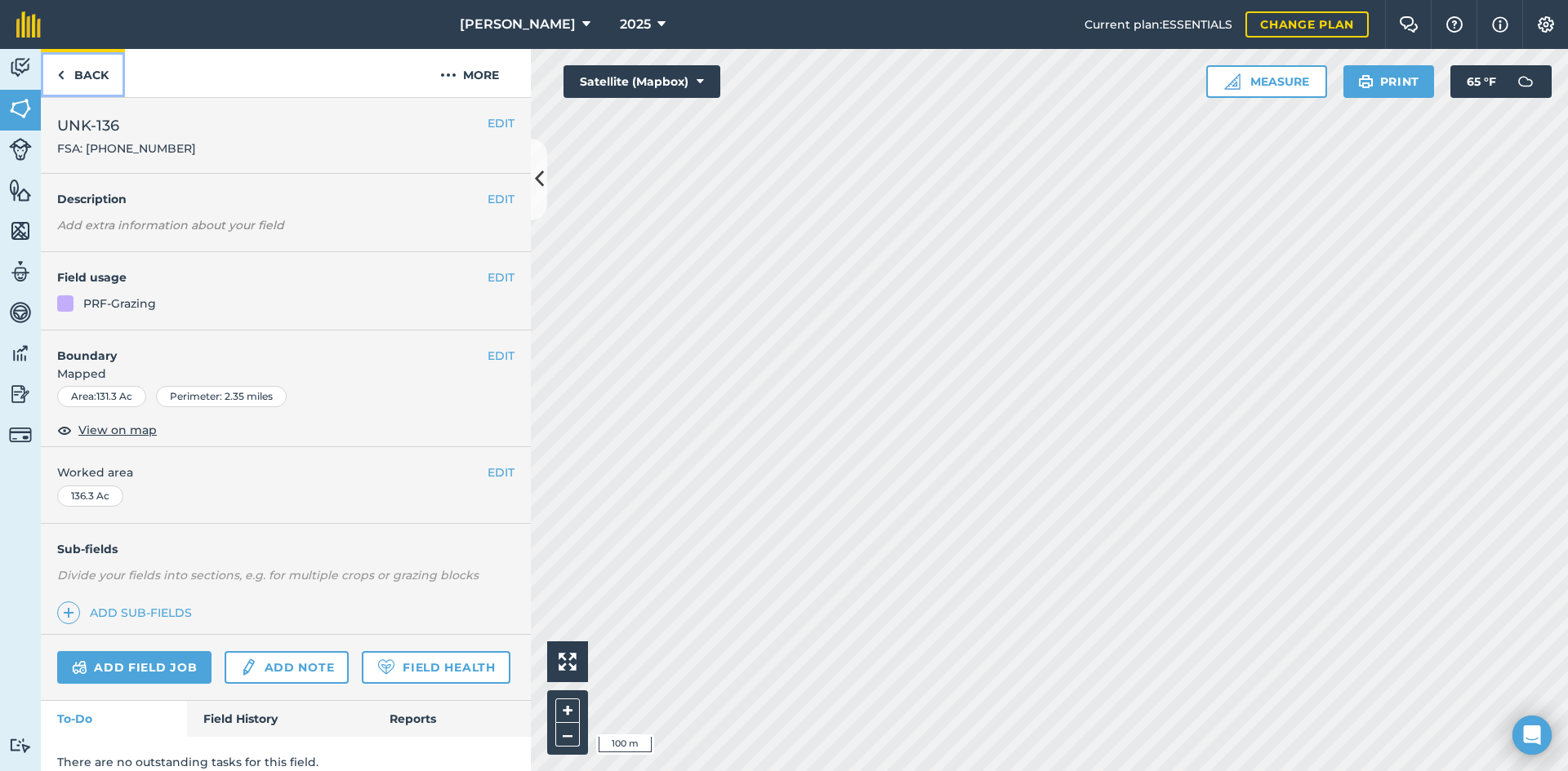
click at [89, 61] on link "Back" at bounding box center [83, 72] width 85 height 48
click at [90, 88] on link "Back" at bounding box center [83, 72] width 85 height 48
click at [54, 78] on link "Back" at bounding box center [83, 72] width 85 height 48
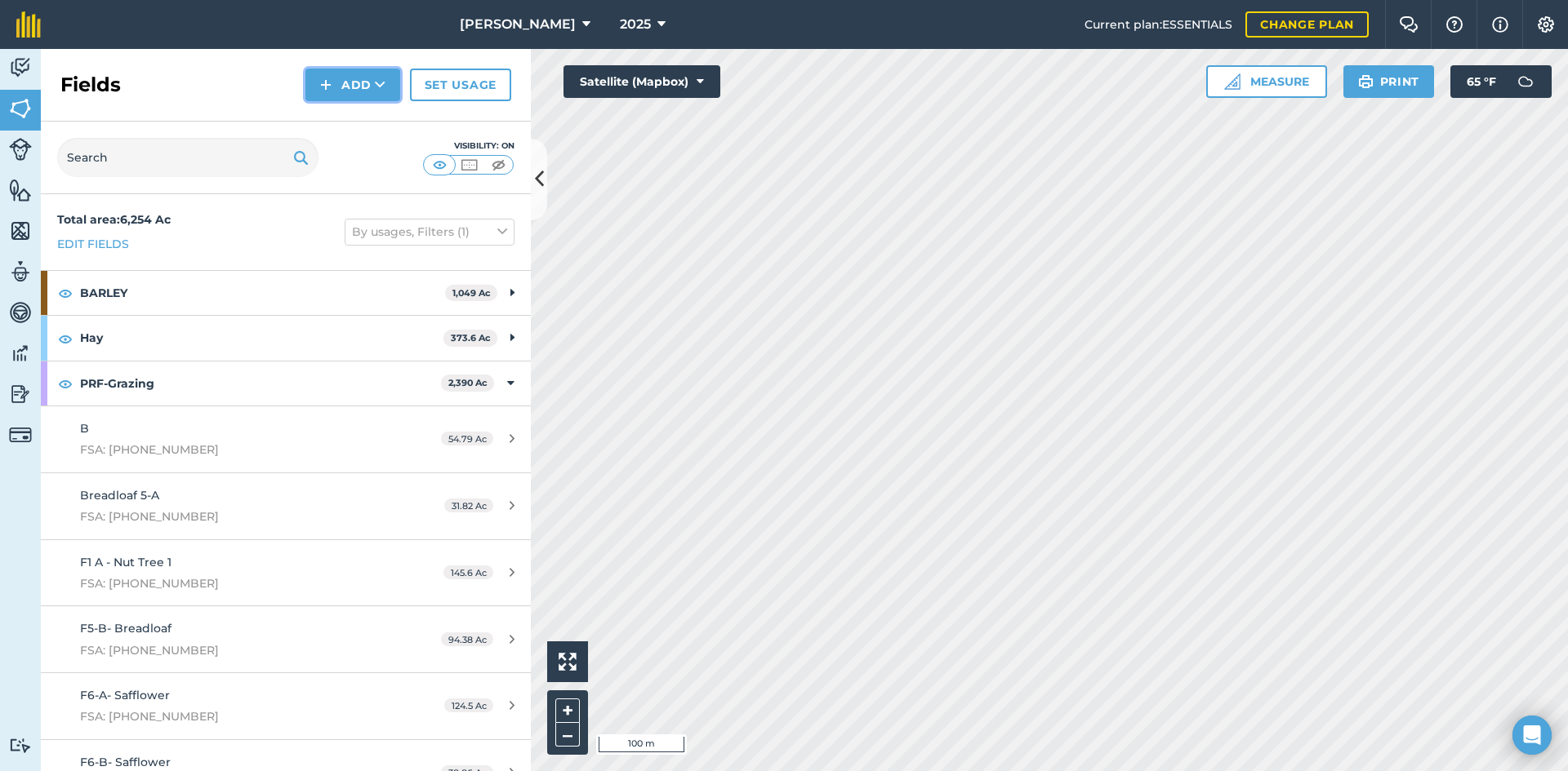
click at [366, 77] on button "Add" at bounding box center [352, 85] width 95 height 33
click at [360, 130] on link "Draw" at bounding box center [353, 121] width 90 height 36
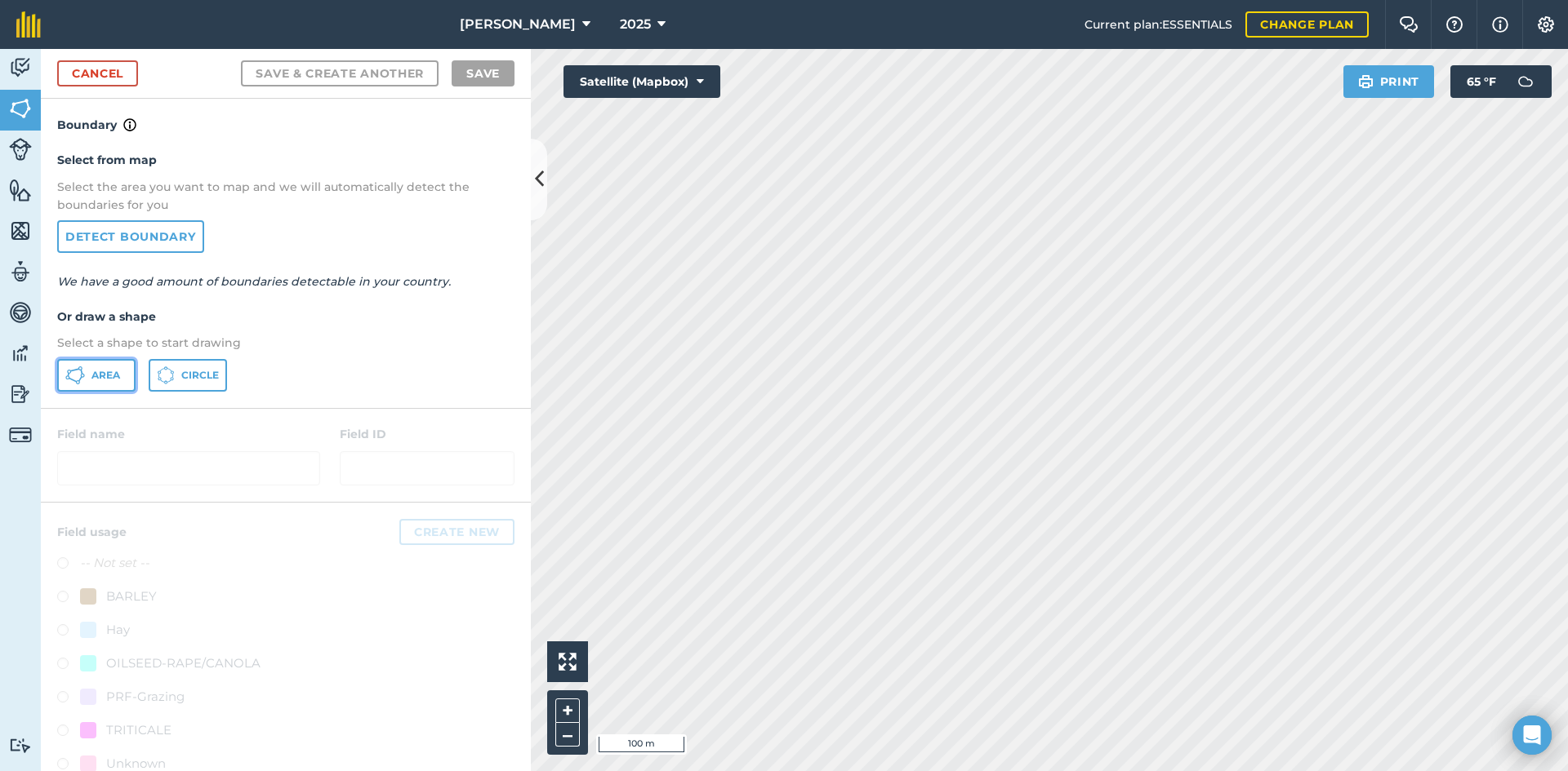
click at [123, 385] on button "Area" at bounding box center [96, 375] width 78 height 33
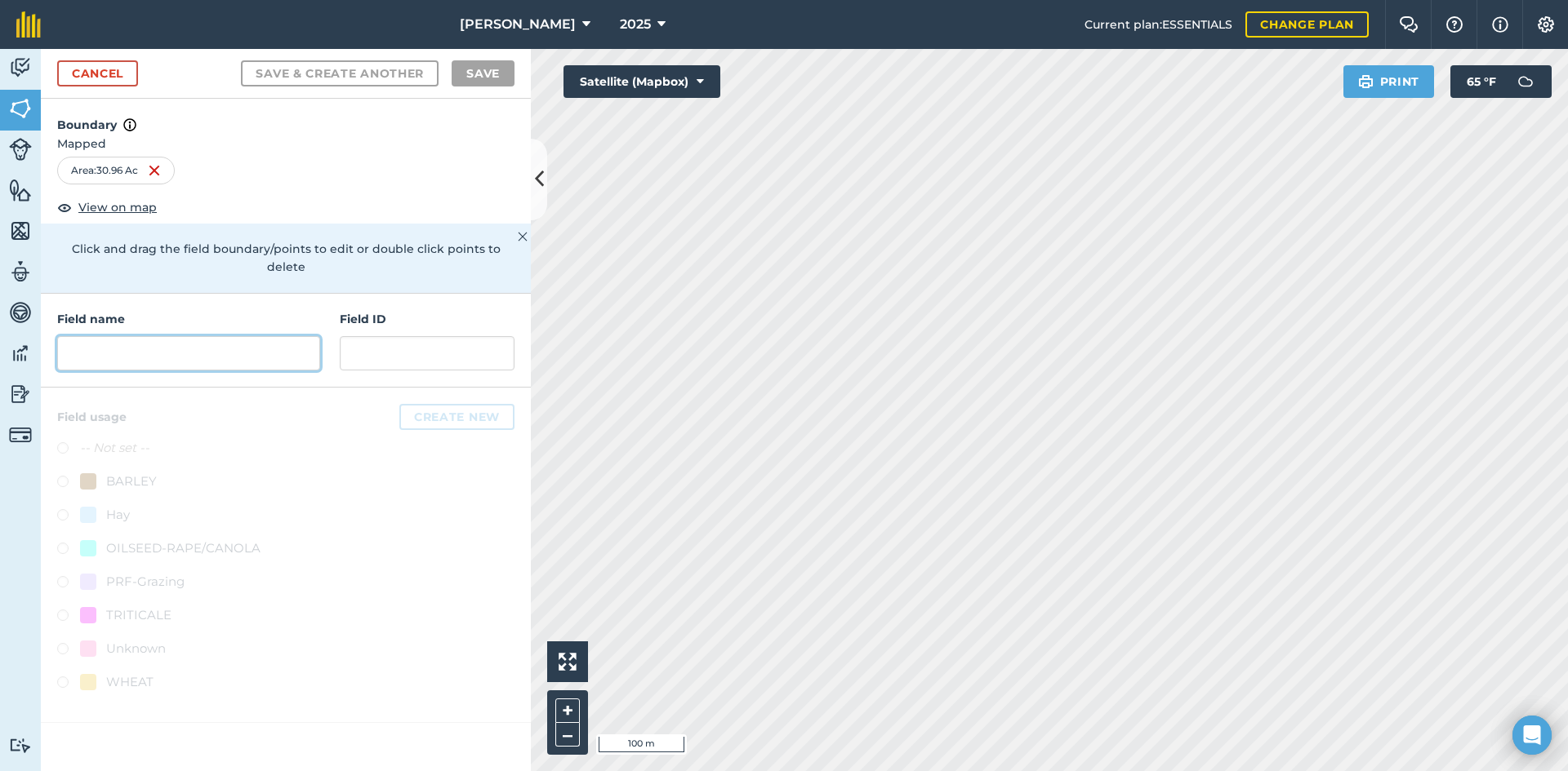
click at [178, 336] on input "text" at bounding box center [189, 353] width 263 height 35
drag, startPoint x: 178, startPoint y: 331, endPoint x: 98, endPoint y: 325, distance: 80.2
click at [98, 336] on input "text" at bounding box center [189, 353] width 263 height 35
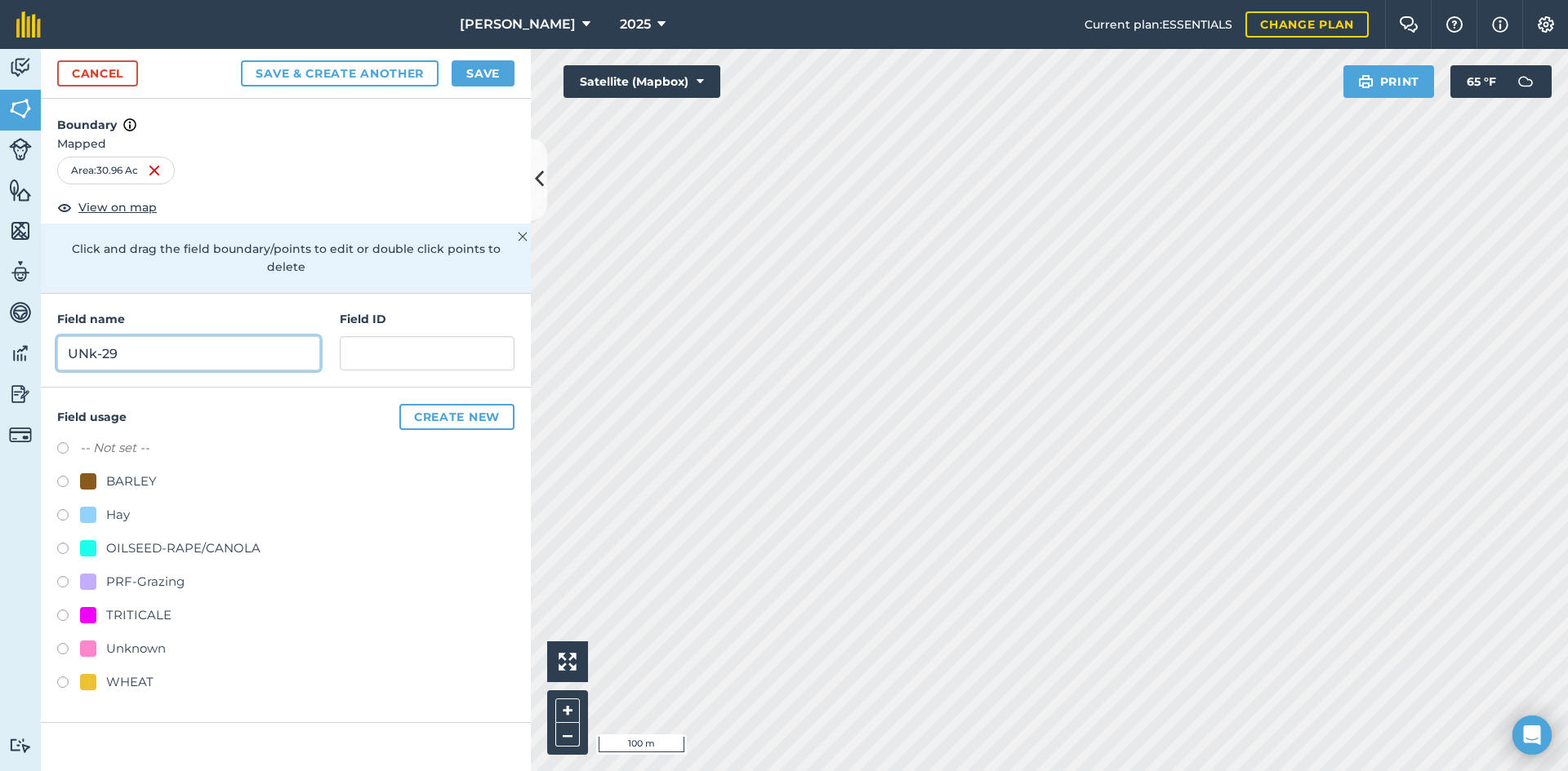
type input "UNk-29"
click at [163, 572] on div "PRF-Grazing" at bounding box center [145, 581] width 78 height 20
radio input "true"
paste input "FSA: 2869-1137156-"
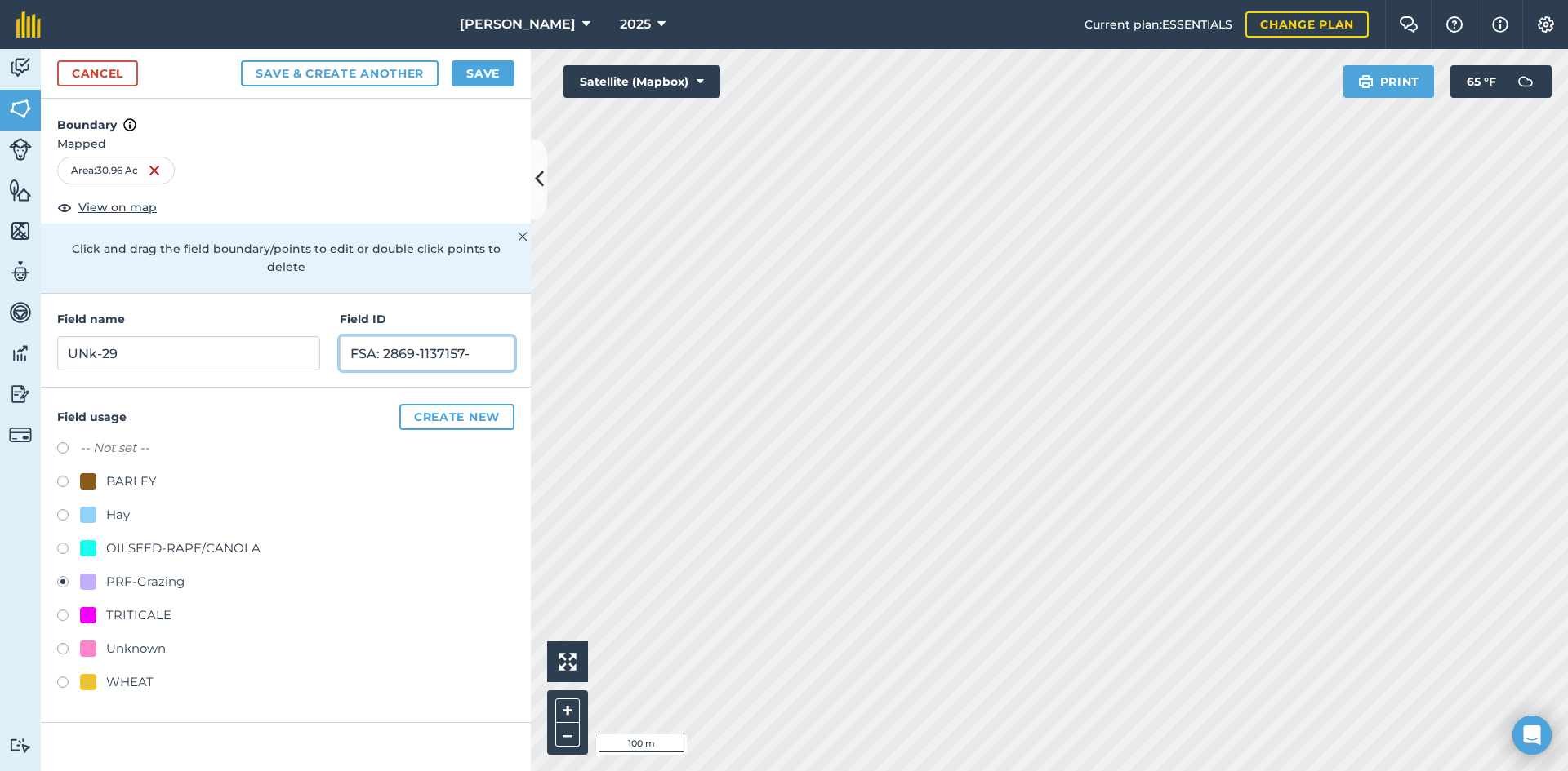
drag, startPoint x: 473, startPoint y: 333, endPoint x: 265, endPoint y: 321, distance: 208.3
click at [265, 321] on div "Field name UNk-29 Field ID FSA: 2869-1137157-" at bounding box center [285, 341] width 489 height 94
click at [489, 336] on input "FSA: 2869-1137157-" at bounding box center [427, 353] width 175 height 35
type input "FSA: [PHONE_NUMBER]"
click at [491, 74] on button "Save" at bounding box center [483, 73] width 63 height 26
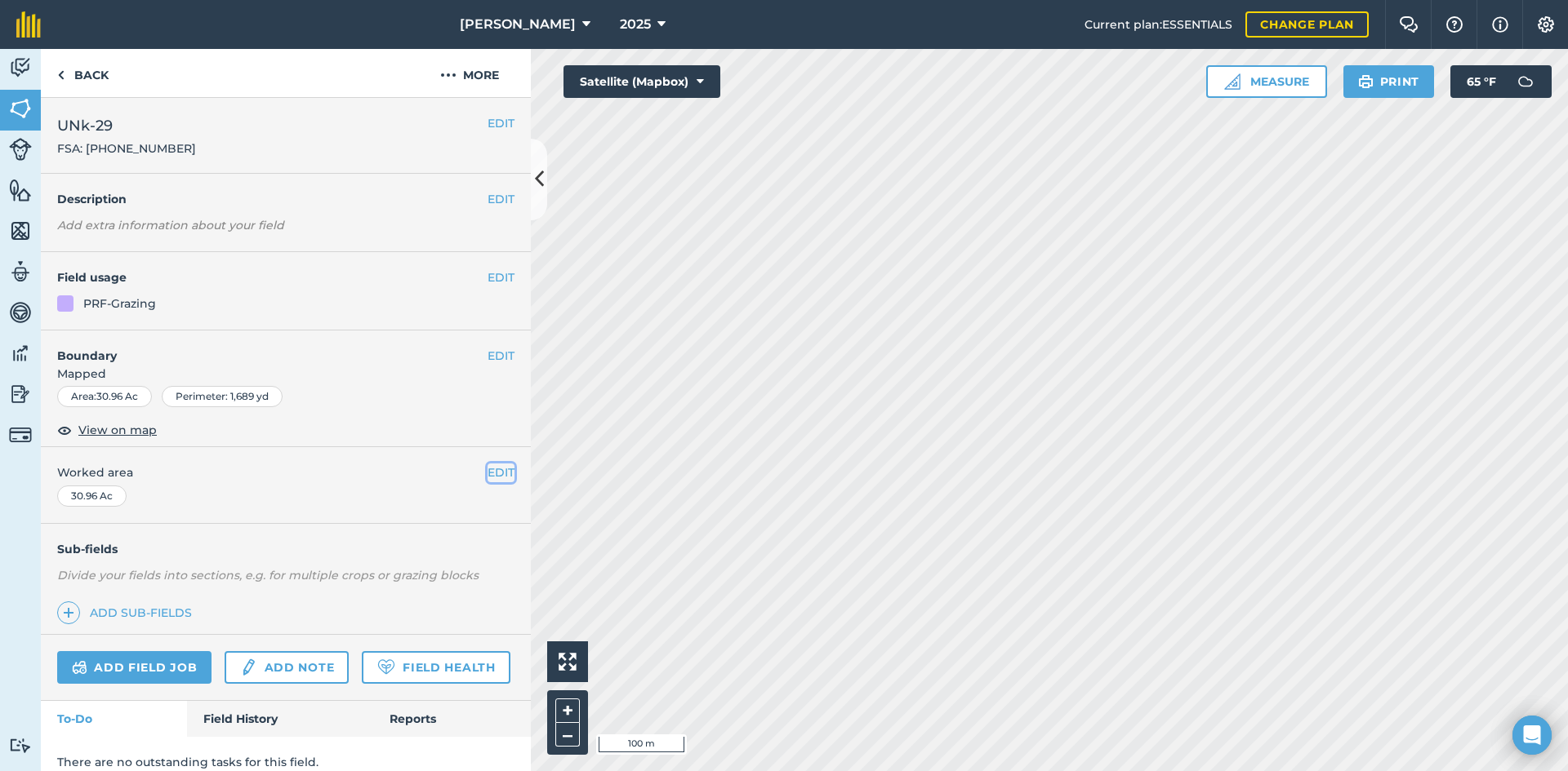
click at [491, 470] on button "EDIT" at bounding box center [501, 472] width 27 height 18
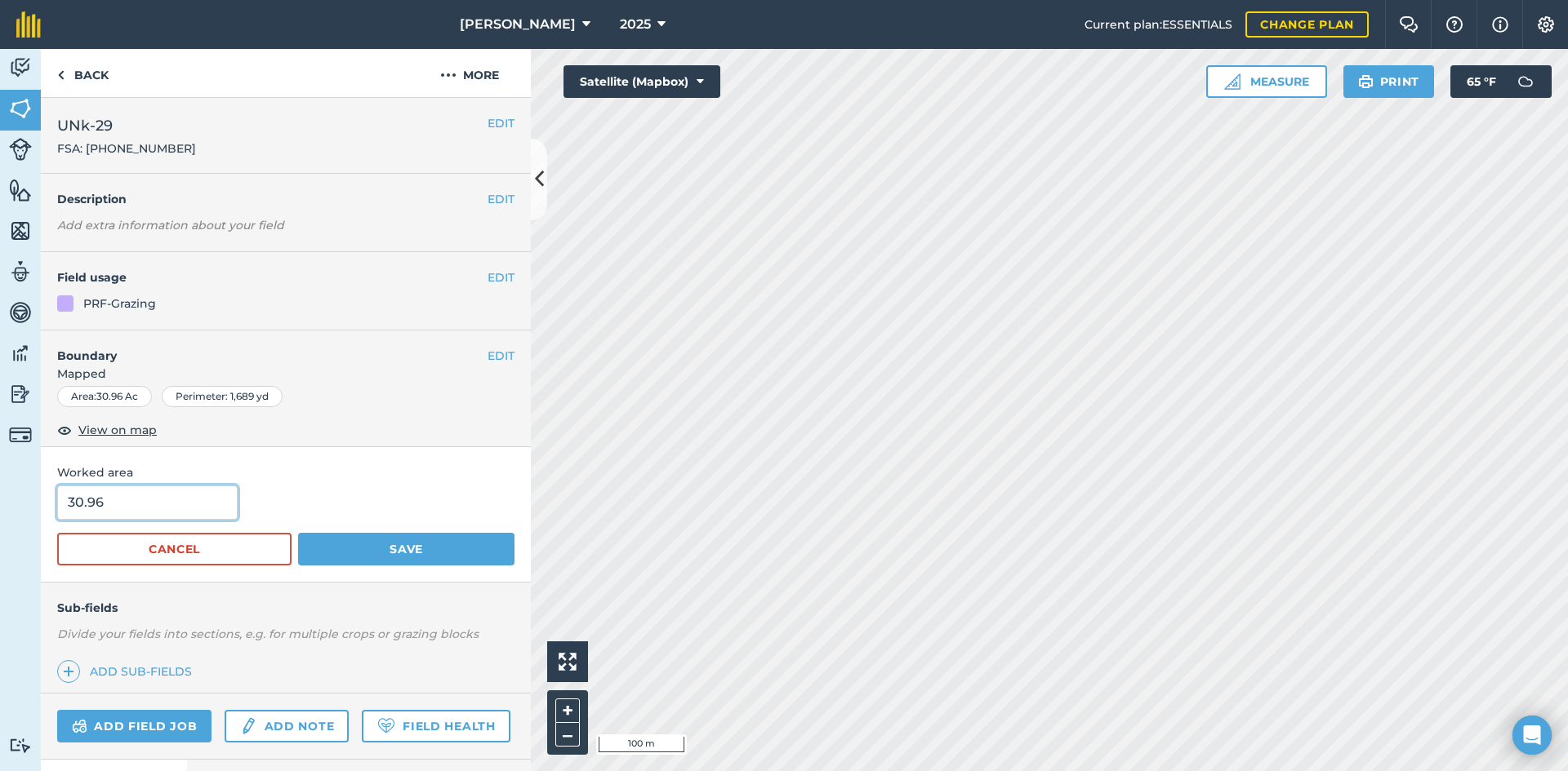
drag, startPoint x: 178, startPoint y: 496, endPoint x: -146, endPoint y: 477, distance: 324.6
click at [0, 477] on html "[PERSON_NAME] 2025 Current plan : ESSENTIALS Change plan Farm Chat Help Info Se…" at bounding box center [784, 385] width 1568 height 771
drag, startPoint x: 202, startPoint y: 498, endPoint x: -51, endPoint y: 497, distance: 253.0
click at [0, 497] on html "19.81 [PERSON_NAME] 2025 Current plan : ESSENTIALS Change plan Farm Chat Help I…" at bounding box center [784, 385] width 1568 height 771
type input "29.81"
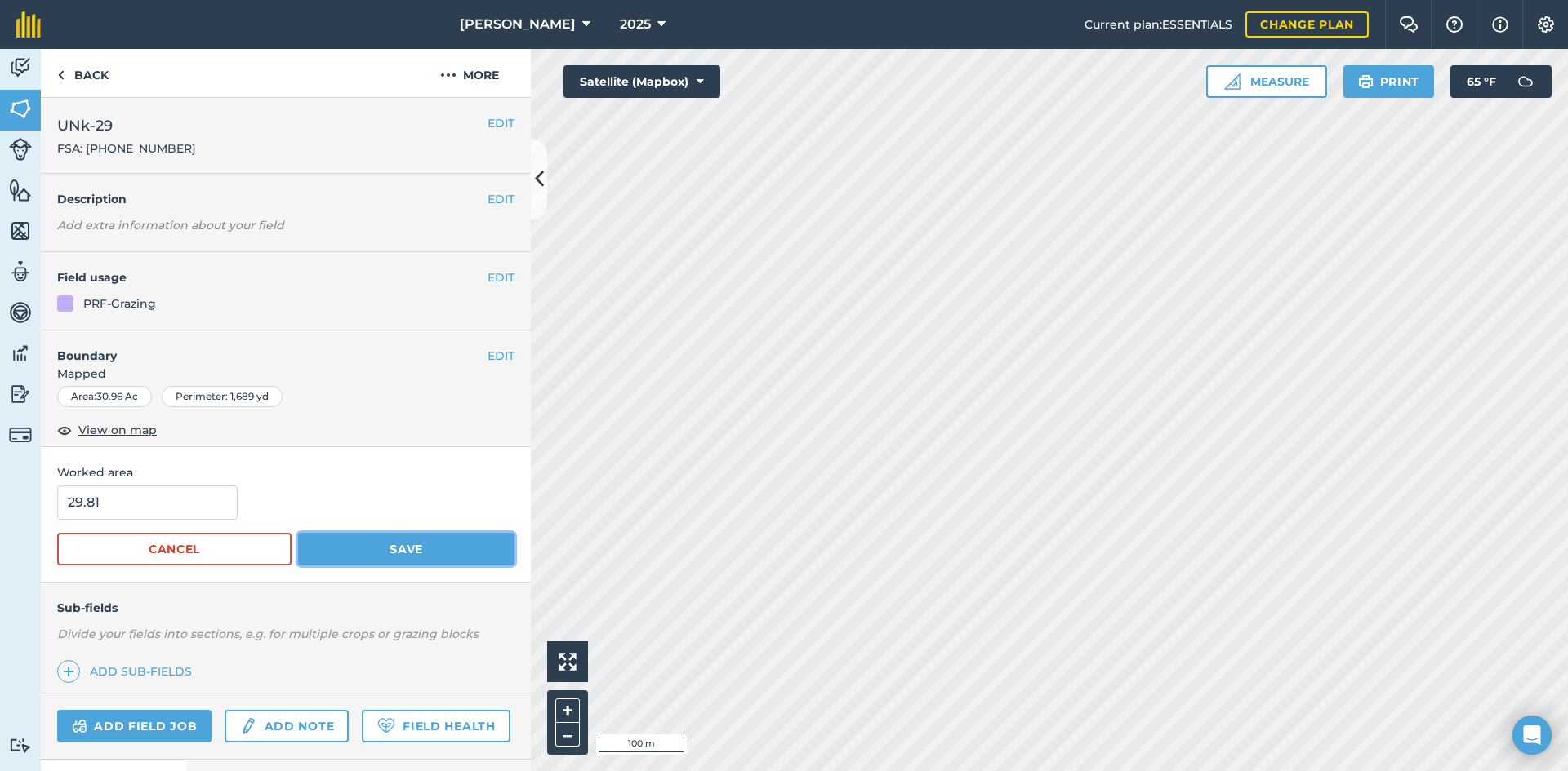
click at [426, 541] on button "Save" at bounding box center [406, 549] width 216 height 33
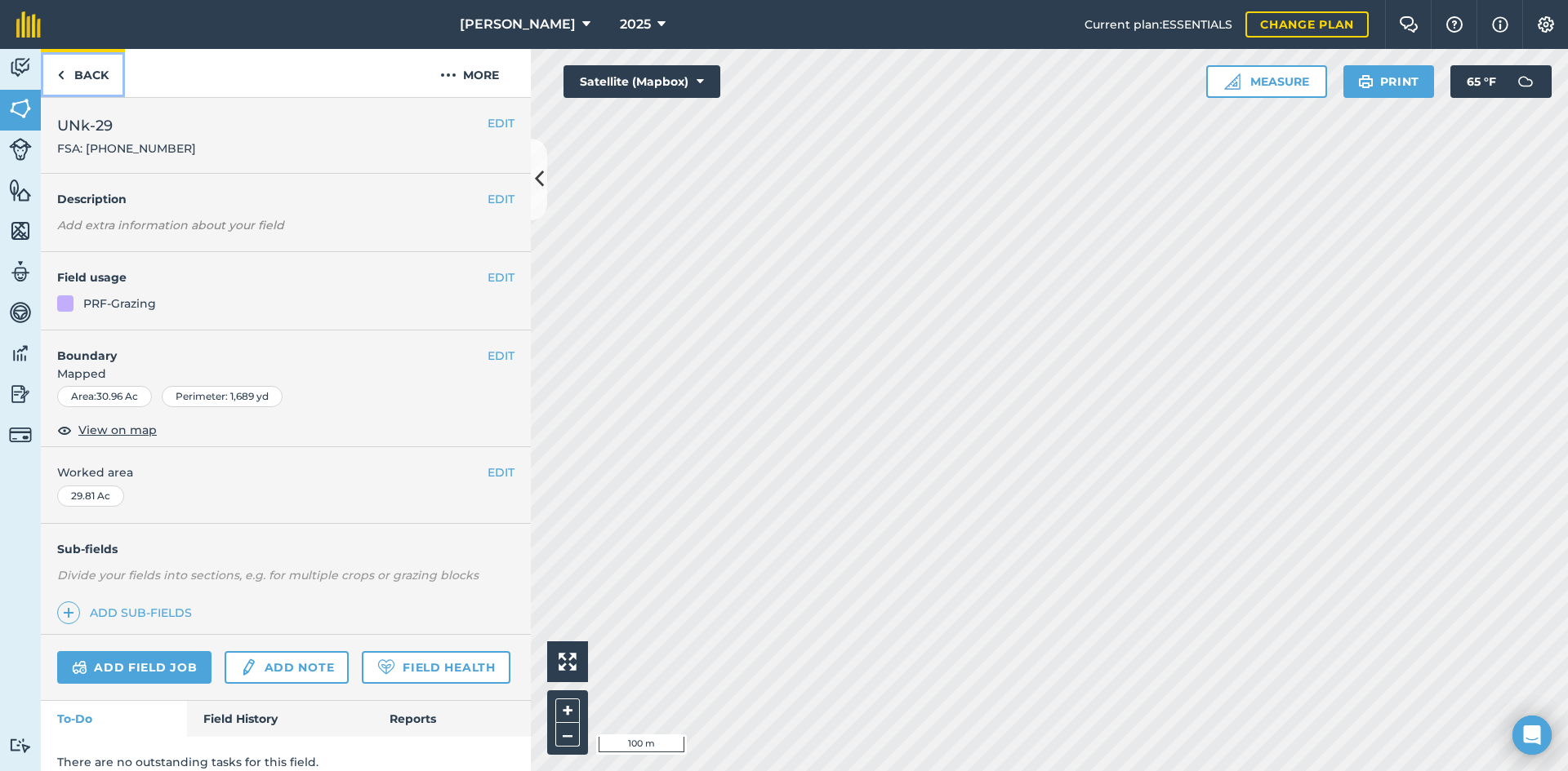
click at [90, 75] on link "Back" at bounding box center [83, 72] width 85 height 48
click at [102, 85] on link "Back" at bounding box center [83, 72] width 85 height 48
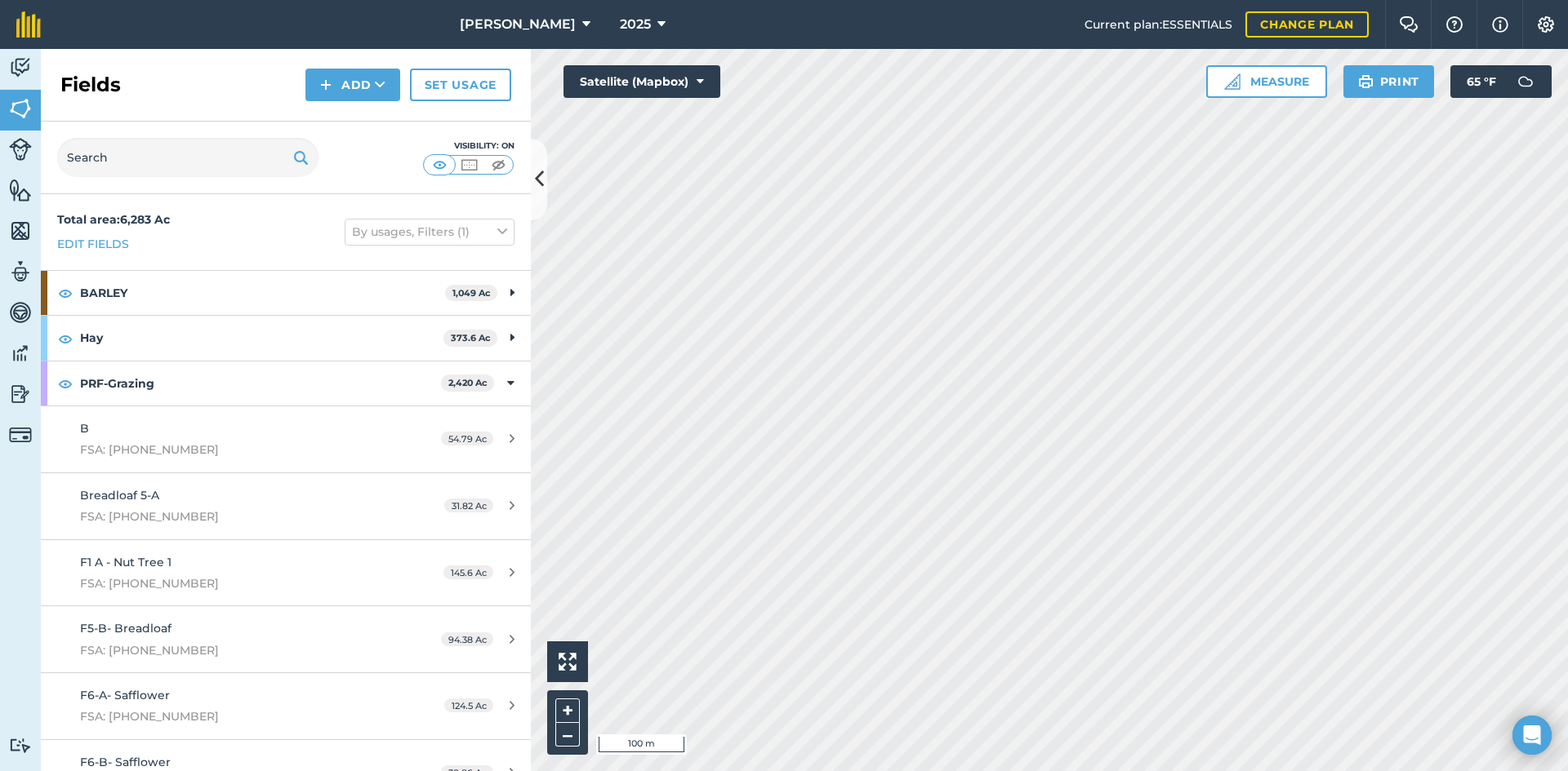
click at [356, 114] on div "Fields Add Set usage" at bounding box center [285, 85] width 489 height 72
click at [356, 100] on button "Add" at bounding box center [352, 85] width 95 height 33
click at [329, 118] on link "Draw" at bounding box center [353, 121] width 90 height 36
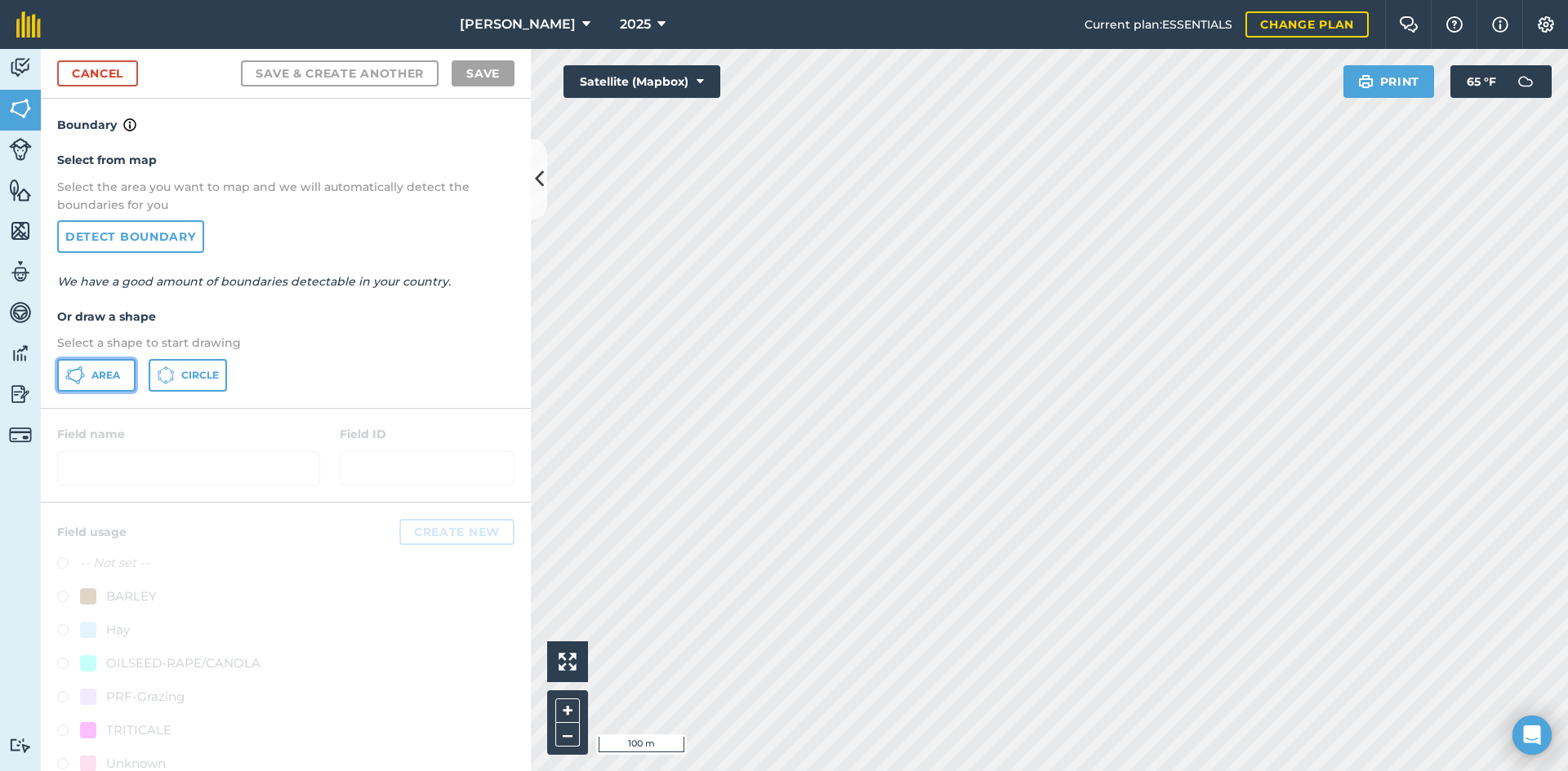
click at [96, 383] on button "Area" at bounding box center [96, 375] width 78 height 33
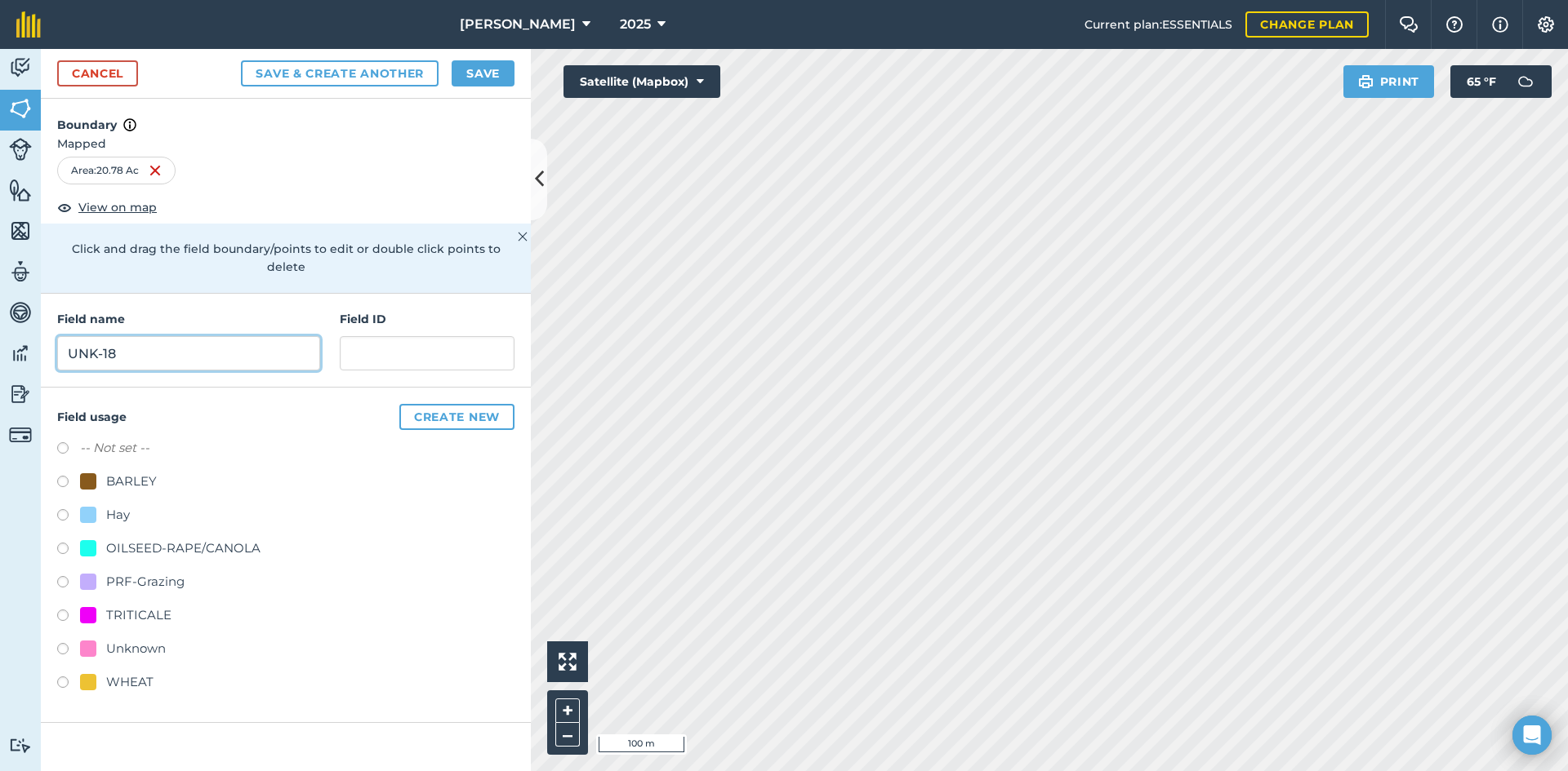
type input "UNK-18"
paste input "FSA: 2869-1137157-"
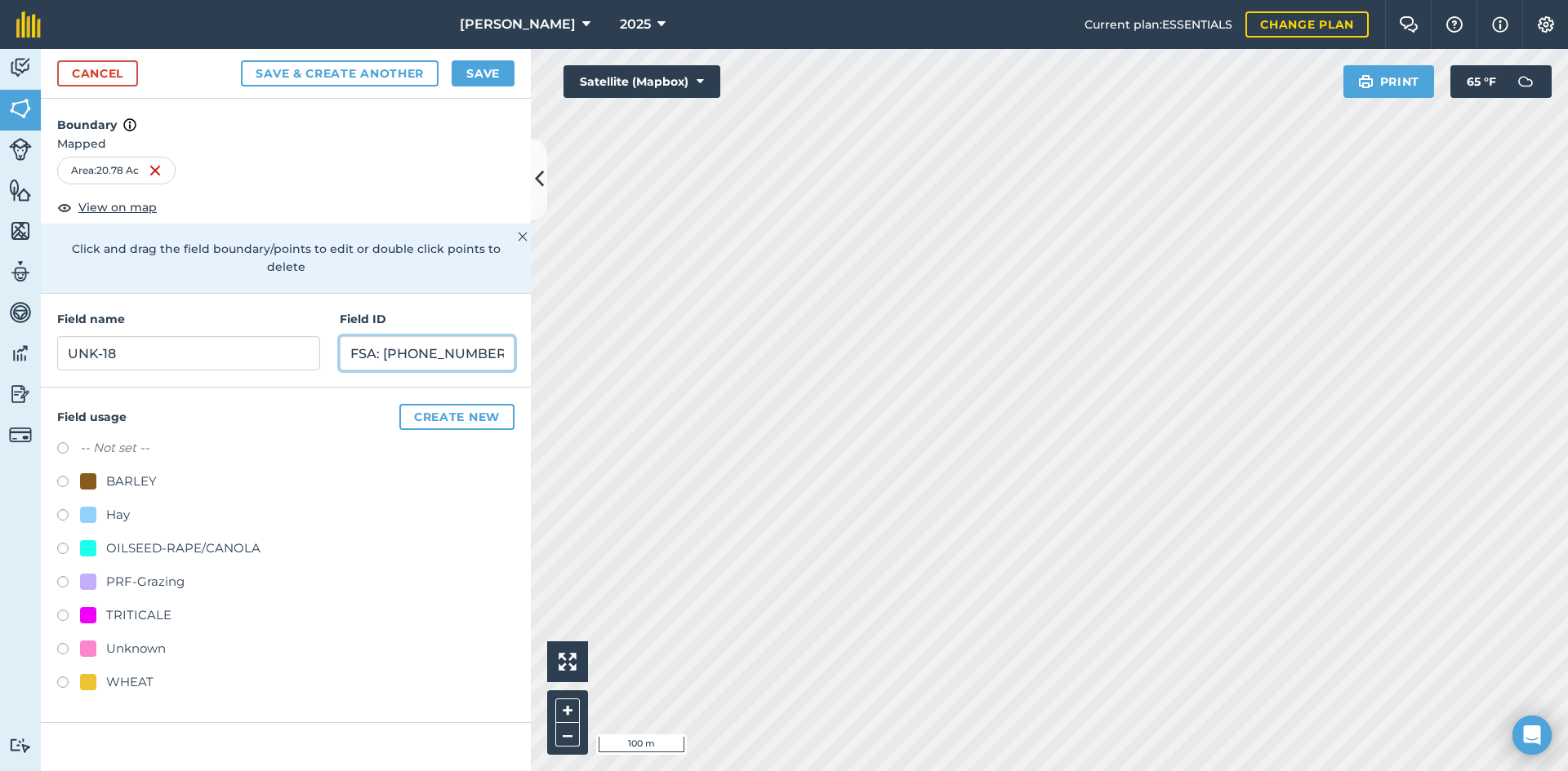
type input "FSA: [PHONE_NUMBER]"
click at [143, 572] on div "PRF-Grazing" at bounding box center [145, 581] width 78 height 20
radio input "true"
click at [491, 72] on button "Save" at bounding box center [483, 73] width 63 height 26
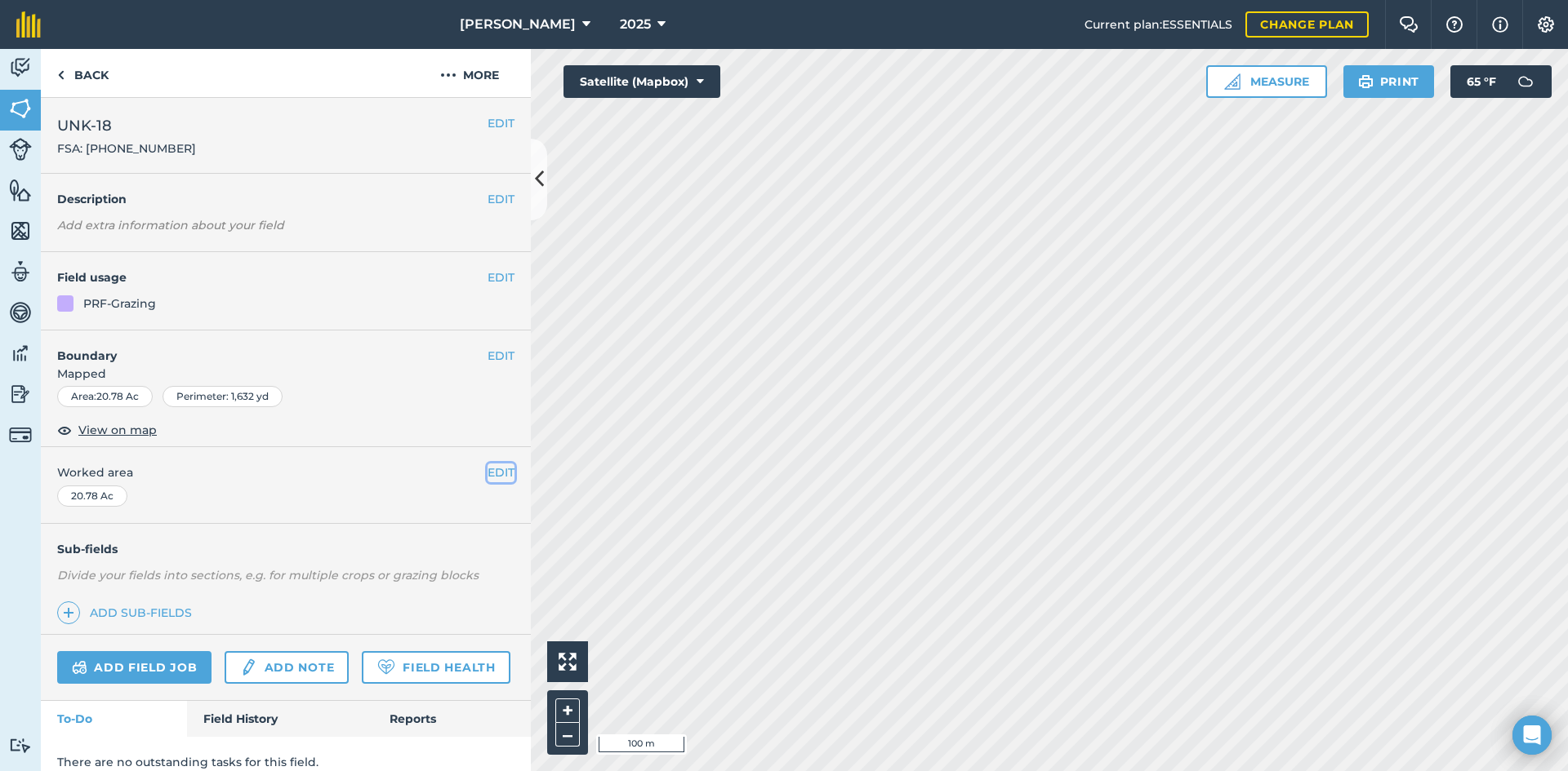
click at [493, 478] on button "EDIT" at bounding box center [501, 472] width 27 height 18
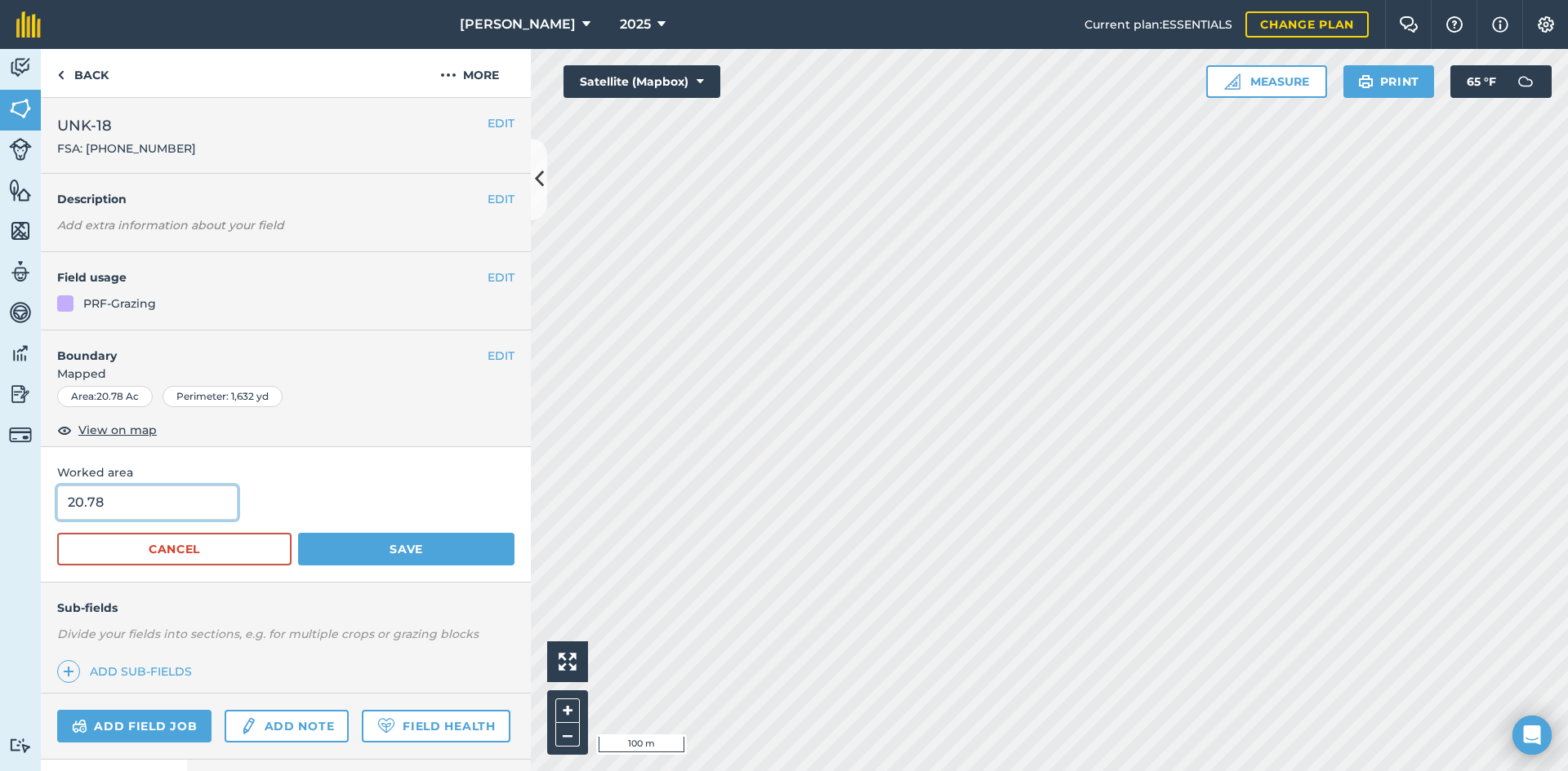
drag, startPoint x: 152, startPoint y: 511, endPoint x: 15, endPoint y: 504, distance: 137.2
click at [25, 506] on div "Activity Fields Livestock Features Maps Team Vehicles Data Reporting Billing Tu…" at bounding box center [784, 409] width 1568 height 722
type input "18"
click at [298, 533] on button "Save" at bounding box center [406, 549] width 216 height 33
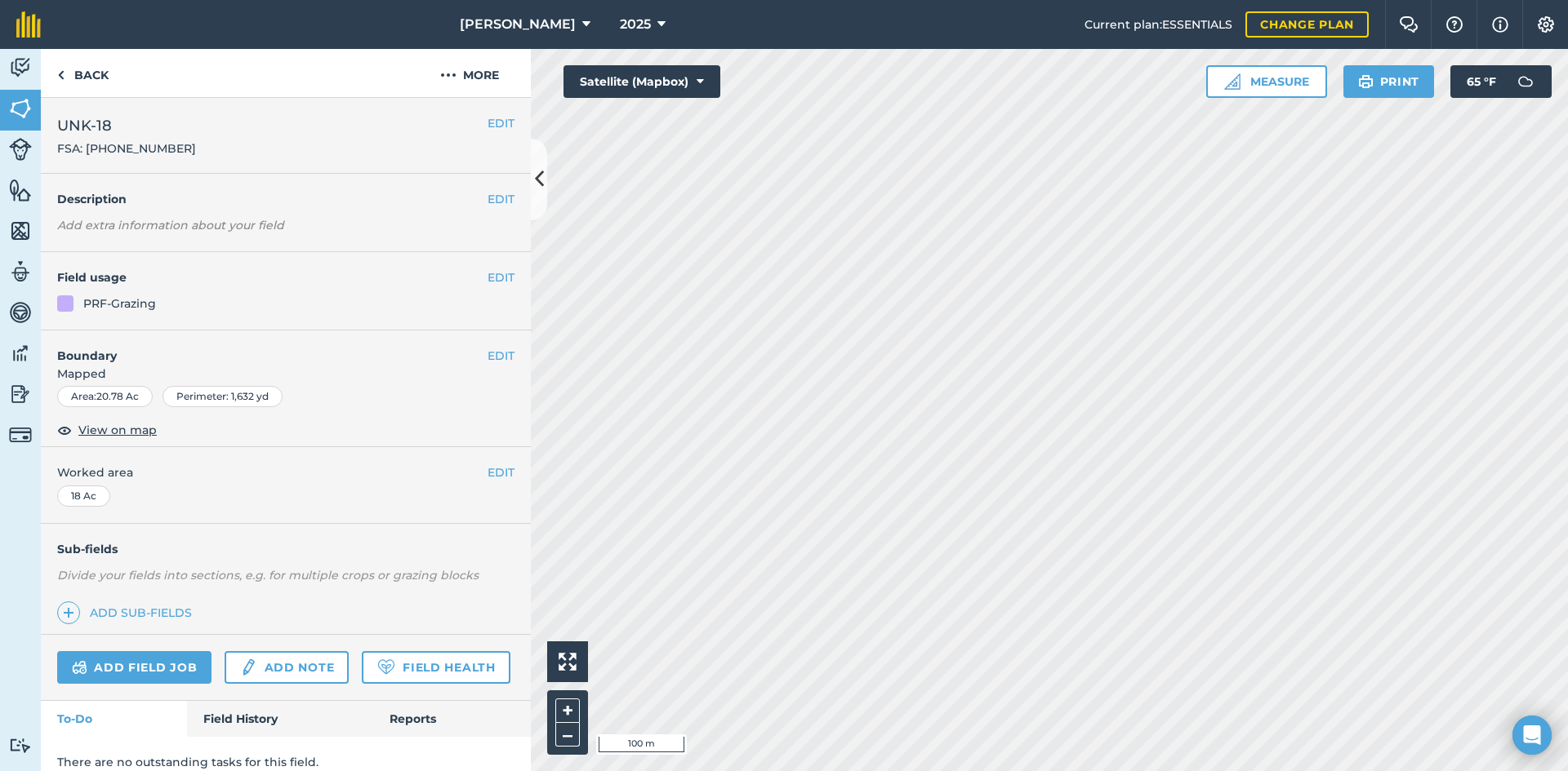
click at [473, 462] on div "EDIT Worked area 18 Ac" at bounding box center [285, 485] width 489 height 76
drag, startPoint x: 481, startPoint y: 473, endPoint x: 424, endPoint y: 480, distance: 57.4
click at [488, 473] on button "EDIT" at bounding box center [501, 472] width 27 height 18
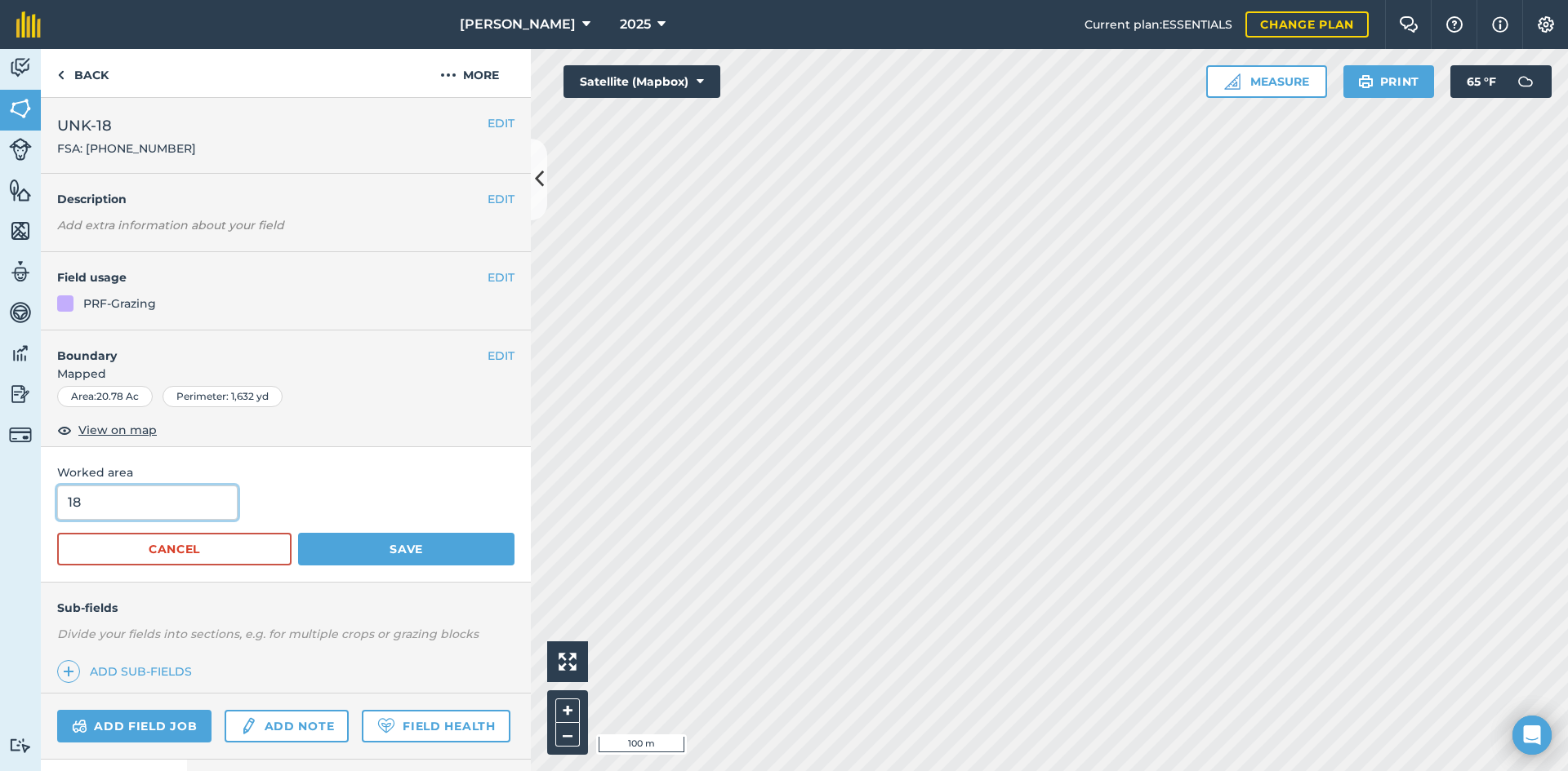
click at [198, 505] on input "18" at bounding box center [147, 502] width 180 height 35
type input "18.1"
click at [399, 547] on button "Save" at bounding box center [406, 549] width 216 height 33
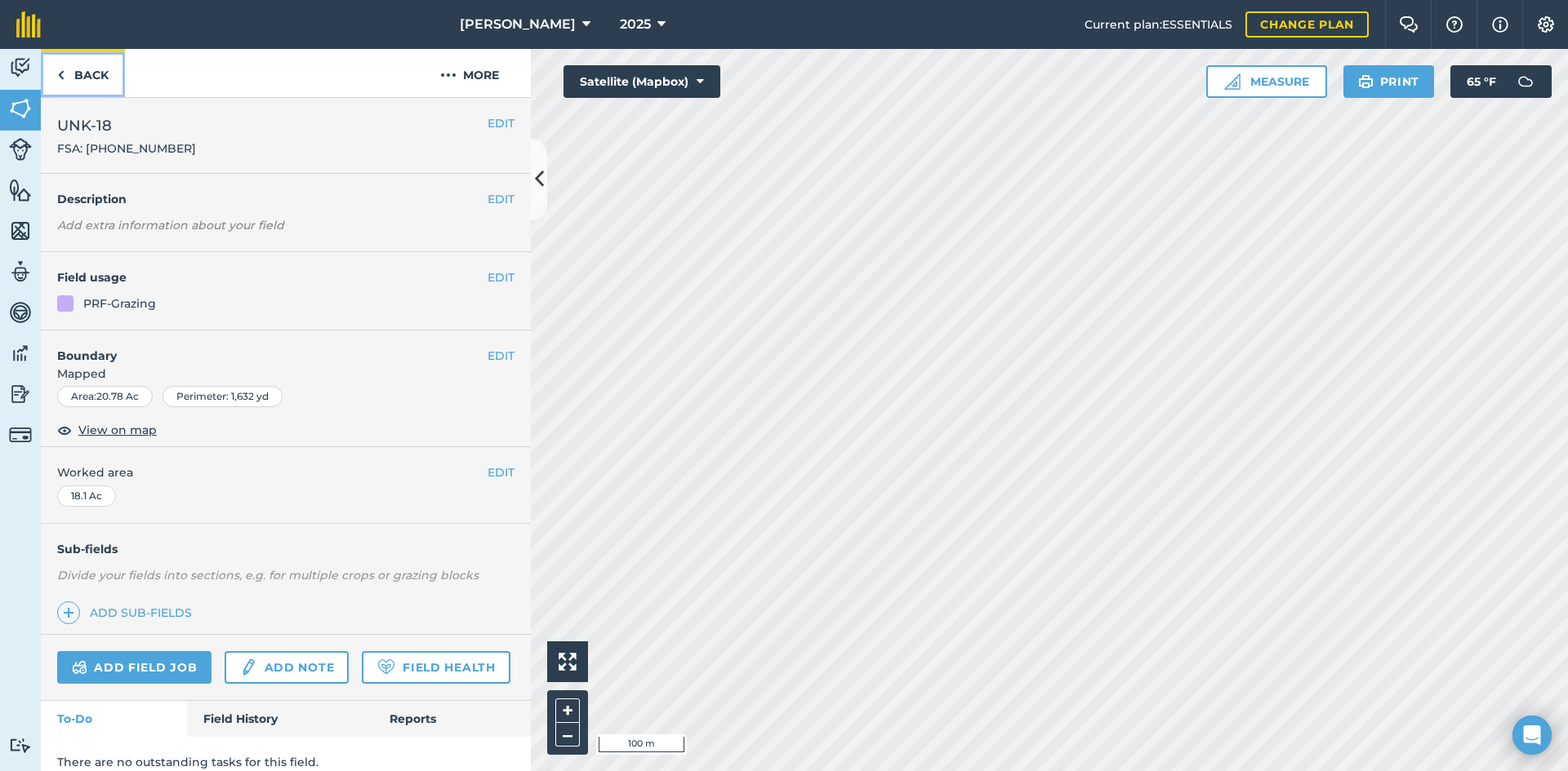
click at [73, 76] on link "Back" at bounding box center [83, 72] width 85 height 48
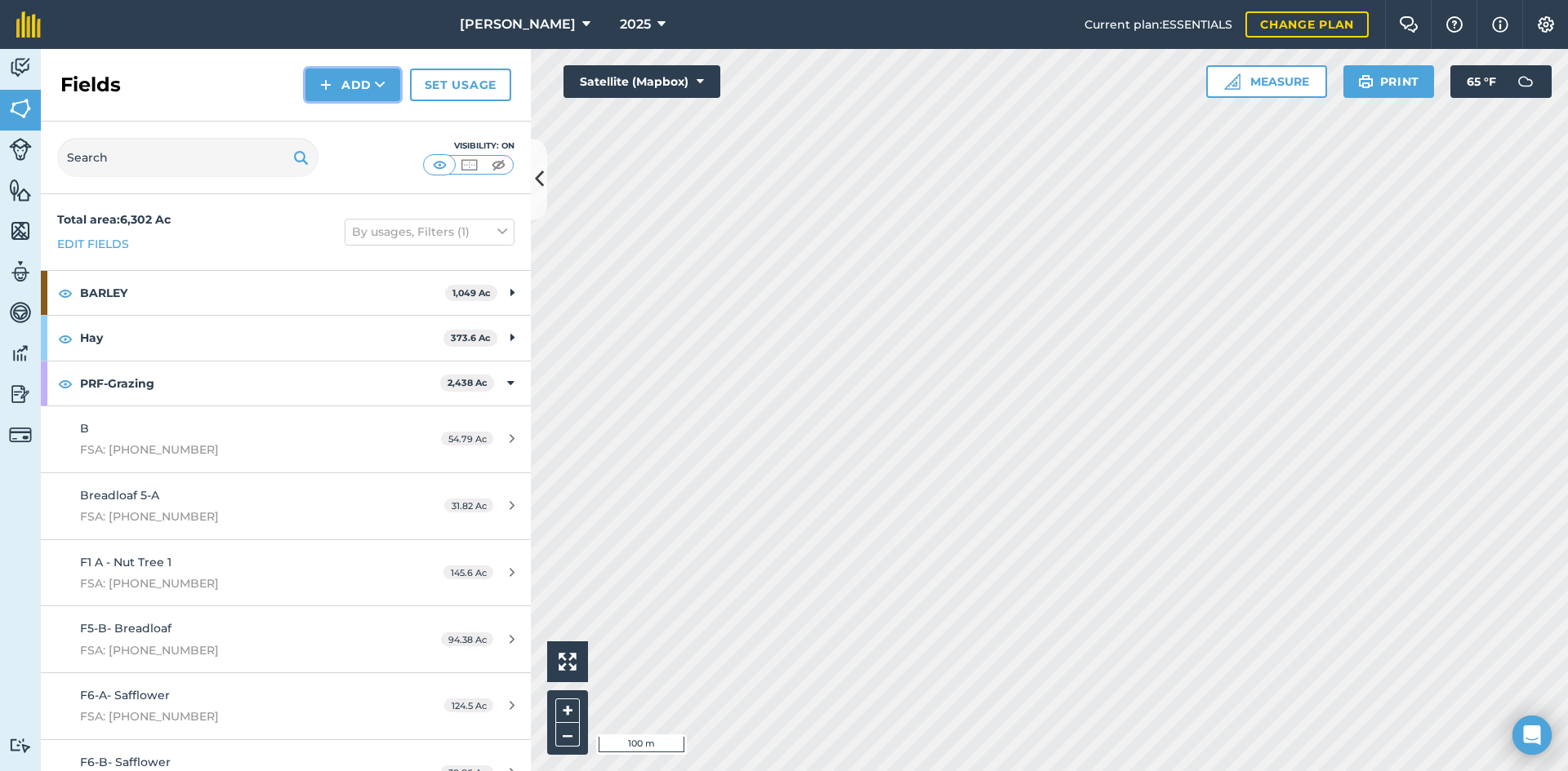
click at [365, 77] on button "Add" at bounding box center [352, 85] width 95 height 33
click at [359, 109] on link "Draw" at bounding box center [353, 121] width 90 height 36
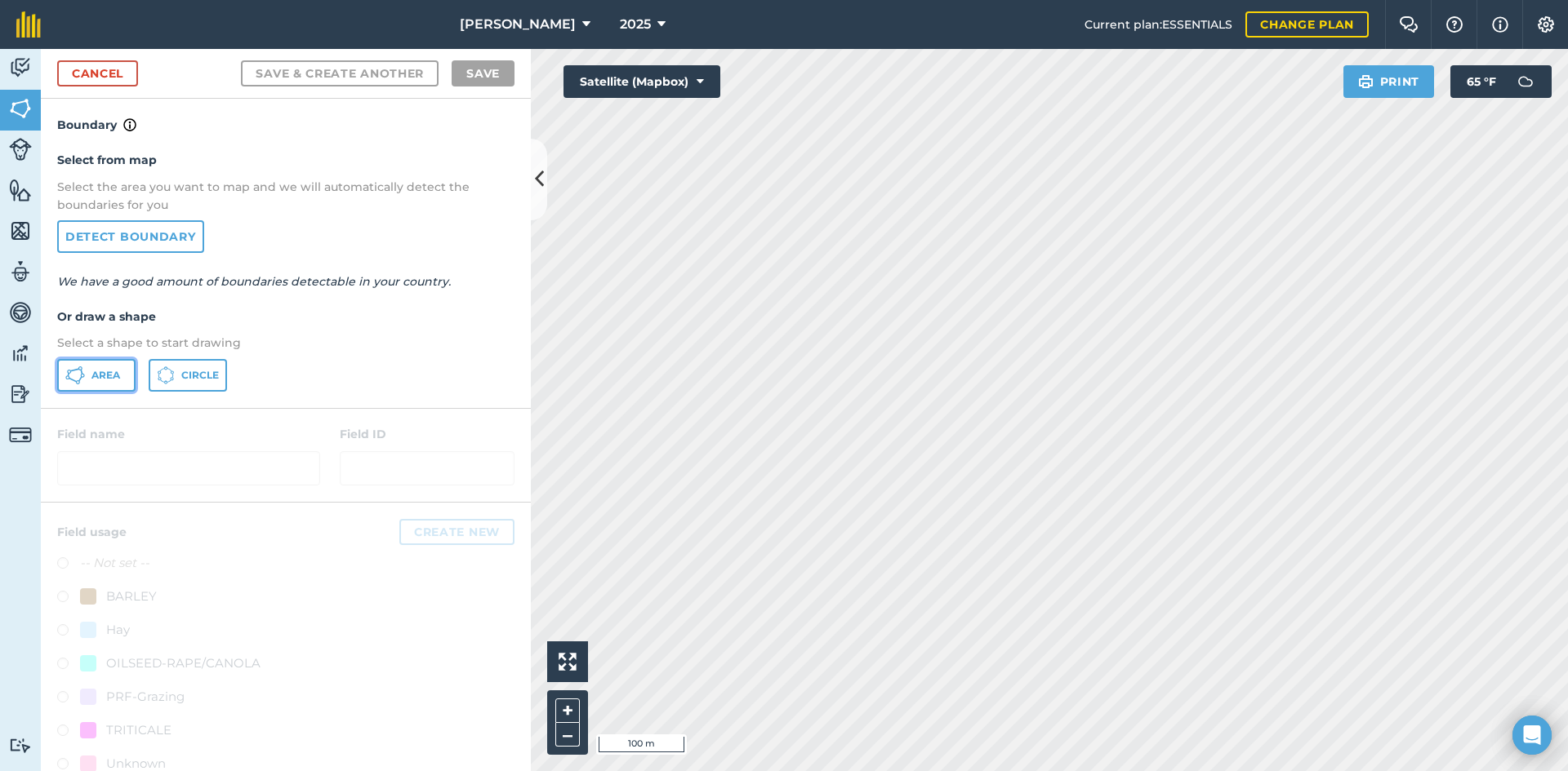
click at [103, 371] on span "Area" at bounding box center [105, 376] width 28 height 13
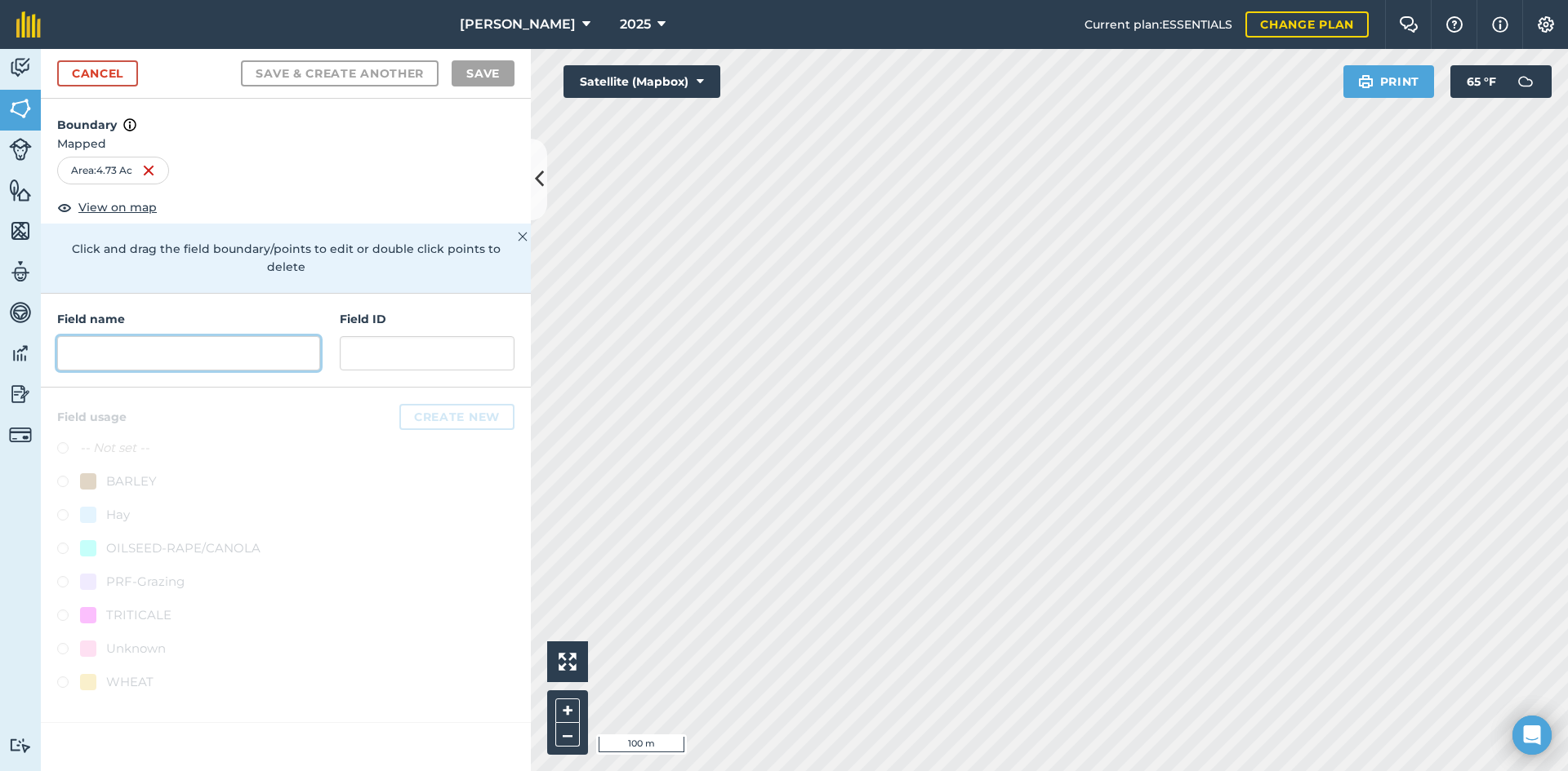
drag, startPoint x: 195, startPoint y: 341, endPoint x: 114, endPoint y: 335, distance: 81.2
click at [114, 336] on input "text" at bounding box center [189, 353] width 263 height 35
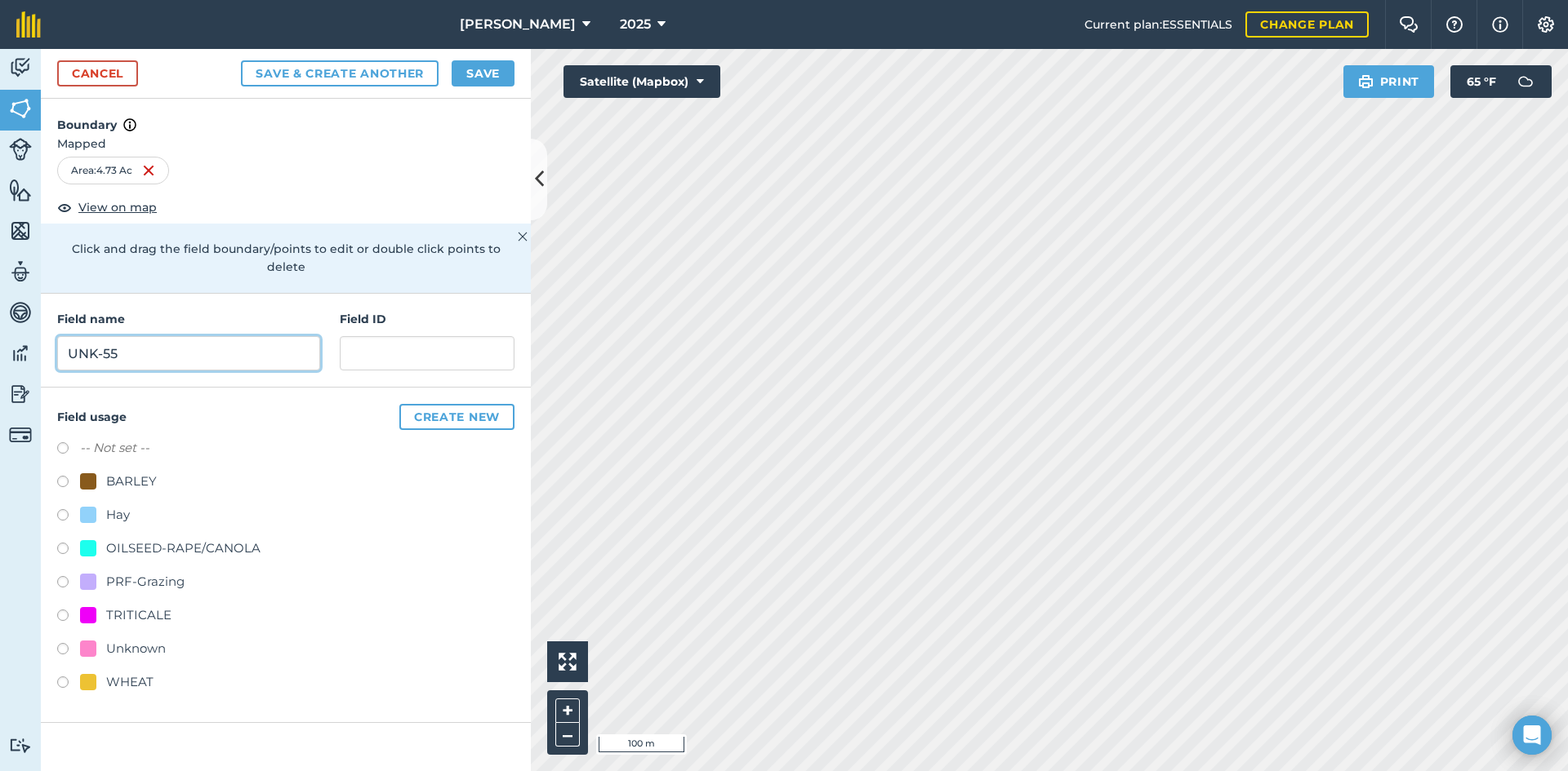
type input "UNK-55"
paste input "FSA: 2869-1137157-"
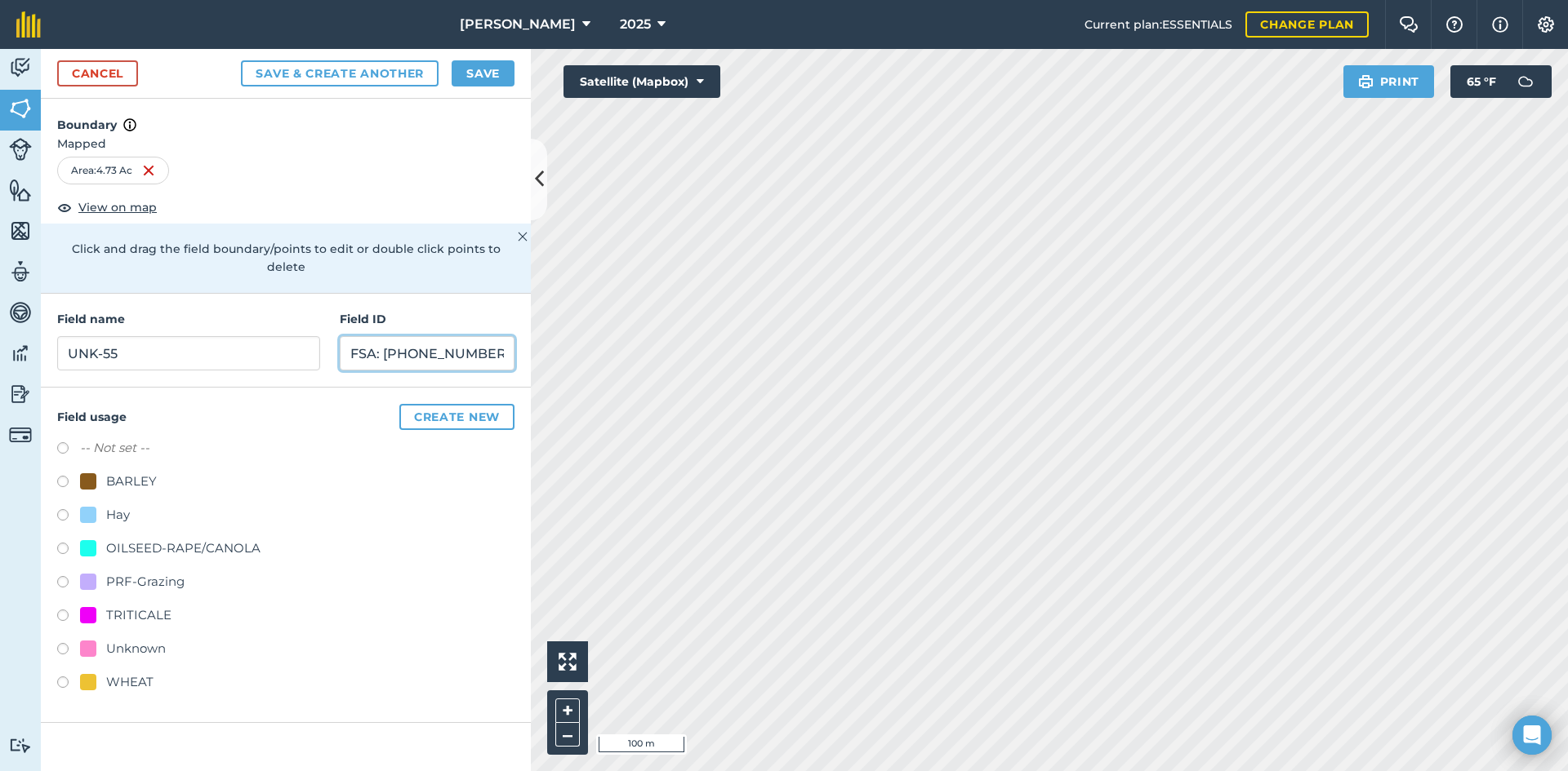
type input "FSA: [PHONE_NUMBER]"
click at [159, 572] on div "PRF-Grazing" at bounding box center [145, 581] width 78 height 20
radio input "true"
click at [468, 71] on button "Save" at bounding box center [483, 73] width 63 height 26
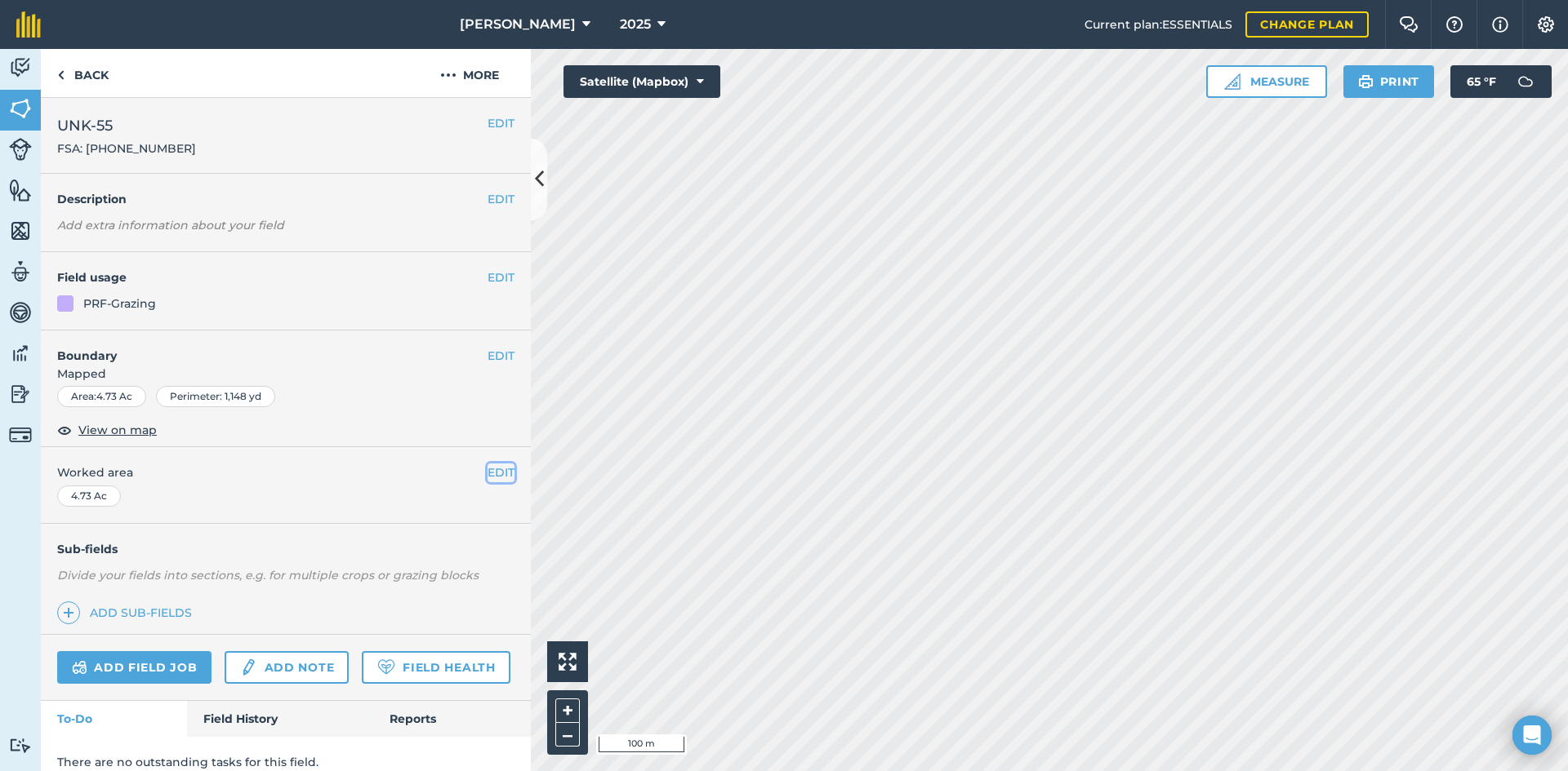
click at [488, 468] on button "EDIT" at bounding box center [501, 472] width 27 height 18
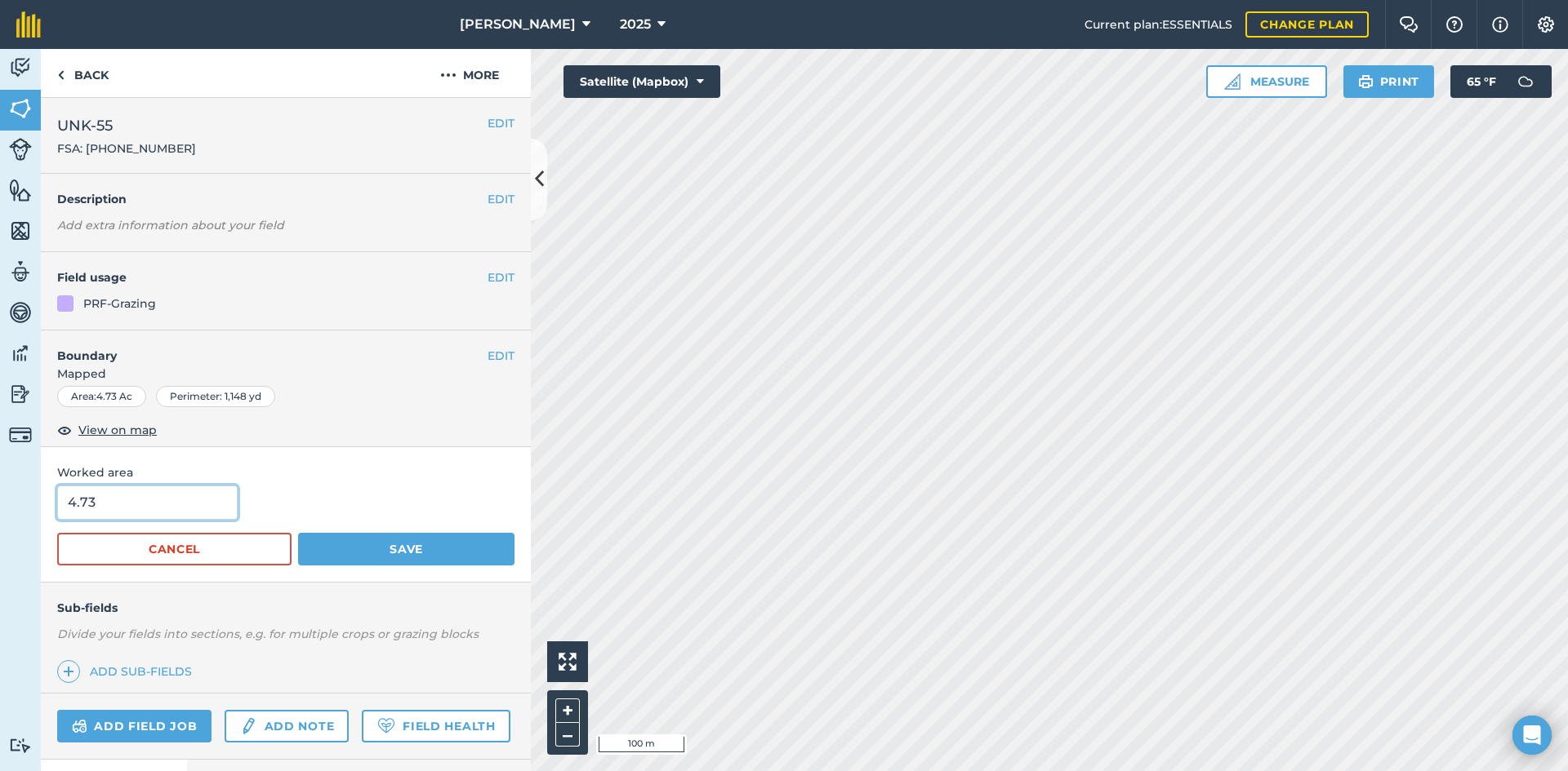
drag, startPoint x: 162, startPoint y: 503, endPoint x: 4, endPoint y: 494, distance: 158.3
click at [4, 494] on div "Activity Fields Livestock Features Maps Team Vehicles Data Reporting Billing Tu…" at bounding box center [784, 409] width 1568 height 722
type input "4.9"
click at [372, 537] on button "Save" at bounding box center [406, 549] width 216 height 33
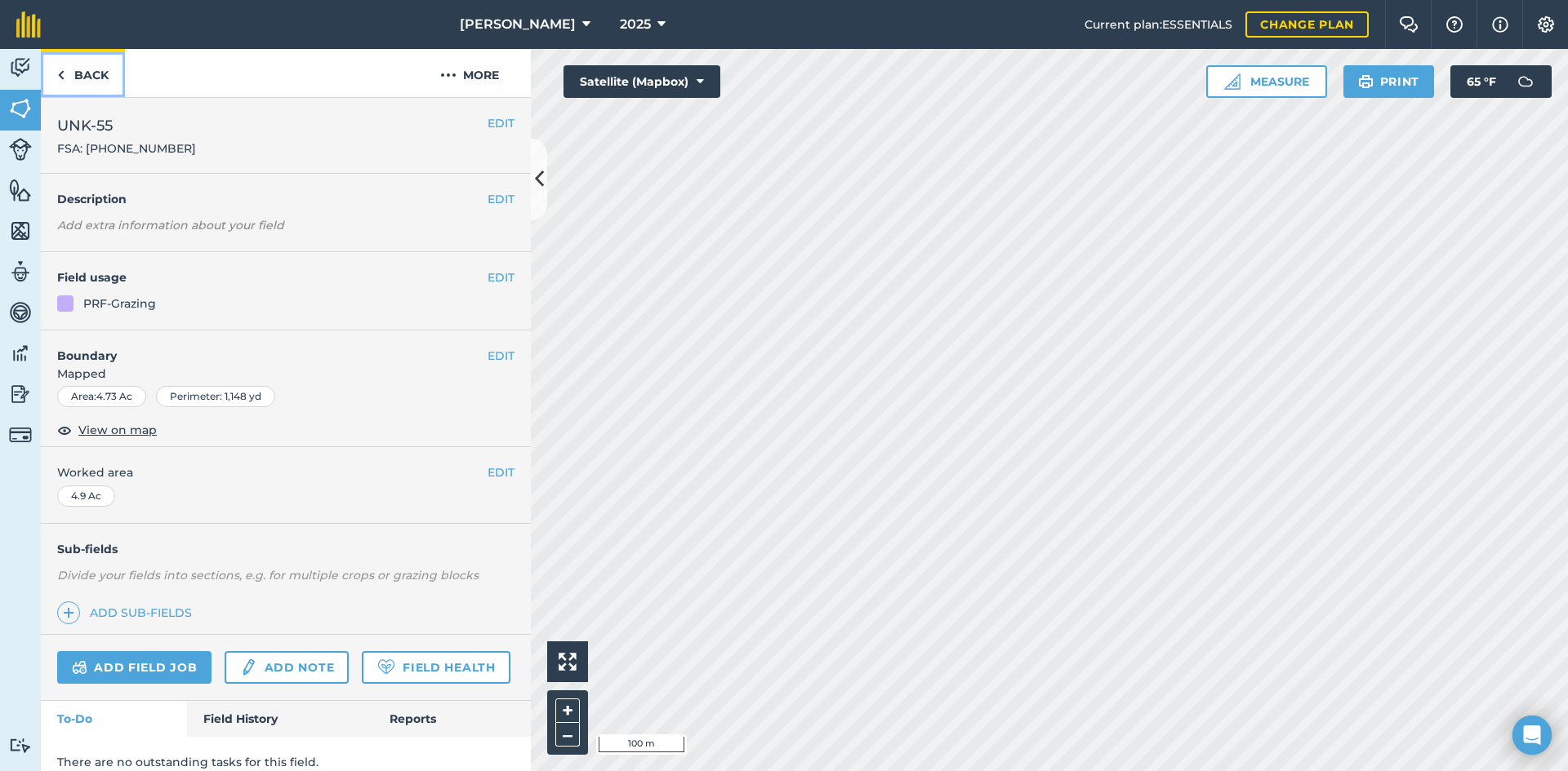
click at [114, 69] on link "Back" at bounding box center [83, 72] width 85 height 48
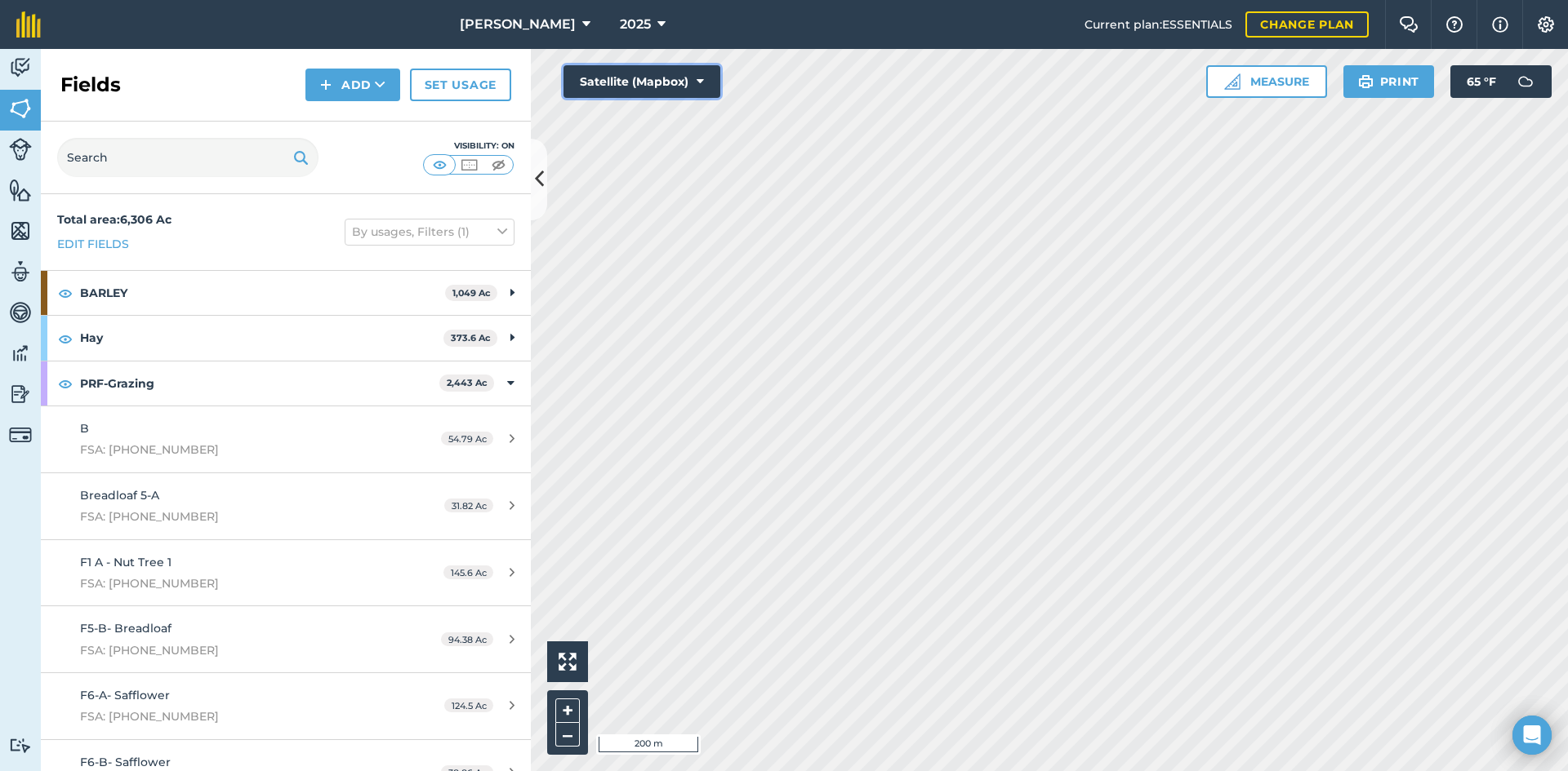
click at [616, 67] on button "Satellite (Mapbox)" at bounding box center [642, 82] width 157 height 33
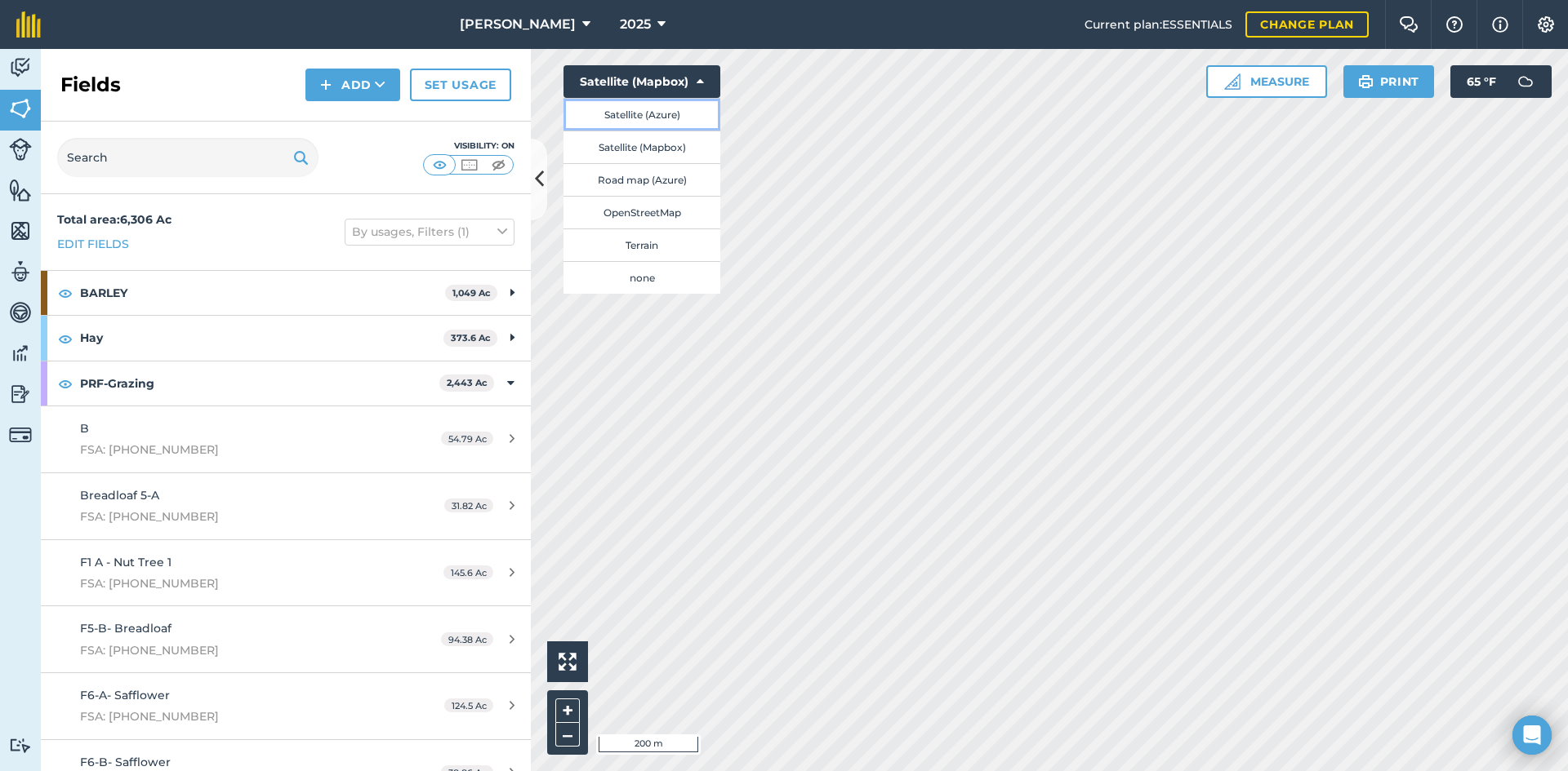
click at [614, 108] on button "Satellite (Azure)" at bounding box center [642, 114] width 157 height 33
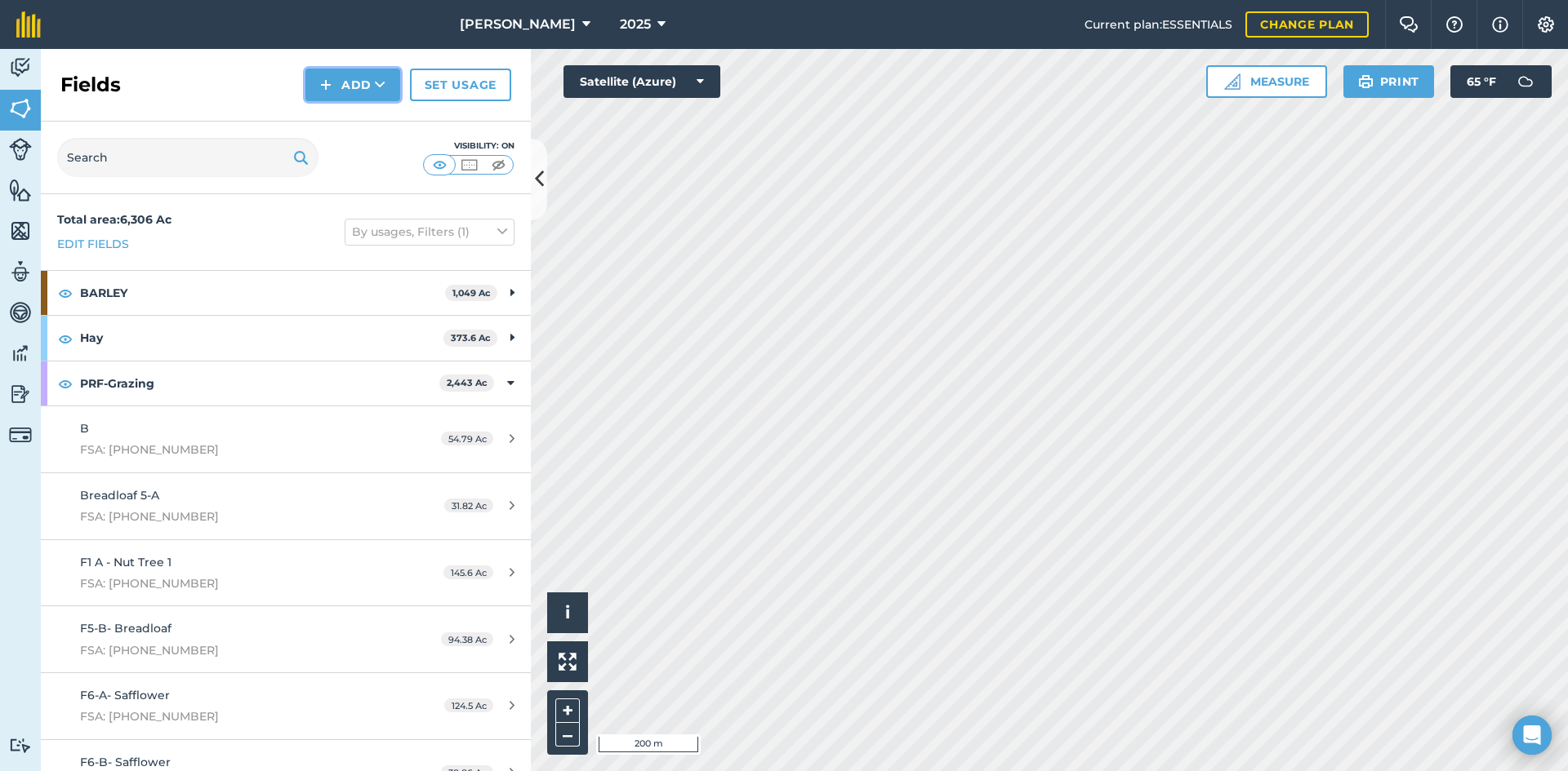
click at [347, 87] on button "Add" at bounding box center [352, 85] width 95 height 33
click at [346, 121] on link "Draw" at bounding box center [353, 121] width 90 height 36
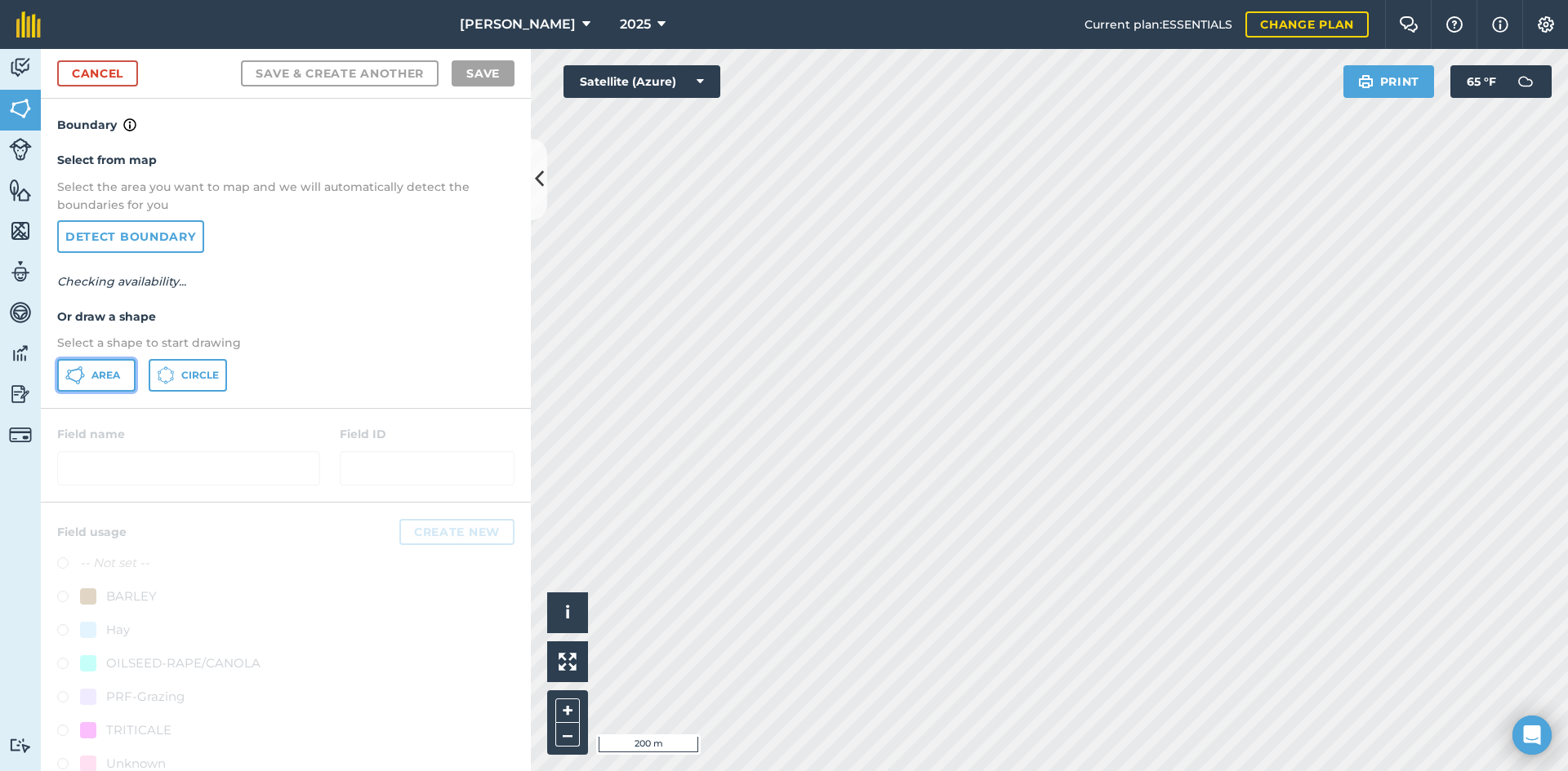
click at [92, 380] on span "Area" at bounding box center [105, 376] width 28 height 13
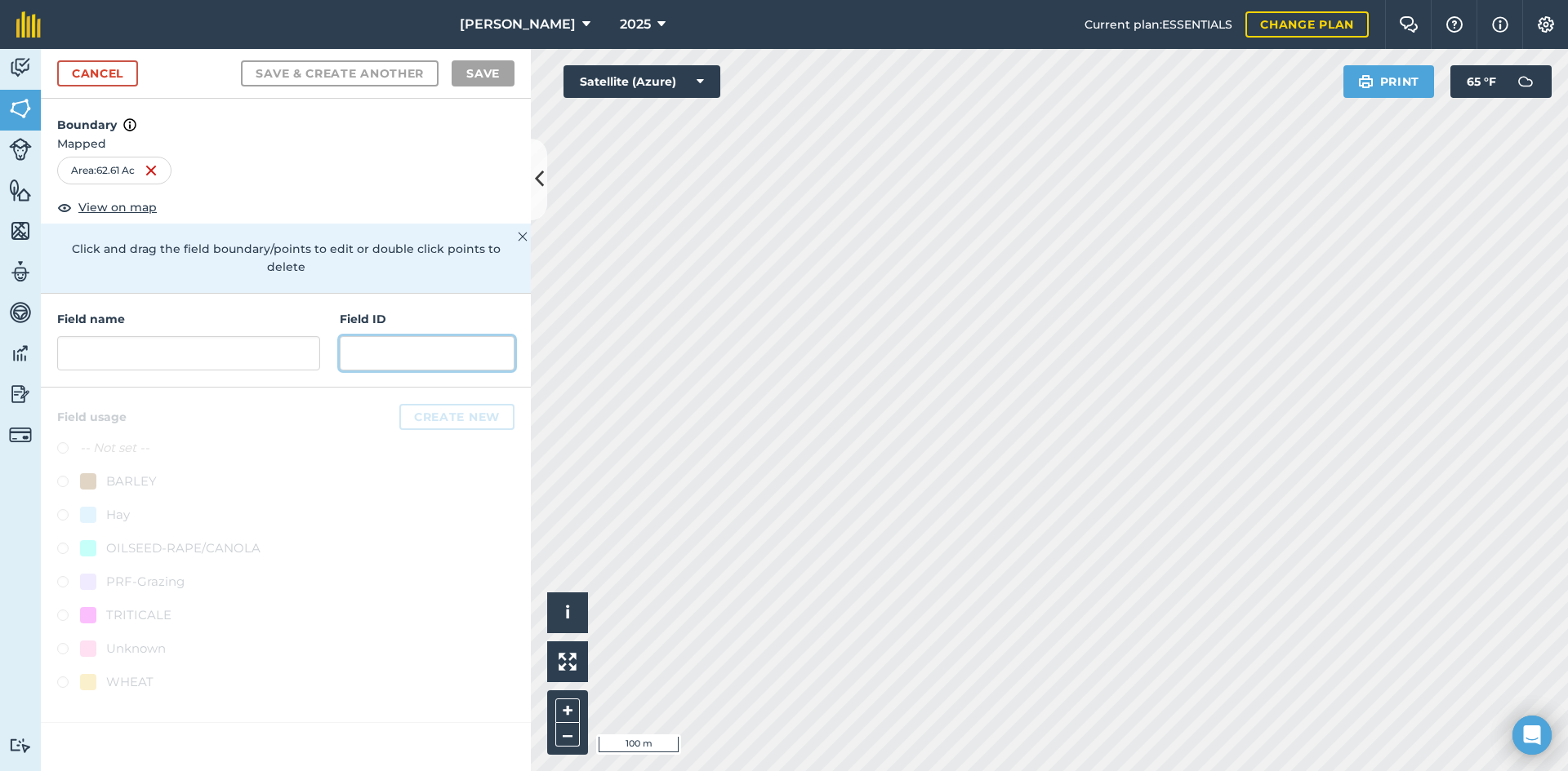
drag, startPoint x: 128, startPoint y: 333, endPoint x: 394, endPoint y: 333, distance: 266.0
paste input "FSA: 2869-1137157-"
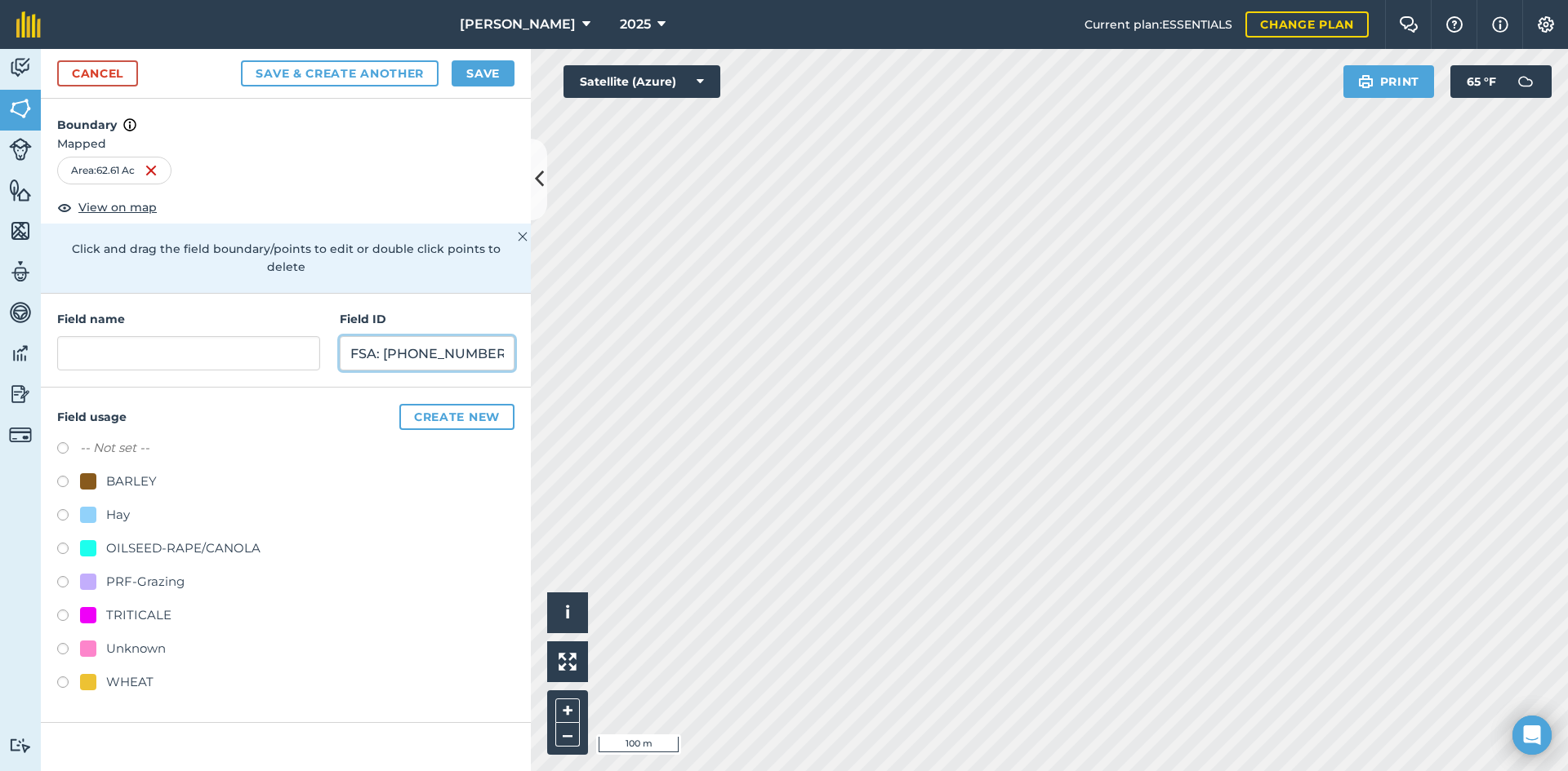
type input "FSA: [PHONE_NUMBER]"
click at [177, 572] on div "PRF-Grazing" at bounding box center [145, 581] width 78 height 20
radio input "true"
drag, startPoint x: 453, startPoint y: 335, endPoint x: 321, endPoint y: 333, distance: 132.0
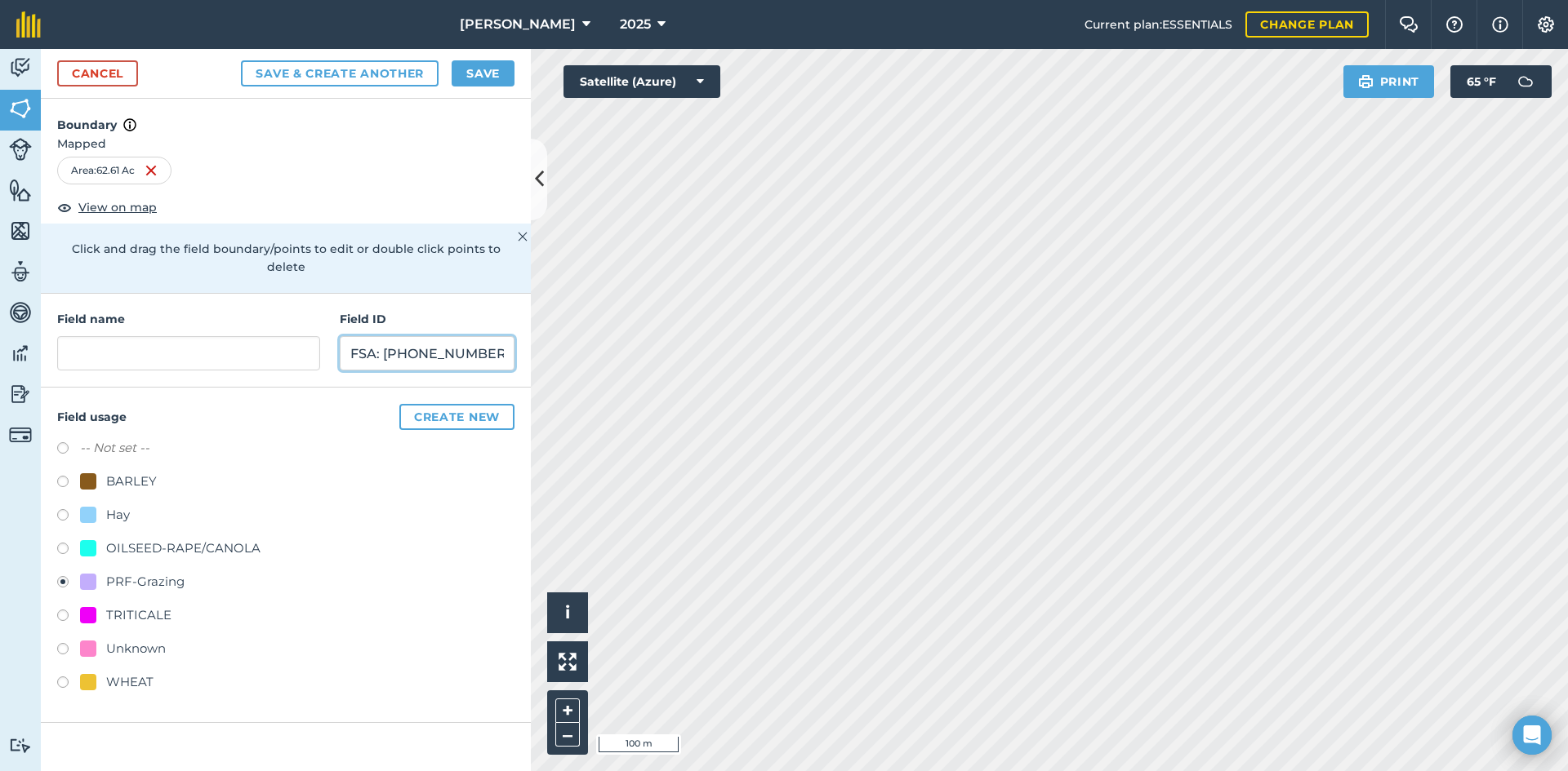
click at [321, 333] on div "Field name Field ID FSA: [PHONE_NUMBER]" at bounding box center [285, 341] width 489 height 94
click at [482, 336] on input "FSA: 2869-1137157-" at bounding box center [427, 353] width 175 height 35
type input "FSA: [PHONE_NUMBER]"
drag, startPoint x: 489, startPoint y: 342, endPoint x: 326, endPoint y: 329, distance: 163.5
click at [326, 329] on div "Field name Field ID FSA: [PHONE_NUMBER]" at bounding box center [285, 341] width 489 height 94
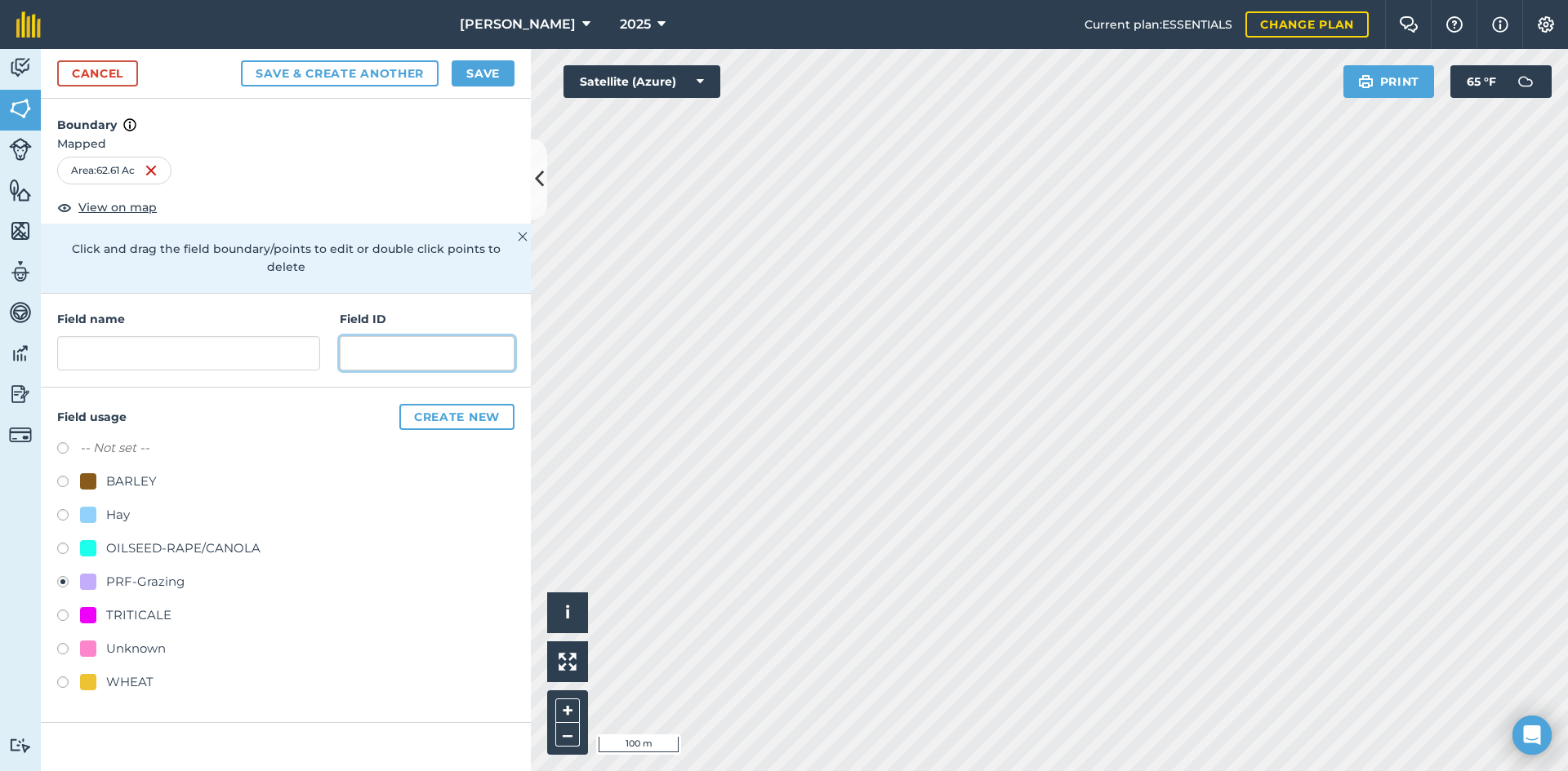
paste input "FSA: 3262-1296-"
type input "FSA: [PHONE_NUMBER]"
click at [229, 339] on input "text" at bounding box center [189, 353] width 263 height 35
type input "UNK-MI-17"
click at [471, 69] on button "Save" at bounding box center [483, 73] width 63 height 26
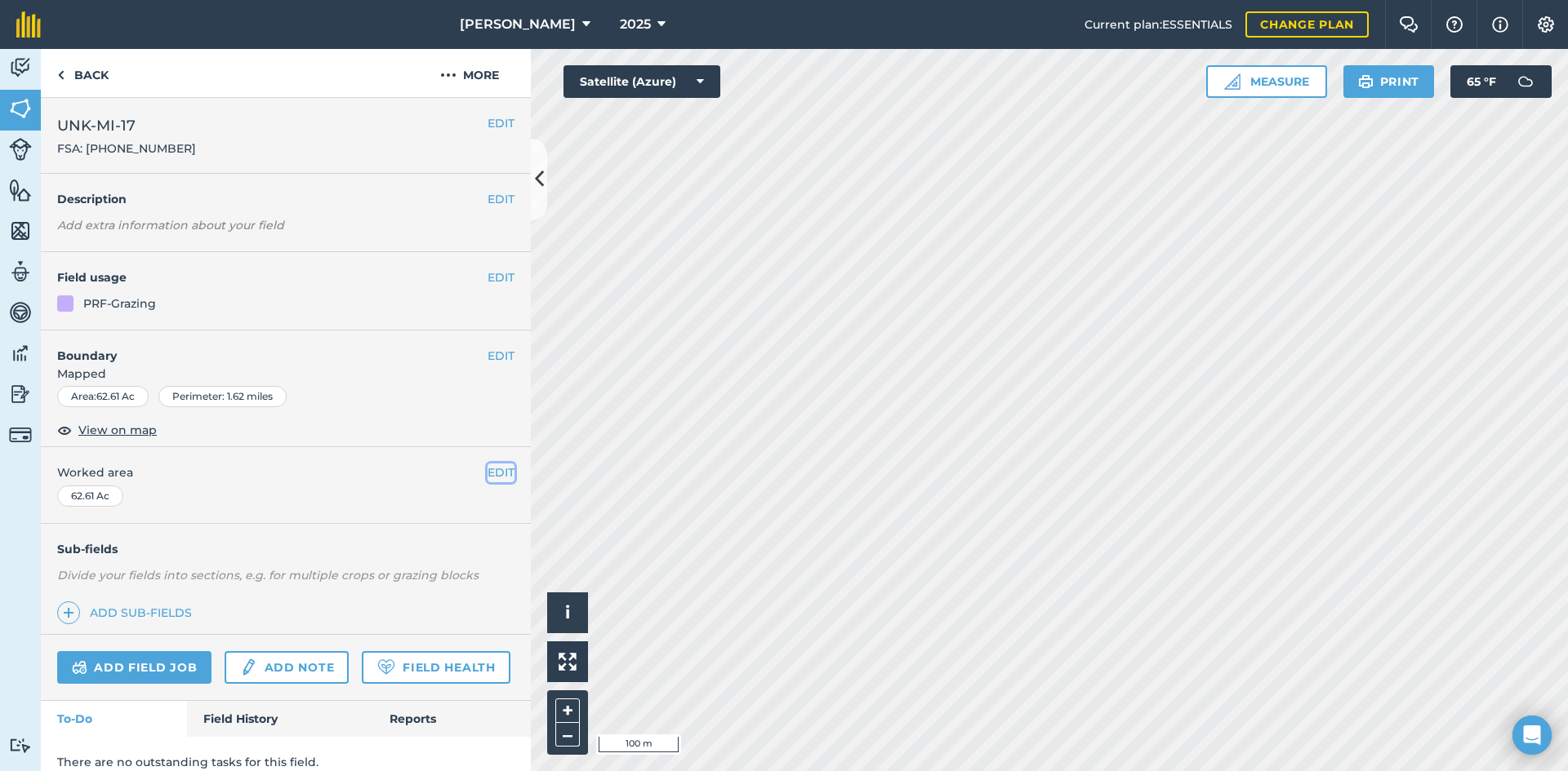
click at [488, 468] on button "EDIT" at bounding box center [501, 472] width 27 height 18
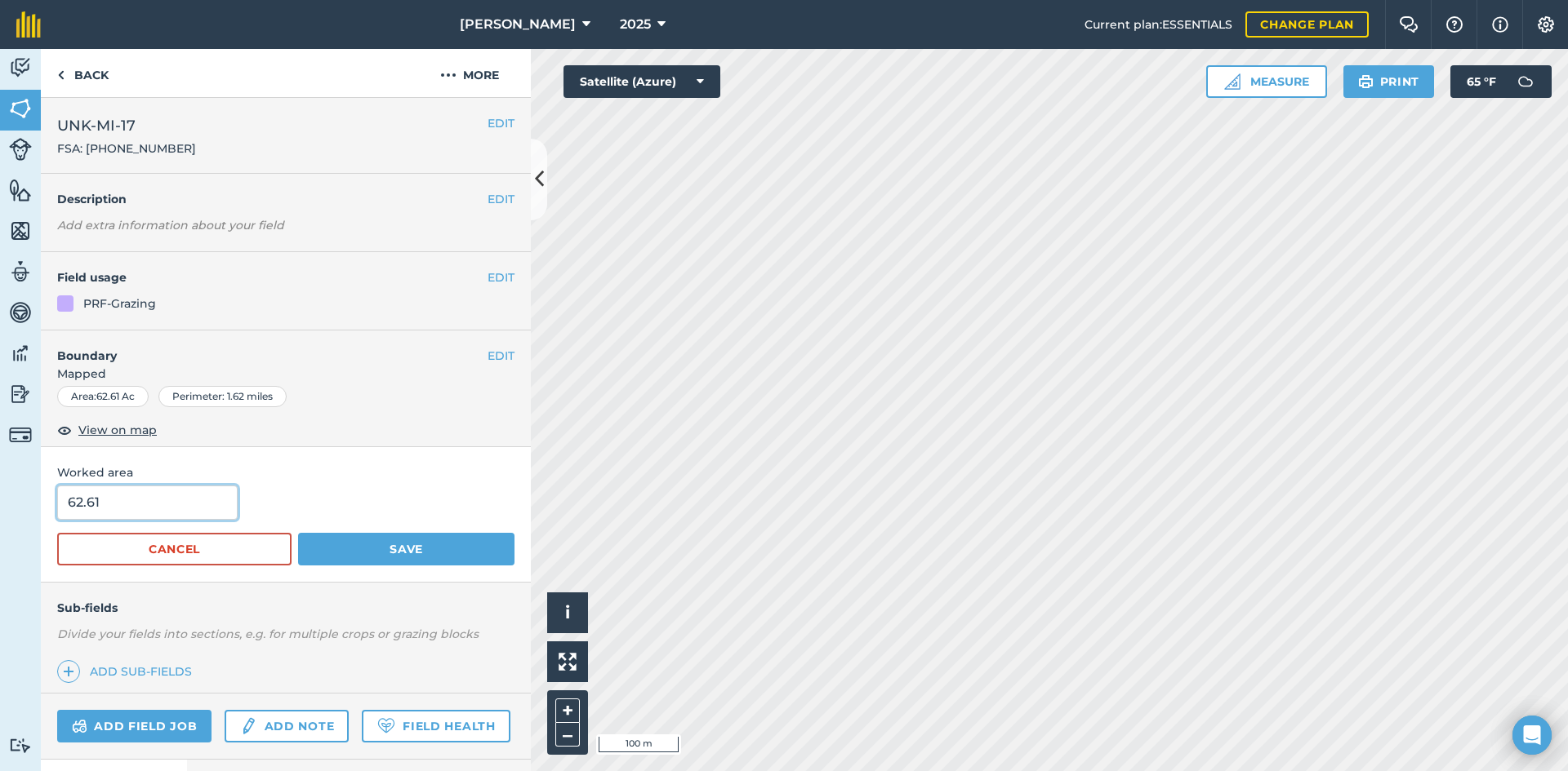
drag, startPoint x: 140, startPoint y: 508, endPoint x: -24, endPoint y: 486, distance: 165.5
click at [0, 486] on html "[PERSON_NAME] 2025 Current plan : ESSENTIALS Change plan Farm Chat Help Info Se…" at bounding box center [784, 385] width 1568 height 771
click at [145, 512] on input "62.61" at bounding box center [147, 502] width 180 height 35
type input "6"
type input "66.06"
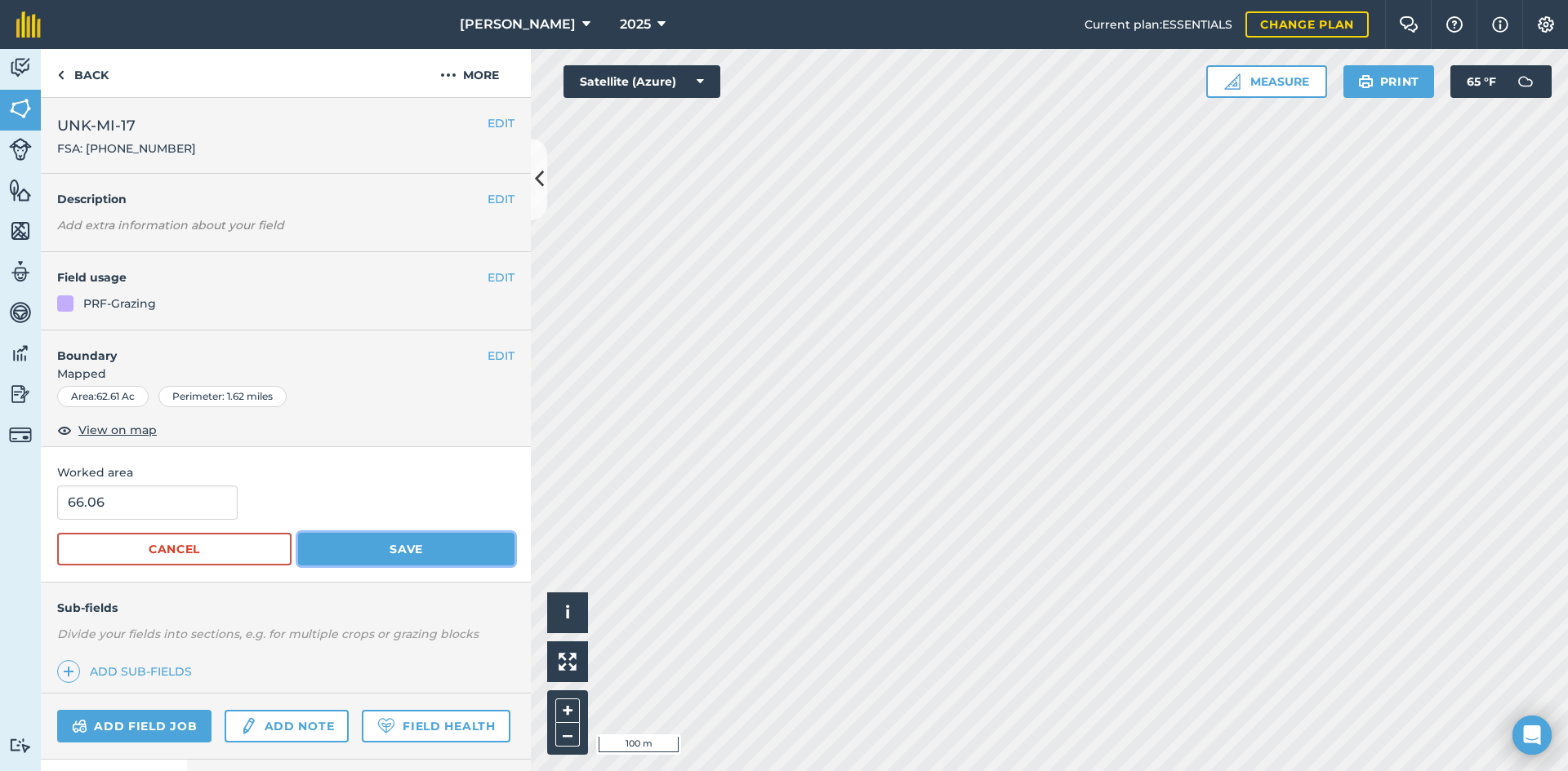
click at [428, 535] on button "Save" at bounding box center [406, 549] width 216 height 33
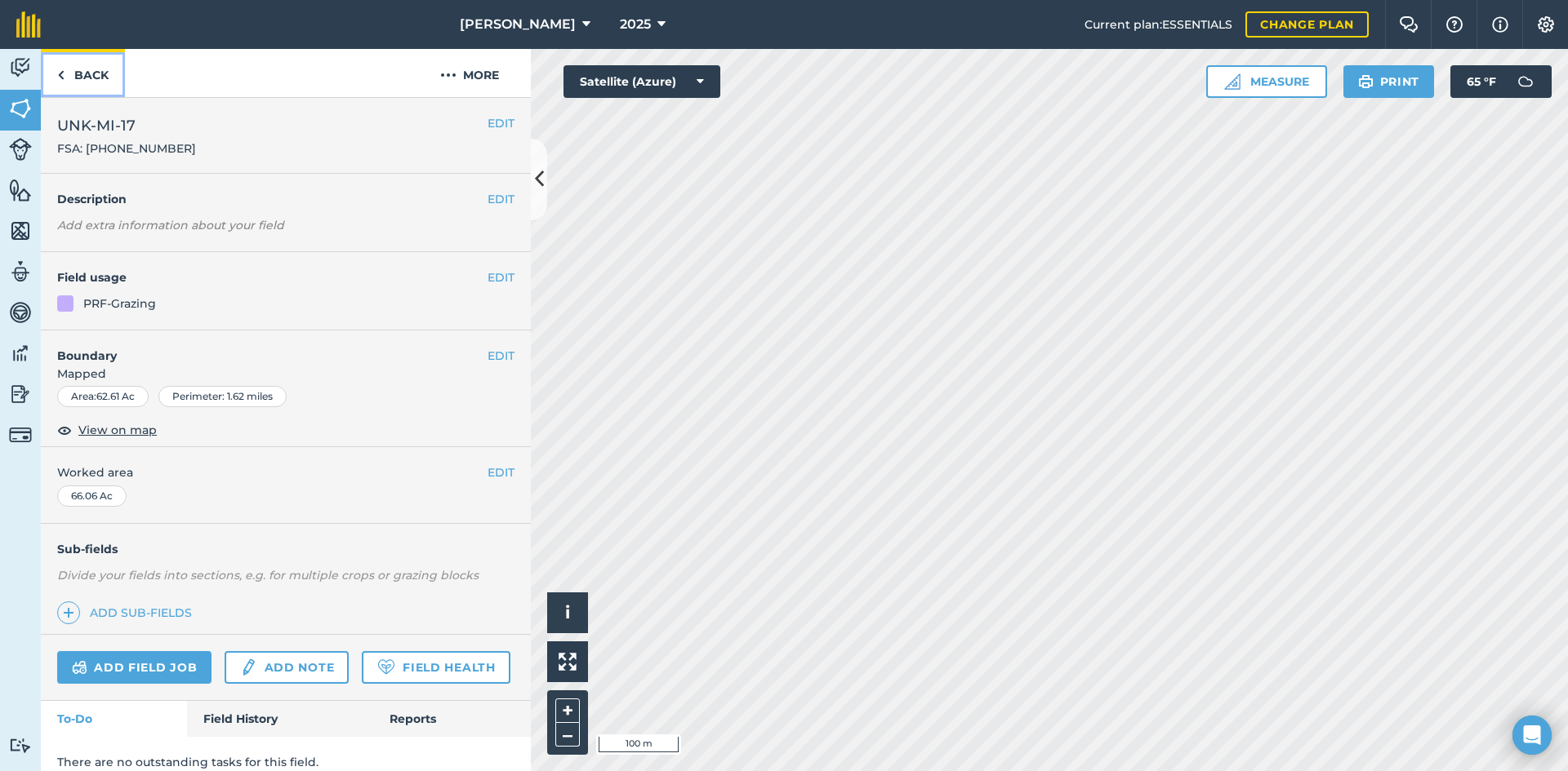
click at [114, 74] on link "Back" at bounding box center [83, 72] width 85 height 48
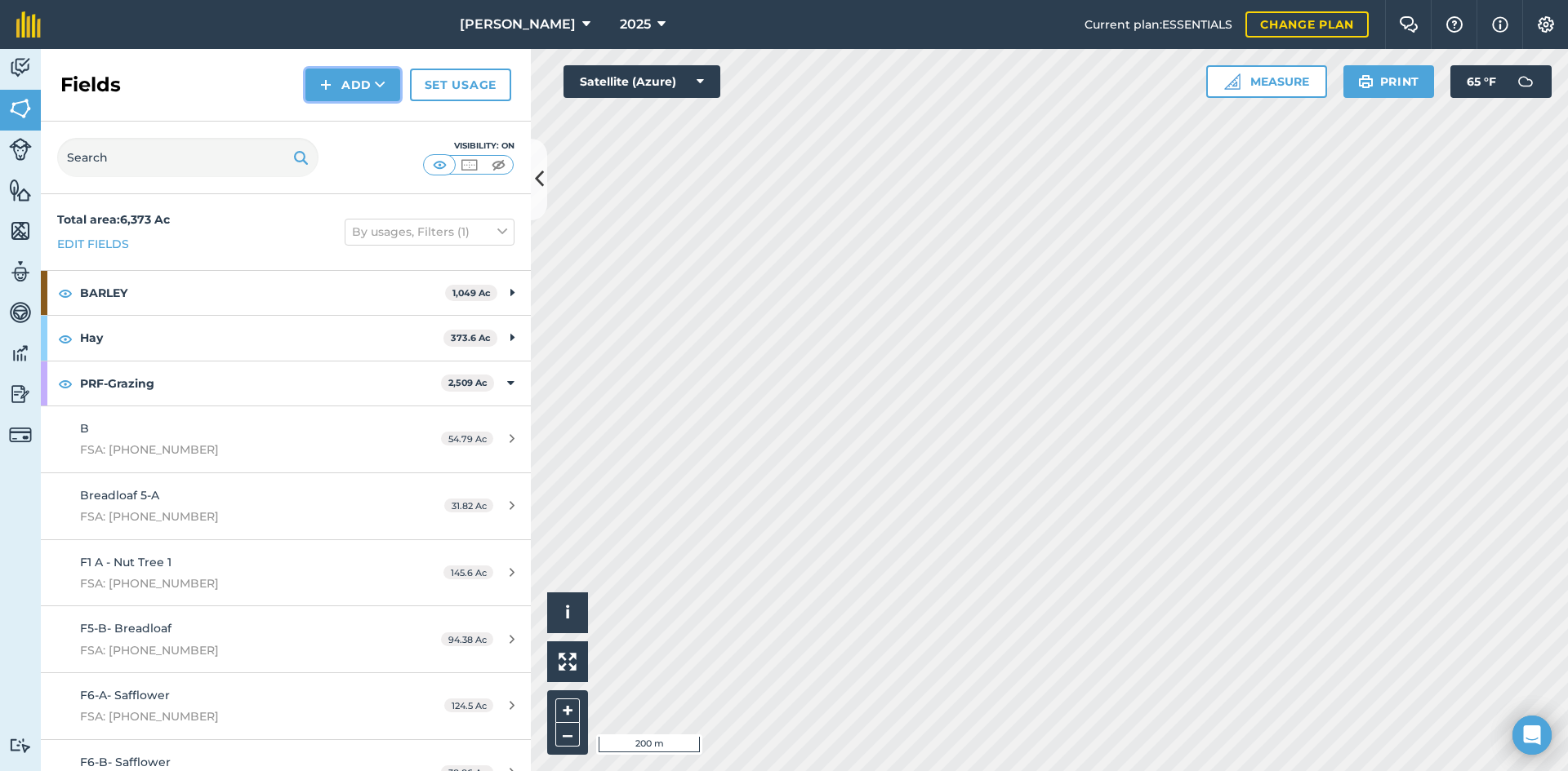
click at [343, 90] on button "Add" at bounding box center [352, 85] width 95 height 33
click at [354, 121] on link "Draw" at bounding box center [353, 121] width 90 height 36
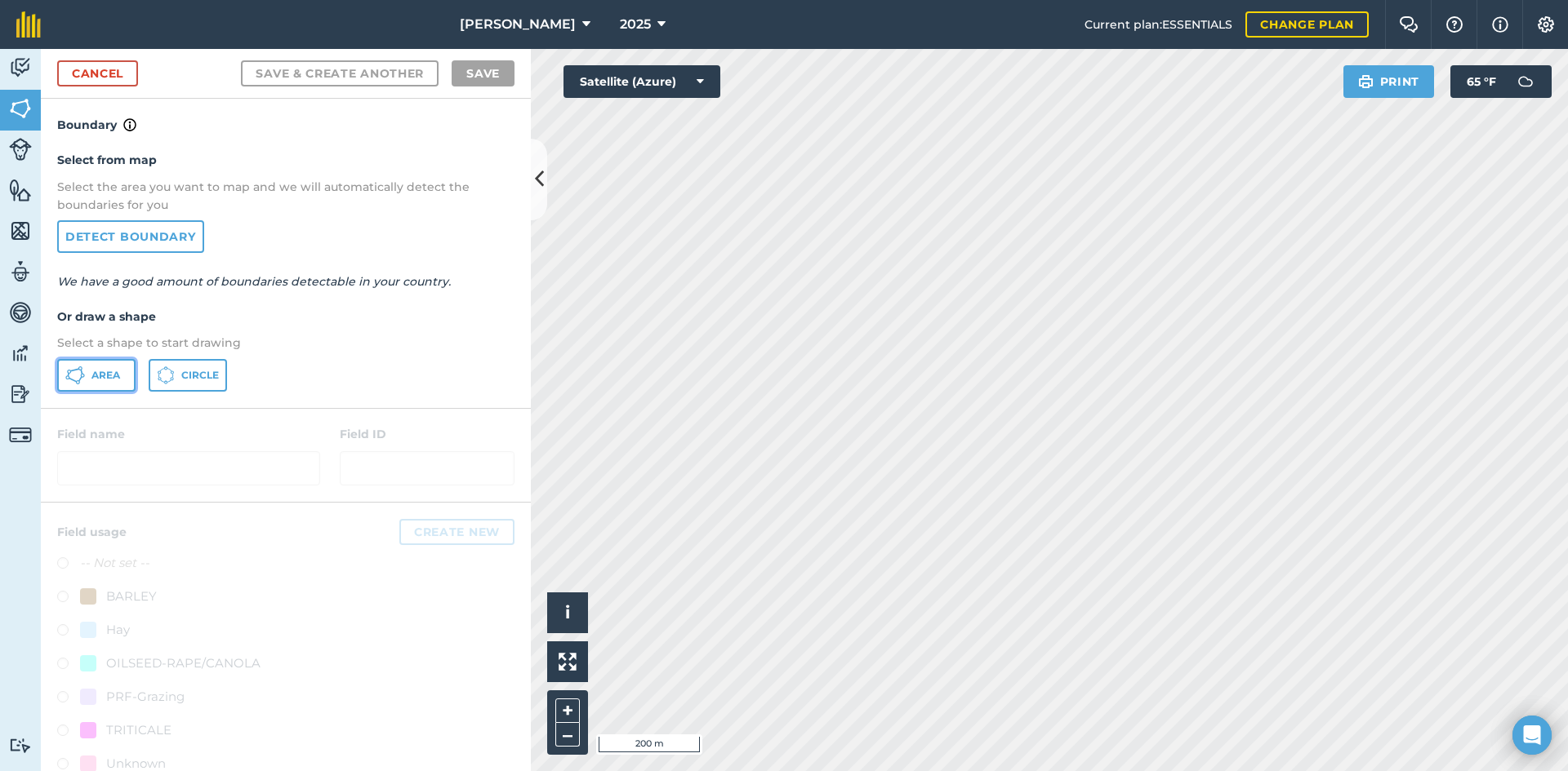
click at [93, 371] on span "Area" at bounding box center [105, 376] width 28 height 13
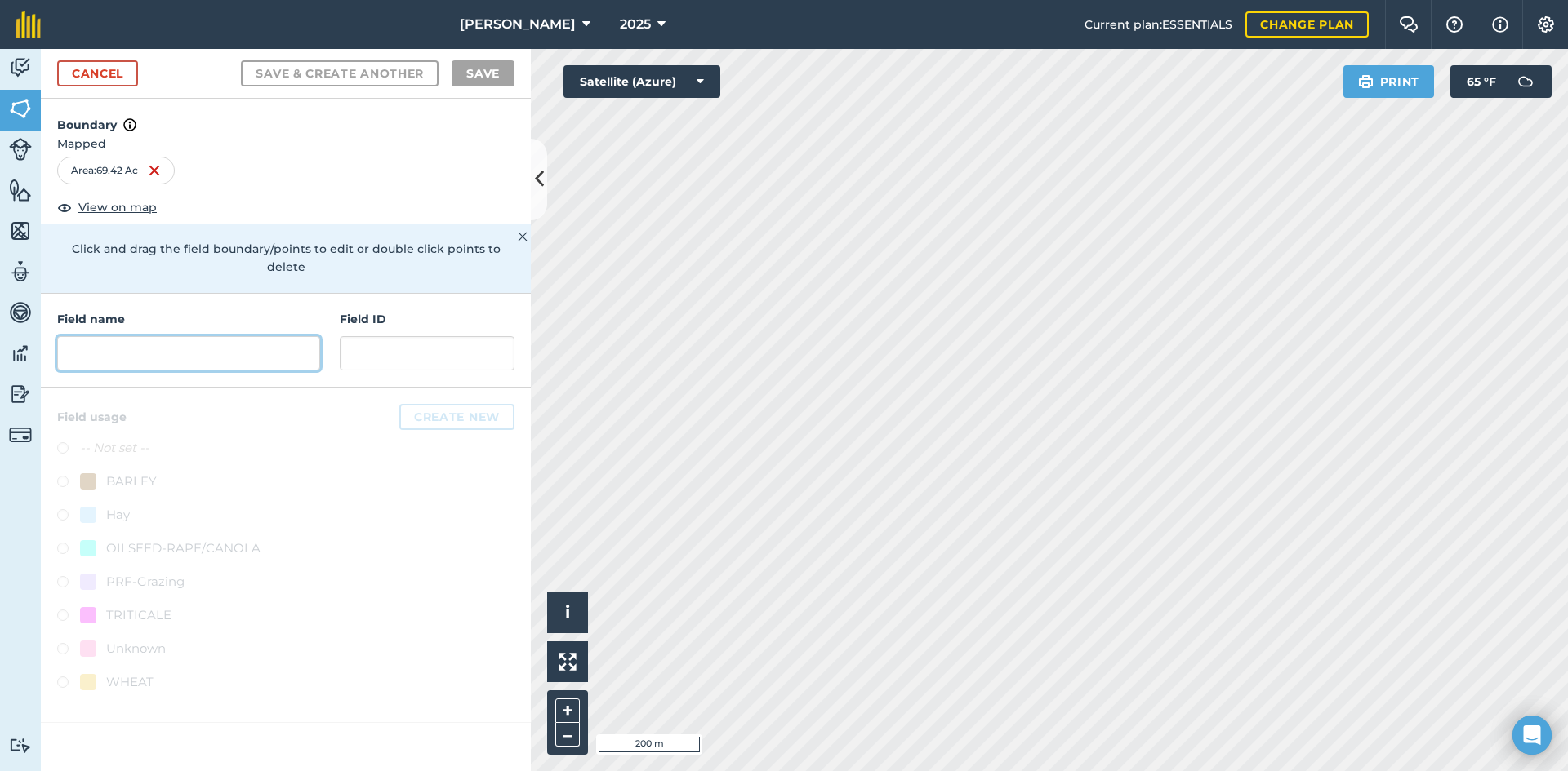
click at [214, 339] on input "text" at bounding box center [189, 353] width 263 height 35
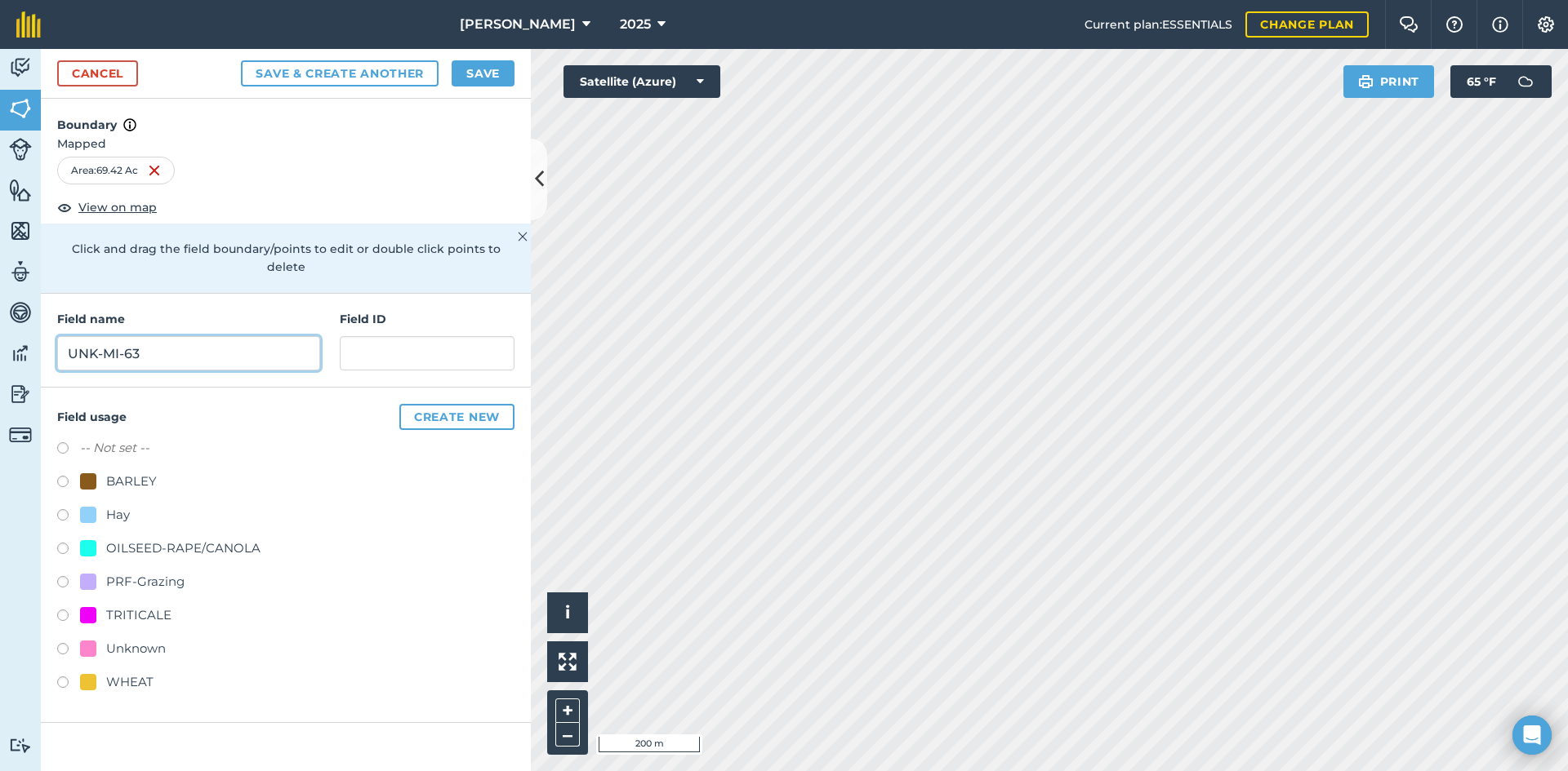
type input "UNK-MI-63"
paste input "FSA: 3262-1296-"
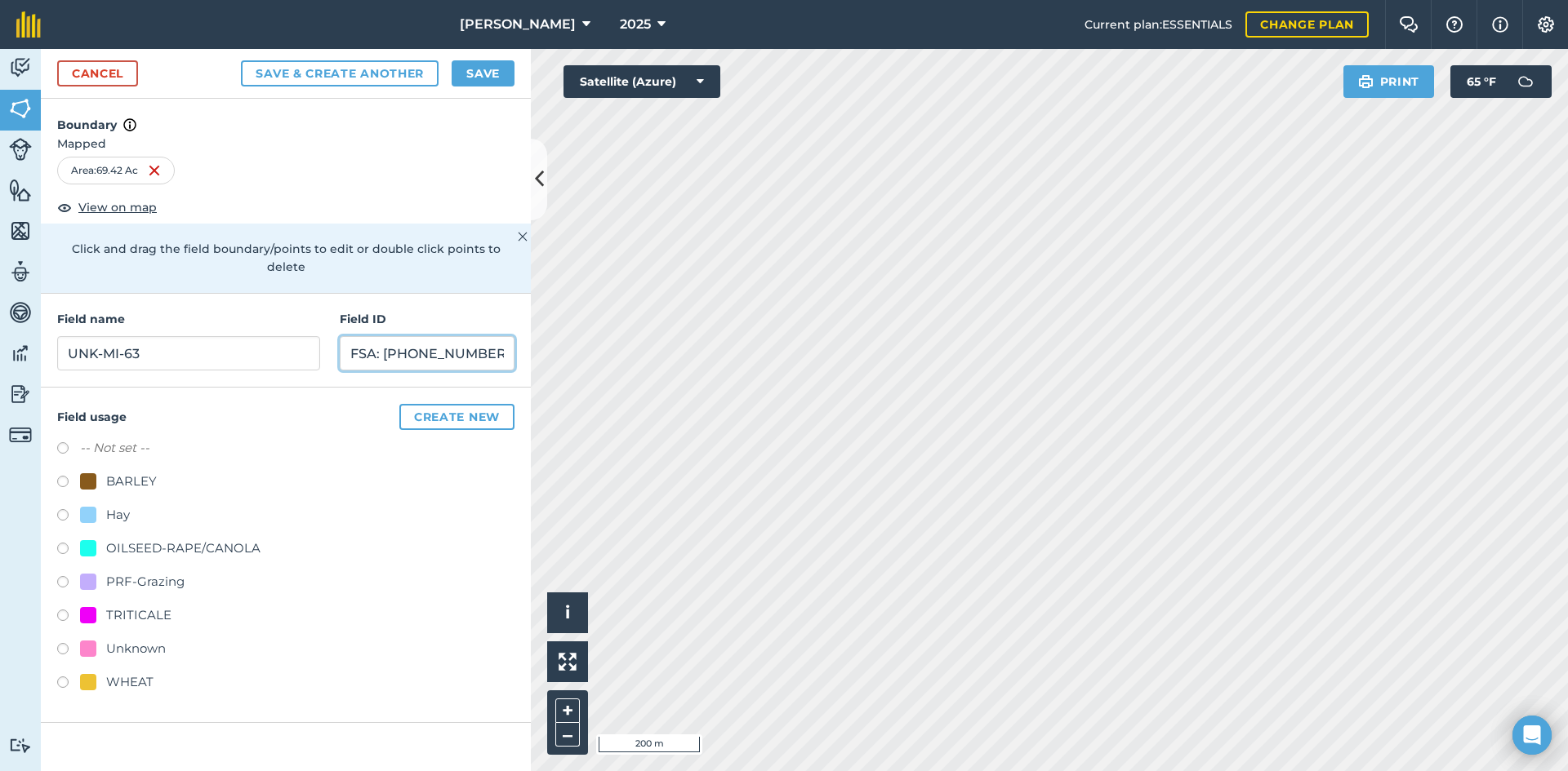
type input "FSA: [PHONE_NUMBER]"
click at [163, 572] on div "PRF-Grazing" at bounding box center [145, 581] width 78 height 20
radio input "true"
click at [471, 75] on button "Save" at bounding box center [483, 73] width 63 height 26
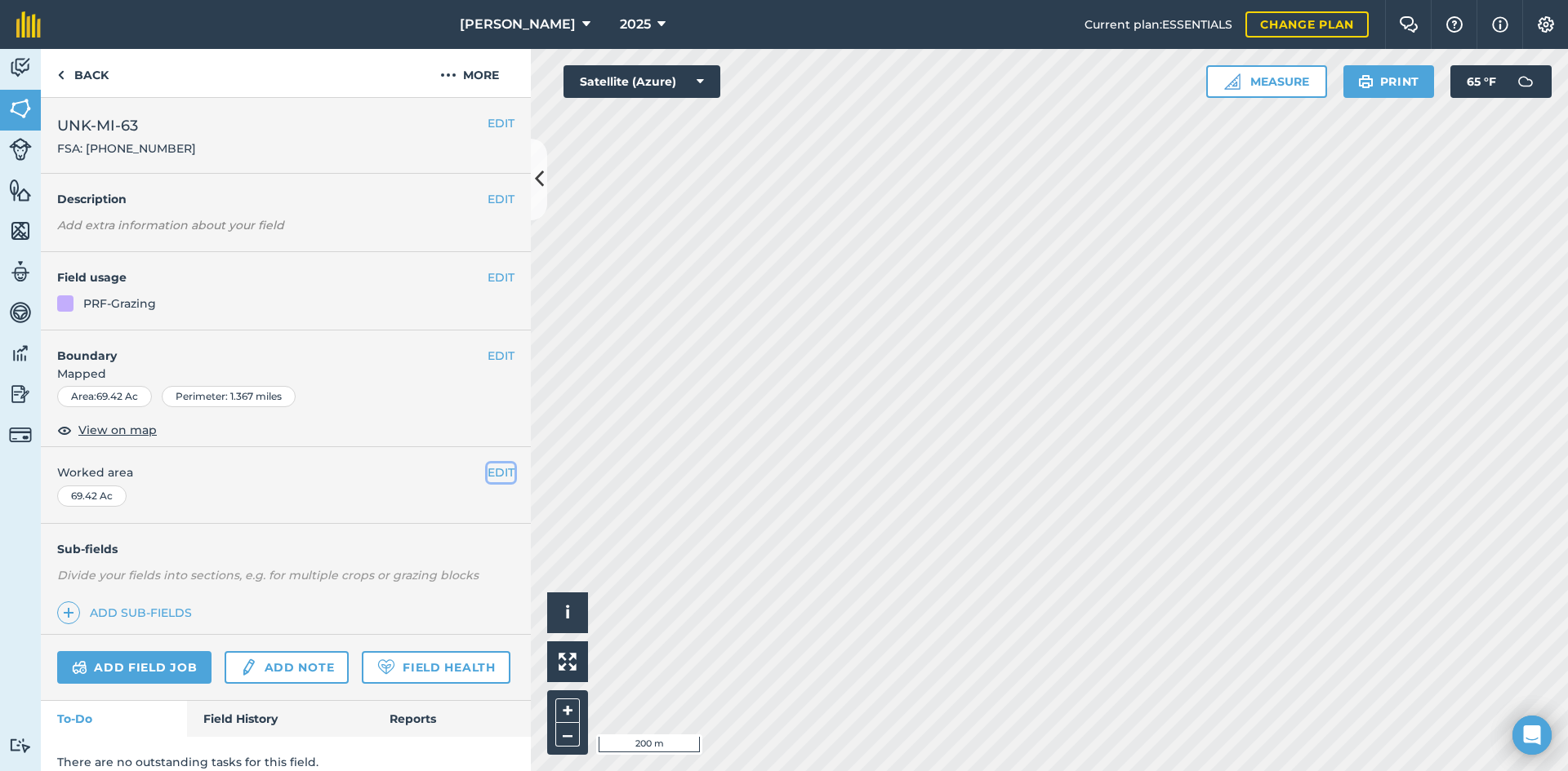
click at [491, 468] on button "EDIT" at bounding box center [501, 472] width 27 height 18
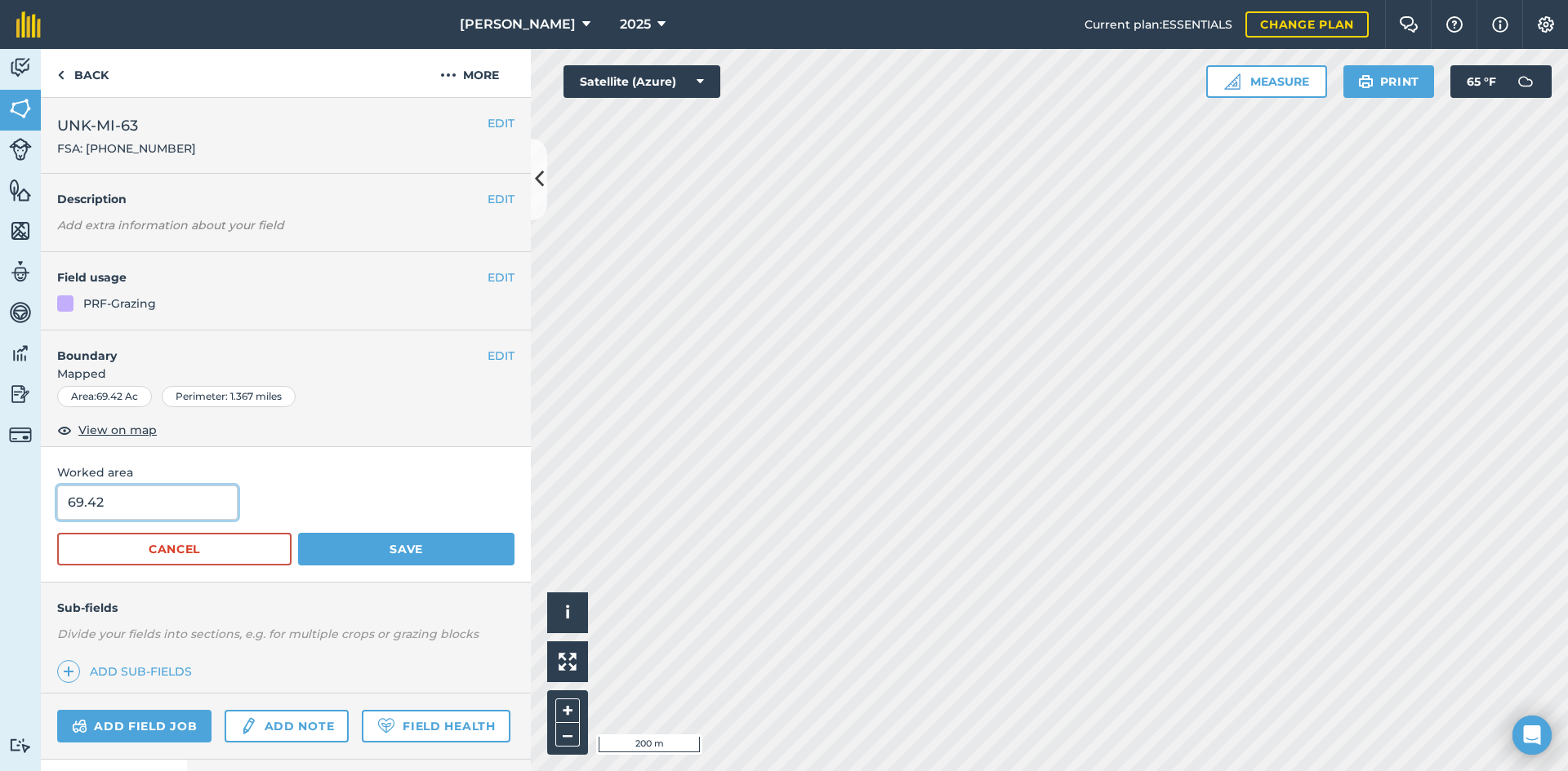
drag, startPoint x: 170, startPoint y: 508, endPoint x: 59, endPoint y: 496, distance: 111.6
click at [68, 496] on input "69.42" at bounding box center [147, 502] width 180 height 35
type input "63.22"
click at [402, 545] on button "Save" at bounding box center [406, 549] width 216 height 33
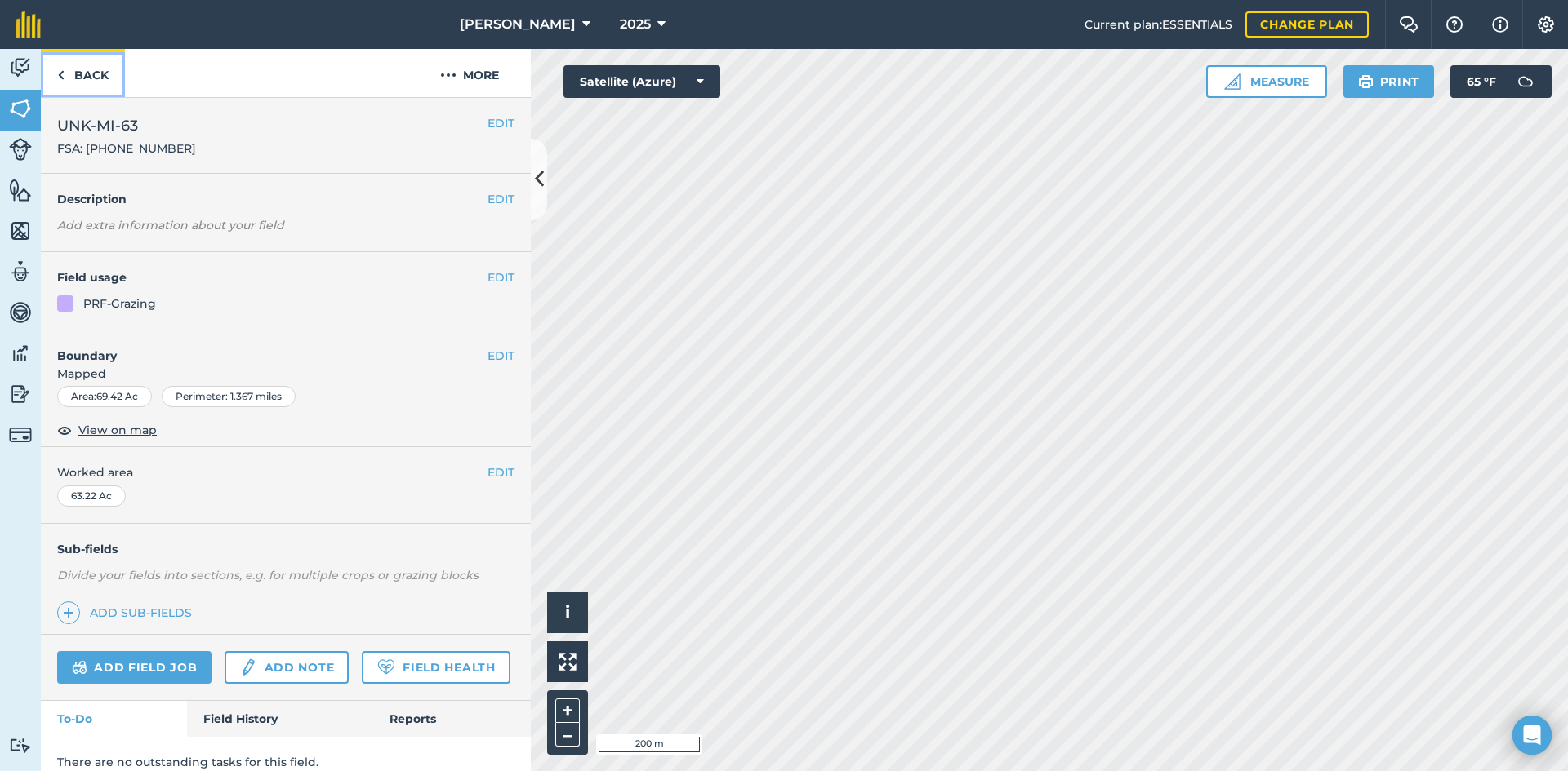
click at [84, 69] on link "Back" at bounding box center [83, 72] width 85 height 48
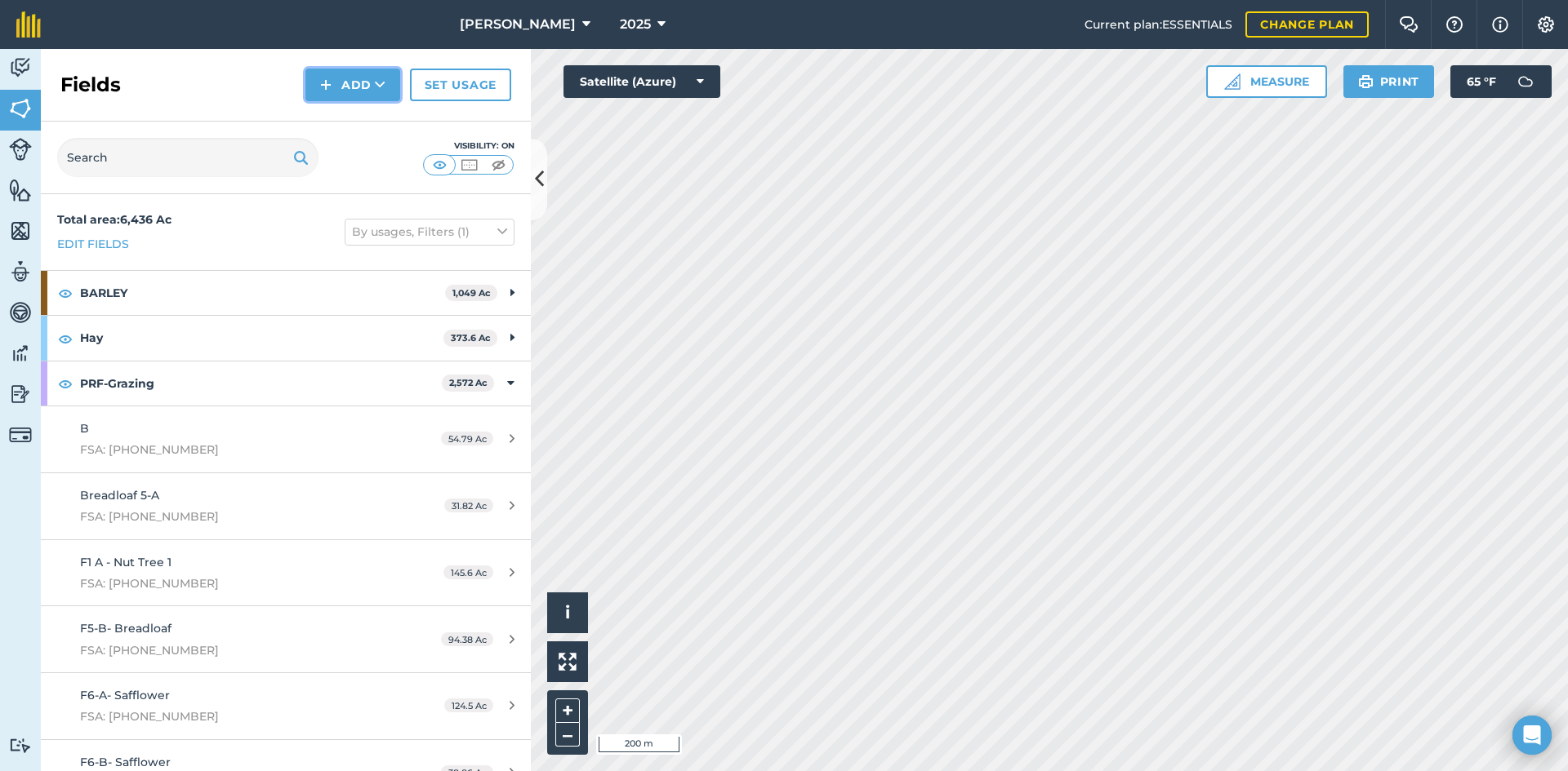
click at [334, 100] on button "Add" at bounding box center [352, 85] width 95 height 33
click at [334, 119] on link "Draw" at bounding box center [353, 121] width 90 height 36
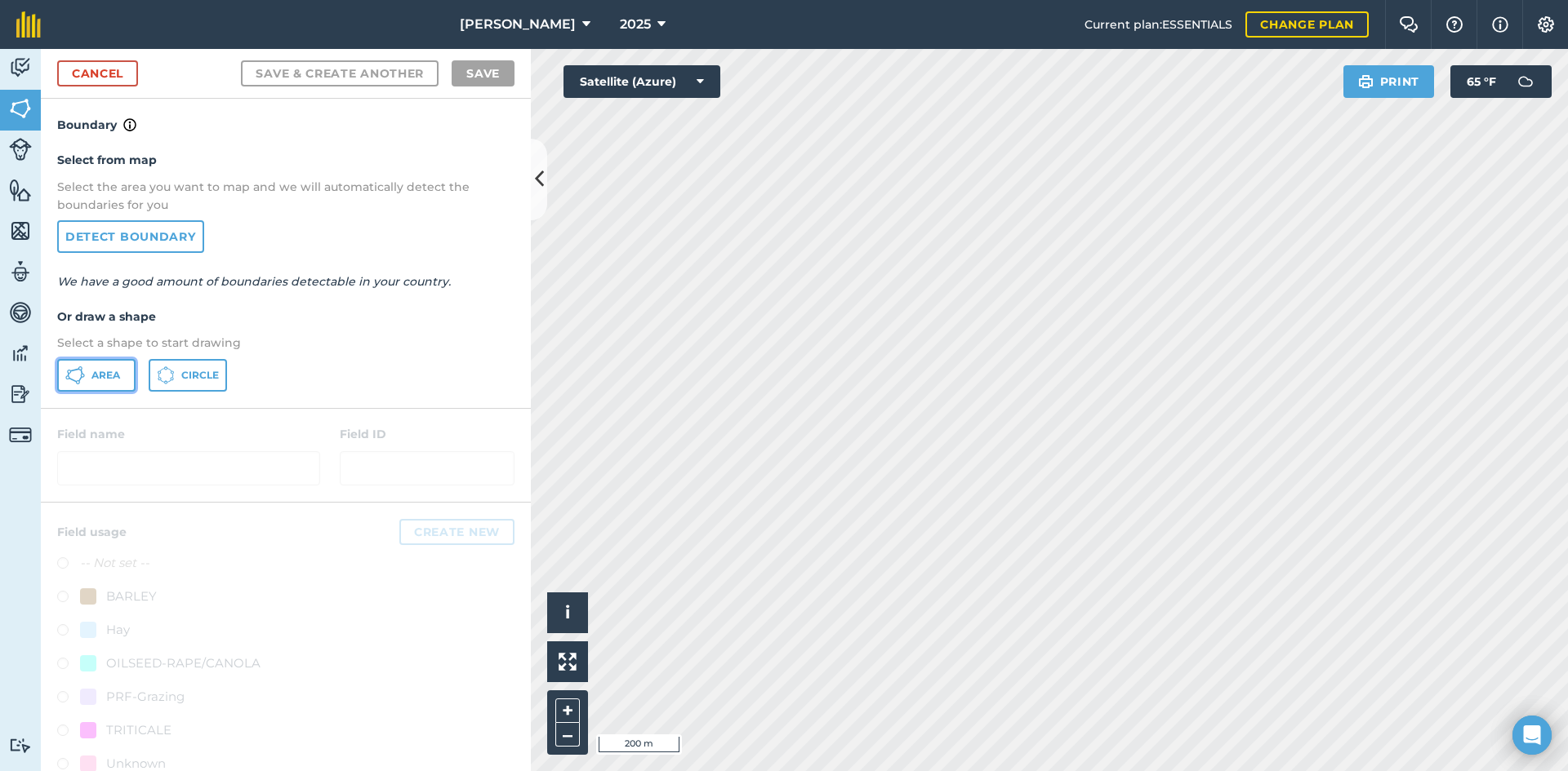
click at [112, 362] on button "Area" at bounding box center [96, 375] width 78 height 33
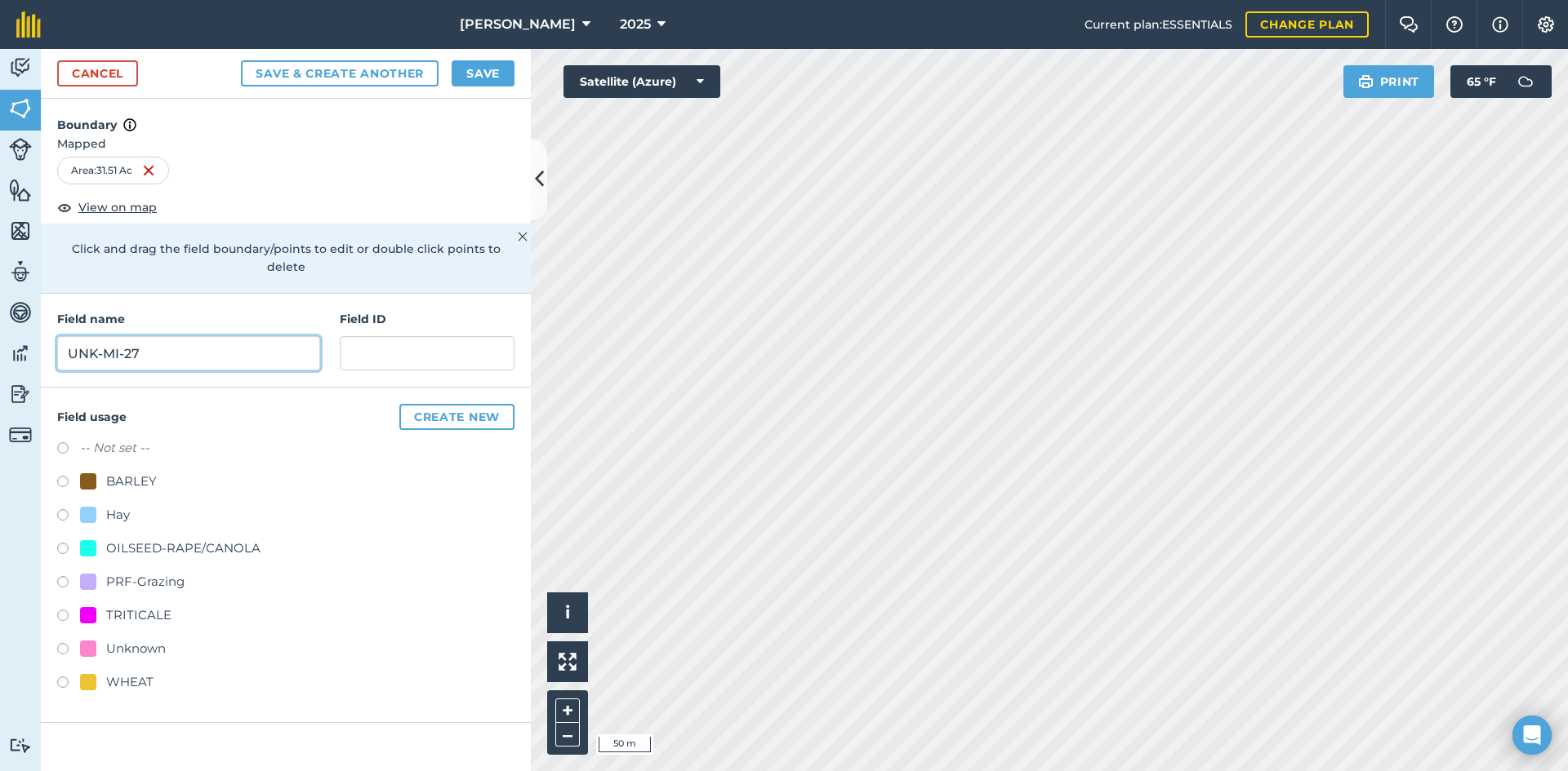
type input "UNK-MI-27"
click at [156, 572] on div "PRF-Grazing" at bounding box center [145, 581] width 78 height 20
radio input "true"
click at [409, 340] on input "text" at bounding box center [427, 353] width 175 height 35
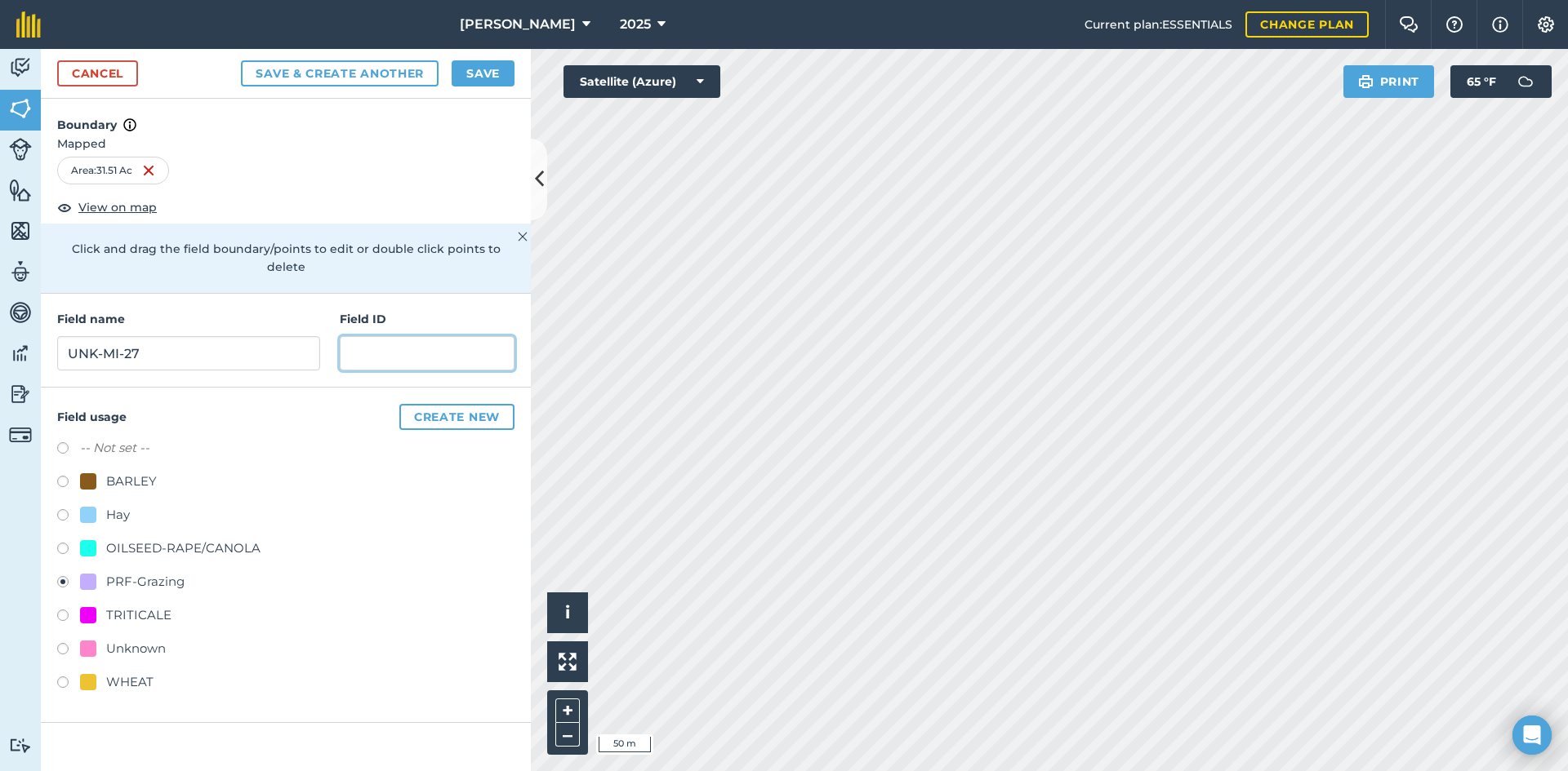
paste input "FSA: 3262-1296-"
type input "FSA: [PHONE_NUMBER]"
click at [492, 84] on button "Save" at bounding box center [483, 73] width 63 height 26
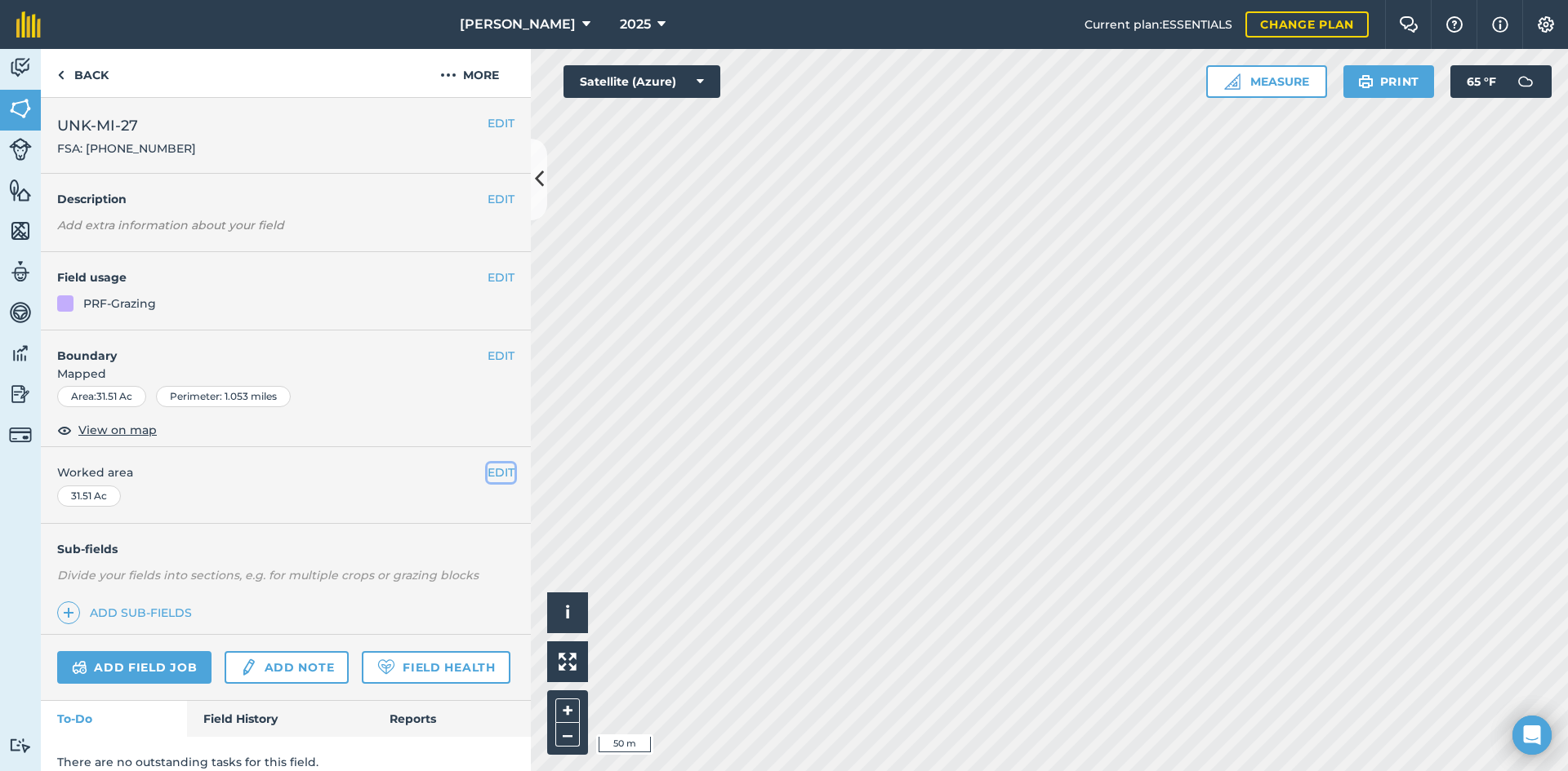
click at [489, 470] on button "EDIT" at bounding box center [501, 472] width 27 height 18
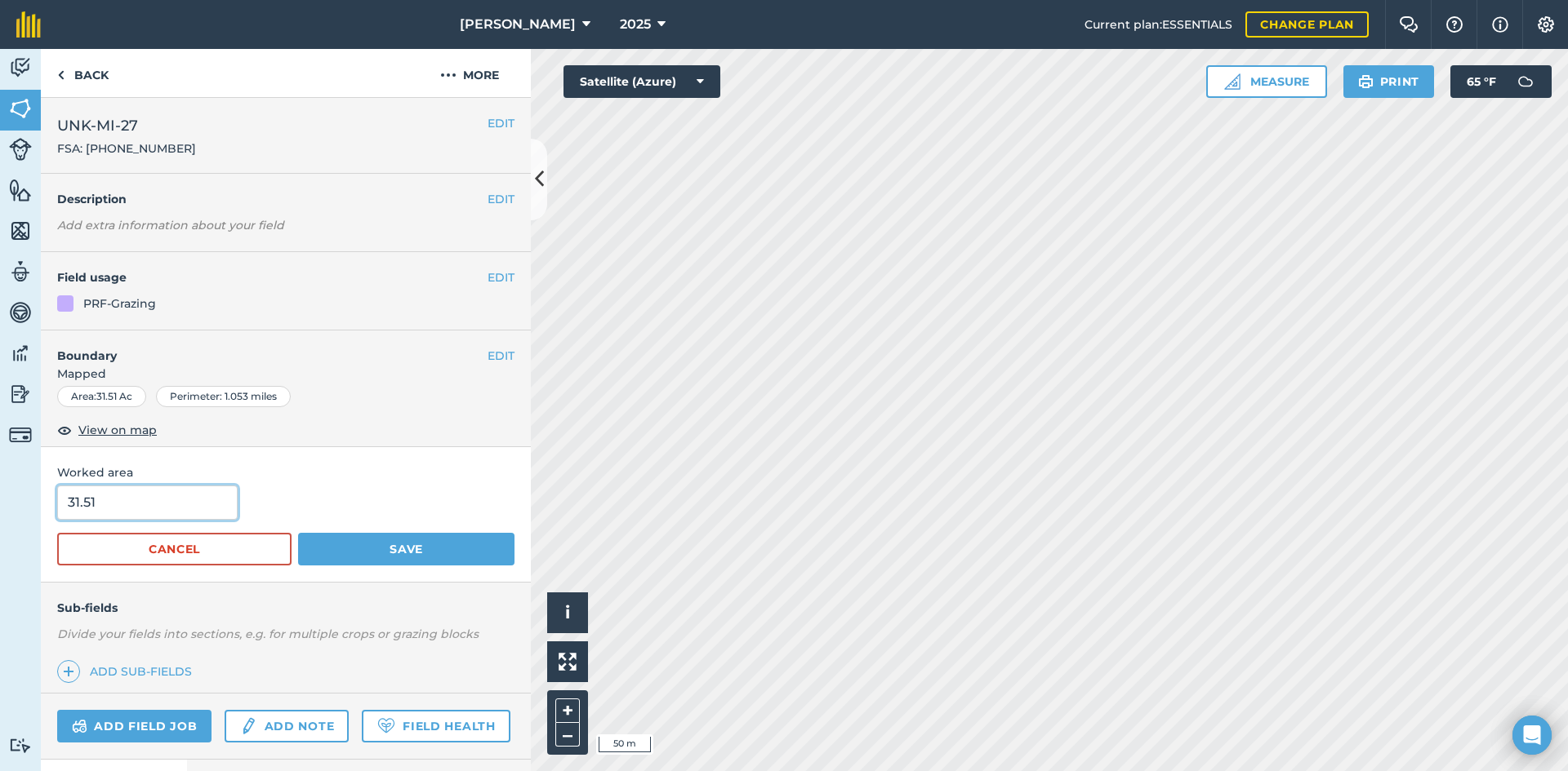
drag, startPoint x: 103, startPoint y: 487, endPoint x: 28, endPoint y: 477, distance: 75.7
click at [36, 479] on div "Activity Fields Livestock Features Maps Team Vehicles Data Reporting Billing Tu…" at bounding box center [784, 409] width 1568 height 722
type input "27.66"
click at [469, 546] on button "Save" at bounding box center [406, 549] width 216 height 33
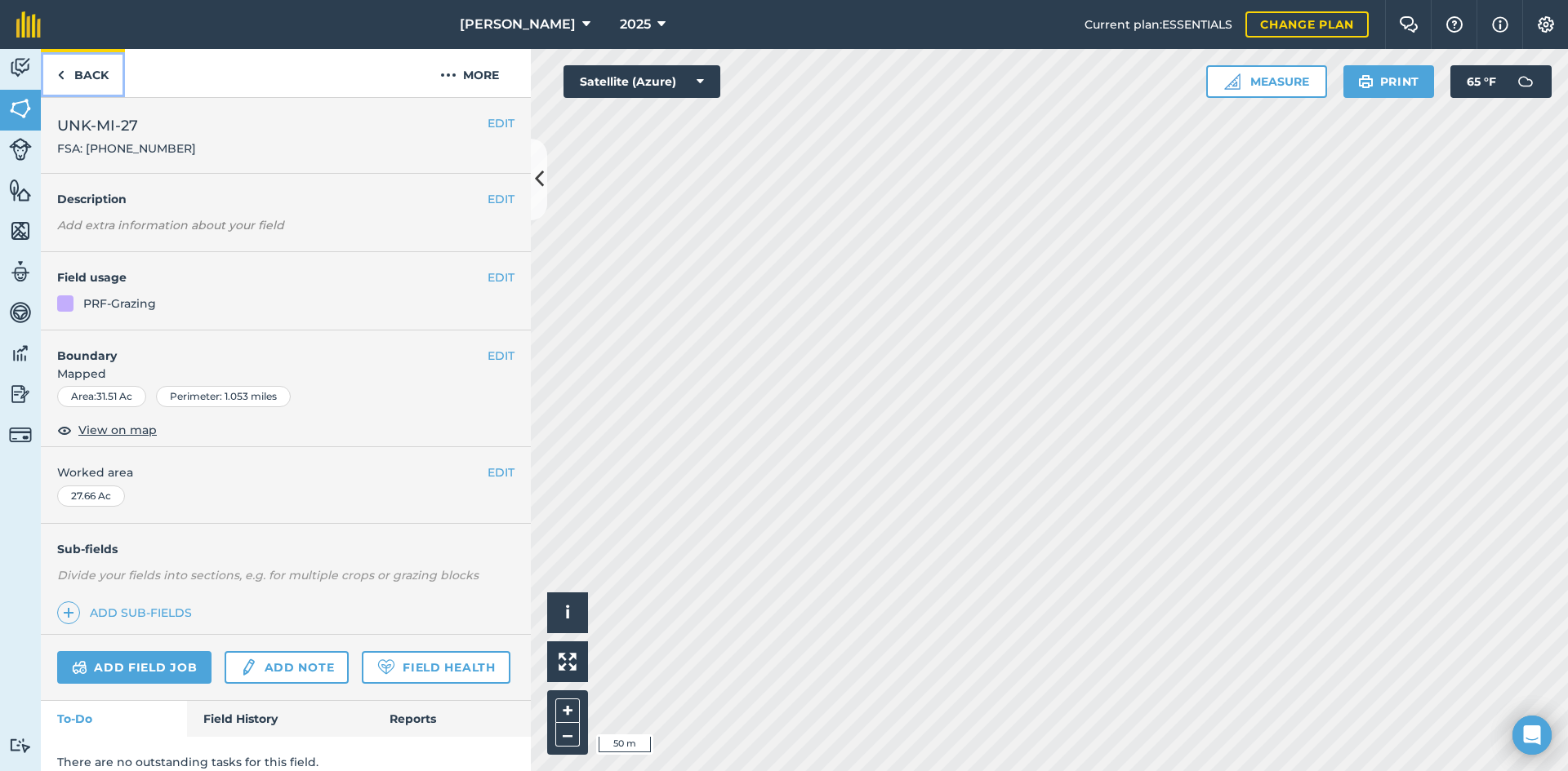
click at [108, 72] on link "Back" at bounding box center [83, 72] width 85 height 48
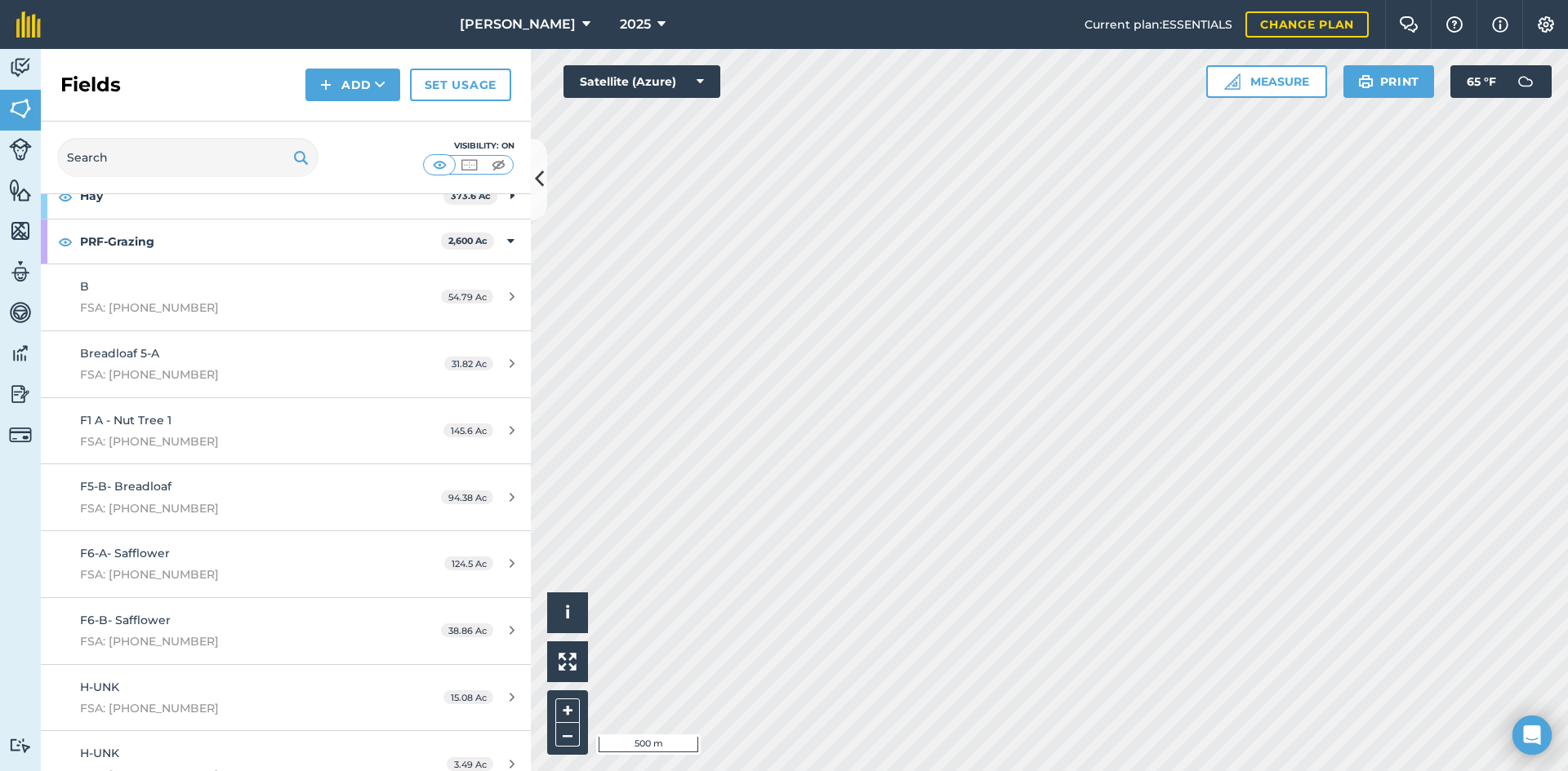
scroll to position [163, 0]
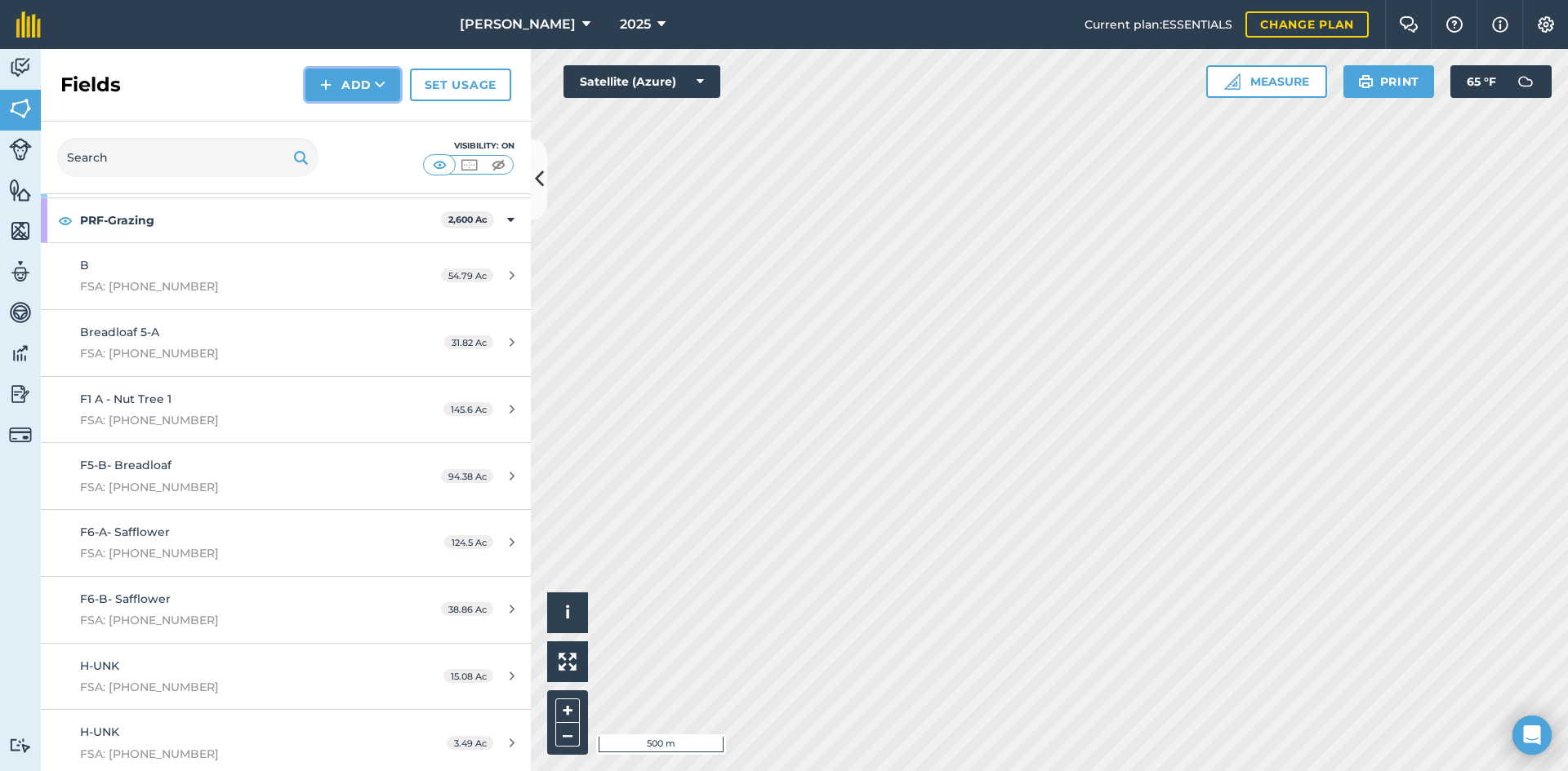
click at [315, 85] on button "Add" at bounding box center [352, 85] width 95 height 33
click at [320, 112] on link "Draw" at bounding box center [353, 121] width 90 height 36
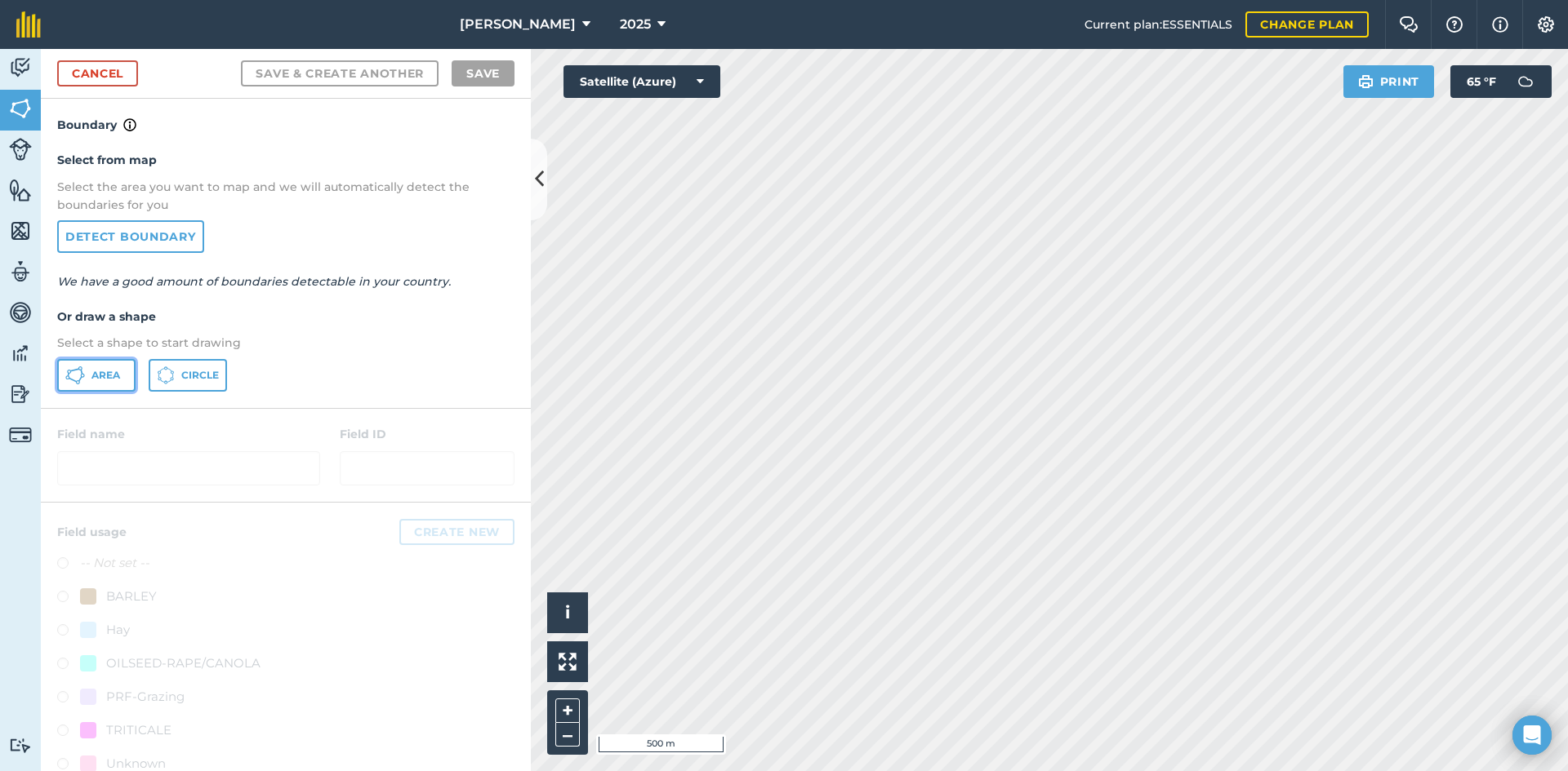
click at [95, 369] on span "Area" at bounding box center [105, 376] width 28 height 13
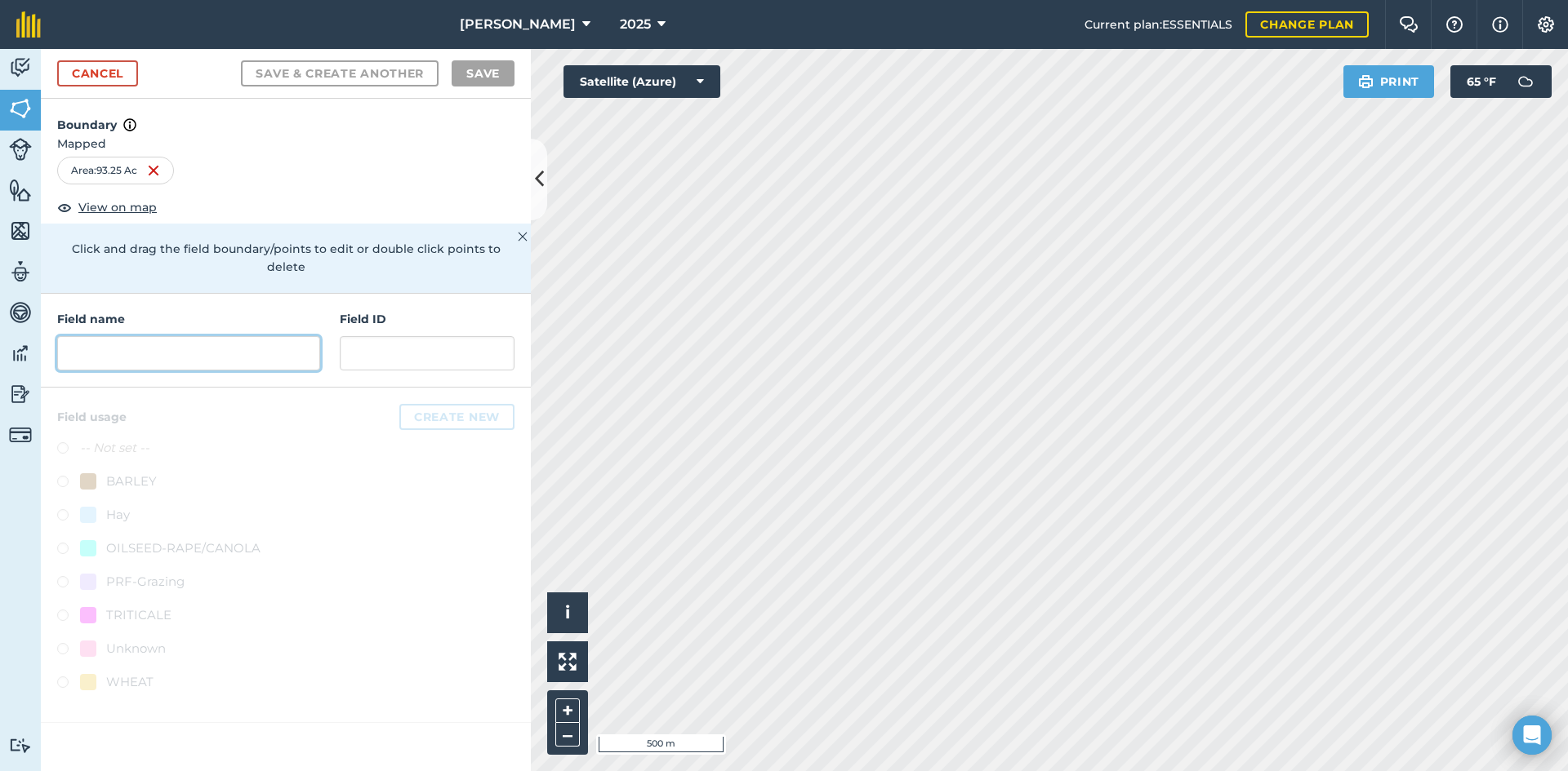
drag, startPoint x: 220, startPoint y: 326, endPoint x: 123, endPoint y: 336, distance: 97.5
click at [123, 336] on input "text" at bounding box center [189, 353] width 263 height 35
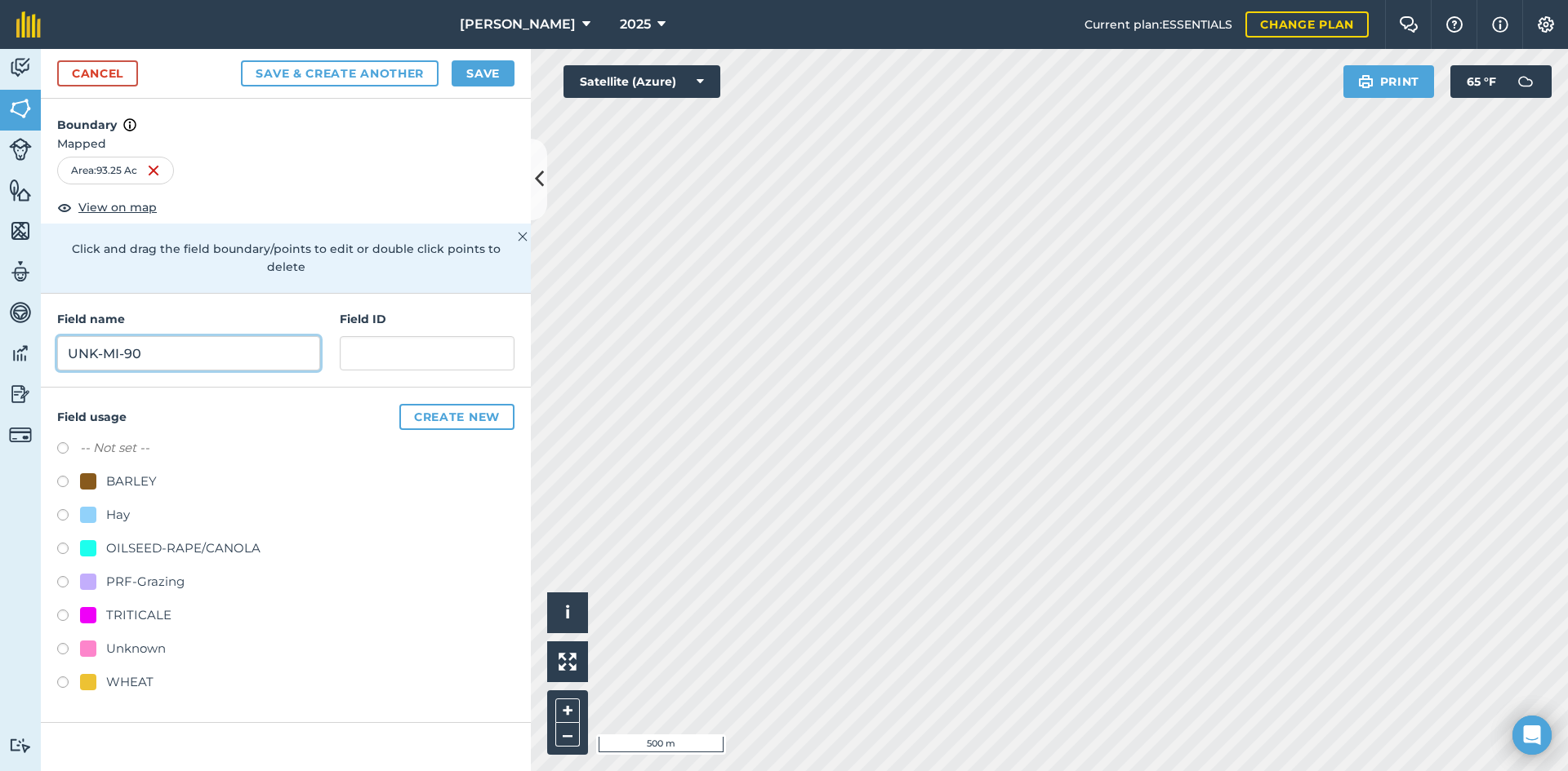
type input "UNK-MI-90"
paste input "FSA: 3262-1296-"
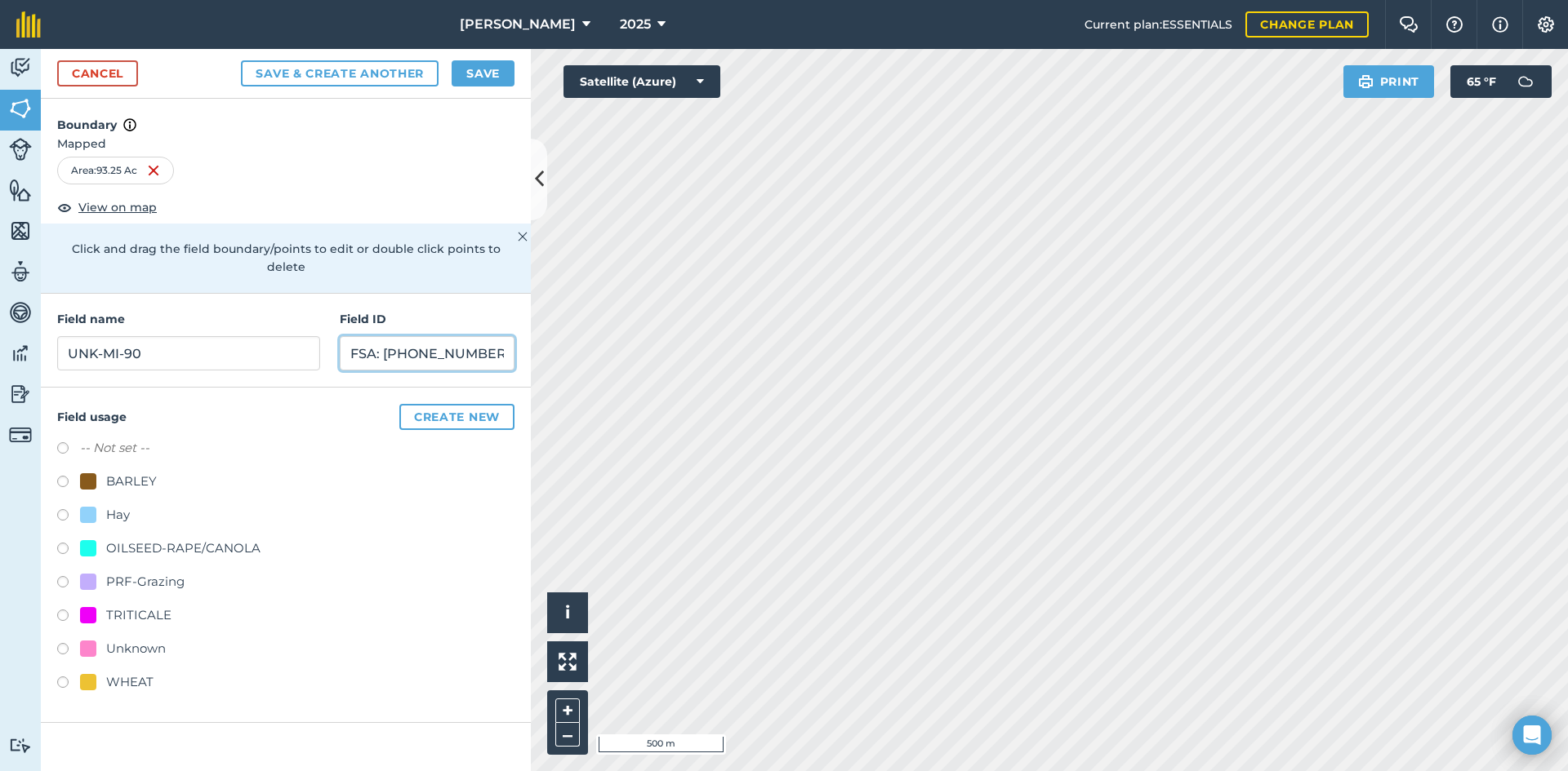
type input "FSA: [PHONE_NUMBER]"
click at [185, 572] on div "PRF-Grazing" at bounding box center [286, 583] width 458 height 23
drag, startPoint x: 174, startPoint y: 576, endPoint x: 173, endPoint y: 565, distance: 11.0
click at [173, 575] on div "PRF-Grazing" at bounding box center [286, 583] width 458 height 23
click at [173, 572] on div "PRF-Grazing" at bounding box center [145, 581] width 78 height 20
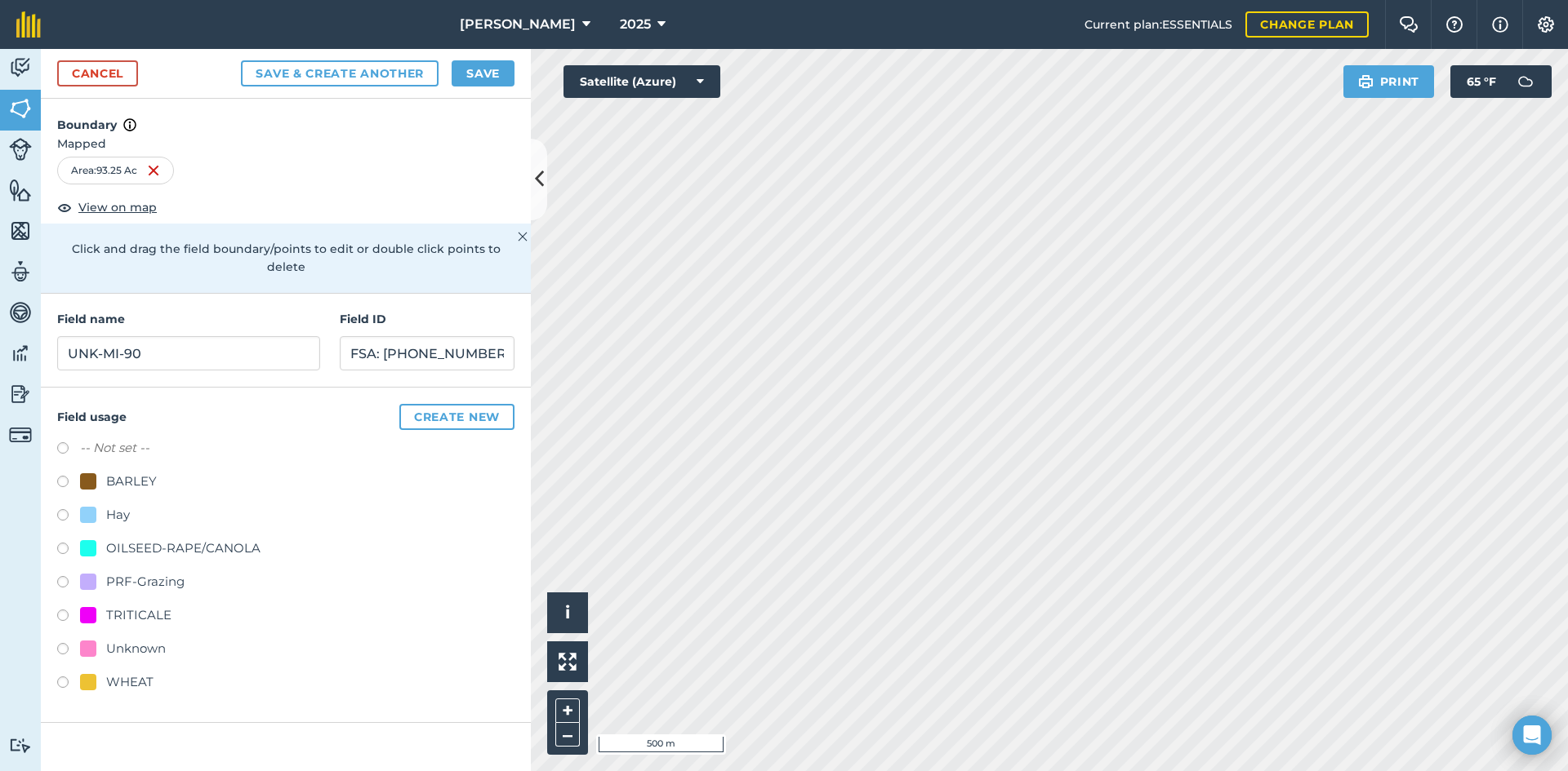
radio input "true"
click at [484, 74] on button "Save" at bounding box center [483, 73] width 63 height 26
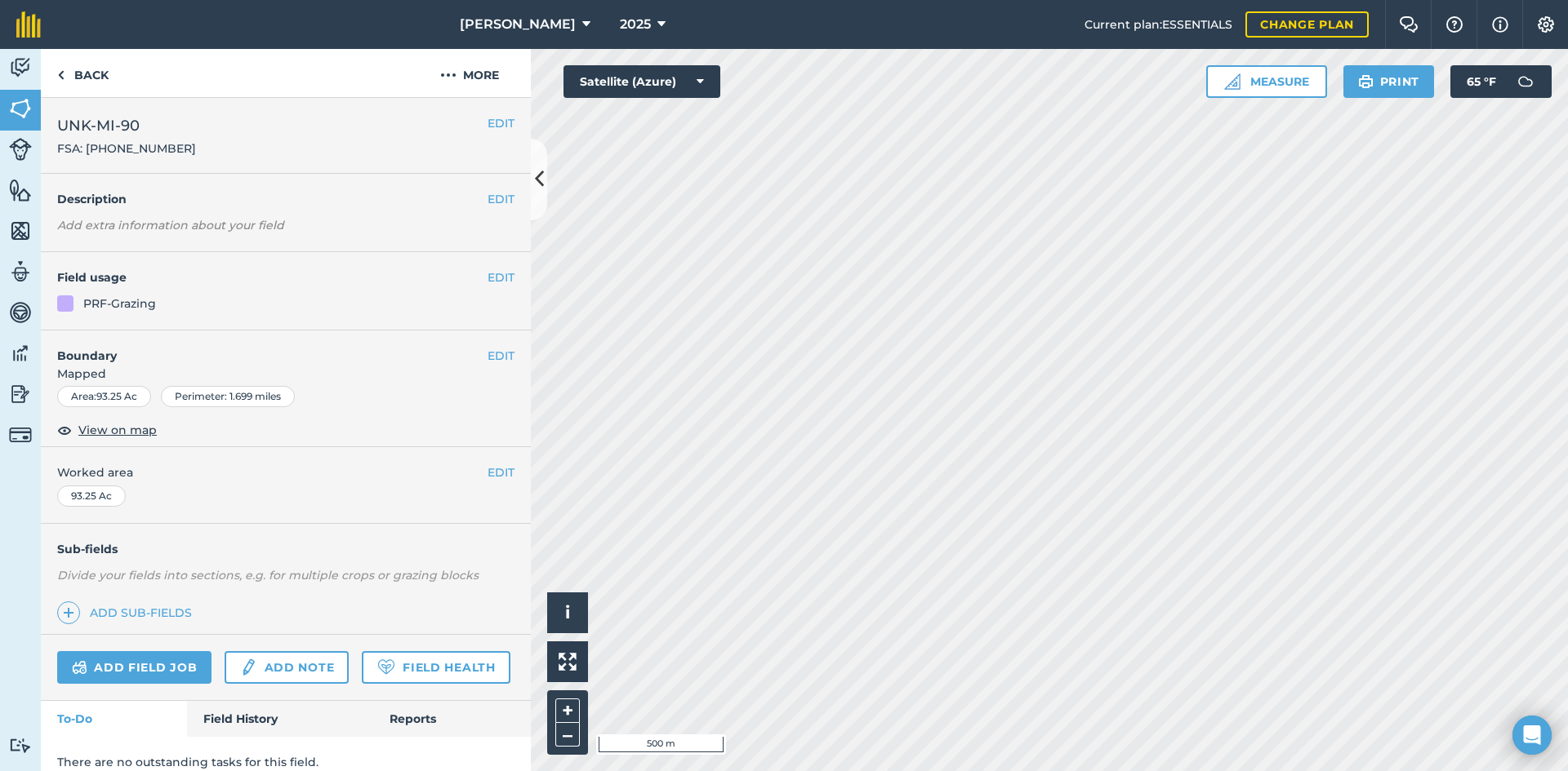
click at [483, 463] on div "EDIT Worked area 93.25 Ac" at bounding box center [285, 485] width 489 height 76
click at [488, 466] on button "EDIT" at bounding box center [501, 472] width 27 height 18
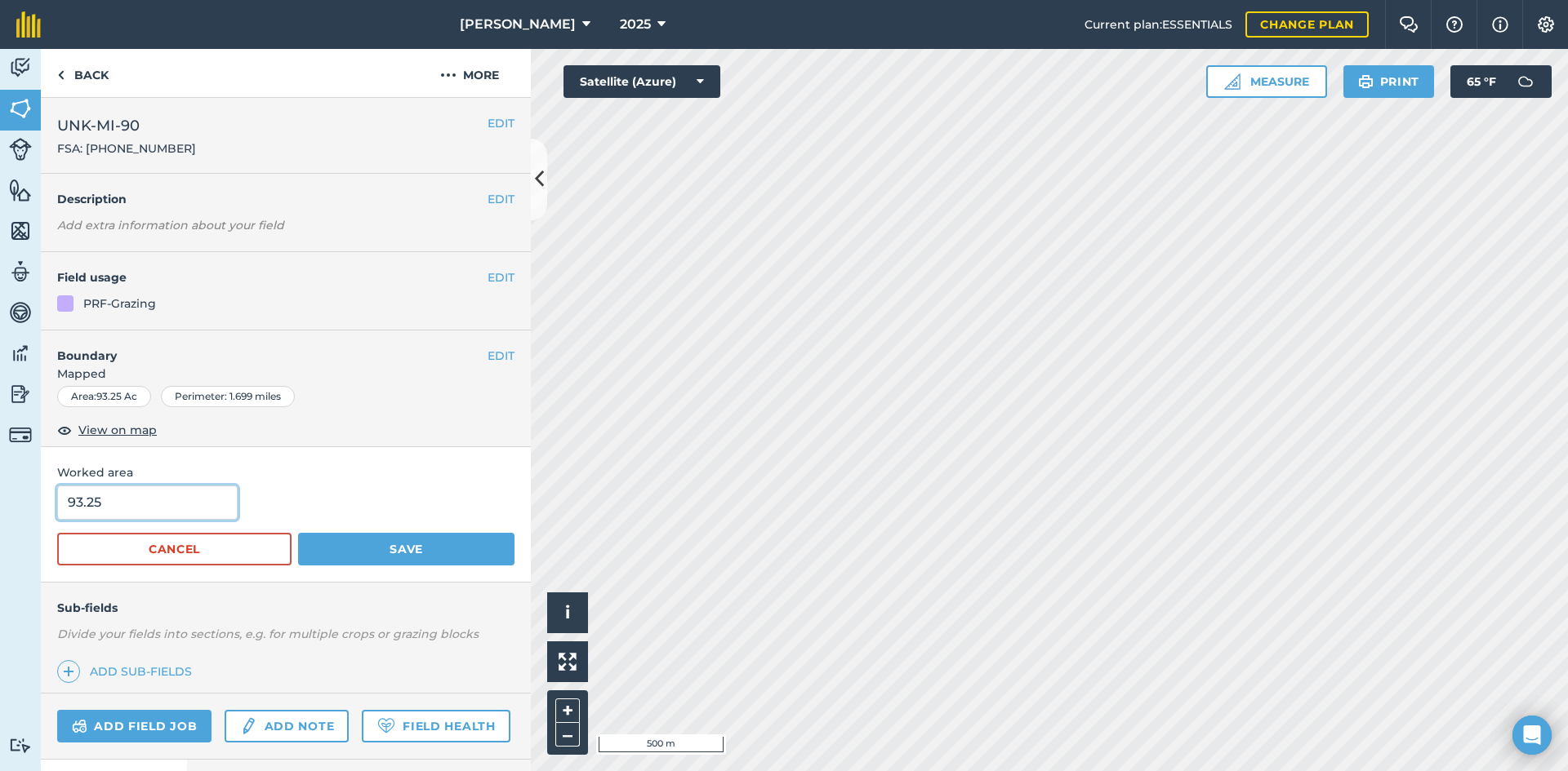
drag, startPoint x: 137, startPoint y: 498, endPoint x: -39, endPoint y: 509, distance: 176.3
click at [0, 509] on html "[PERSON_NAME] 2025 Current plan : ESSENTIALS Change plan Farm Chat Help Info Se…" at bounding box center [784, 385] width 1568 height 771
type input "90.45"
click at [404, 533] on button "Save" at bounding box center [406, 549] width 216 height 33
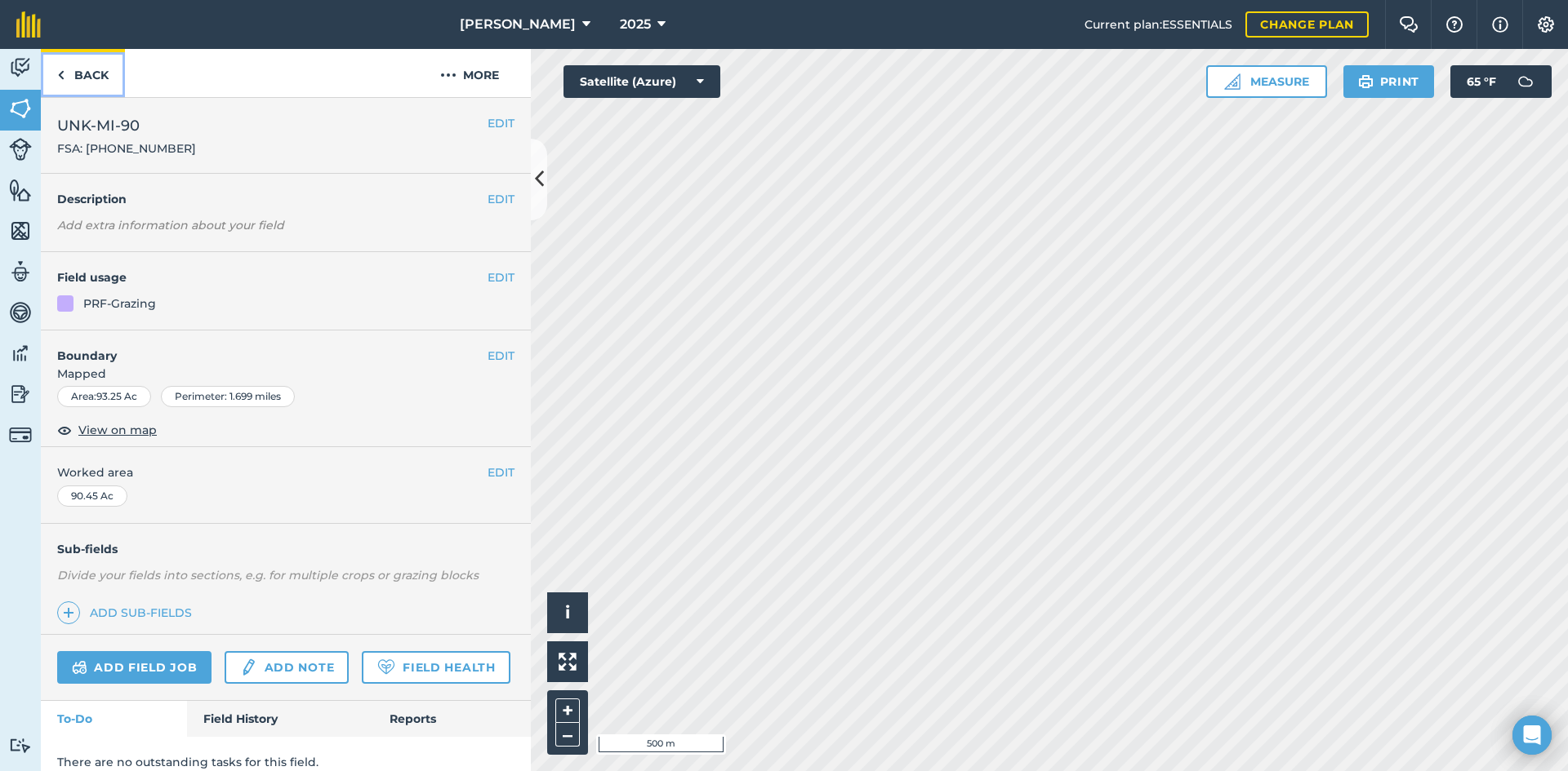
click at [97, 80] on link "Back" at bounding box center [83, 72] width 85 height 48
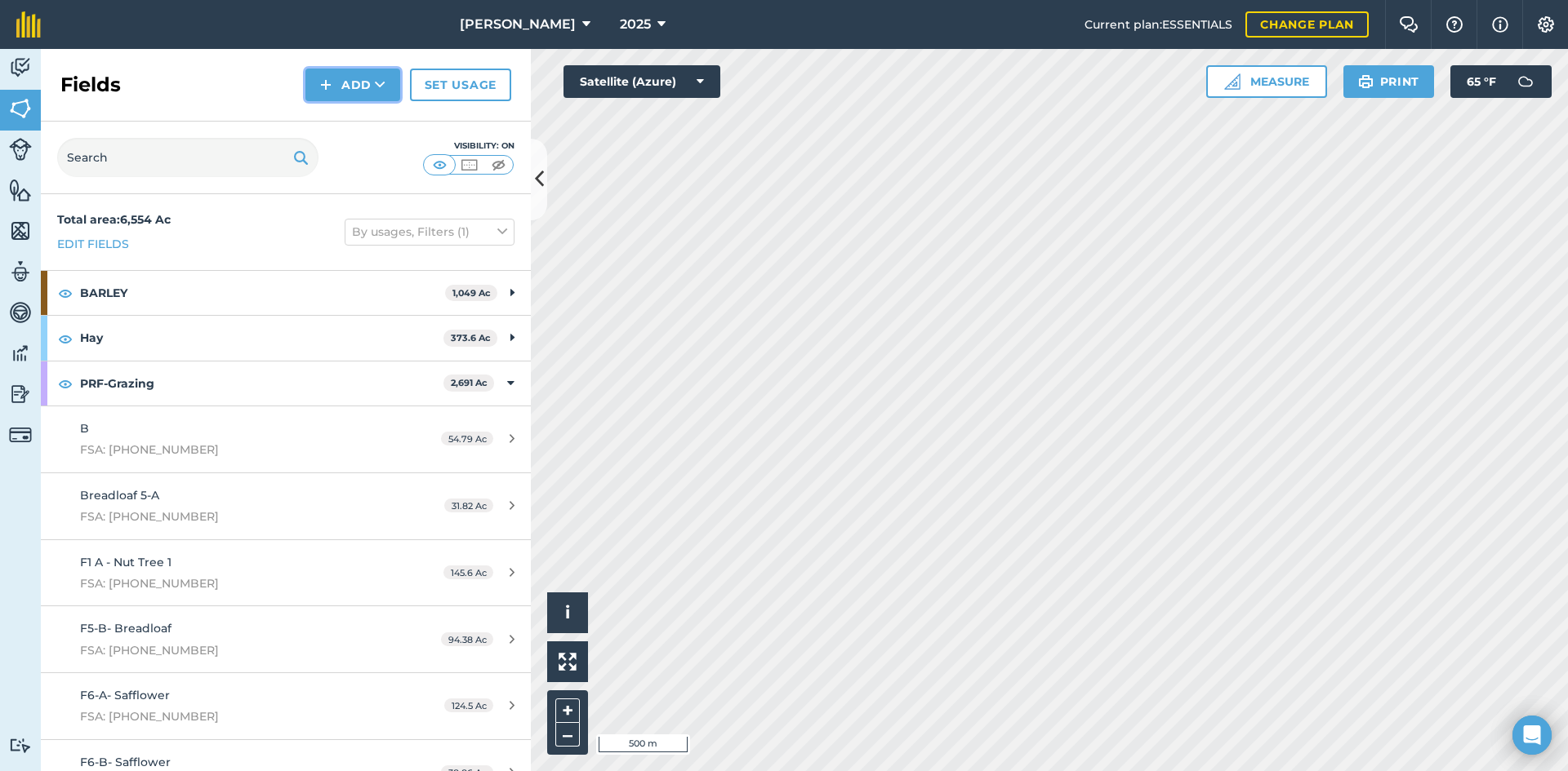
click at [348, 97] on button "Add" at bounding box center [352, 85] width 95 height 33
click at [356, 128] on link "Draw" at bounding box center [353, 121] width 90 height 36
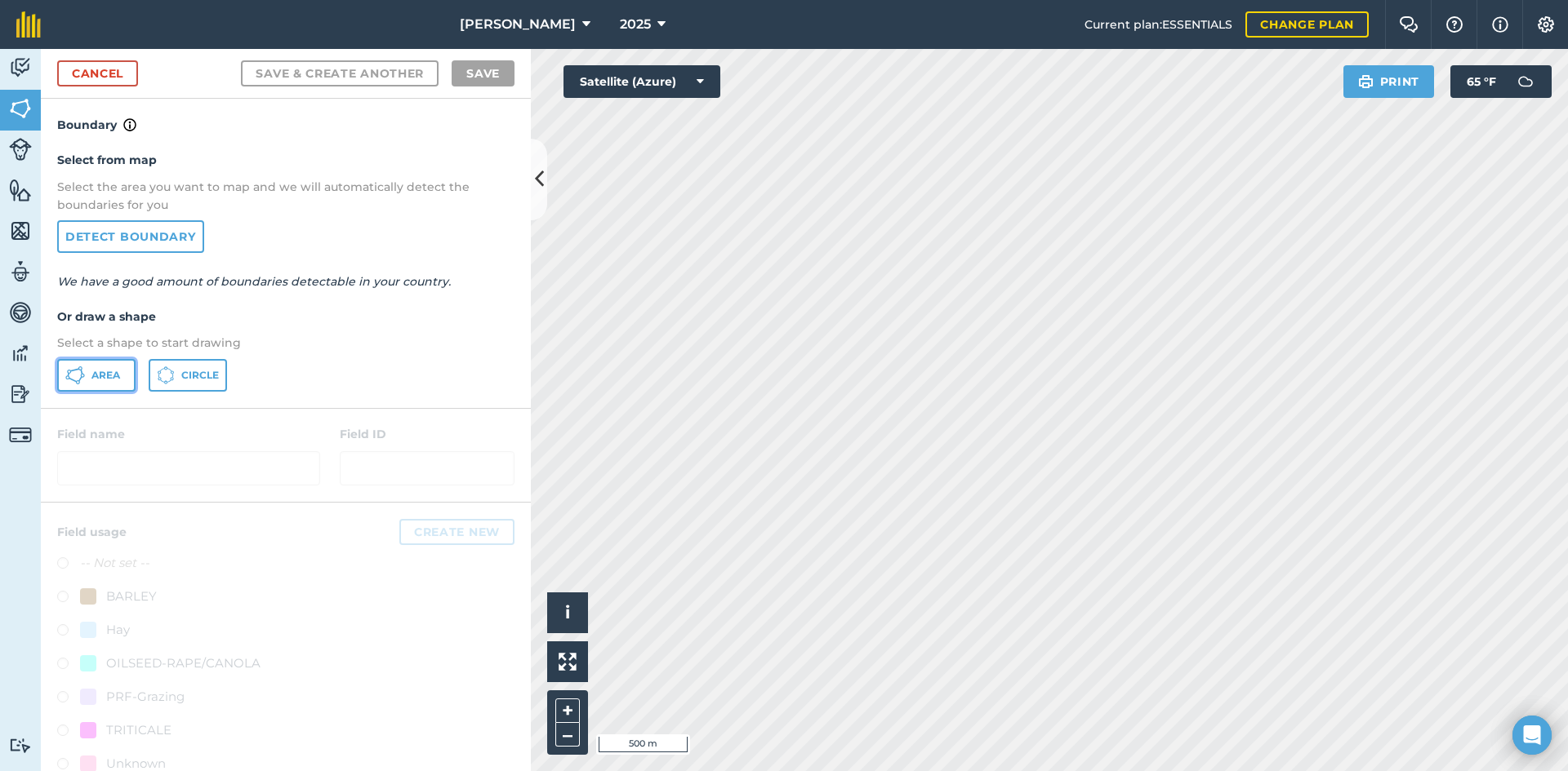
click at [78, 378] on icon at bounding box center [75, 375] width 20 height 20
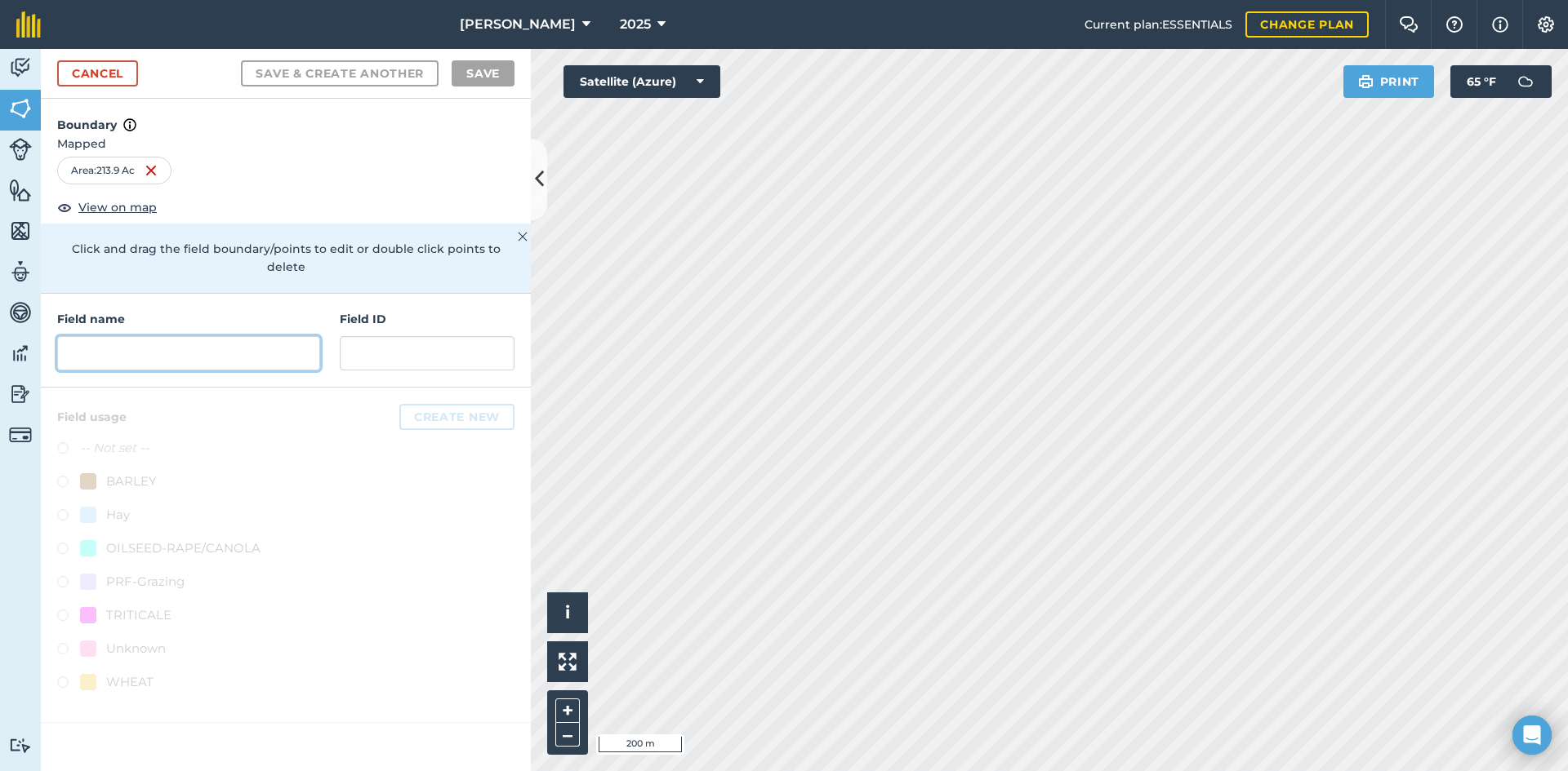
click at [265, 336] on input "text" at bounding box center [189, 353] width 263 height 35
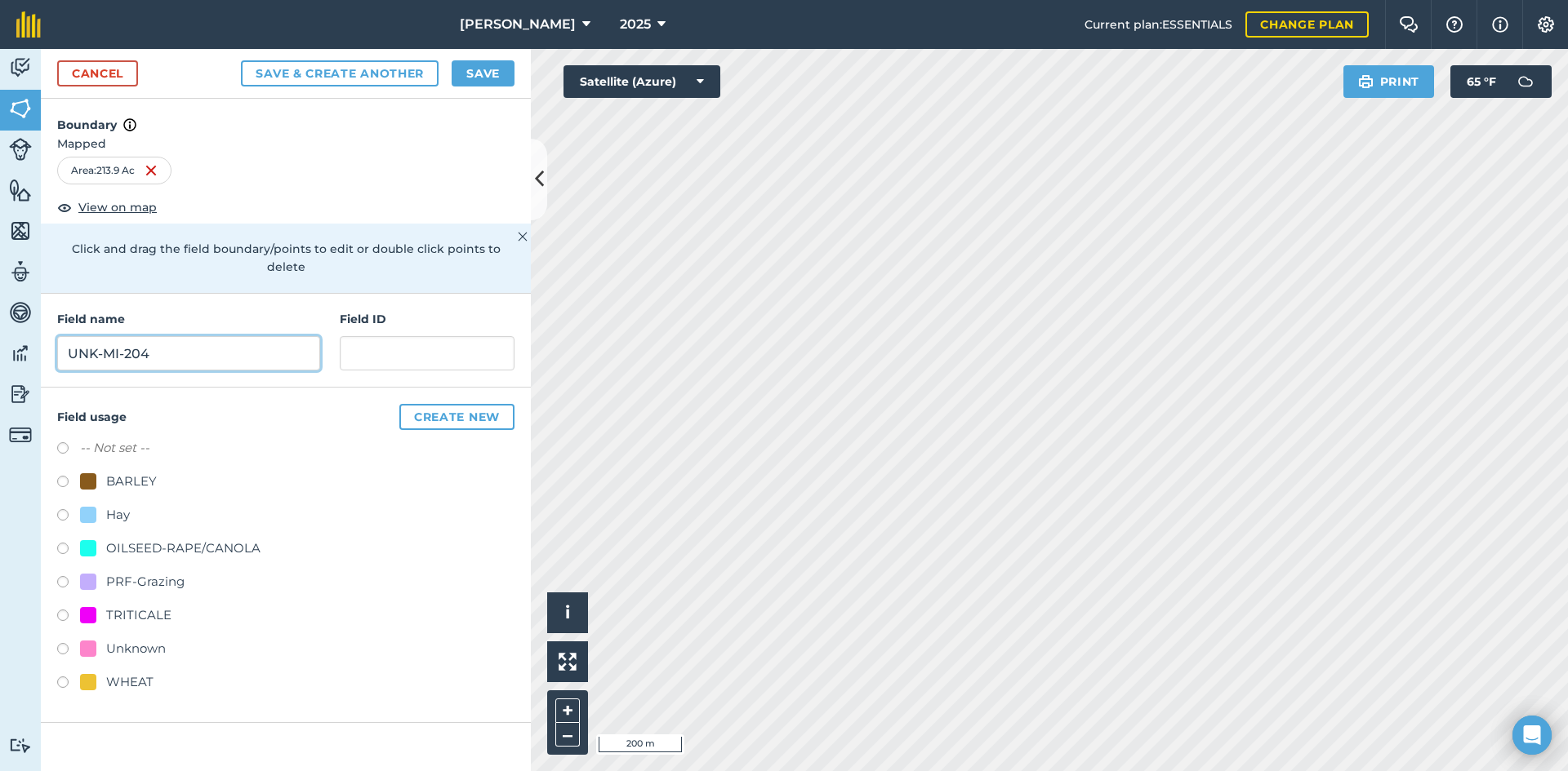
type input "UNK-MI-204"
paste input "FSA: 3262-1296-"
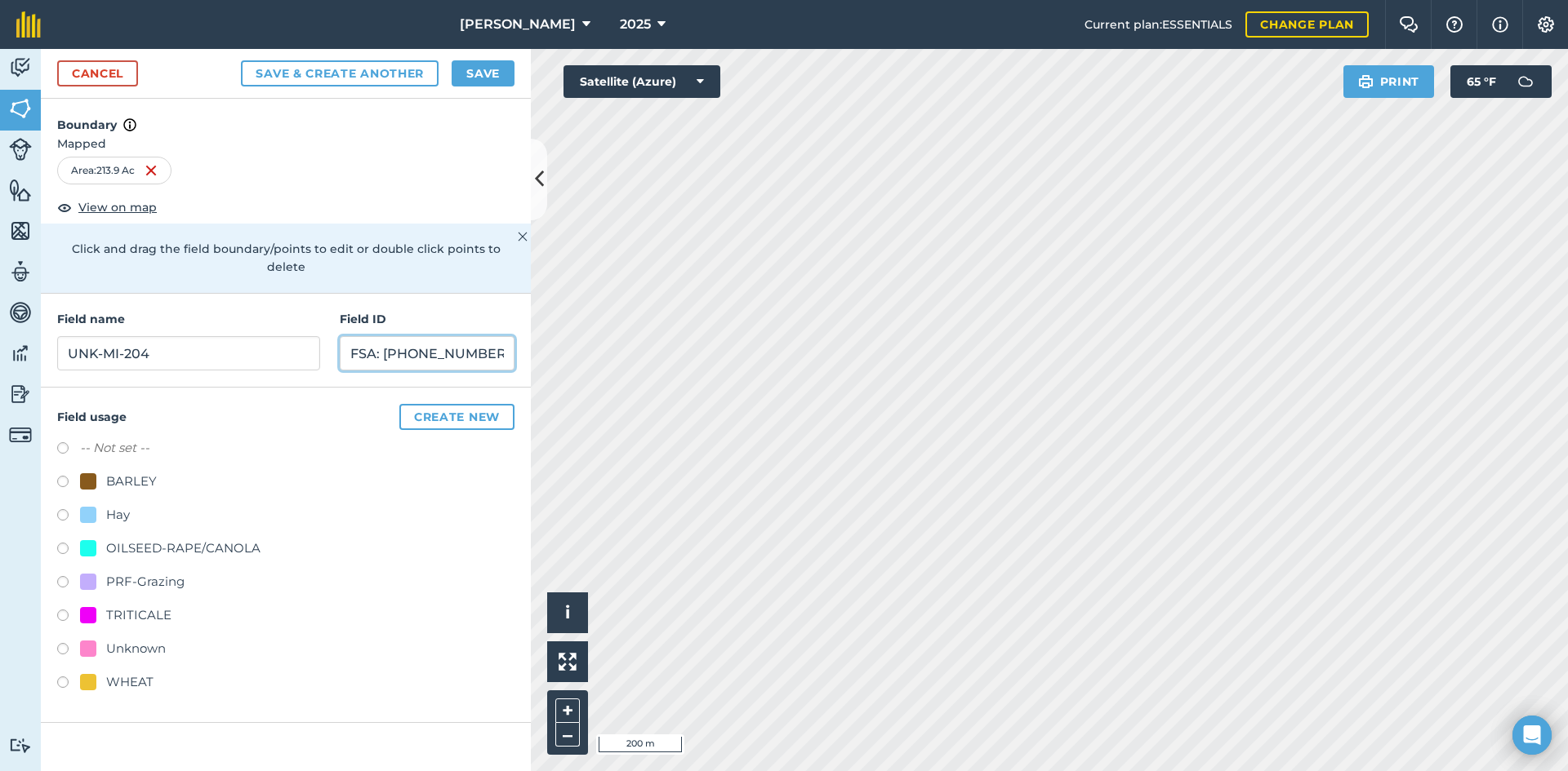
type input "FSA: [PHONE_NUMBER]"
click at [159, 572] on div "PRF-Grazing" at bounding box center [145, 581] width 78 height 20
radio input "true"
click at [489, 61] on button "Save" at bounding box center [483, 73] width 63 height 26
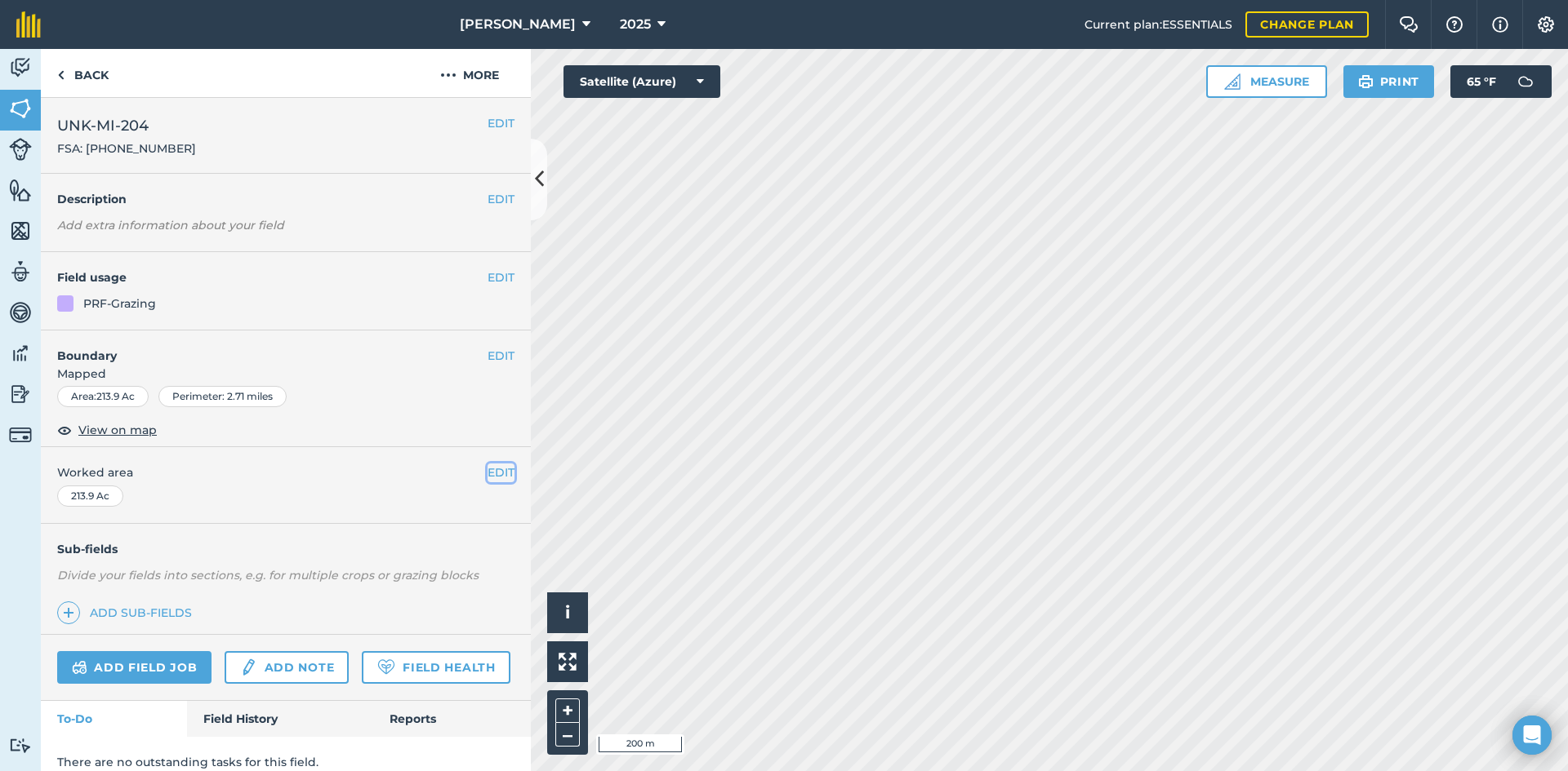
click at [488, 470] on button "EDIT" at bounding box center [501, 472] width 27 height 18
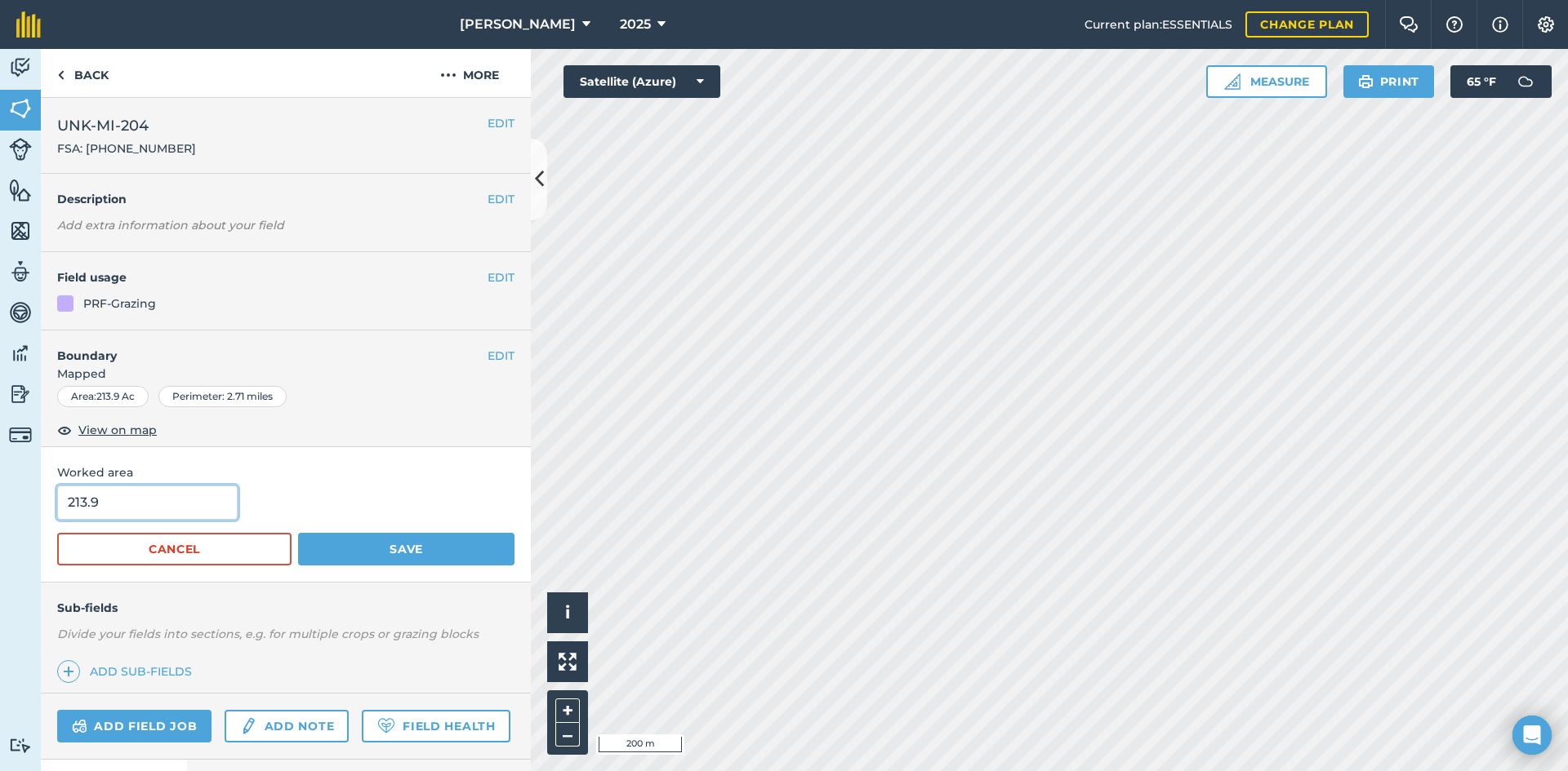
drag, startPoint x: 124, startPoint y: 514, endPoint x: -30, endPoint y: 496, distance: 155.0
click at [0, 496] on html "[PERSON_NAME] 2025 Current plan : ESSENTIALS Change plan Farm Chat Help Info Se…" at bounding box center [784, 385] width 1568 height 771
type input "204.69"
click at [374, 542] on button "Save" at bounding box center [406, 549] width 216 height 33
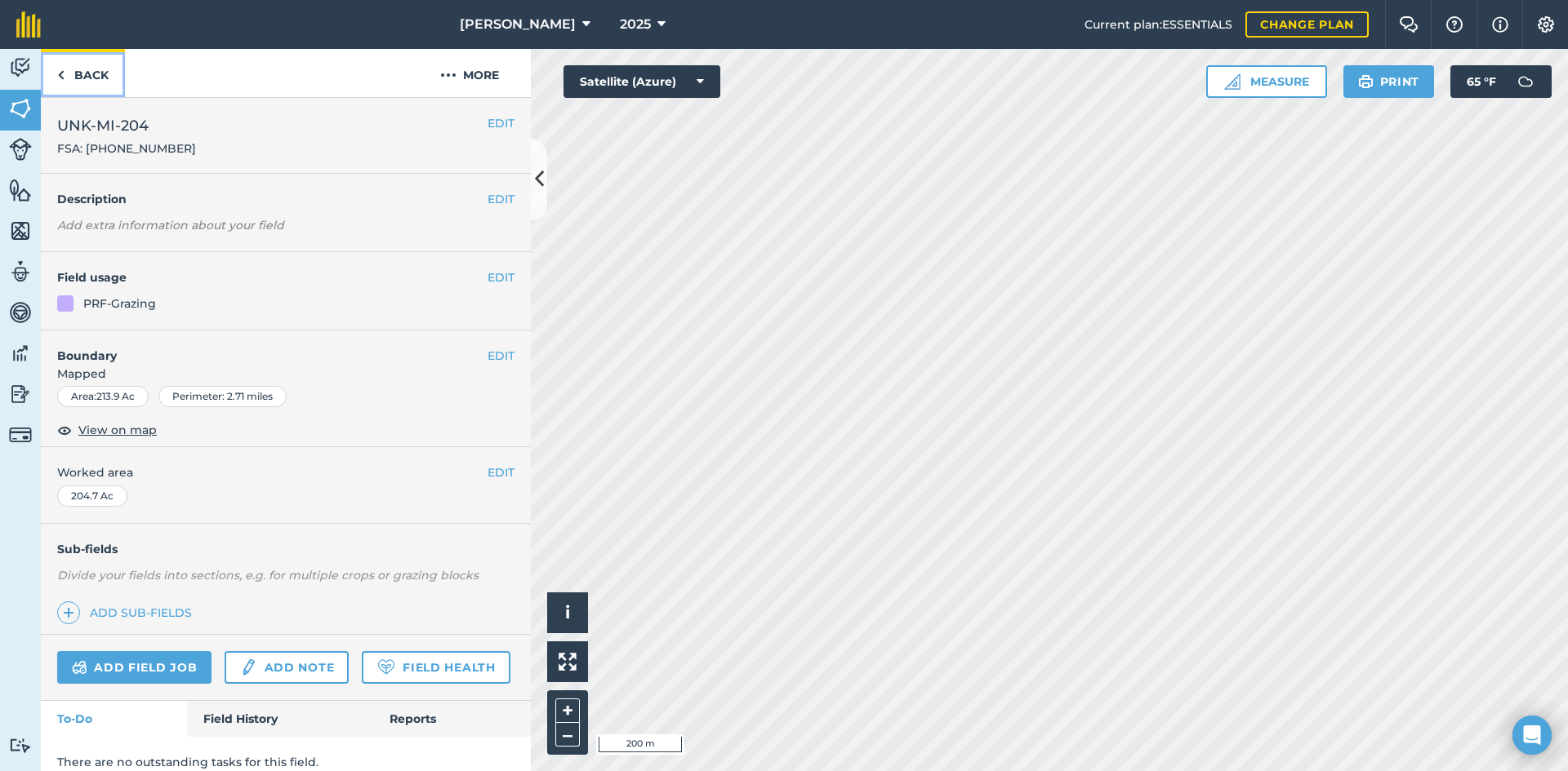
click at [101, 73] on link "Back" at bounding box center [83, 72] width 85 height 48
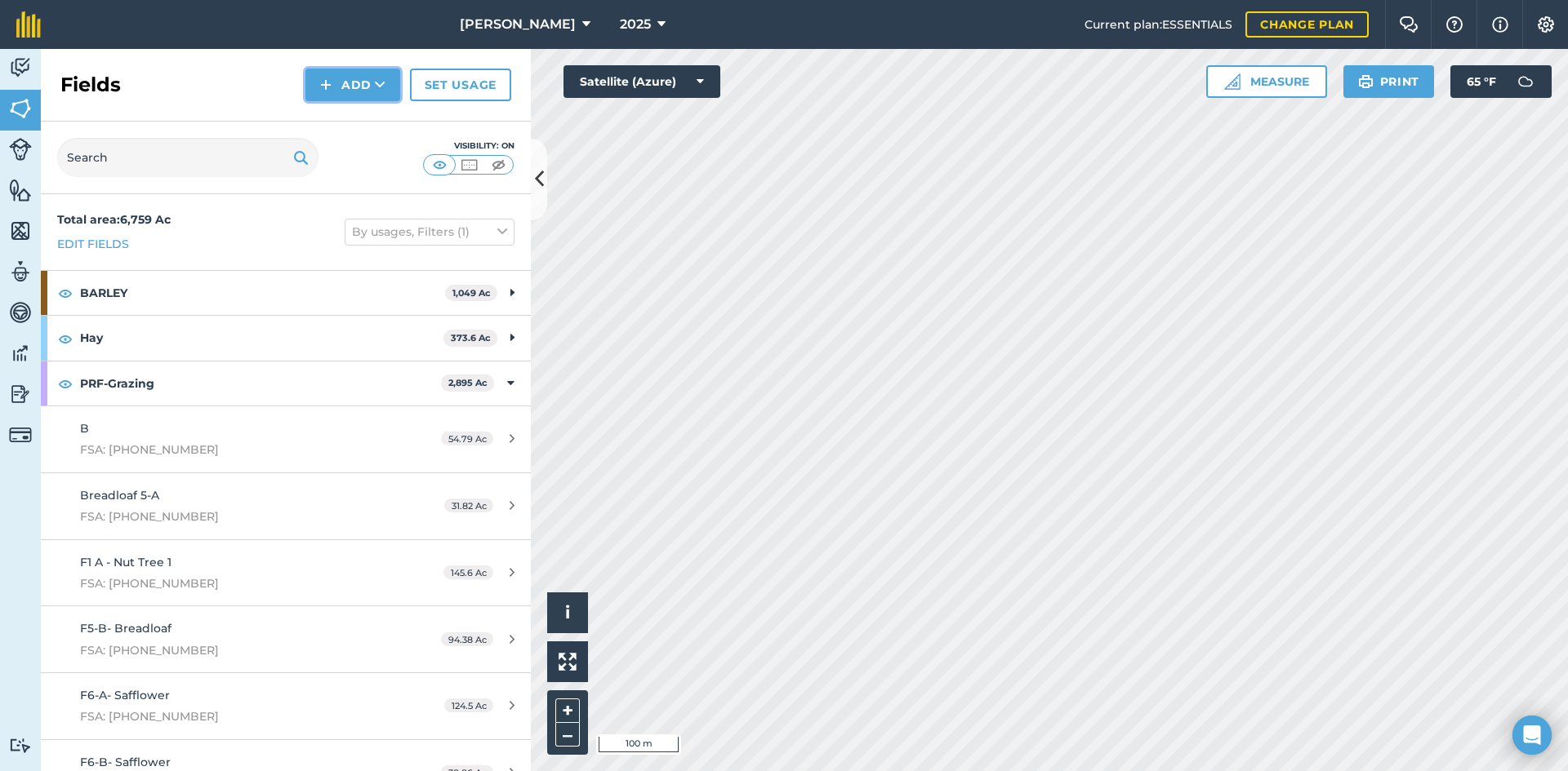
click at [360, 87] on button "Add" at bounding box center [352, 85] width 95 height 33
click at [352, 124] on link "Draw" at bounding box center [353, 121] width 90 height 36
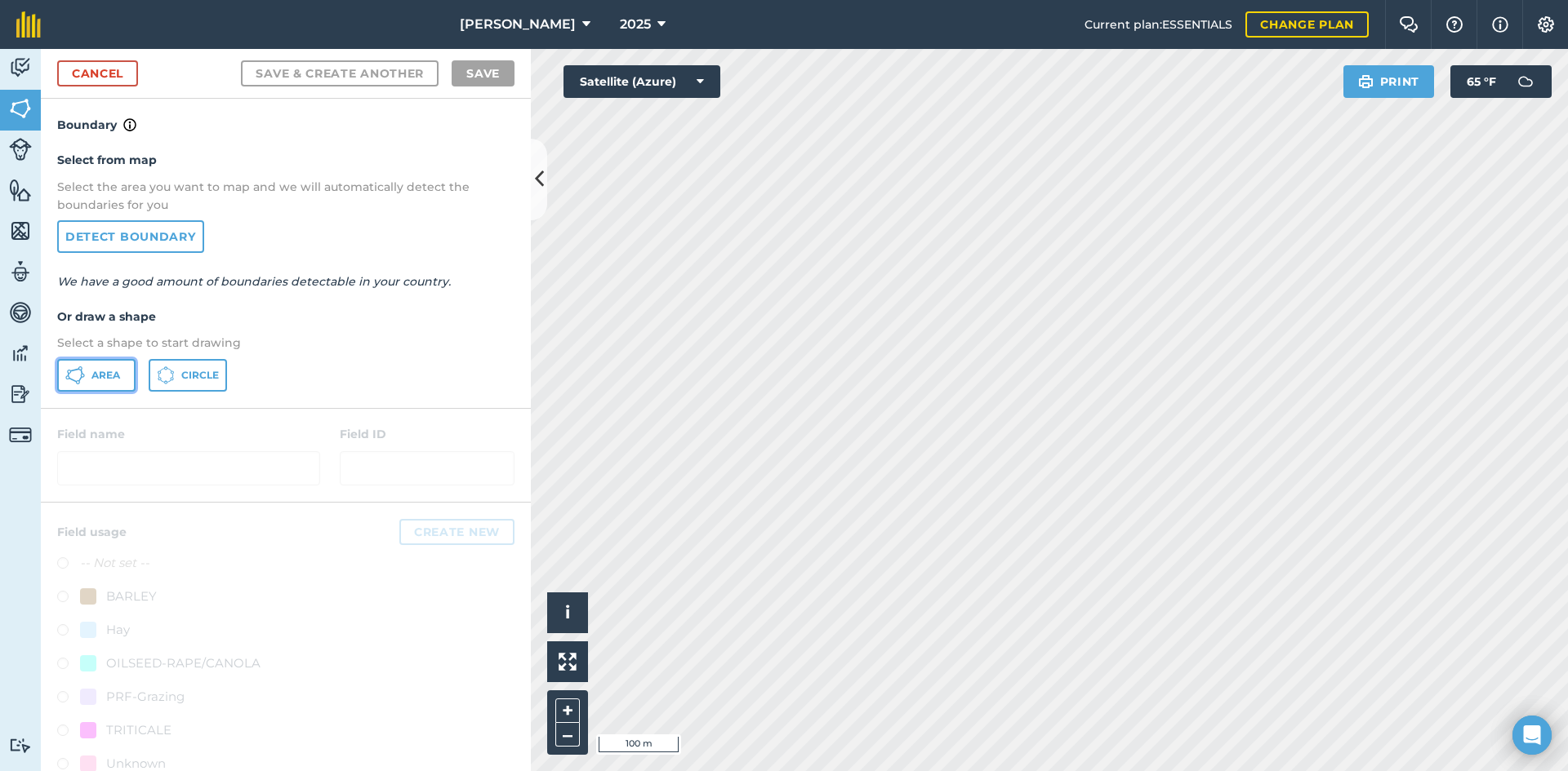
click at [109, 371] on span "Area" at bounding box center [105, 376] width 28 height 13
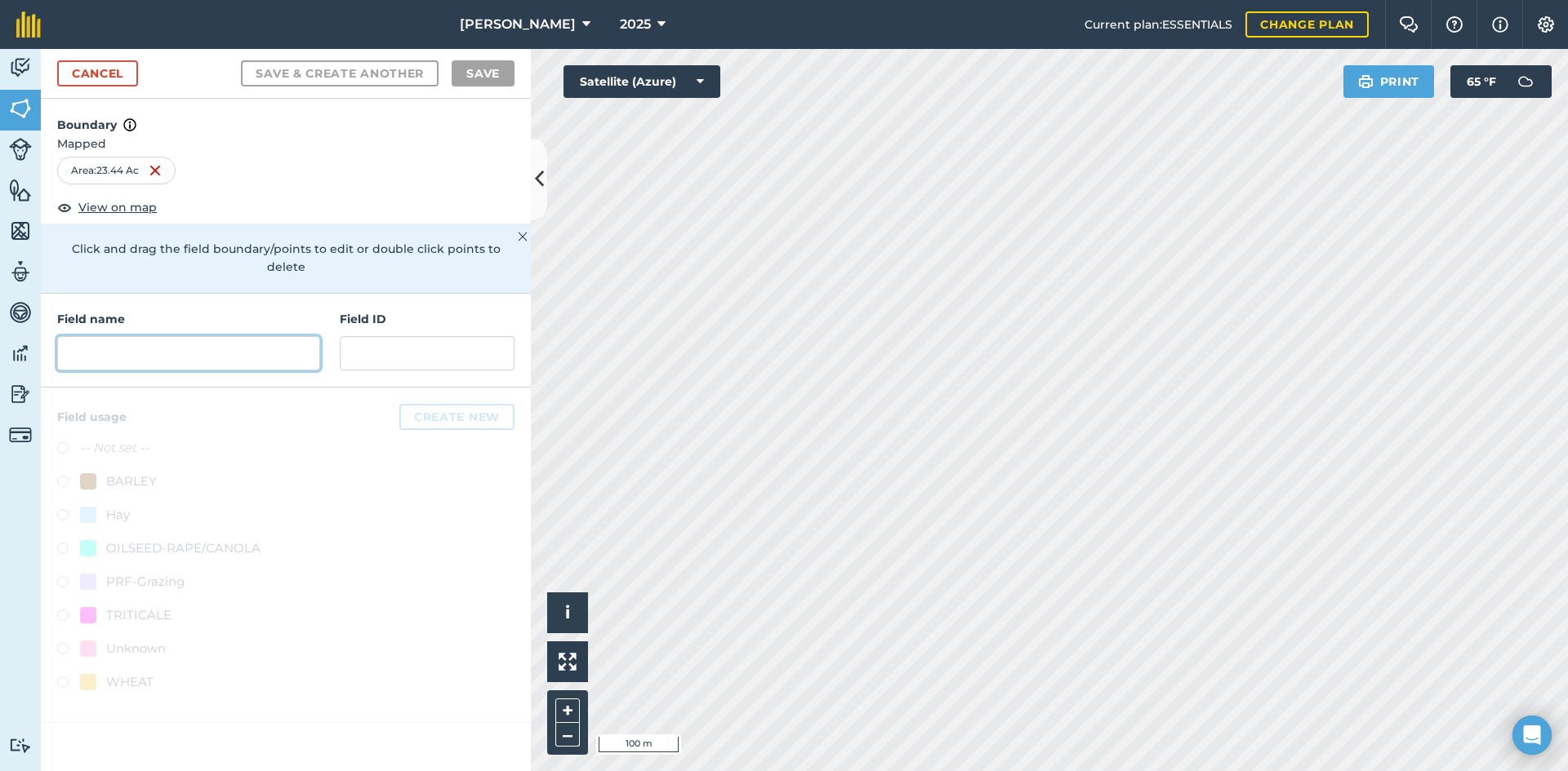
click at [195, 346] on input "text" at bounding box center [189, 353] width 263 height 35
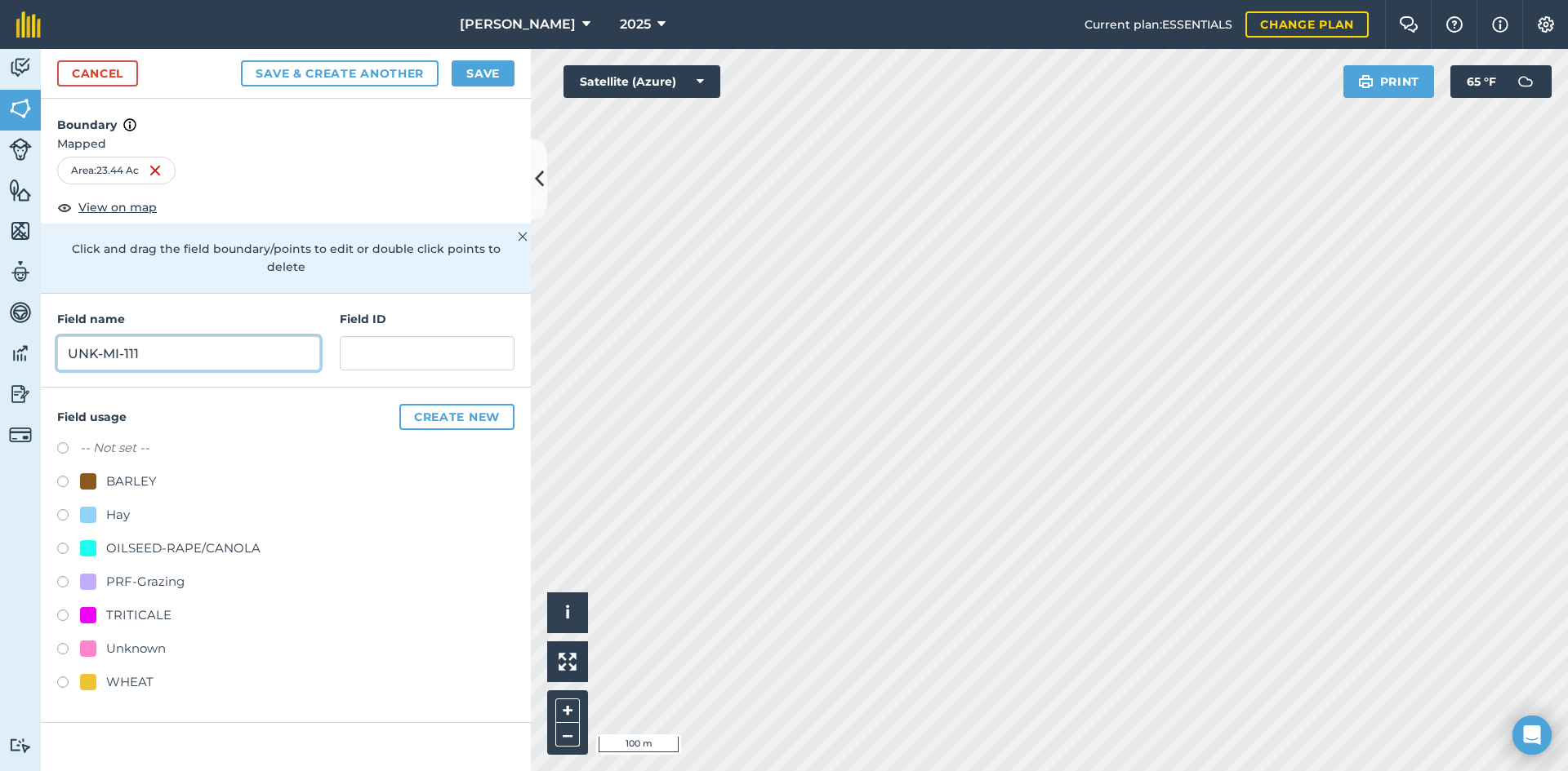
type input "UNK-MI-111"
paste input "FSA: 3262-1296-"
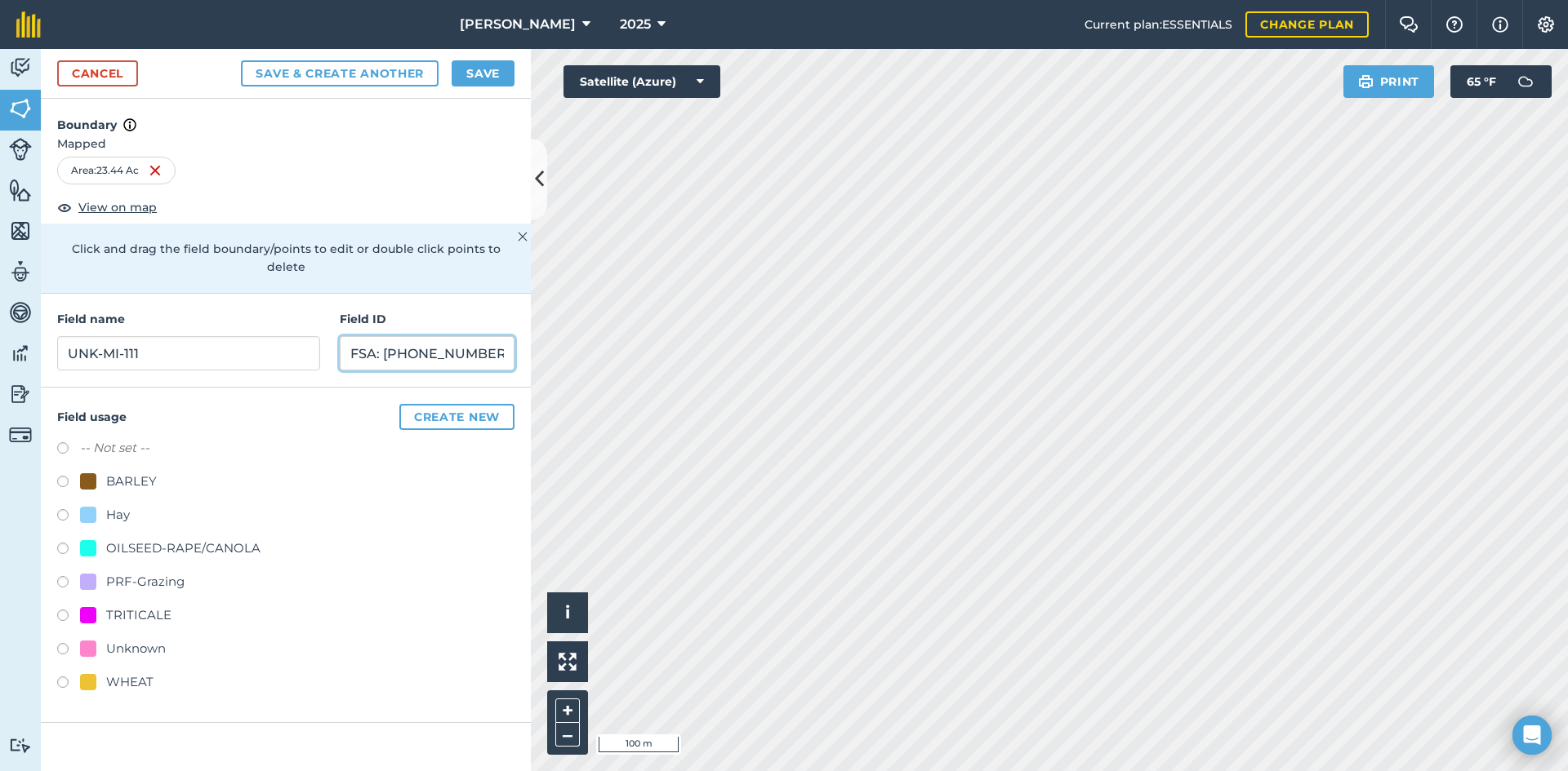
type input "FSA: [PHONE_NUMBER]"
click at [165, 572] on div "PRF-Grazing" at bounding box center [145, 581] width 78 height 20
radio input "true"
click at [481, 71] on button "Save" at bounding box center [483, 73] width 63 height 26
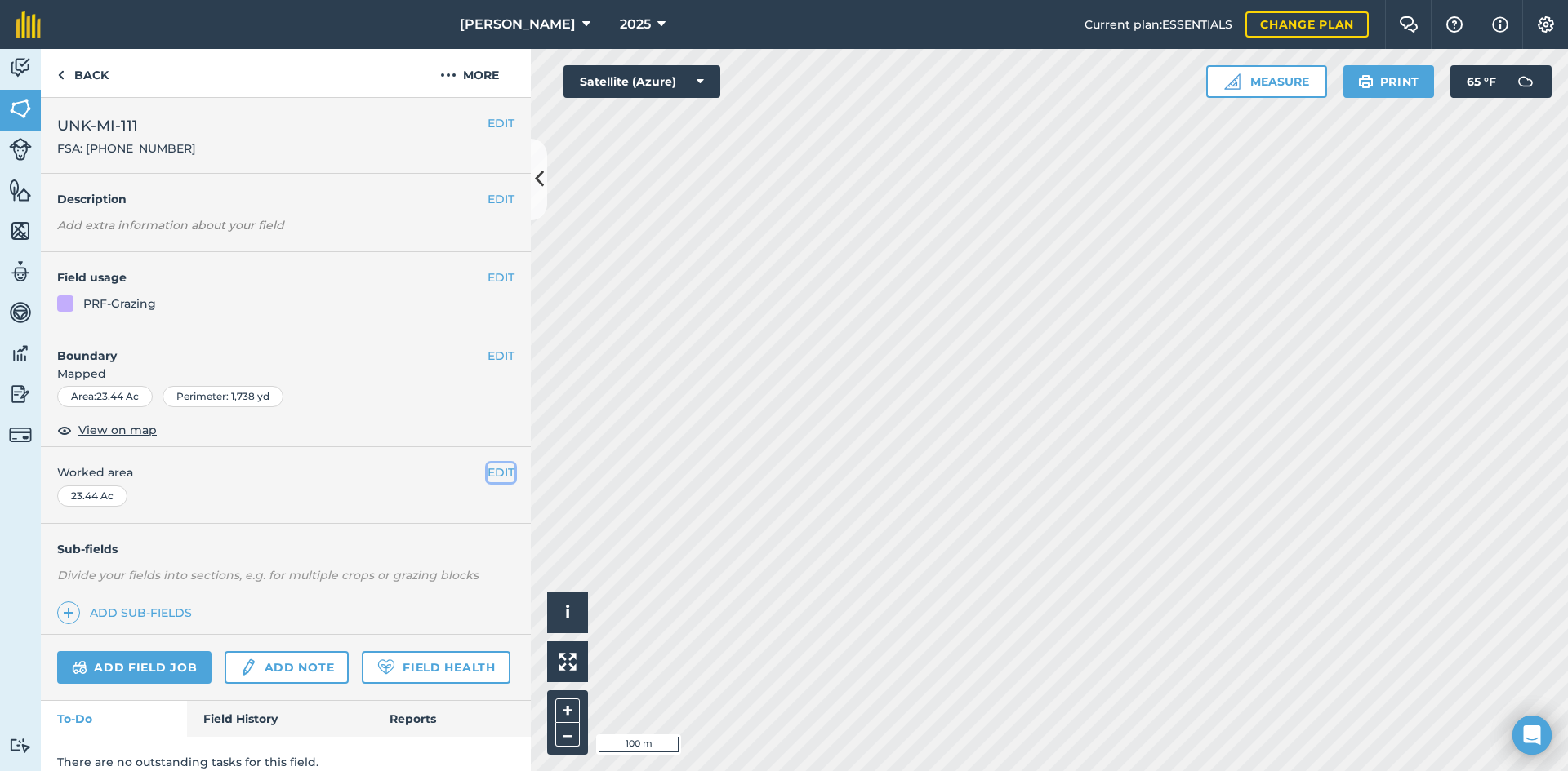
click at [488, 467] on button "EDIT" at bounding box center [501, 472] width 27 height 18
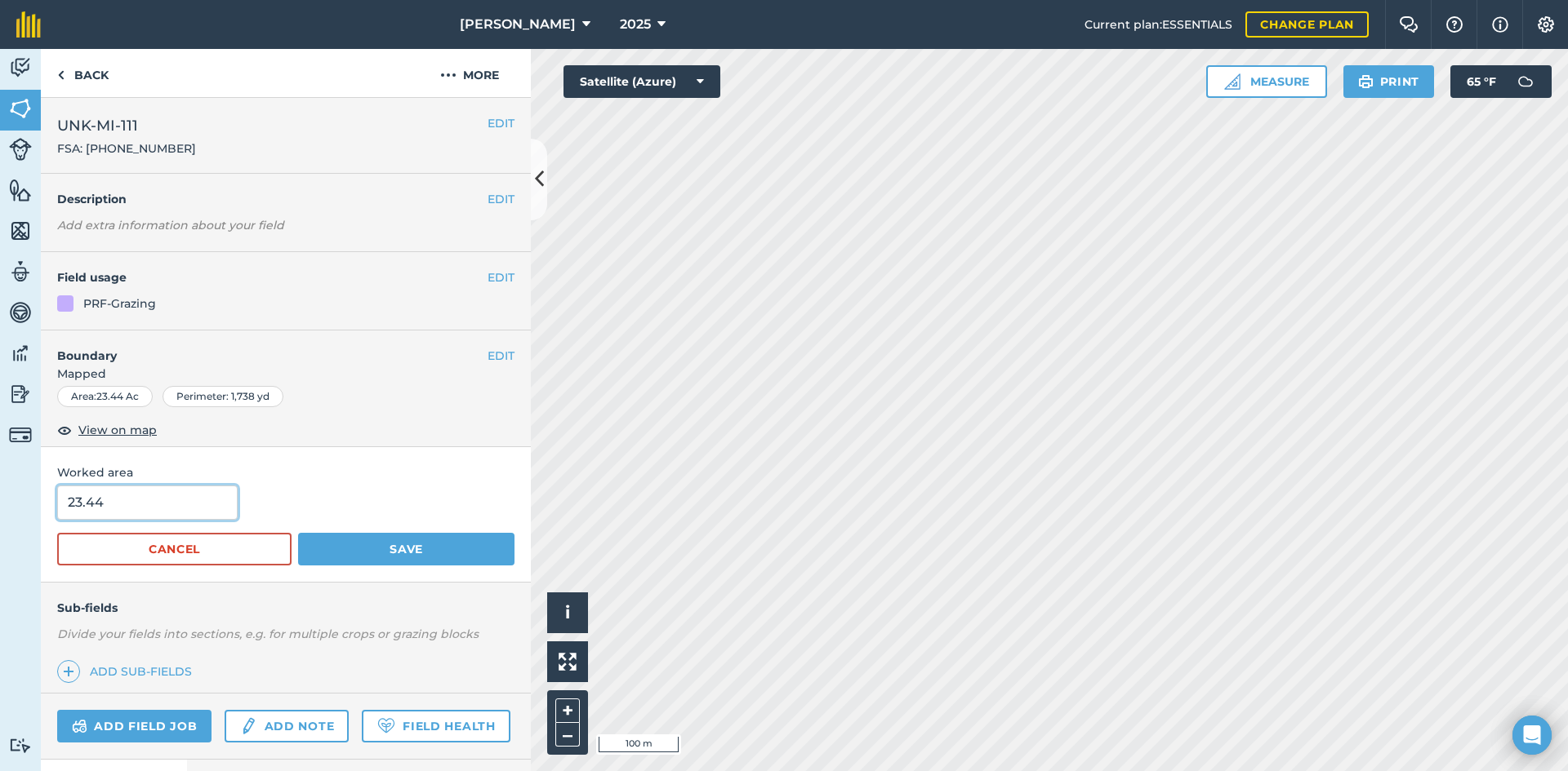
drag, startPoint x: 127, startPoint y: 507, endPoint x: -54, endPoint y: 472, distance: 184.4
click at [0, 472] on html "[PERSON_NAME] 2025 Current plan : ESSENTIALS Change plan Farm Chat Help Info Se…" at bounding box center [784, 385] width 1568 height 771
type input "19.78"
click at [367, 552] on button "Save" at bounding box center [406, 549] width 216 height 33
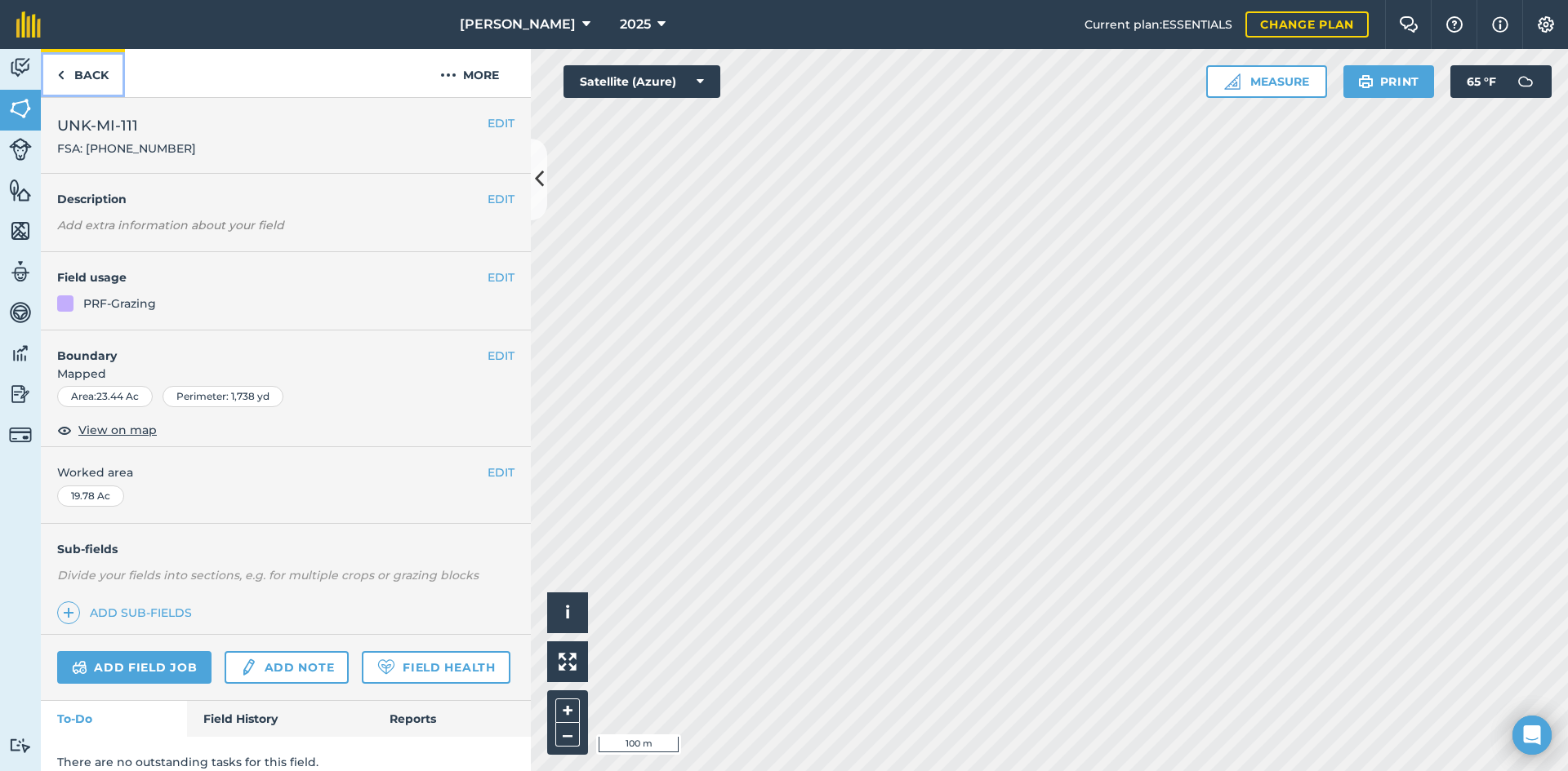
click at [115, 71] on link "Back" at bounding box center [83, 72] width 85 height 48
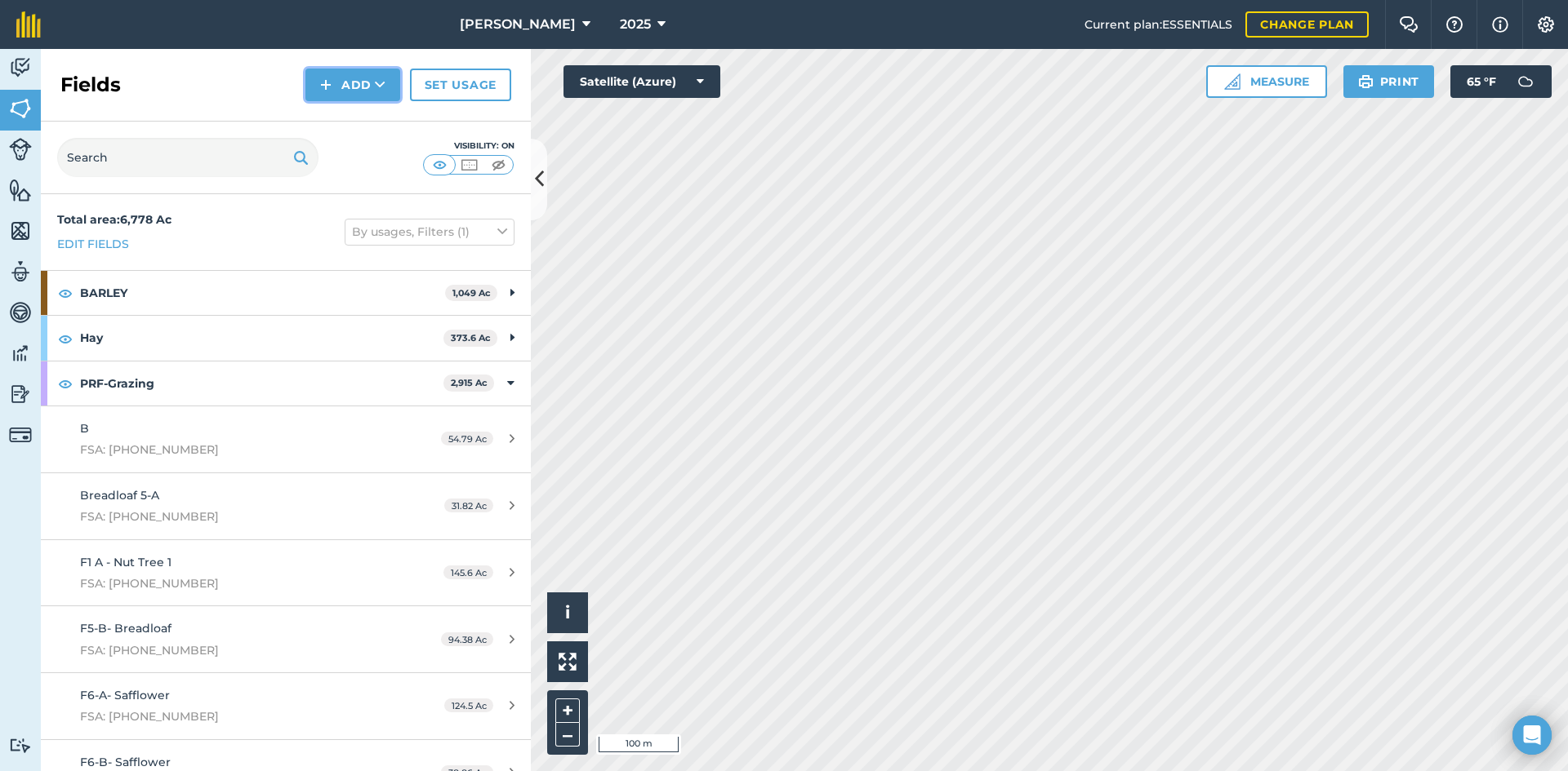
click at [332, 93] on img at bounding box center [326, 85] width 11 height 20
click at [368, 116] on link "Draw" at bounding box center [353, 121] width 90 height 36
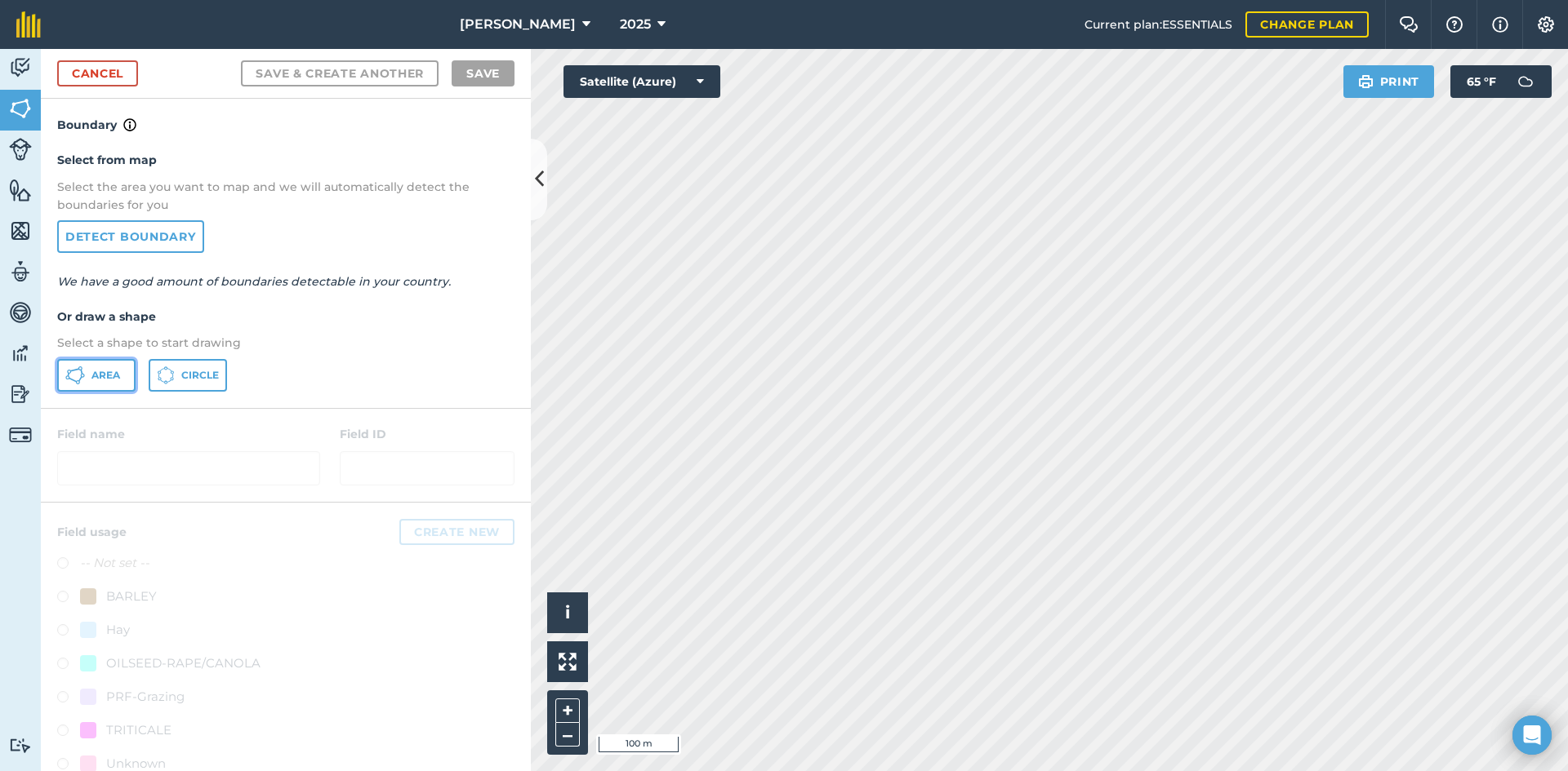
click at [127, 366] on button "Area" at bounding box center [96, 375] width 78 height 33
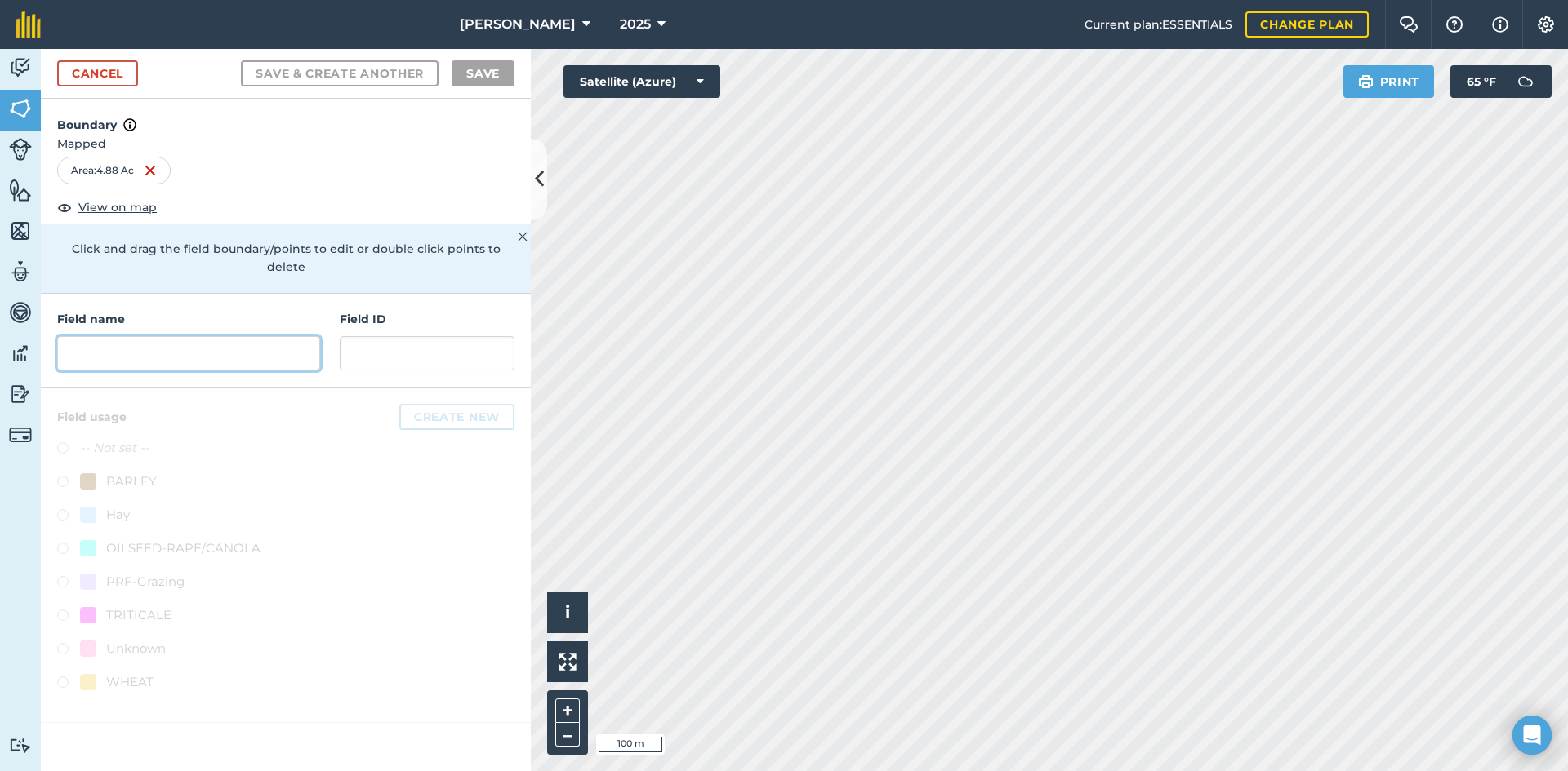
click at [162, 340] on input "text" at bounding box center [189, 353] width 263 height 35
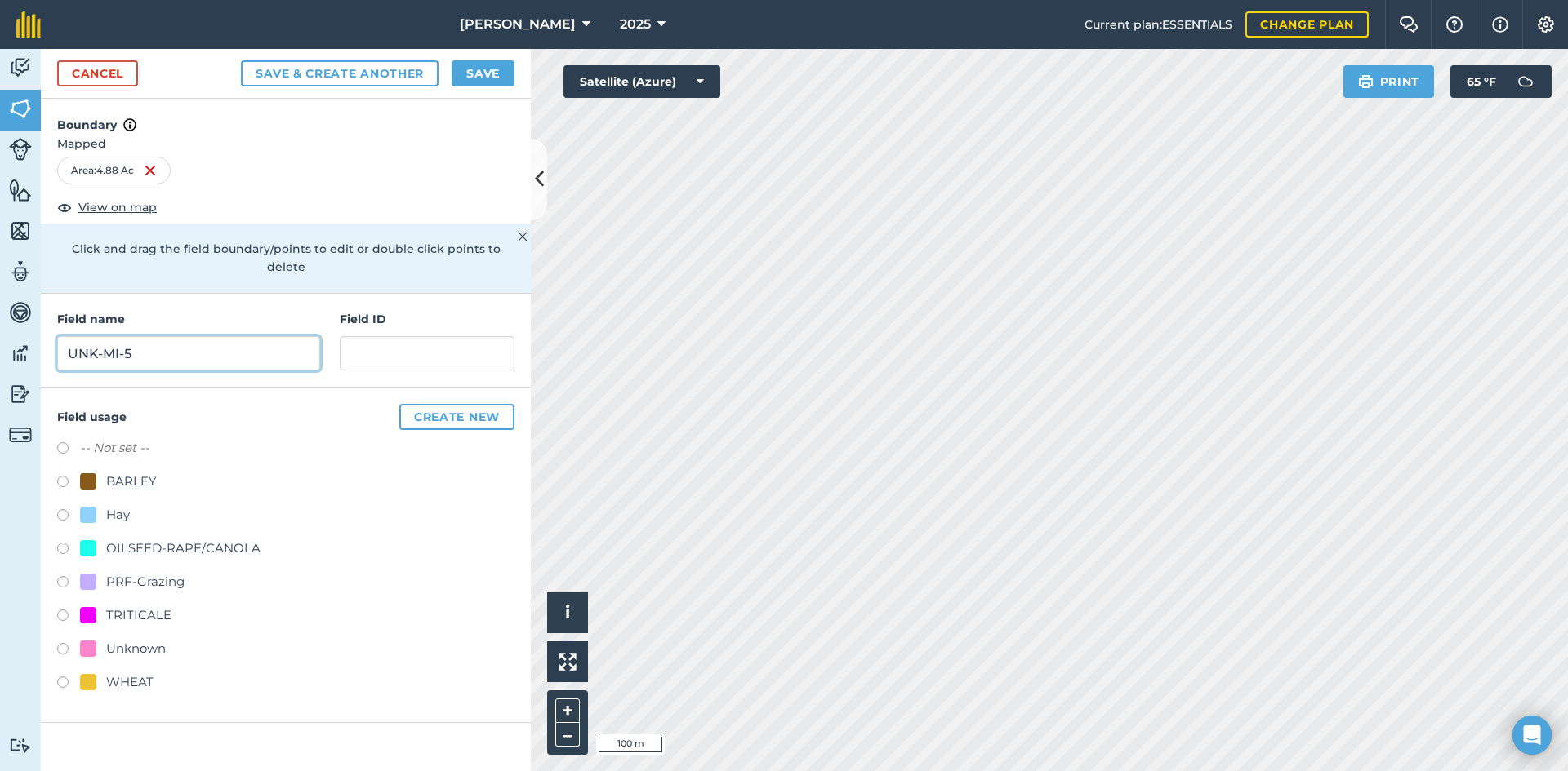
type input "UNK-MI-5"
click at [143, 572] on div "PRF-Grazing" at bounding box center [145, 581] width 78 height 20
radio input "true"
paste input "FSA: 3262-1296-"
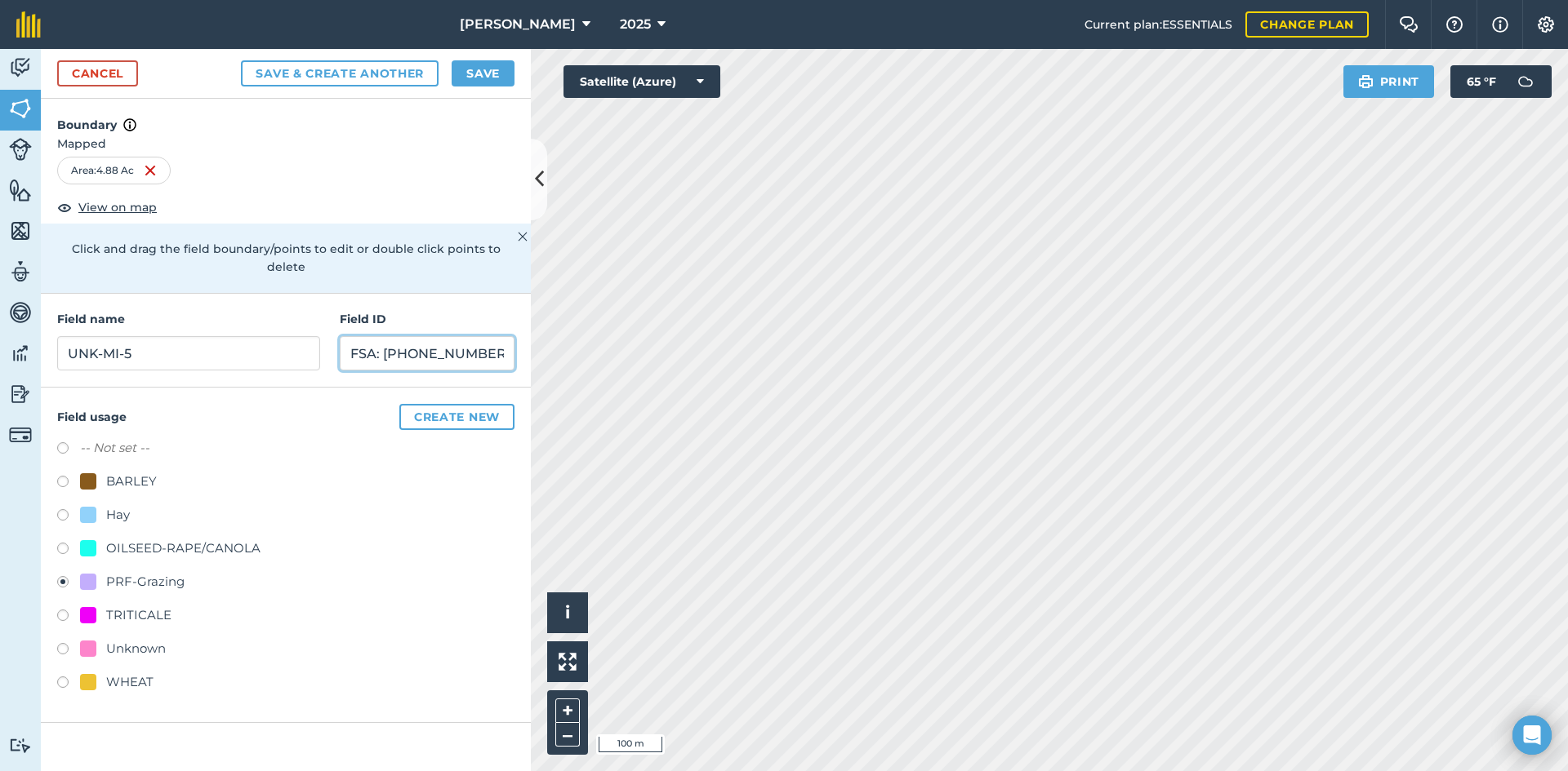
type input "FSA: [PHONE_NUMBER]"
click at [491, 84] on button "Save" at bounding box center [483, 73] width 63 height 26
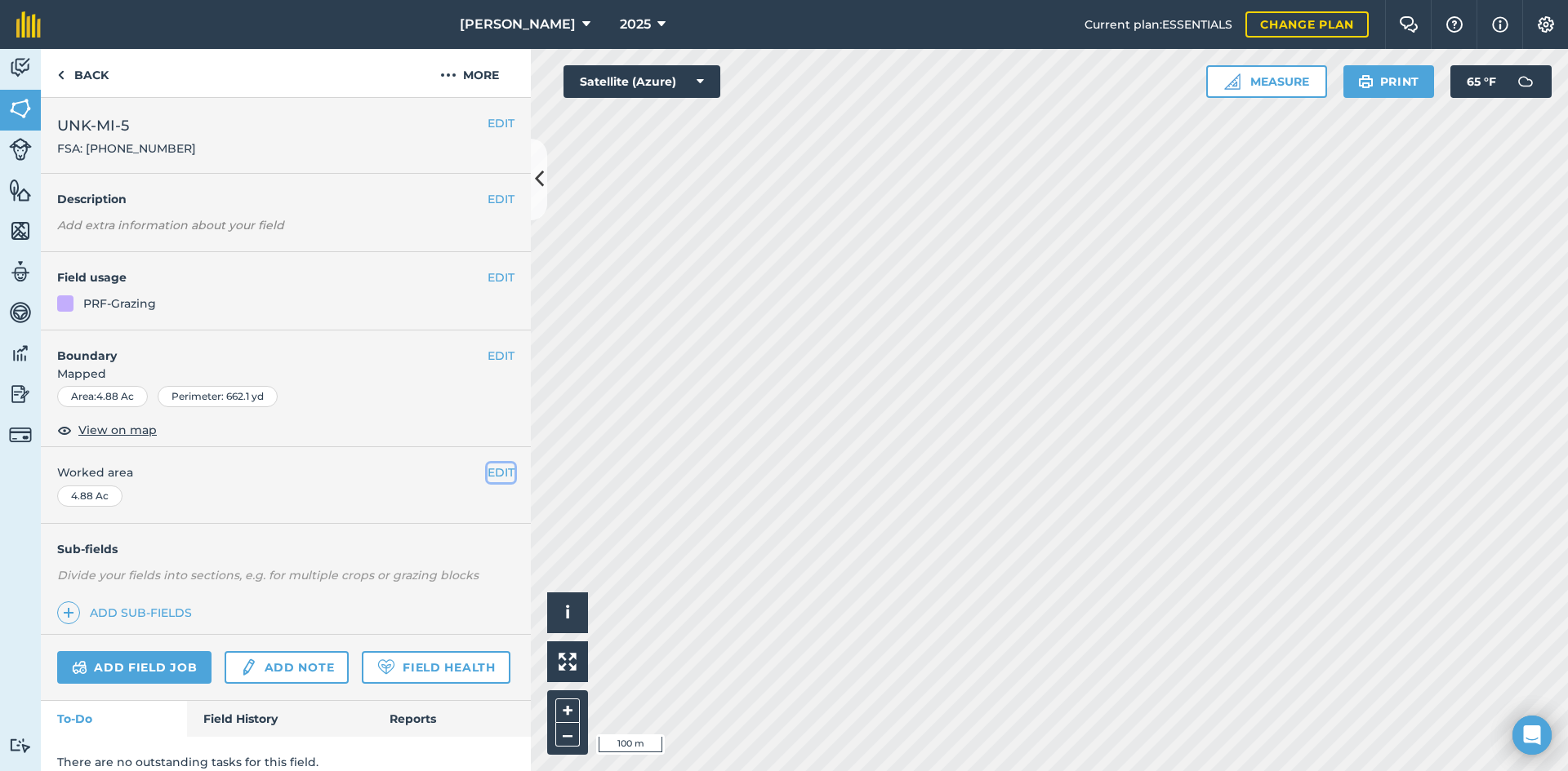
click at [488, 470] on button "EDIT" at bounding box center [501, 472] width 27 height 18
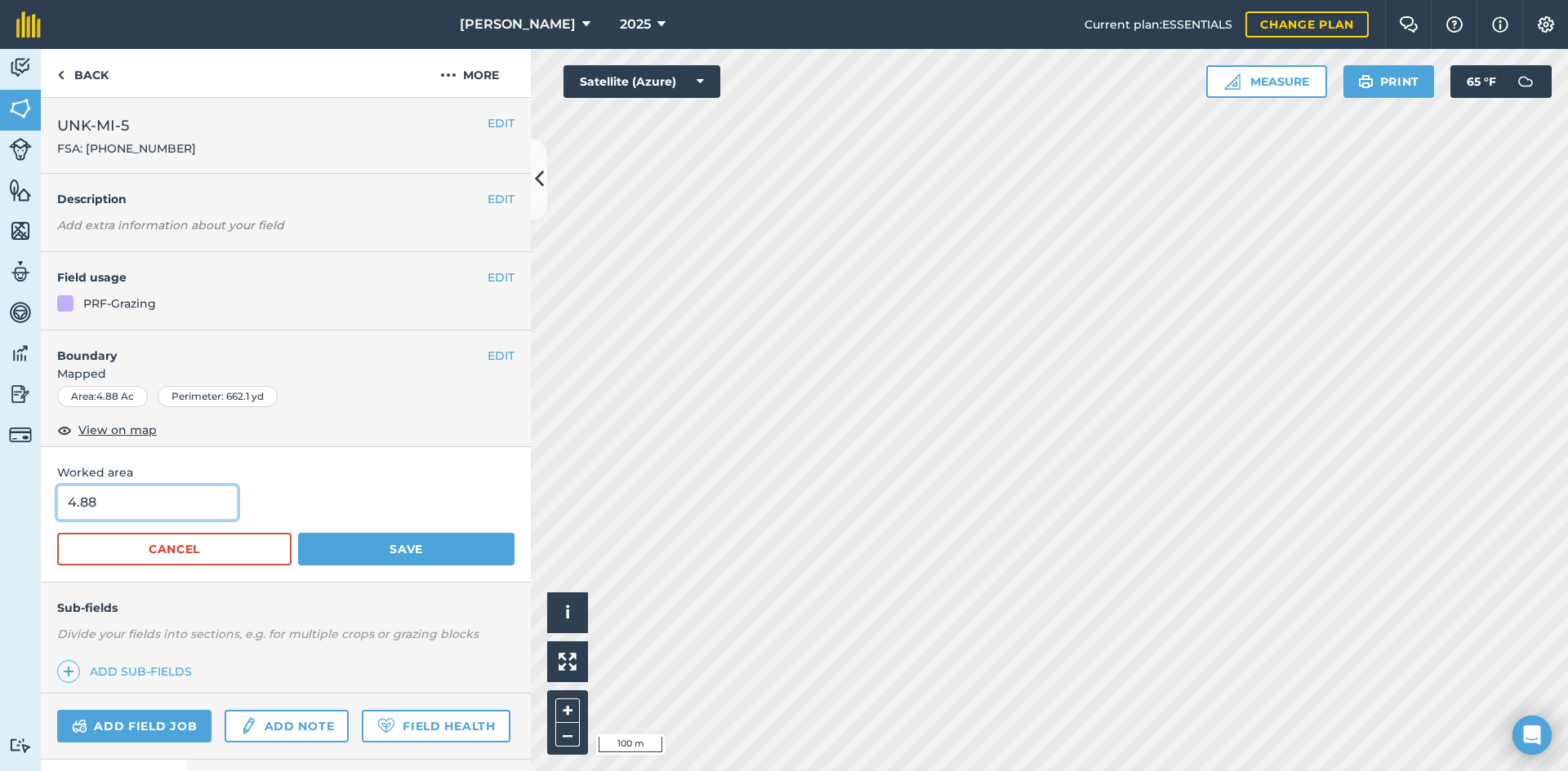
drag, startPoint x: 177, startPoint y: 506, endPoint x: -77, endPoint y: 472, distance: 256.3
click at [0, 472] on html "[PERSON_NAME] 2025 Current plan : ESSENTIALS Change plan Farm Chat Help Info Se…" at bounding box center [784, 385] width 1568 height 771
type input "3.99"
click at [421, 555] on button "Save" at bounding box center [406, 549] width 216 height 33
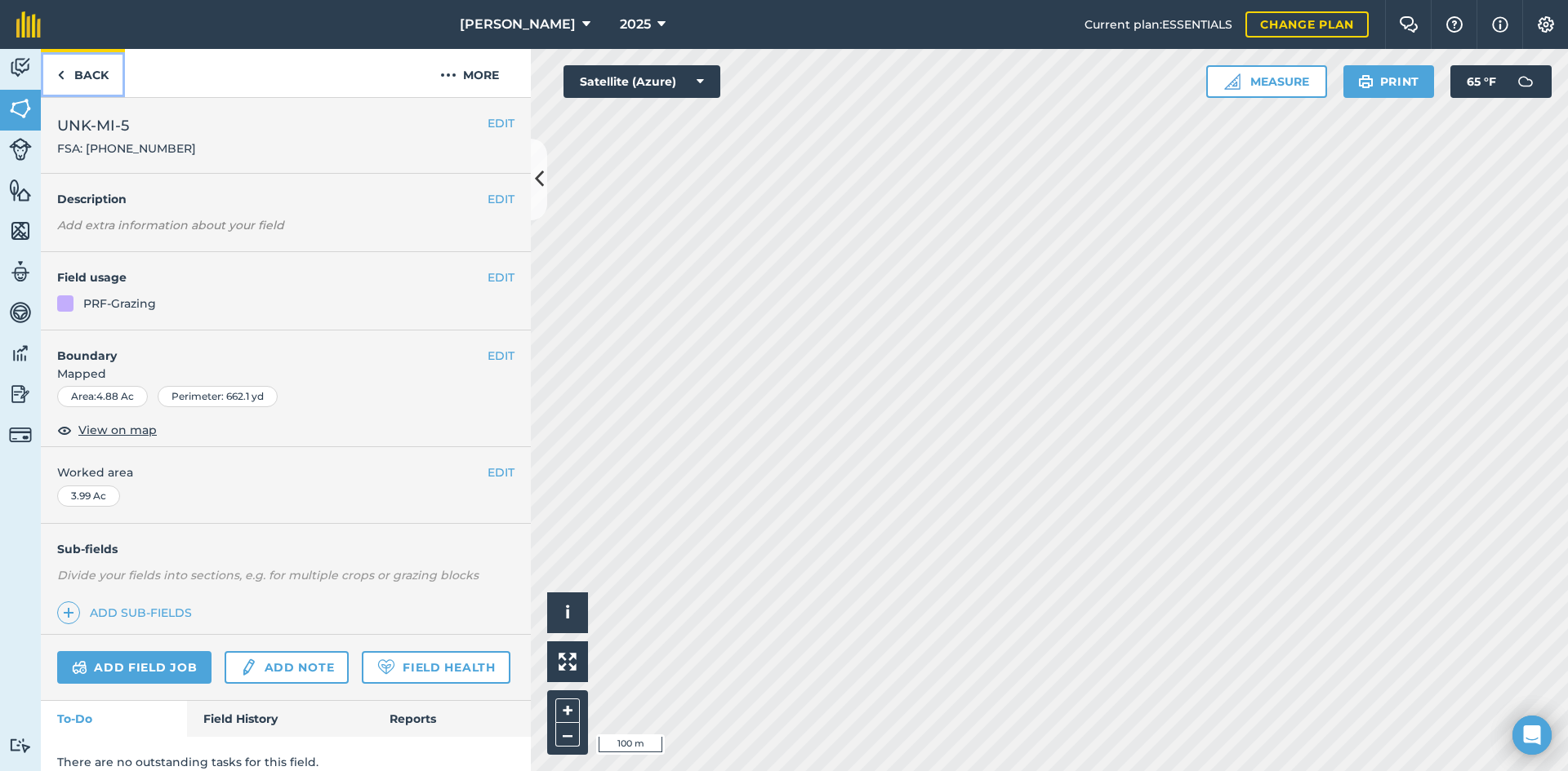
click at [75, 85] on link "Back" at bounding box center [83, 72] width 85 height 48
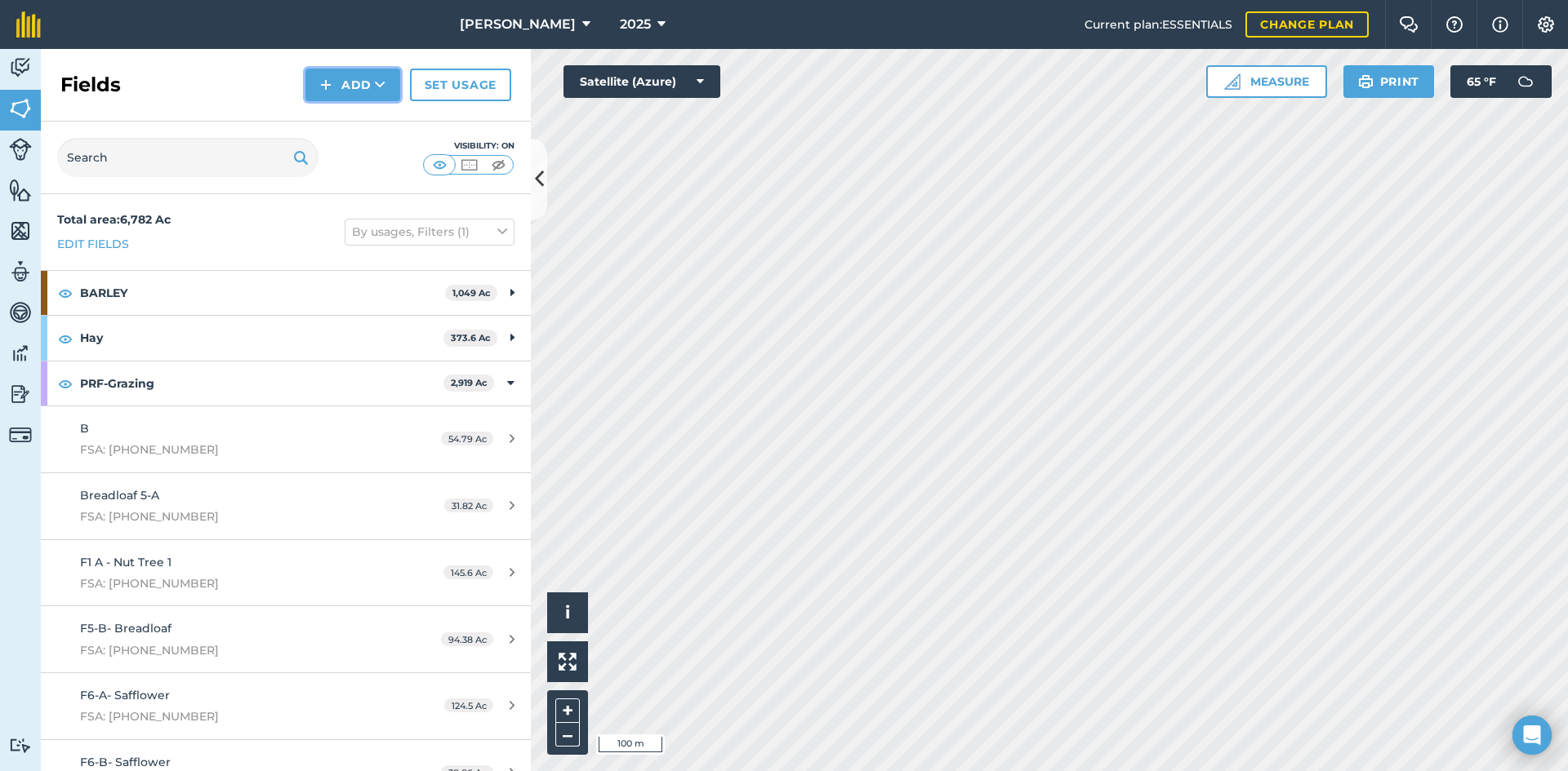
click at [339, 90] on button "Add" at bounding box center [352, 85] width 95 height 33
click at [334, 119] on link "Draw" at bounding box center [353, 121] width 90 height 36
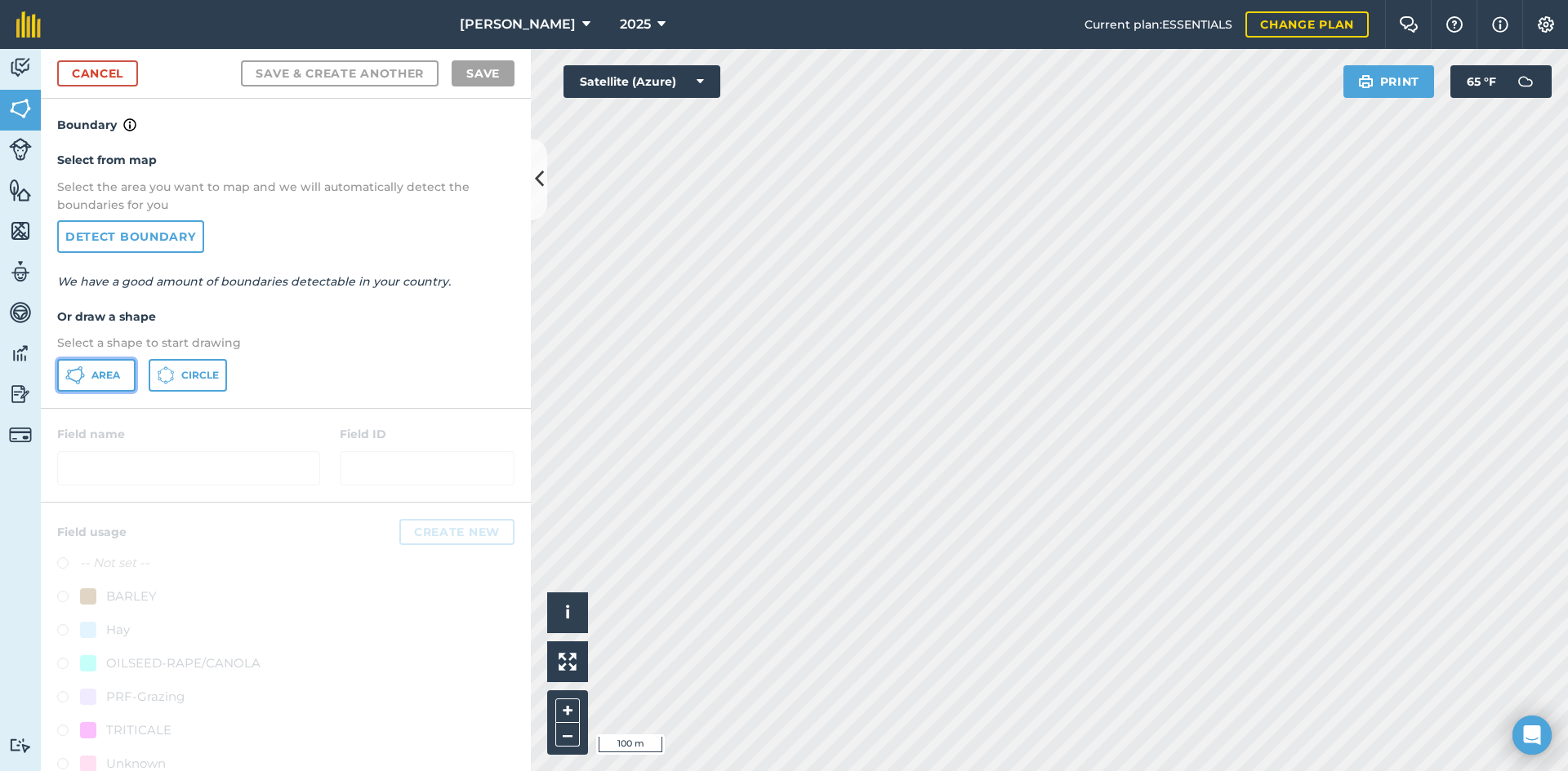
click at [97, 369] on span "Area" at bounding box center [105, 376] width 28 height 13
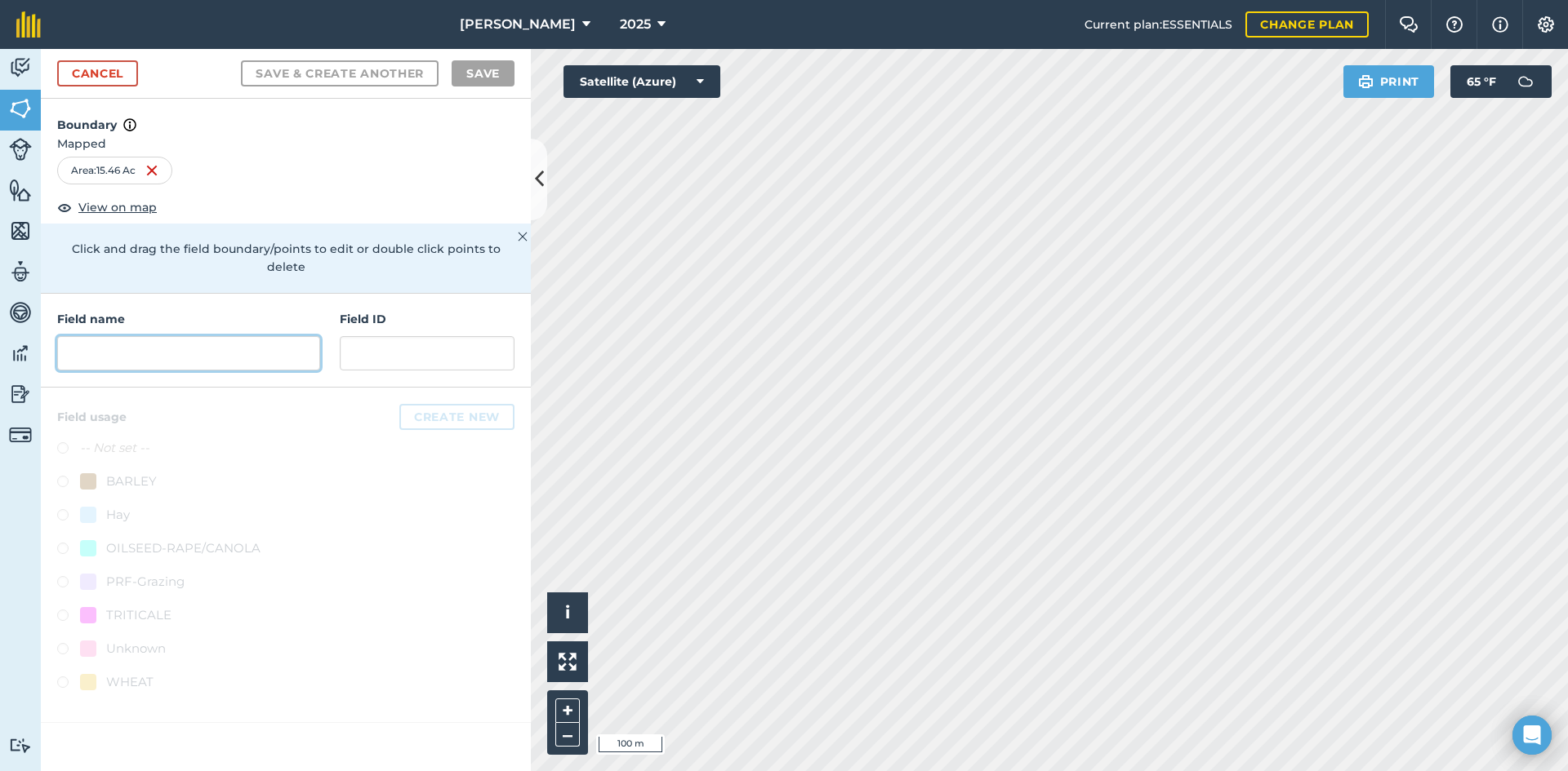
click at [178, 336] on input "text" at bounding box center [189, 353] width 263 height 35
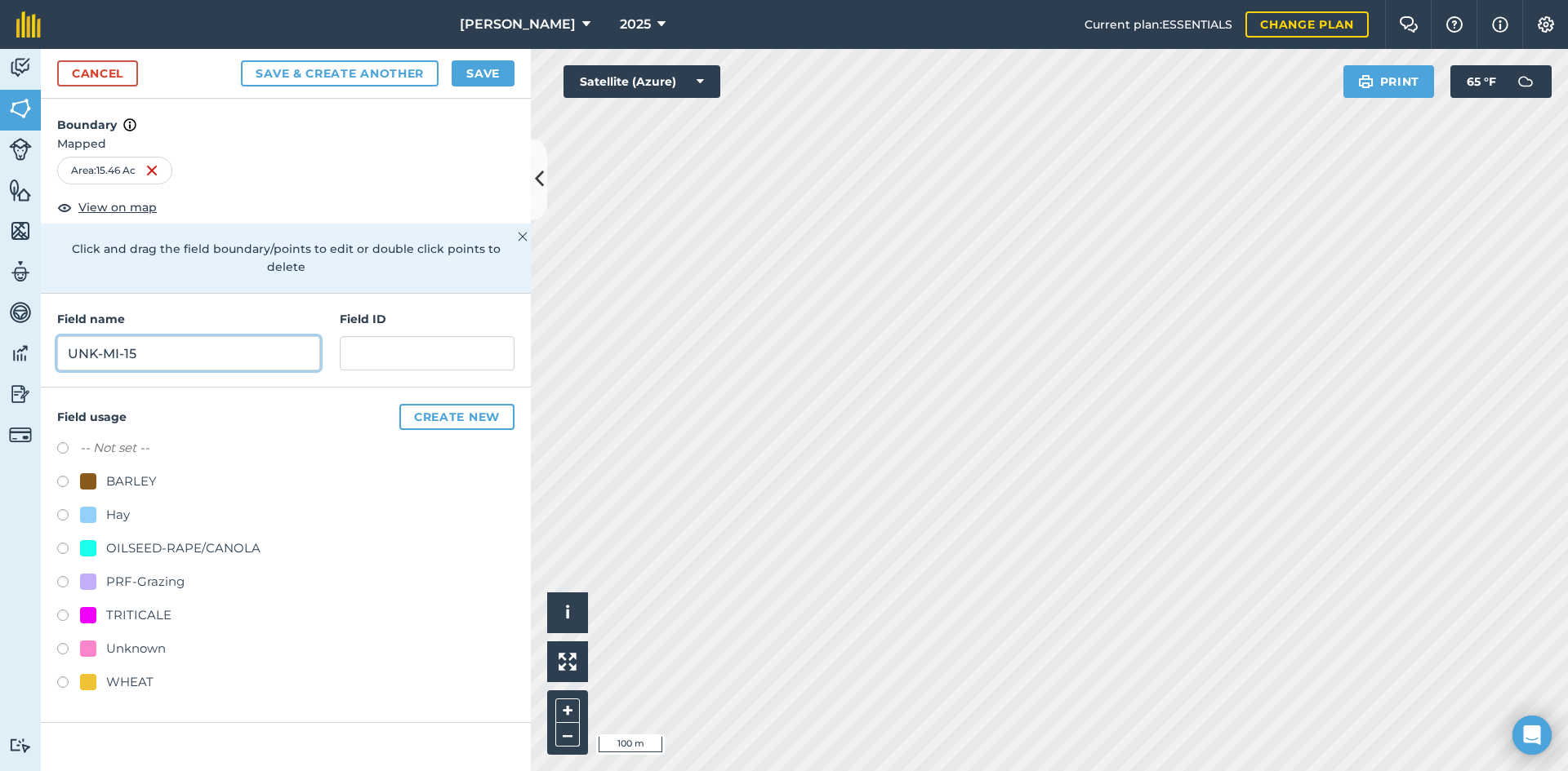
type input "UNK-MI-15"
drag, startPoint x: 346, startPoint y: 301, endPoint x: 312, endPoint y: 337, distance: 49.5
click at [312, 337] on input "UNK-MI-15" at bounding box center [189, 353] width 263 height 35
click at [424, 336] on input "text" at bounding box center [427, 353] width 175 height 35
paste input "FSA: 3262-1296-"
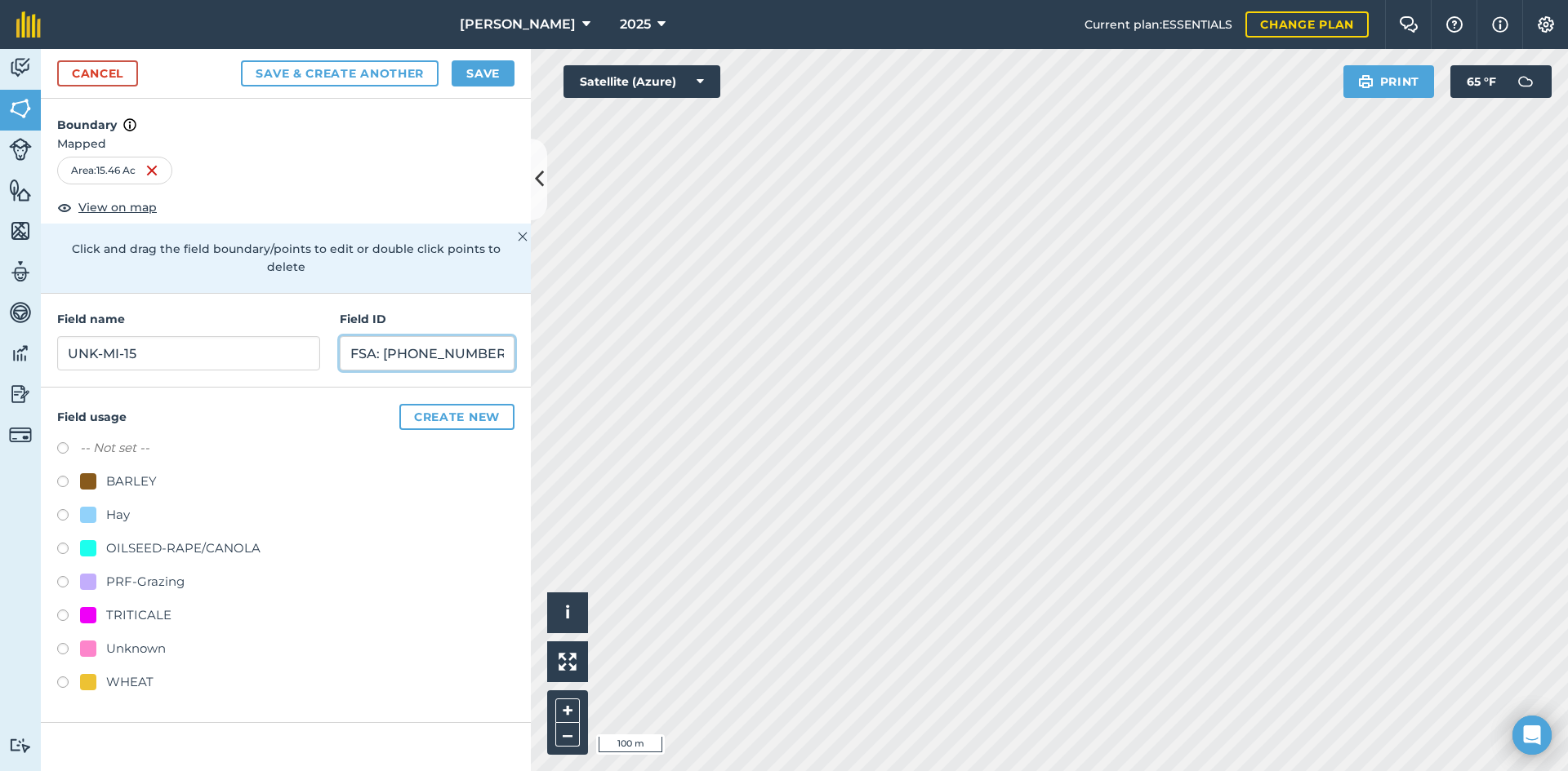
type input "FSA: [PHONE_NUMBER]"
click at [123, 572] on div "PRF-Grazing" at bounding box center [145, 581] width 78 height 20
radio input "true"
click at [474, 75] on button "Save" at bounding box center [483, 73] width 63 height 26
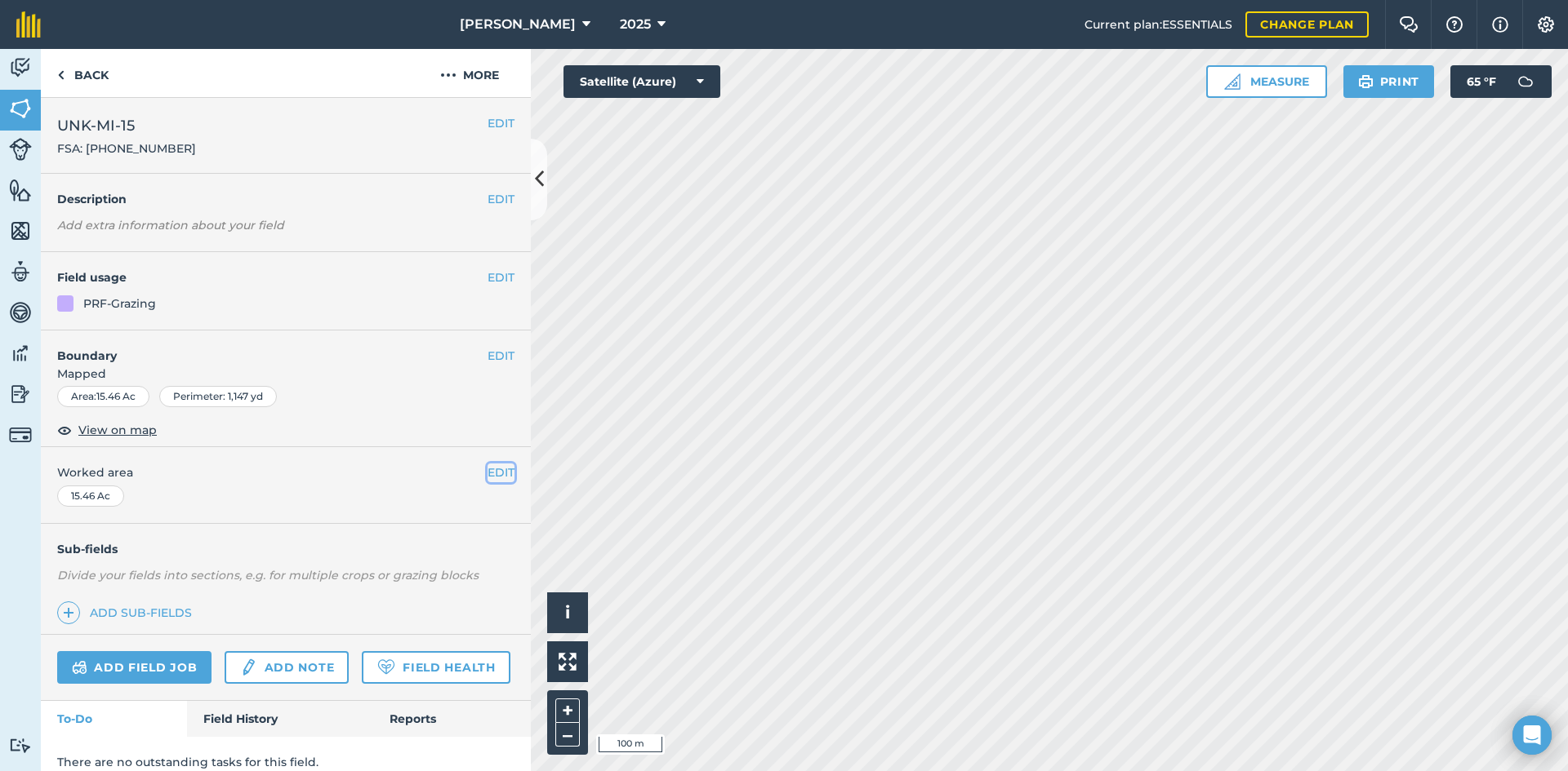
click at [498, 475] on button "EDIT" at bounding box center [501, 472] width 27 height 18
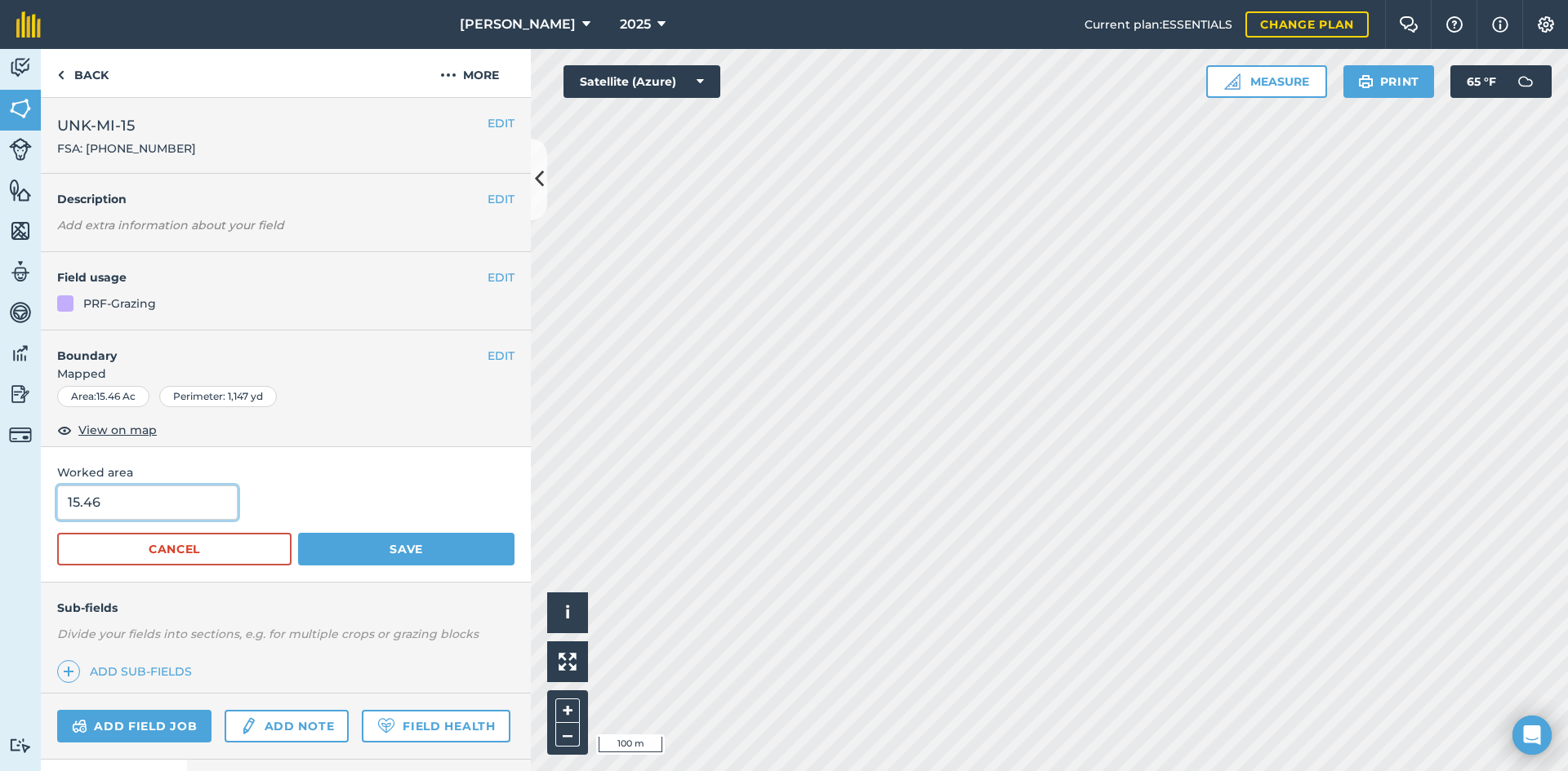
drag, startPoint x: 210, startPoint y: 496, endPoint x: -42, endPoint y: 501, distance: 252.0
click at [0, 501] on html "[PERSON_NAME] 2025 Current plan : ESSENTIALS Change plan Farm Chat Help Info Se…" at bounding box center [784, 385] width 1568 height 771
type input "15.14"
click at [386, 553] on button "Save" at bounding box center [406, 549] width 216 height 33
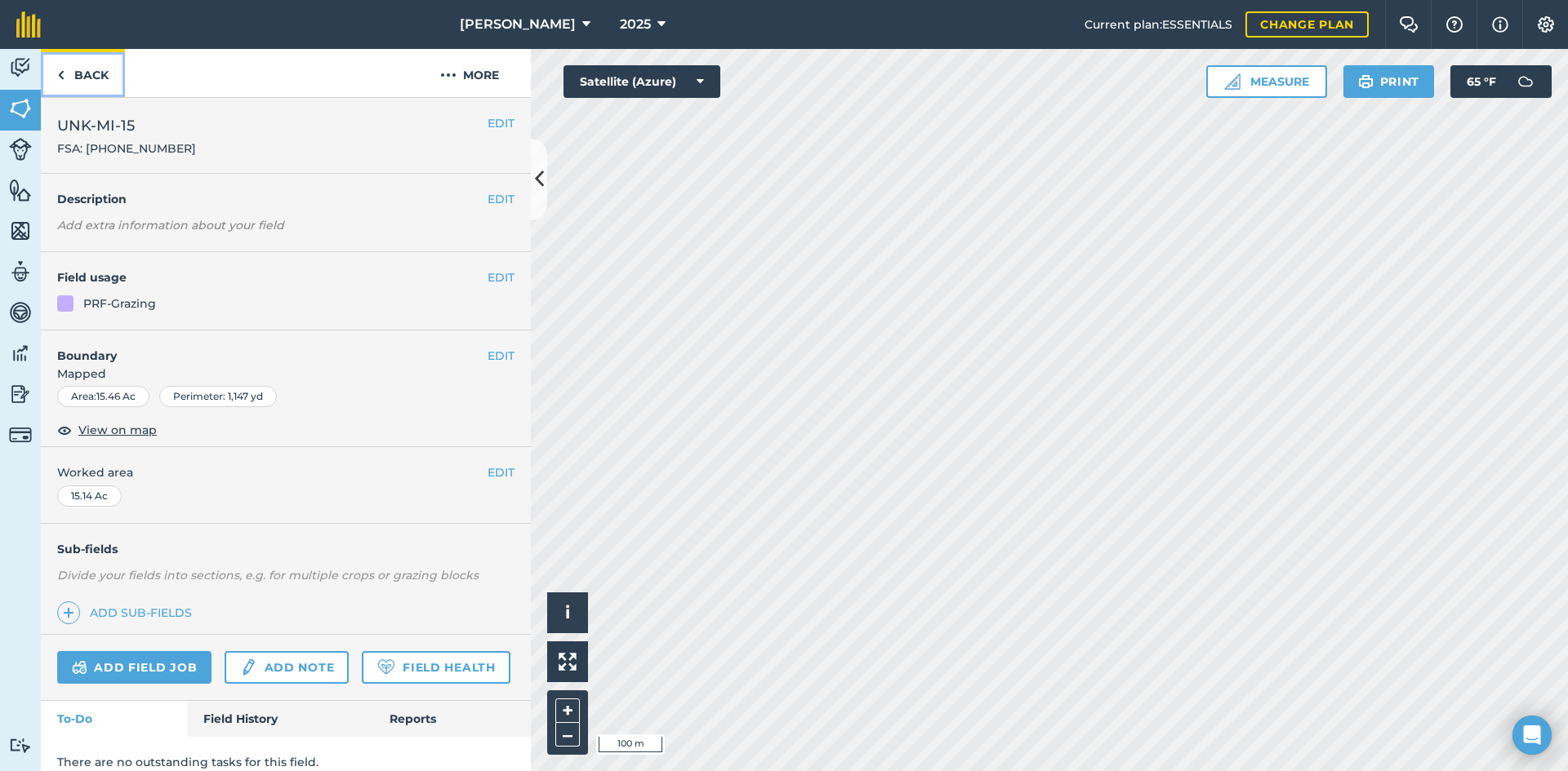
click at [85, 85] on link "Back" at bounding box center [83, 72] width 85 height 48
